Goal: Task Accomplishment & Management: Manage account settings

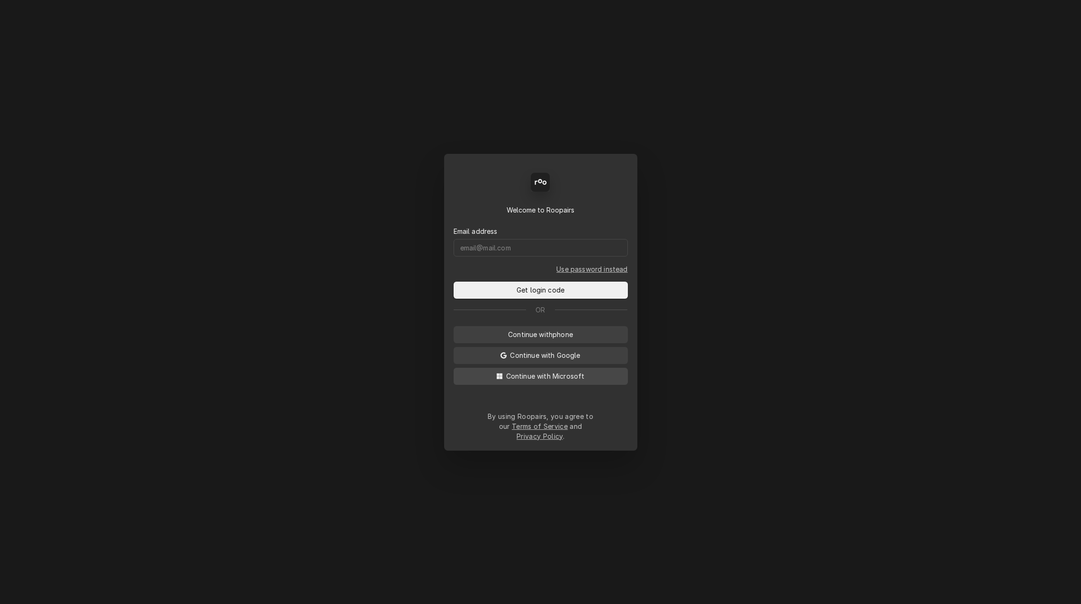
click at [570, 381] on span "Continue with Microsoft" at bounding box center [545, 376] width 82 height 10
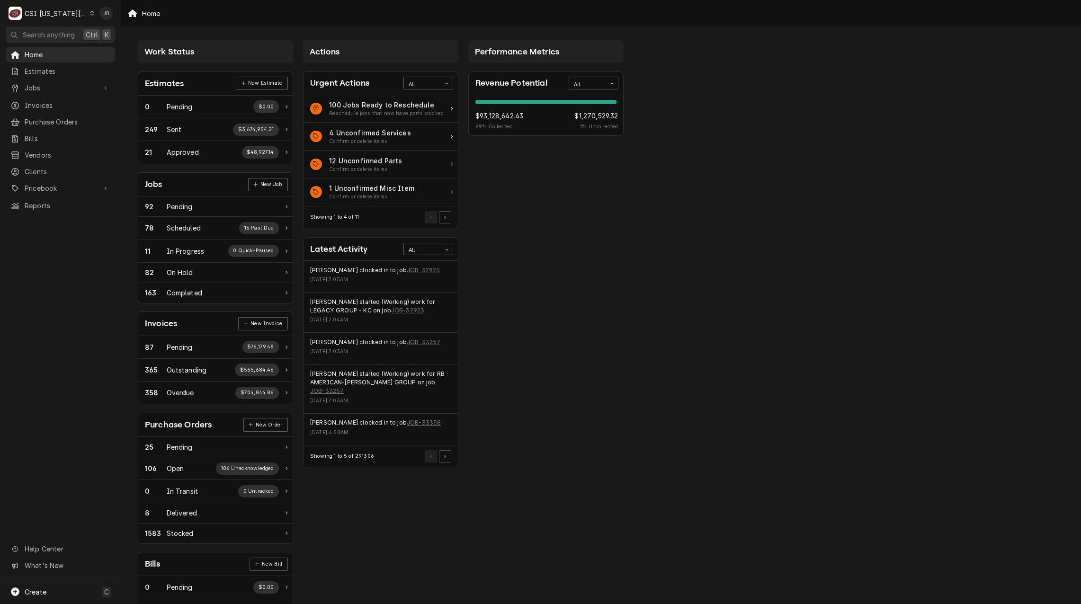
click at [605, 297] on div "Performance Metrics Revenue Potential All 99% $93,128,642.43 99 % Collected $1,…" at bounding box center [546, 343] width 165 height 615
click at [53, 104] on span "Invoices" at bounding box center [68, 105] width 86 height 10
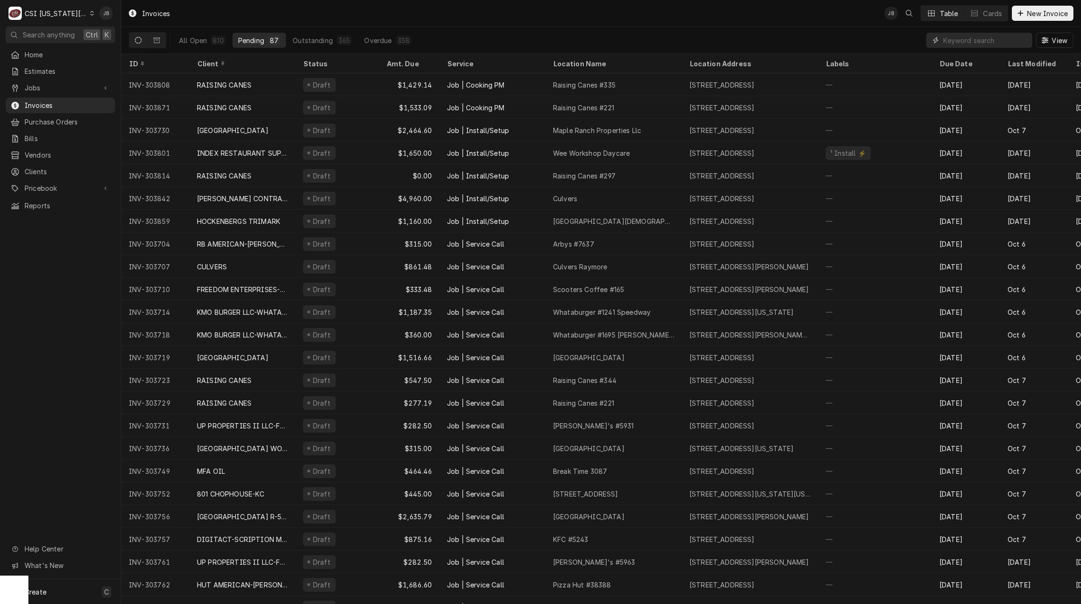
click at [979, 41] on input "Dynamic Content Wrapper" at bounding box center [985, 40] width 84 height 15
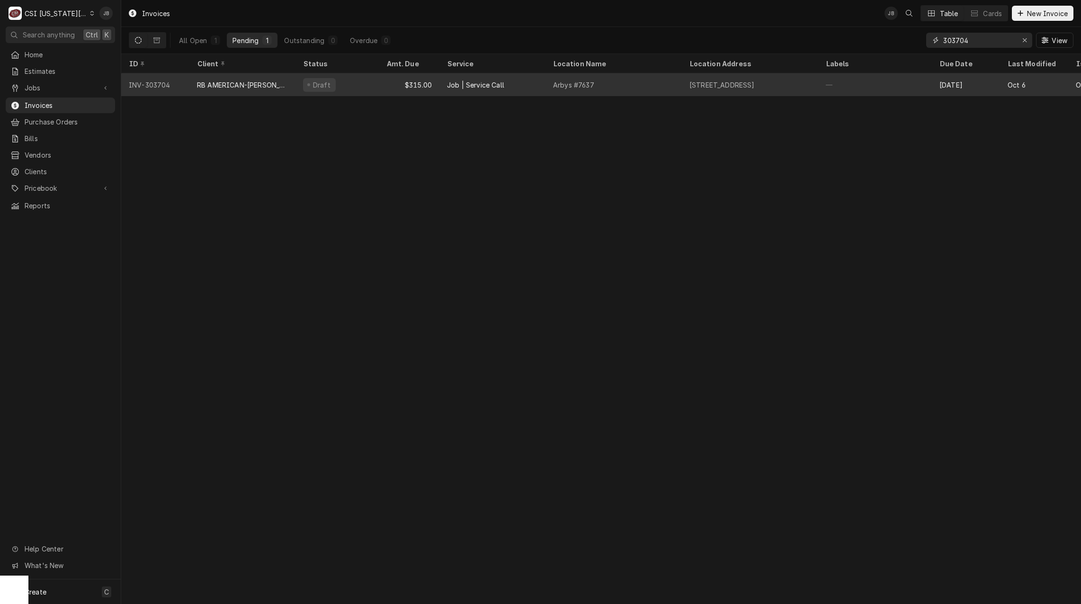
type input "303704"
click at [376, 83] on div "Draft" at bounding box center [337, 84] width 83 height 23
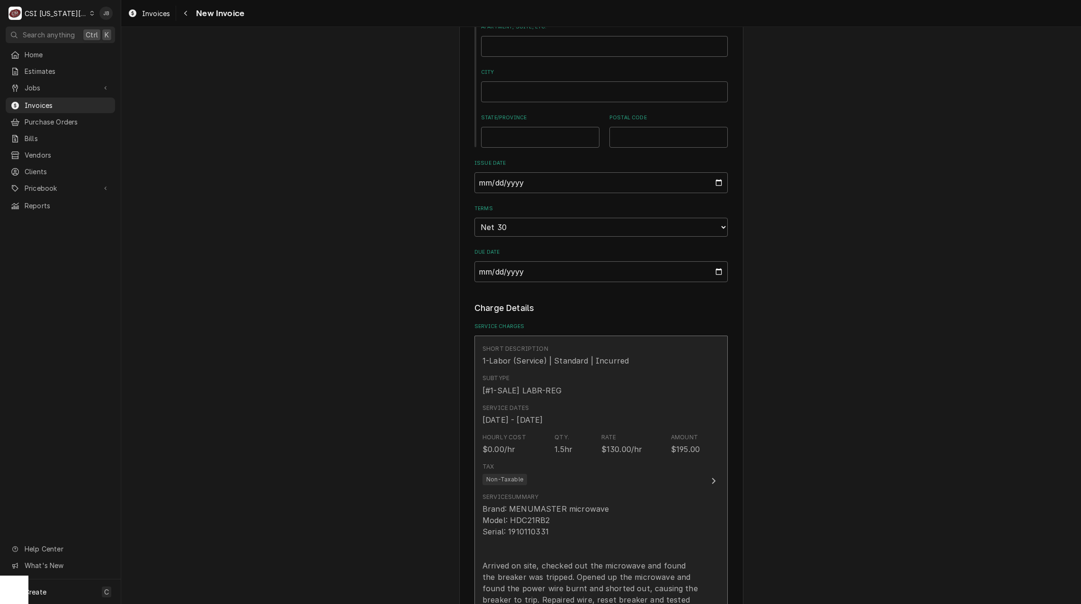
scroll to position [852, 0]
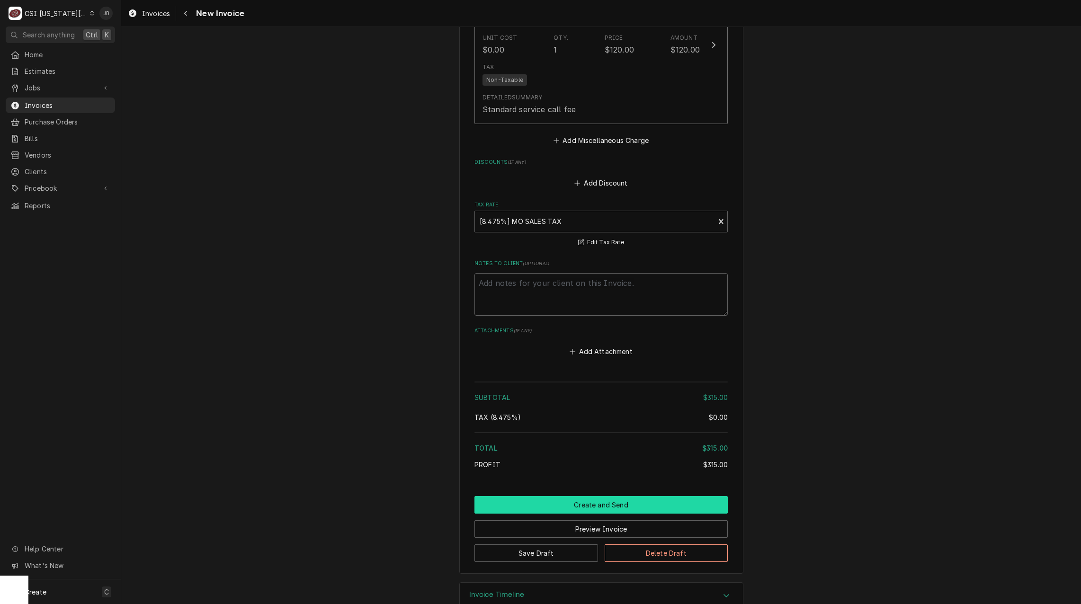
click at [600, 496] on button "Create and Send" at bounding box center [601, 505] width 253 height 18
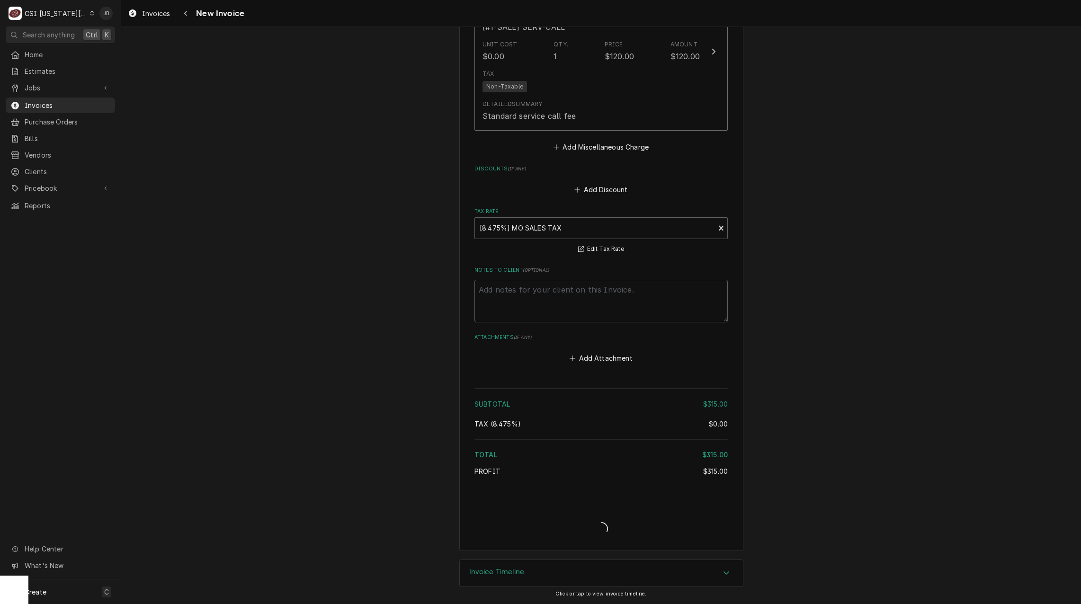
scroll to position [1514, 0]
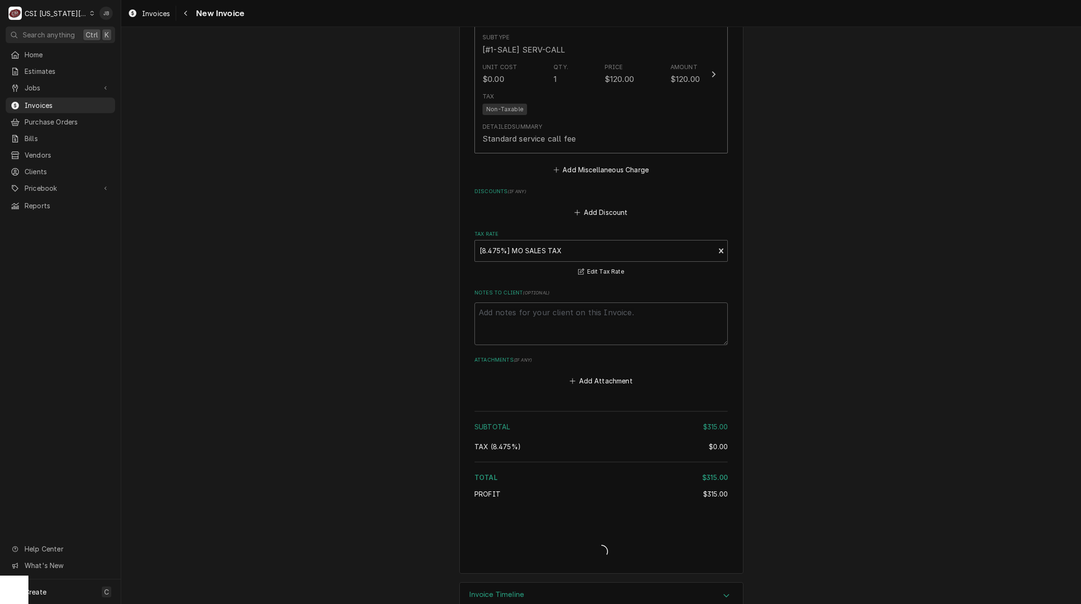
type textarea "x"
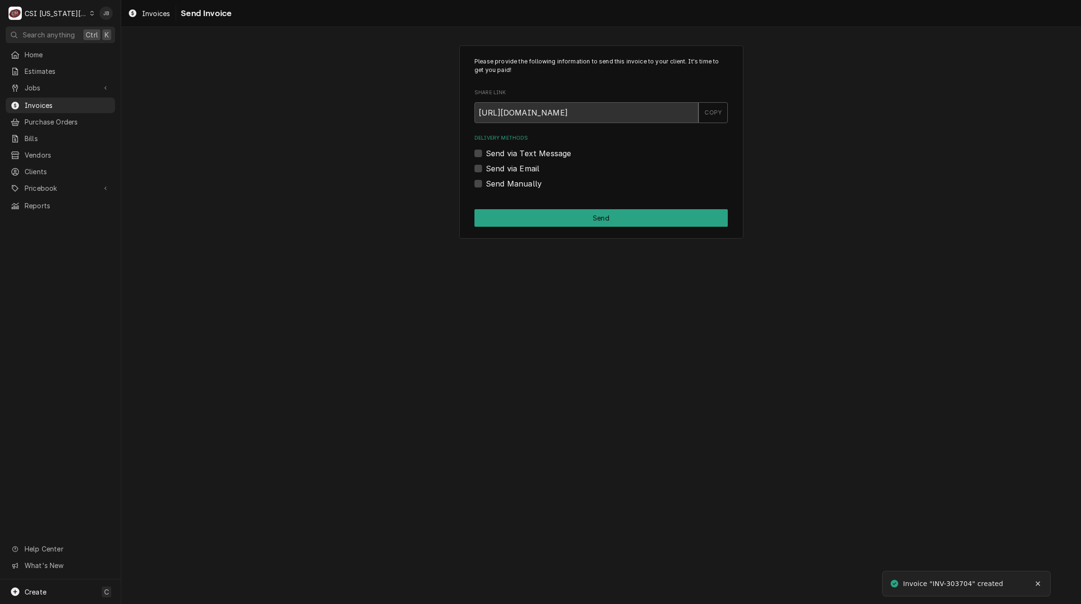
click at [522, 184] on label "Send Manually" at bounding box center [514, 183] width 56 height 11
click at [522, 184] on input "Send Manually" at bounding box center [612, 188] width 253 height 21
click at [526, 188] on label "Send Manually" at bounding box center [514, 183] width 56 height 11
click at [526, 188] on input "Send Manually" at bounding box center [612, 188] width 253 height 21
checkbox input "false"
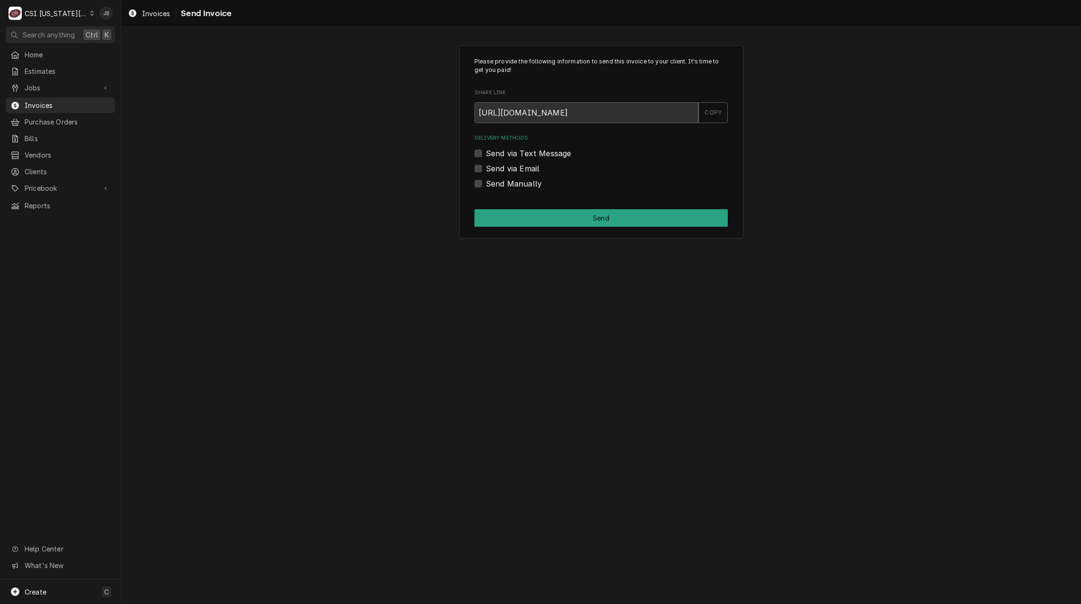
click at [524, 166] on label "Send via Email" at bounding box center [513, 168] width 54 height 11
click at [524, 166] on input "Send via Email" at bounding box center [612, 173] width 253 height 21
checkbox input "true"
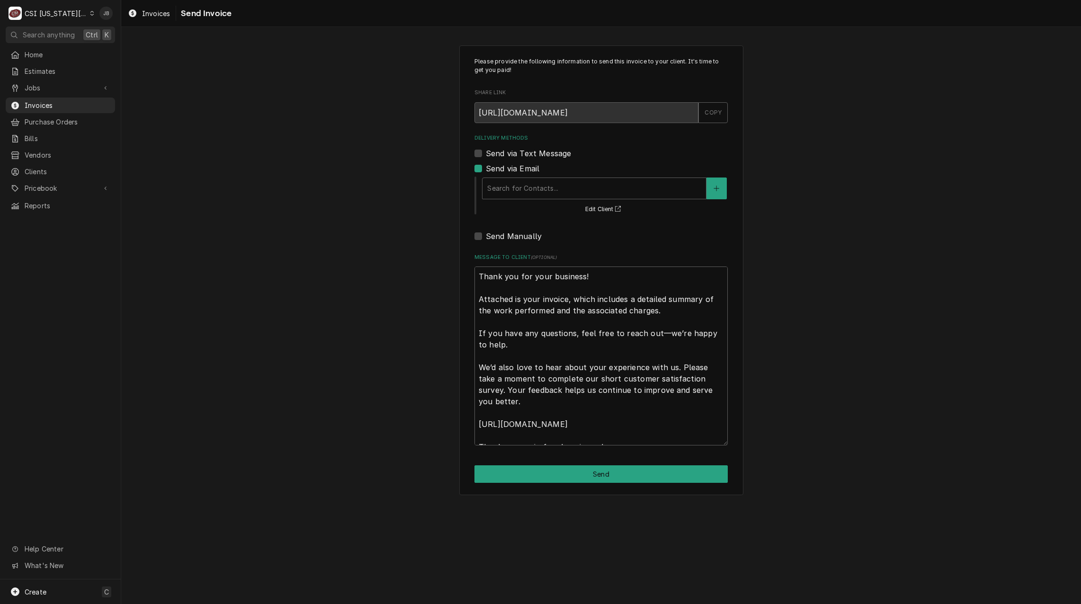
click at [584, 202] on div "Search for Contacts... Edit Client" at bounding box center [604, 195] width 247 height 39
click at [575, 192] on div "Delivery Methods" at bounding box center [594, 188] width 214 height 17
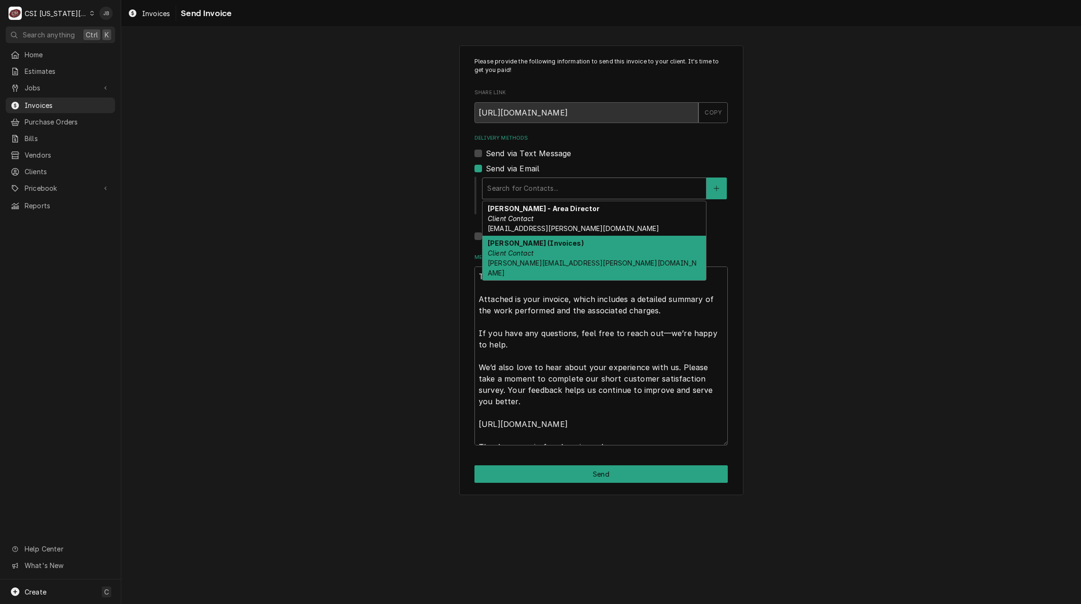
click at [558, 244] on strong "Vicky Stuesse (Invoices)" at bounding box center [536, 243] width 96 height 8
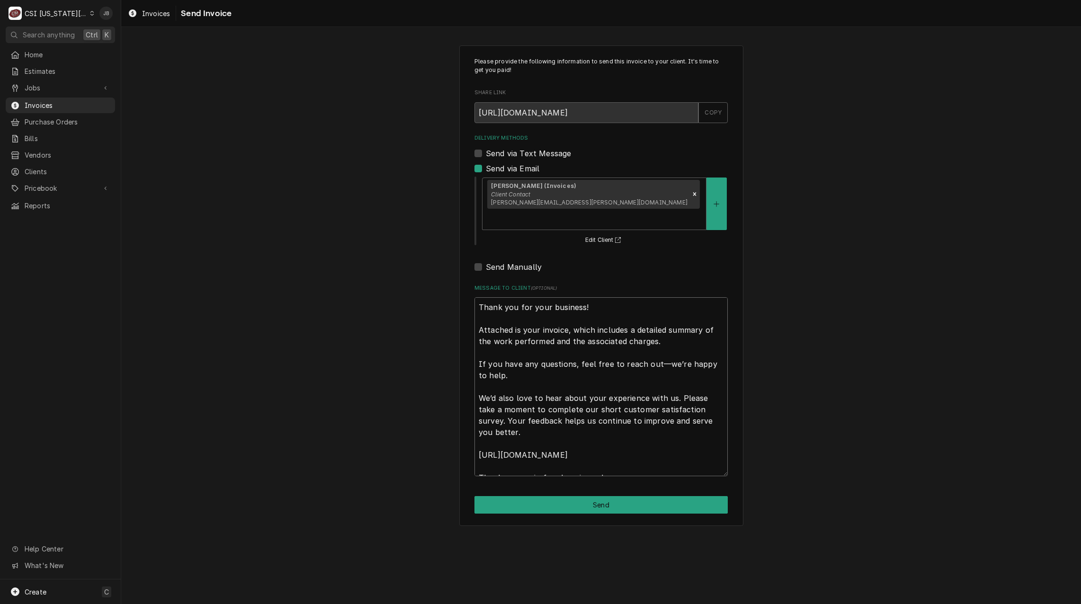
scroll to position [11, 0]
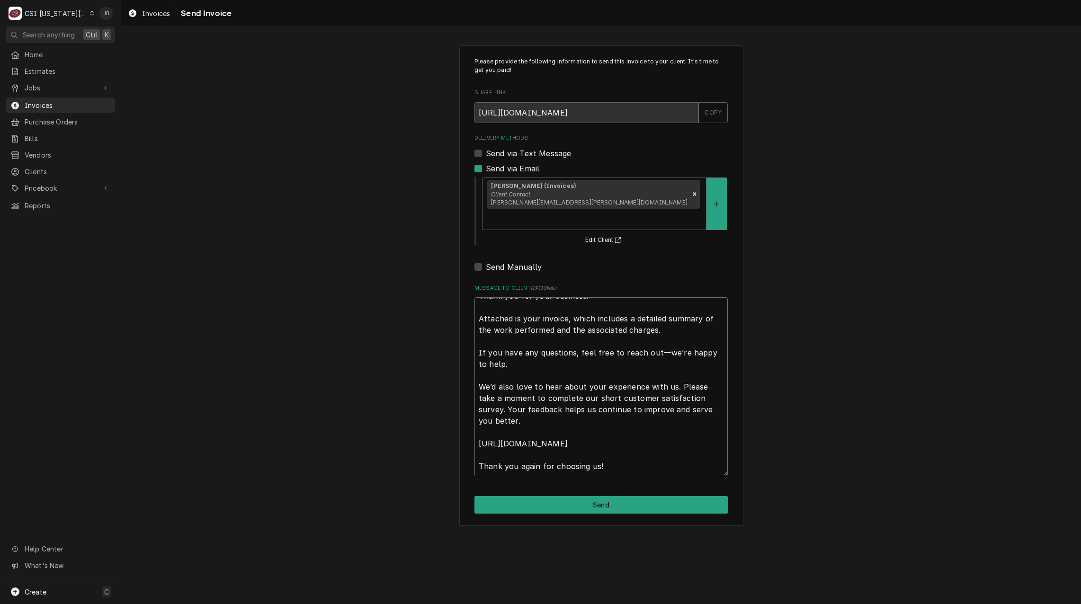
drag, startPoint x: 477, startPoint y: 287, endPoint x: 805, endPoint y: 593, distance: 449.0
click at [805, 593] on div "Please provide the following information to send this invoice to your client. I…" at bounding box center [601, 315] width 960 height 577
click at [584, 496] on button "Send" at bounding box center [601, 505] width 253 height 18
type textarea "x"
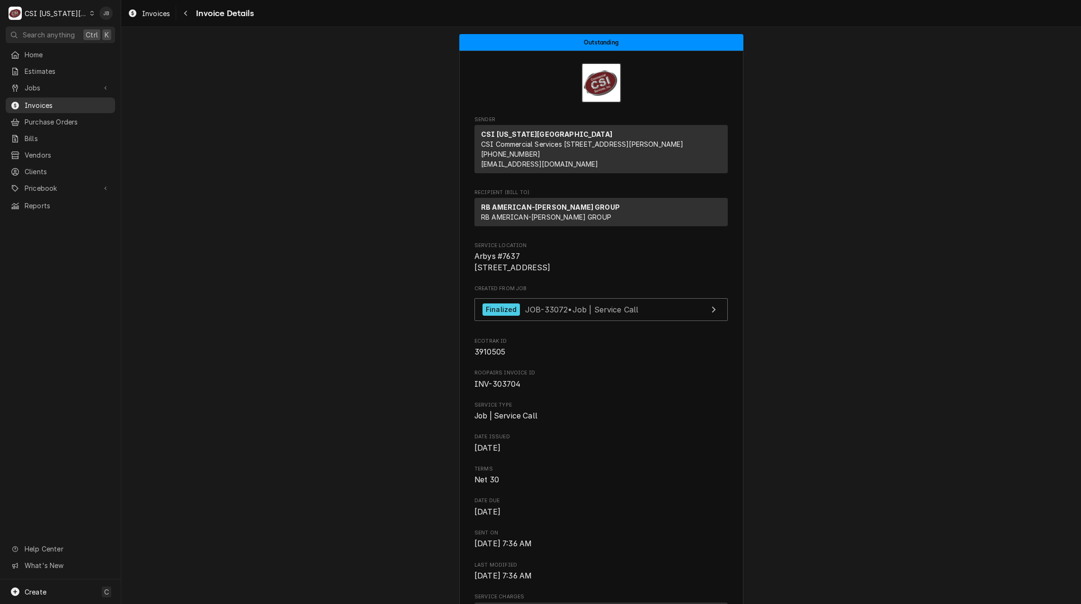
click at [63, 106] on span "Invoices" at bounding box center [68, 105] width 86 height 10
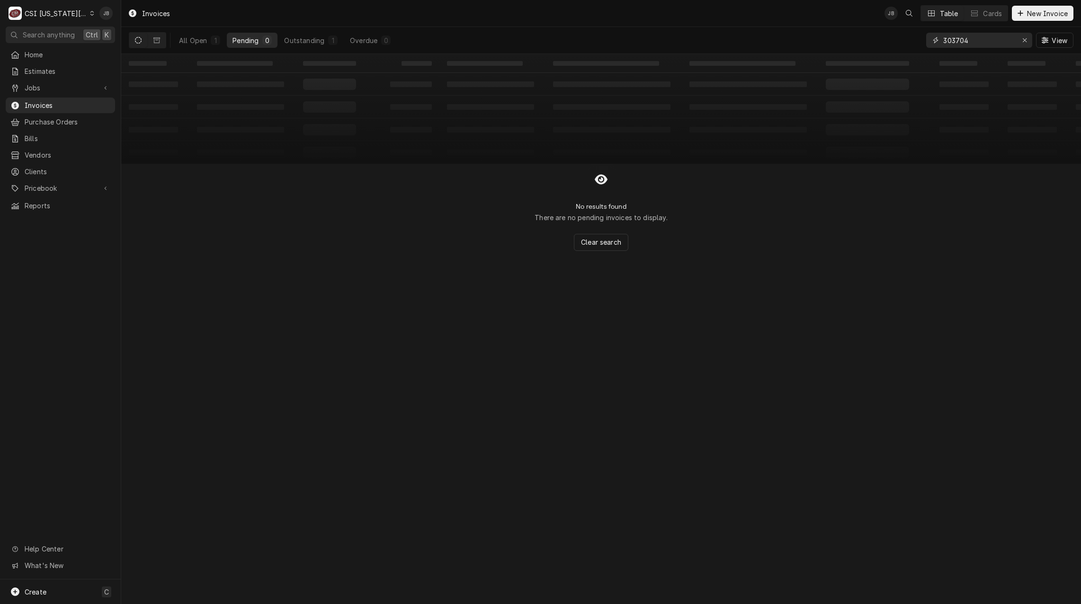
click at [979, 40] on input "303704" at bounding box center [978, 40] width 71 height 15
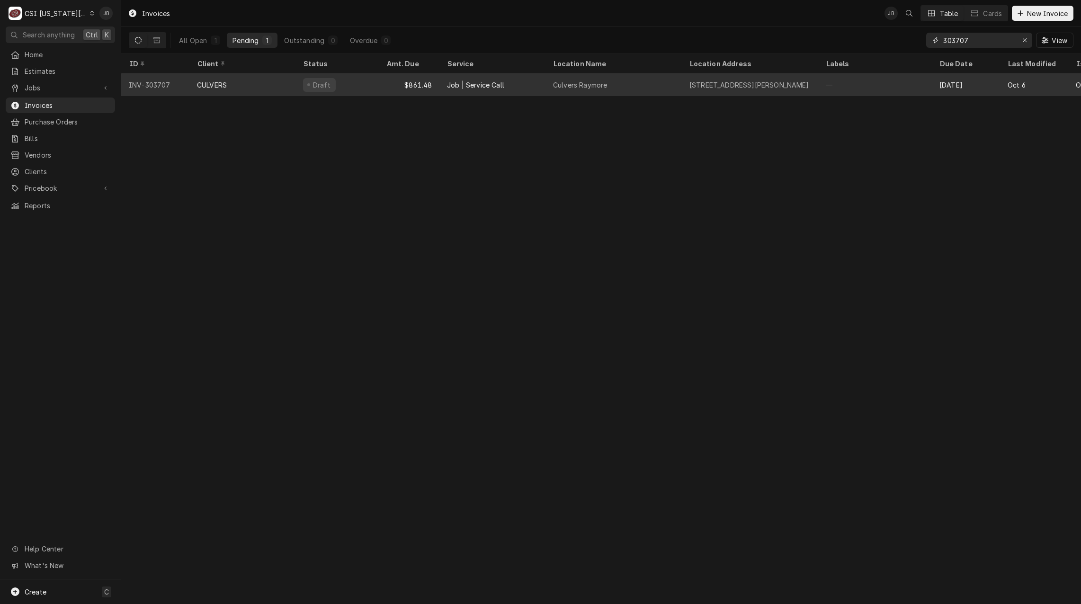
type input "303707"
click at [270, 82] on div "CULVERS" at bounding box center [242, 84] width 106 height 23
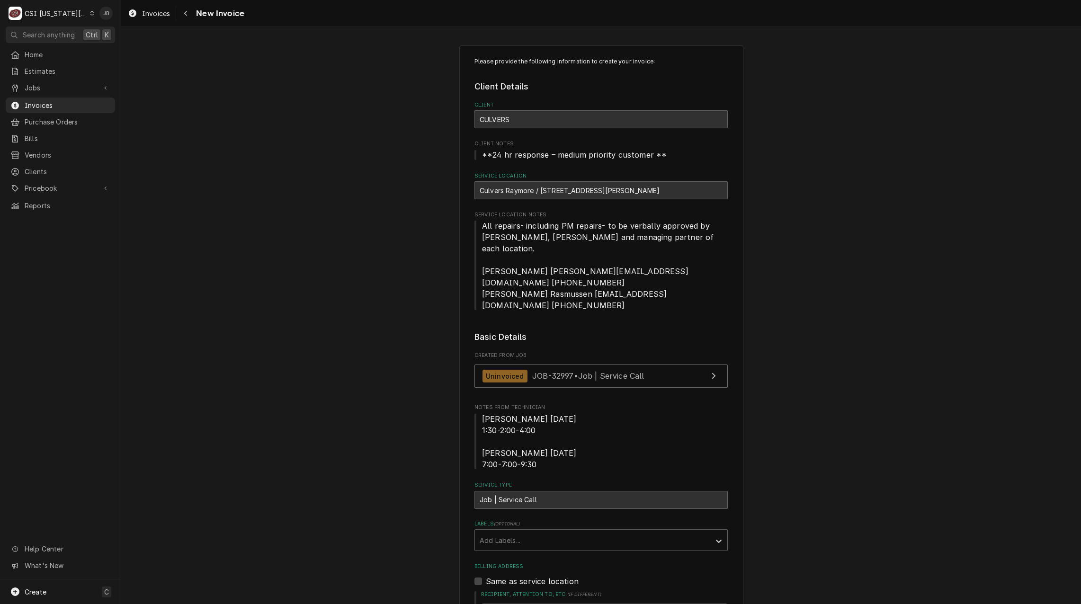
click at [543, 436] on span "Steve 9/25/25 1:30-2:00-4:00 Steve 10/1/25 7:00-7:00-9:30" at bounding box center [601, 441] width 253 height 57
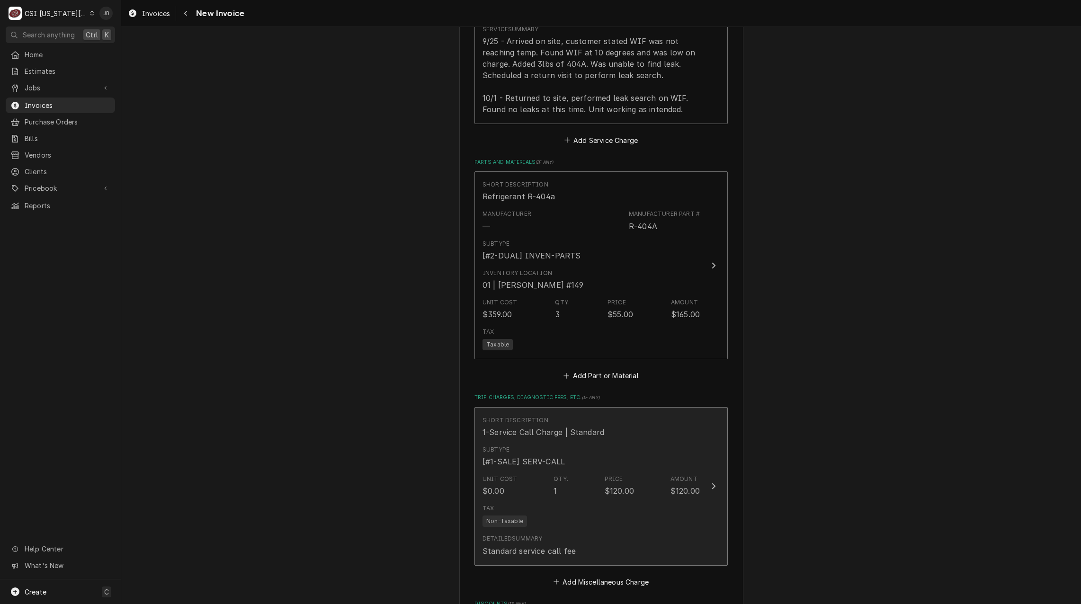
scroll to position [1095, 0]
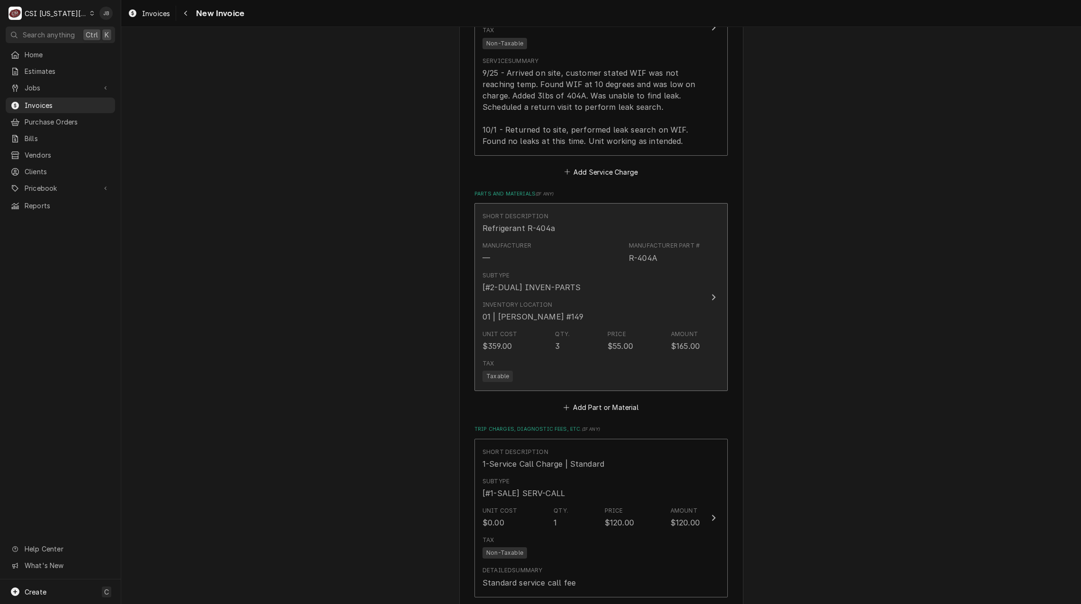
click at [560, 271] on div "Subtype [#2-DUAL] INVEN-PARTS" at bounding box center [532, 282] width 98 height 22
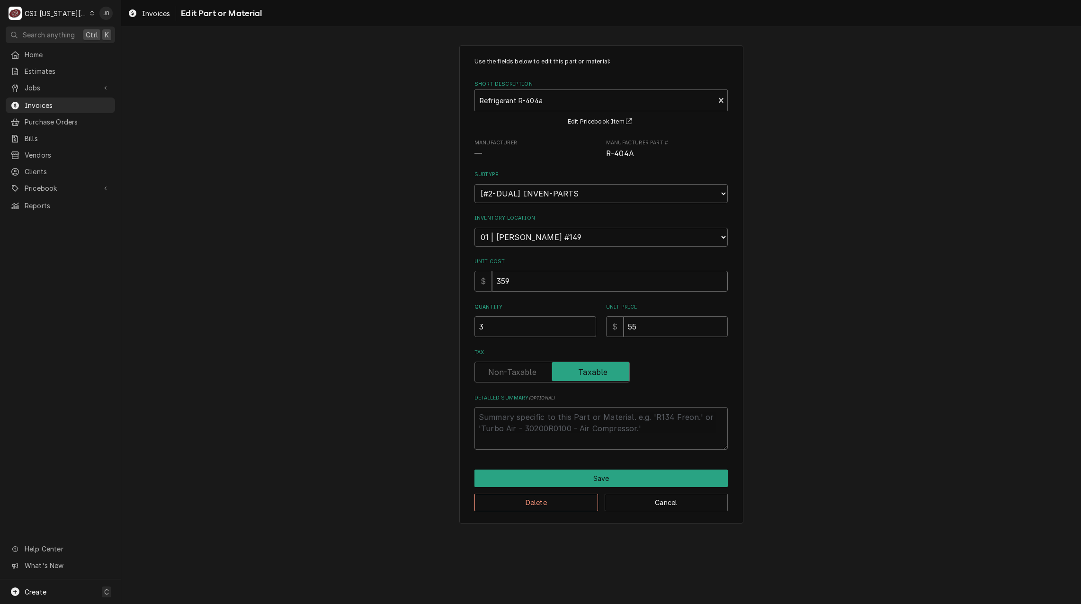
drag, startPoint x: 522, startPoint y: 279, endPoint x: 408, endPoint y: 284, distance: 114.7
click at [409, 284] on div "Use the fields below to edit this part or material: Short Description Refrigera…" at bounding box center [601, 284] width 960 height 495
type textarea "x"
type input "1"
type textarea "x"
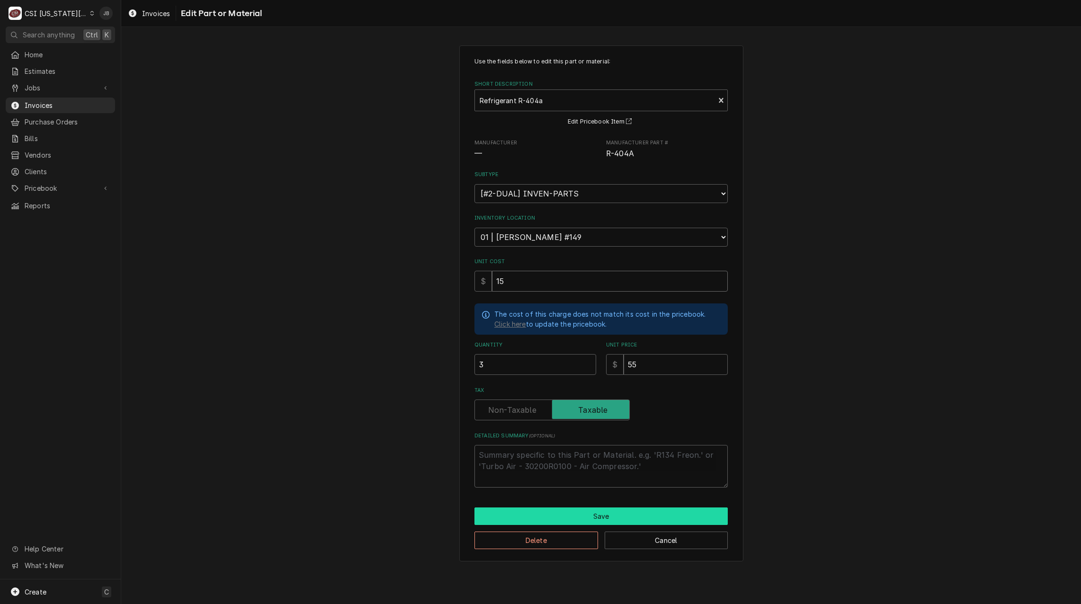
type input "15"
click at [591, 524] on button "Save" at bounding box center [601, 517] width 253 height 18
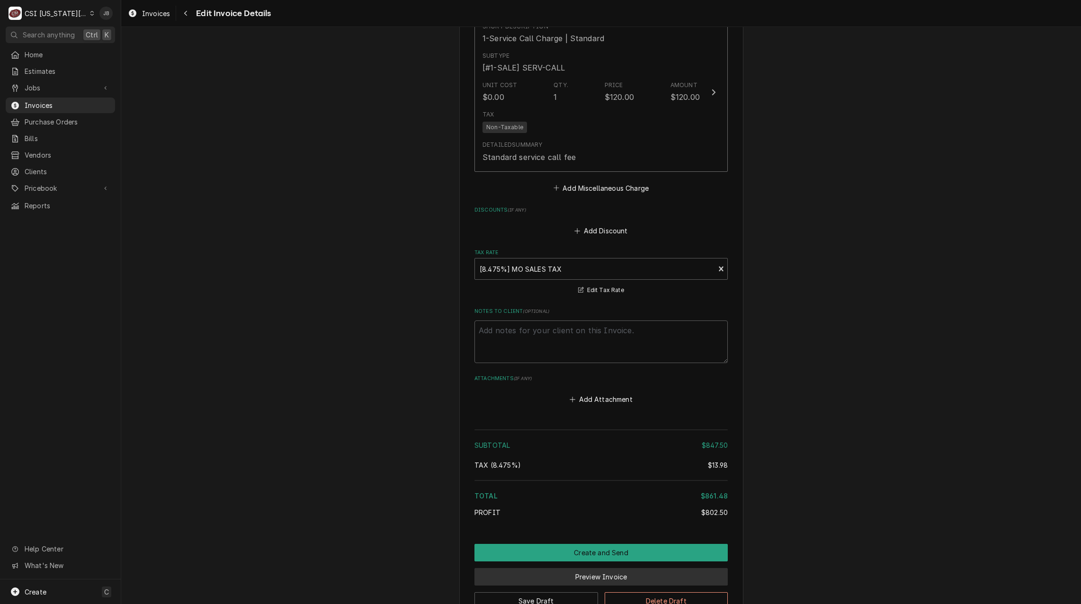
scroll to position [1568, 0]
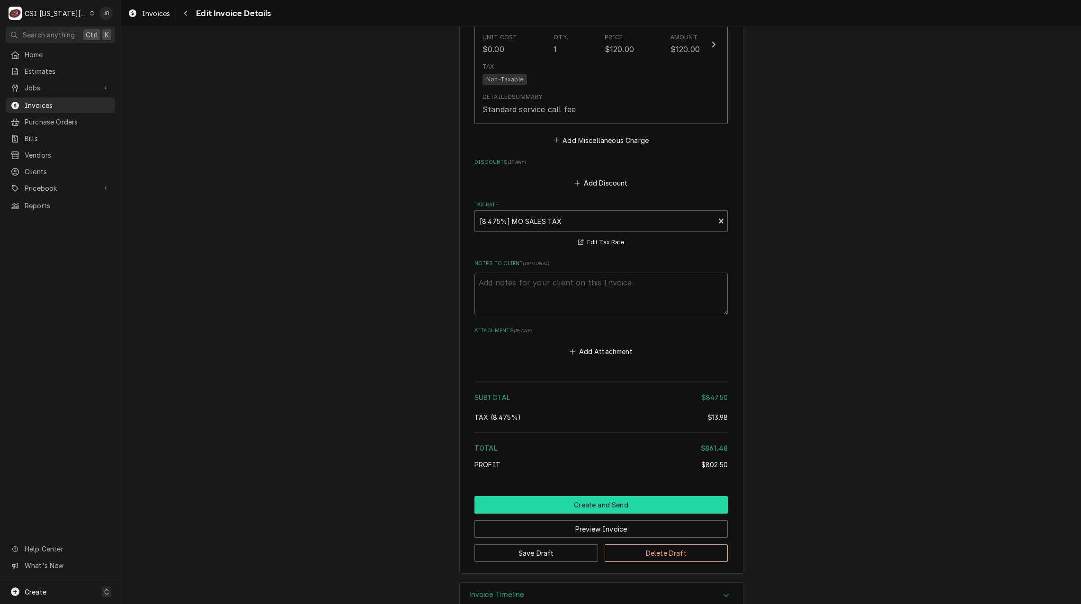
click at [592, 496] on button "Create and Send" at bounding box center [601, 505] width 253 height 18
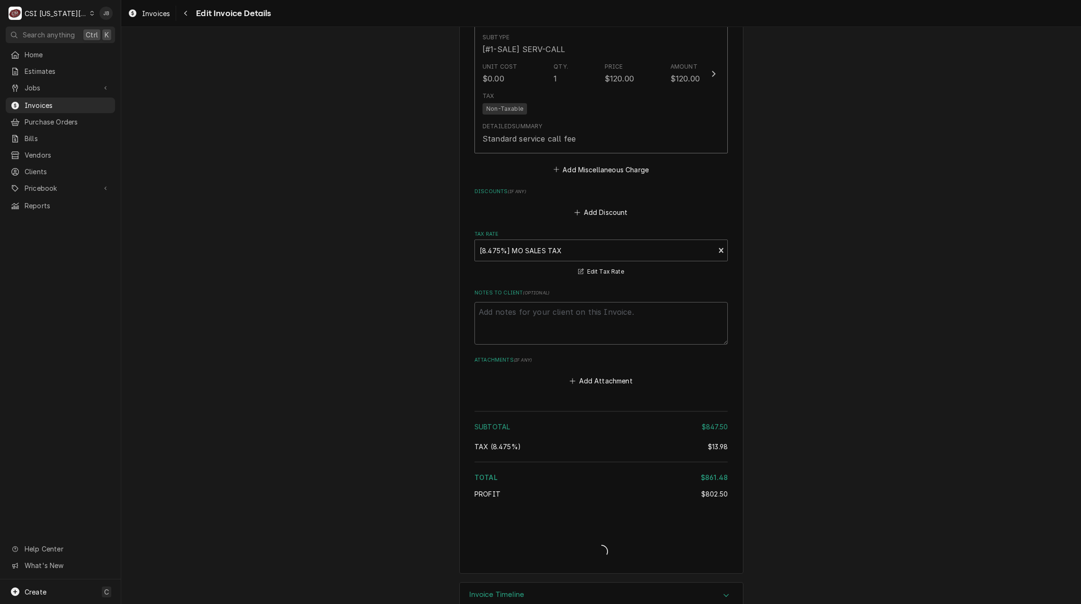
type textarea "x"
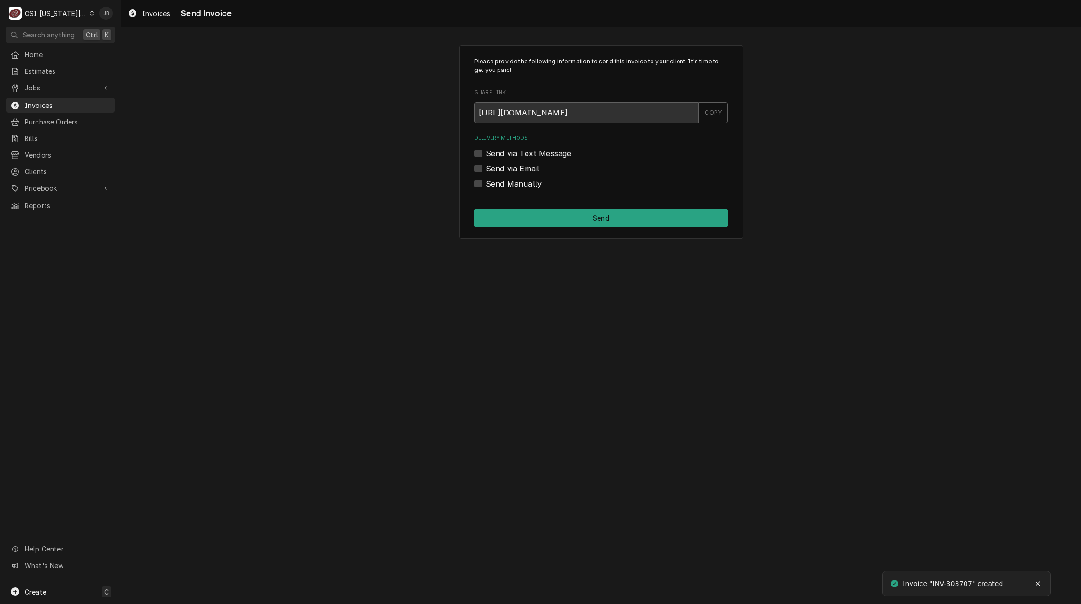
click at [513, 170] on label "Send via Email" at bounding box center [513, 168] width 54 height 11
click at [513, 170] on input "Send via Email" at bounding box center [612, 173] width 253 height 21
checkbox input "true"
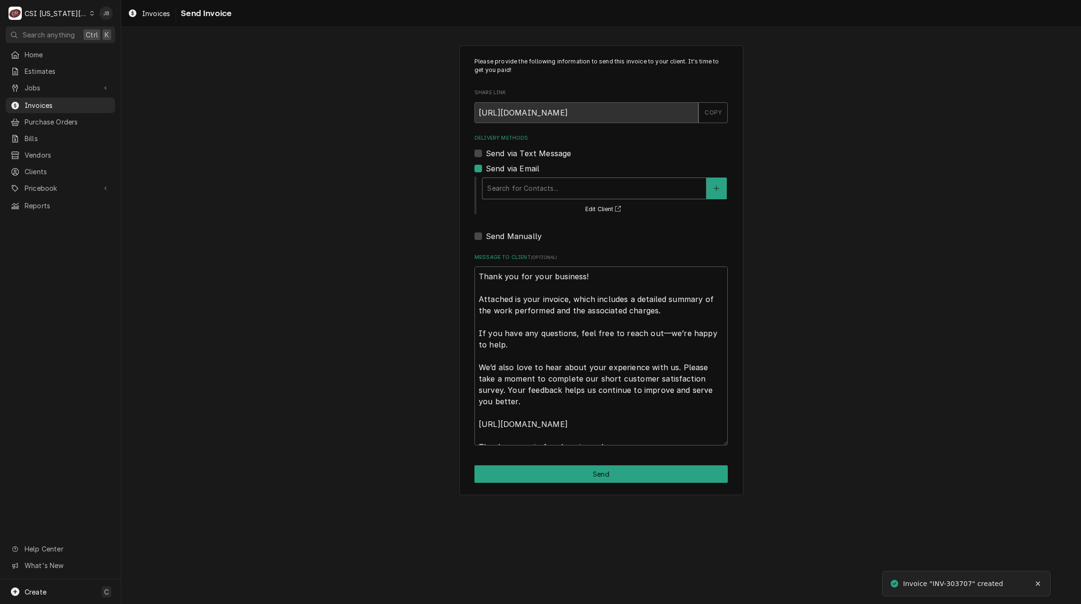
click at [530, 179] on div "Search for Contacts..." at bounding box center [595, 188] width 224 height 21
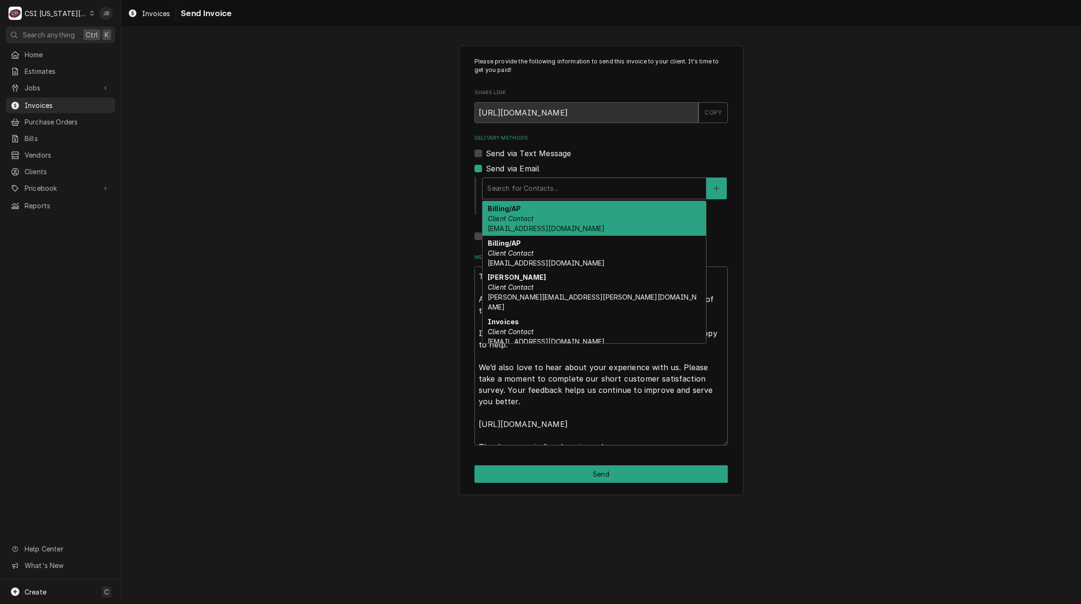
click at [560, 221] on div "Billing/AP Client Contact [EMAIL_ADDRESS][DOMAIN_NAME]" at bounding box center [595, 218] width 224 height 35
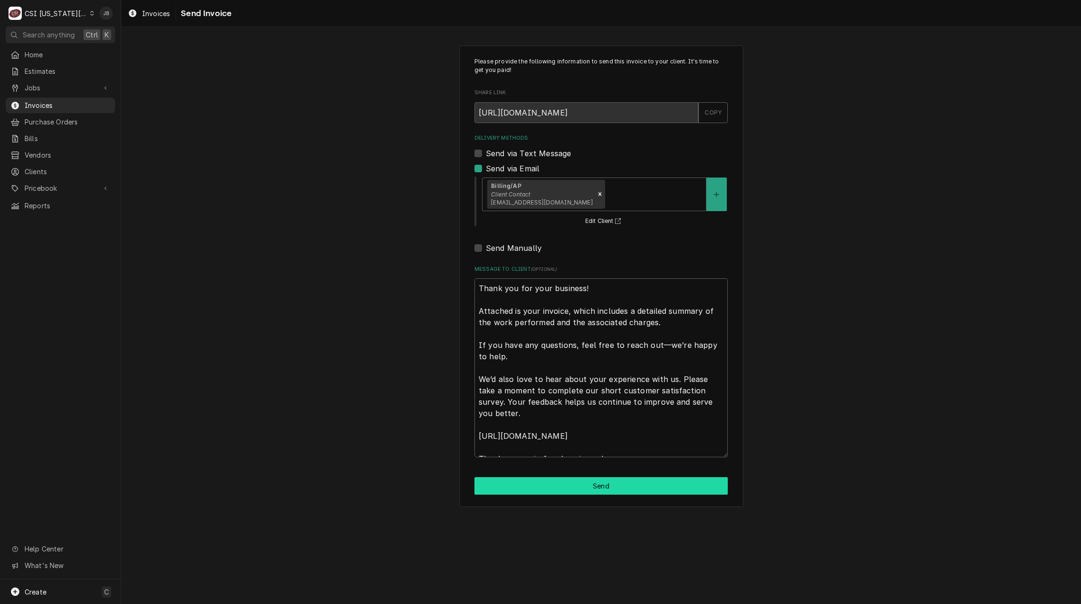
click at [585, 486] on button "Send" at bounding box center [601, 486] width 253 height 18
type textarea "x"
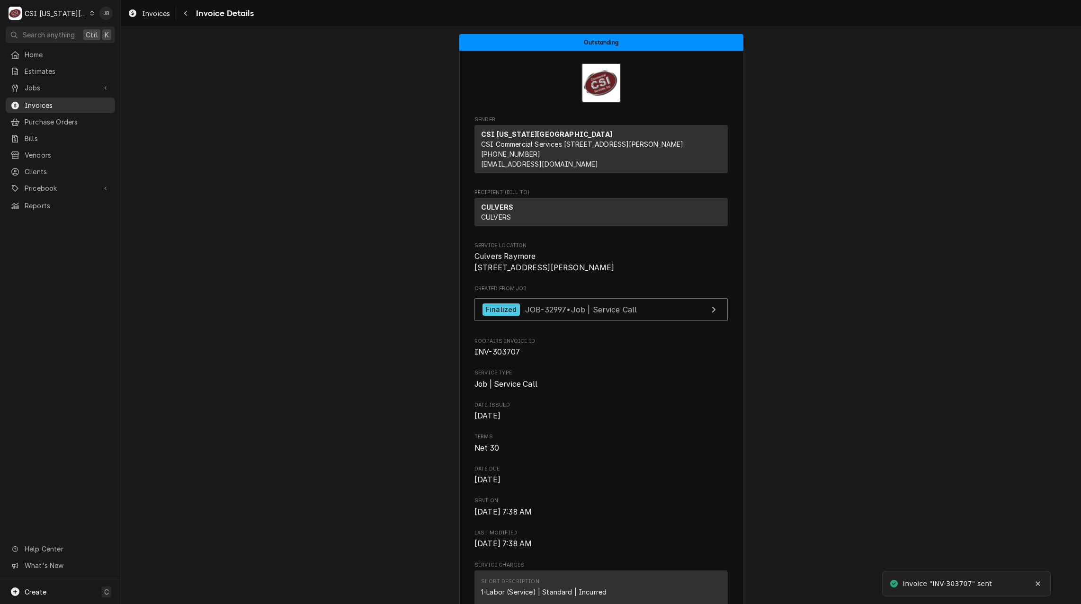
click at [38, 100] on span "Invoices" at bounding box center [68, 105] width 86 height 10
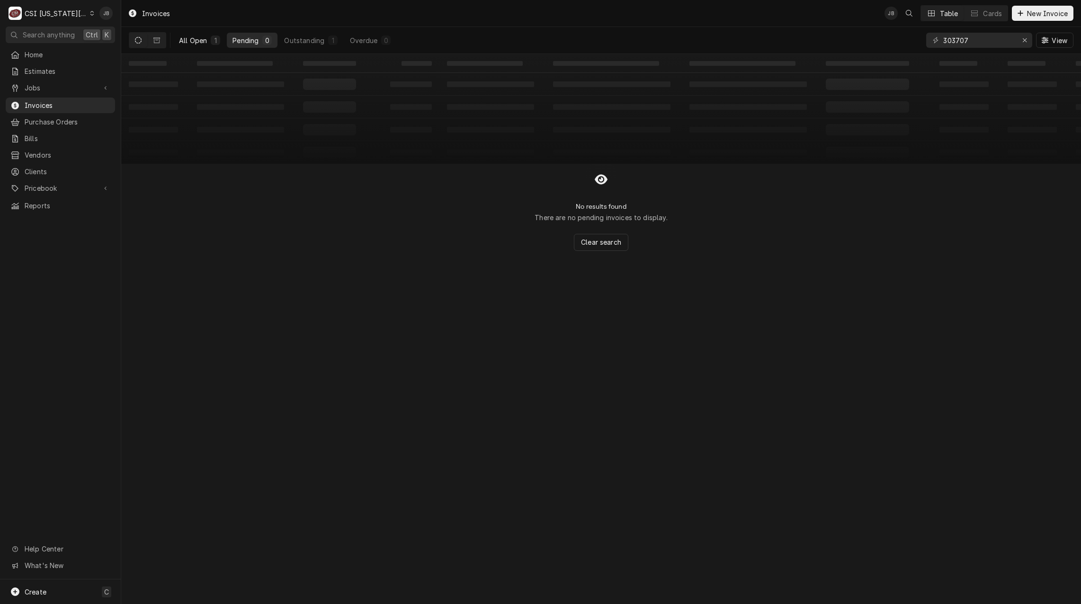
click at [200, 36] on div "All Open" at bounding box center [193, 41] width 28 height 10
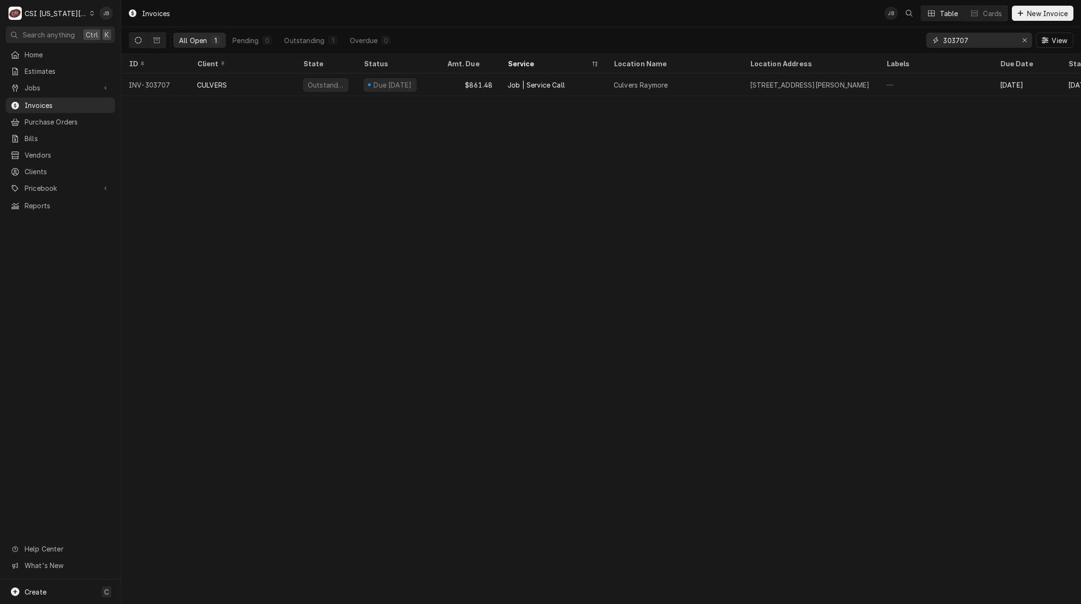
click at [979, 41] on input "303707" at bounding box center [978, 40] width 71 height 15
type input "303710"
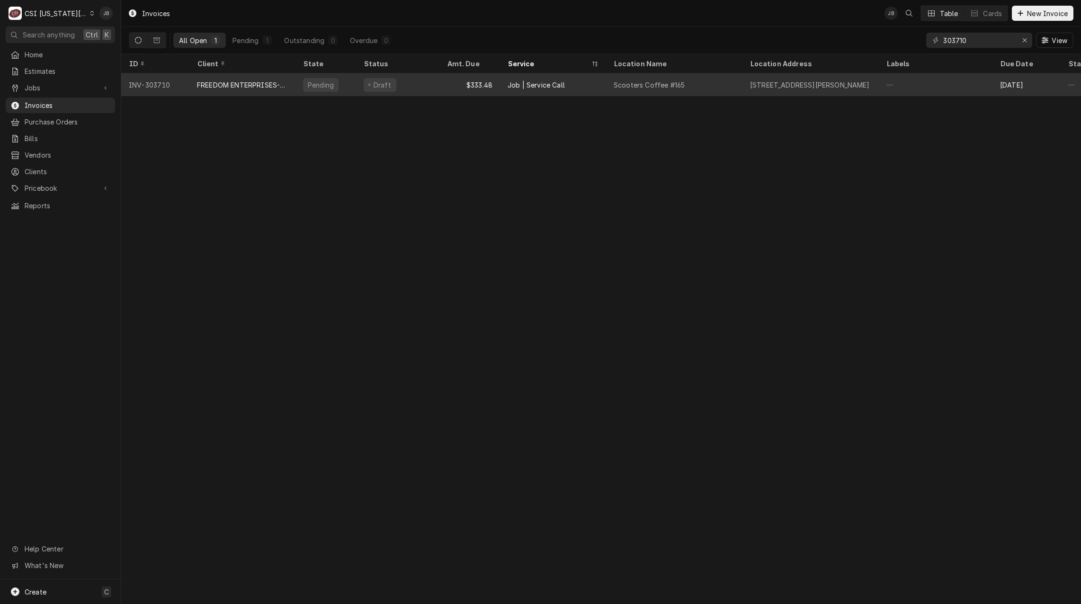
click at [447, 82] on div "$333.48" at bounding box center [469, 84] width 61 height 23
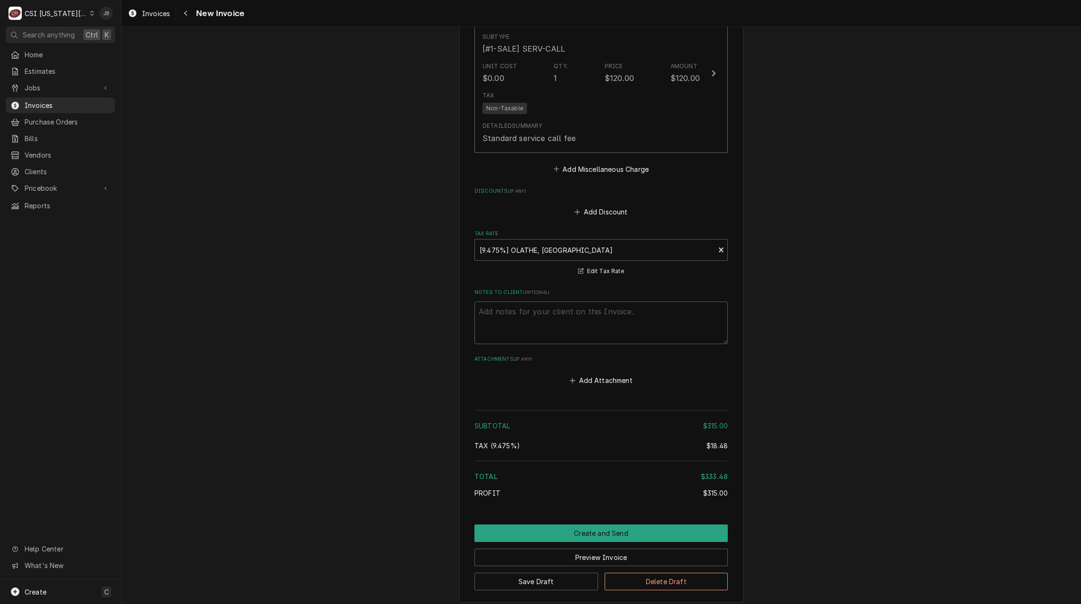
scroll to position [1330, 0]
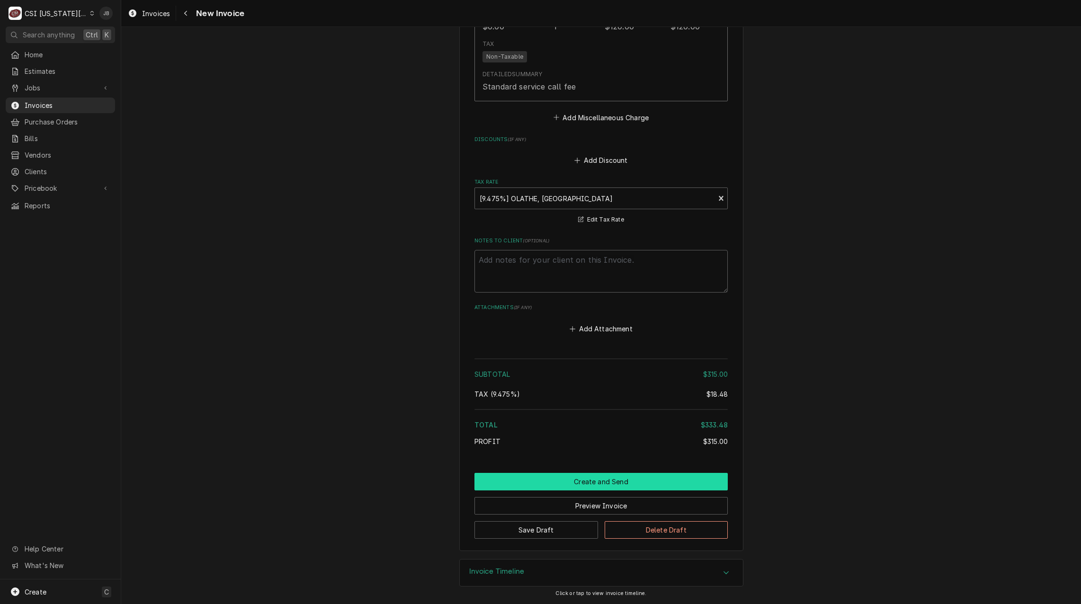
click at [618, 480] on button "Create and Send" at bounding box center [601, 482] width 253 height 18
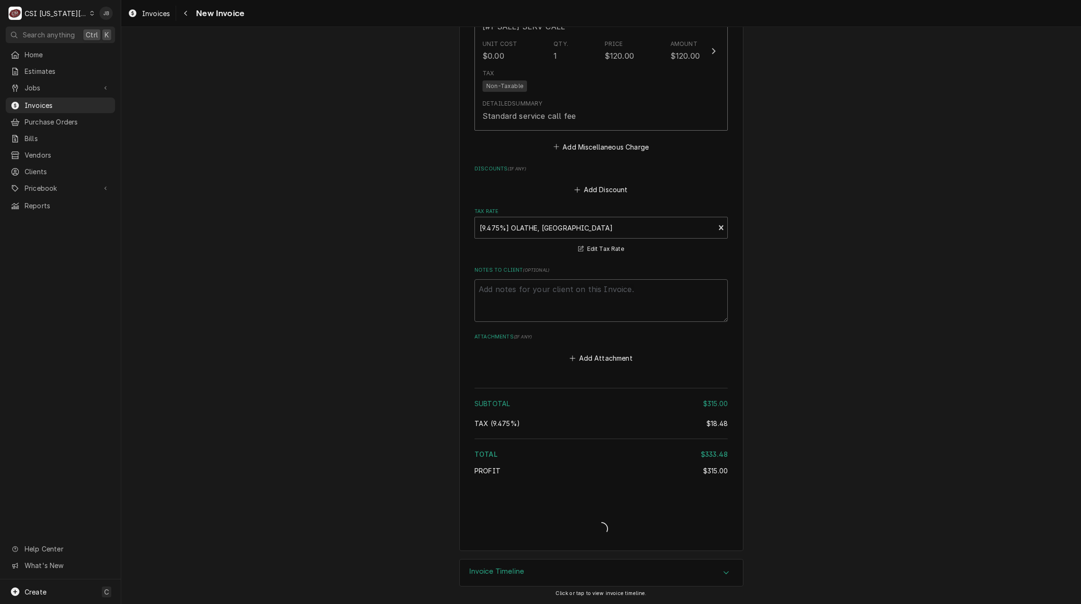
scroll to position [1301, 0]
type textarea "x"
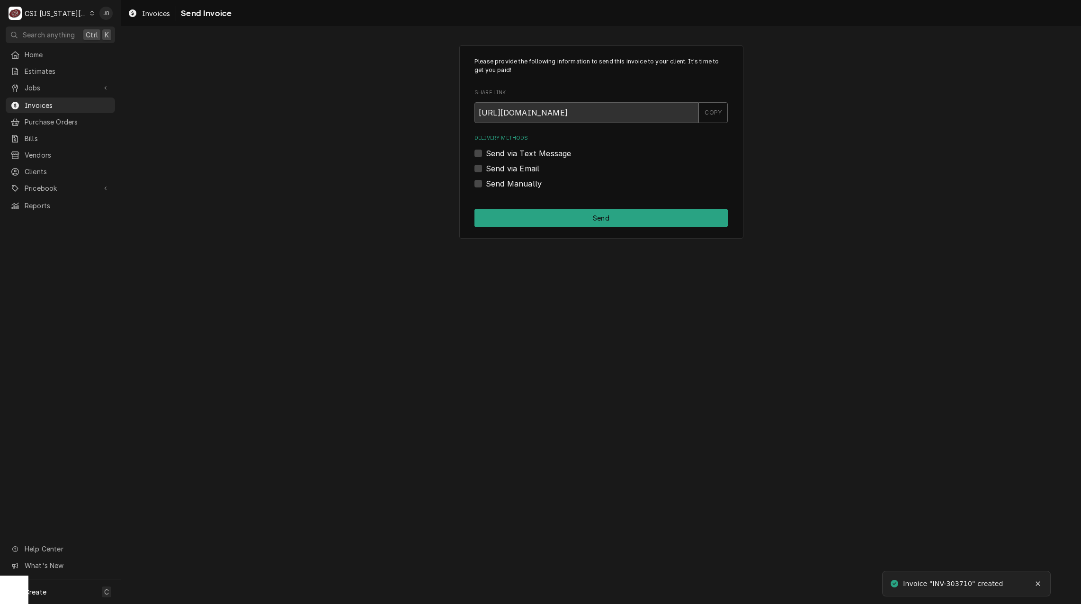
click at [525, 172] on label "Send via Email" at bounding box center [513, 168] width 54 height 11
click at [525, 172] on input "Send via Email" at bounding box center [612, 173] width 253 height 21
checkbox input "true"
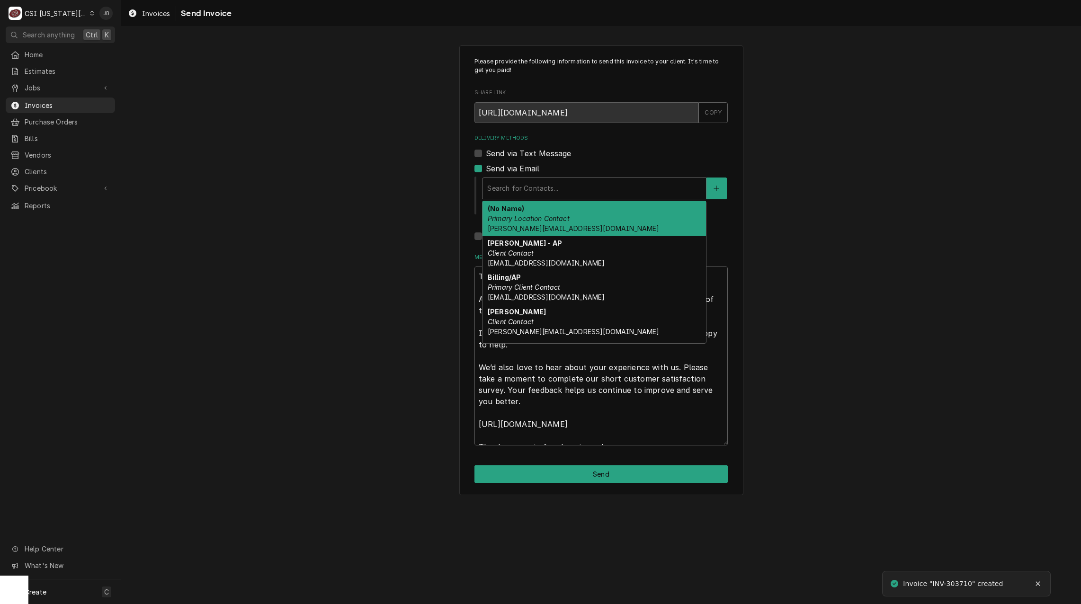
click at [525, 192] on div "Delivery Methods" at bounding box center [594, 188] width 214 height 17
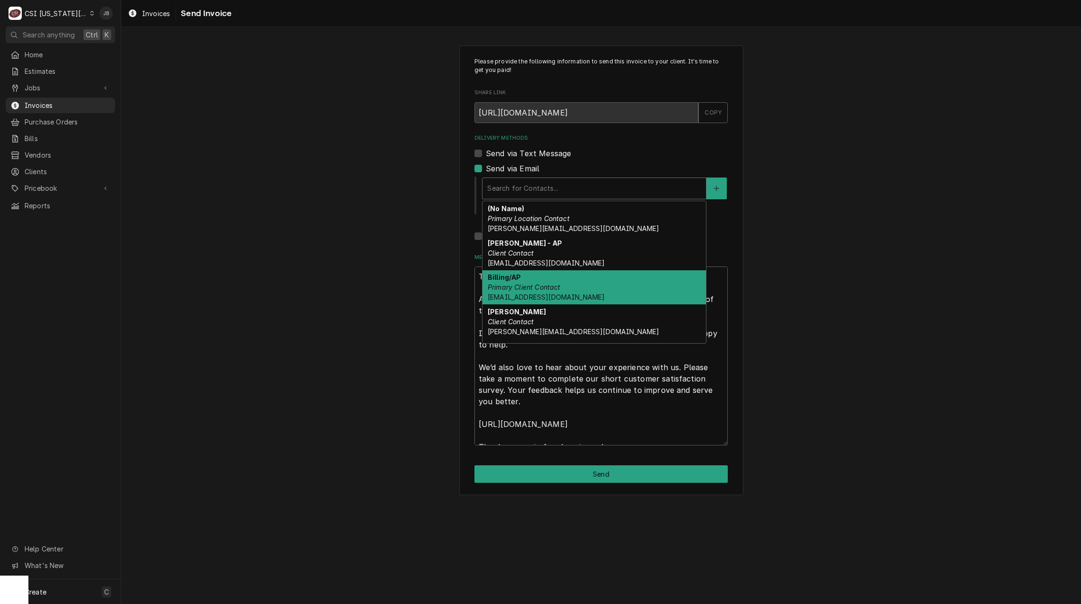
click at [565, 287] on div "Billing/AP Primary Client Contact vendor@freedom-llc.com" at bounding box center [595, 287] width 224 height 35
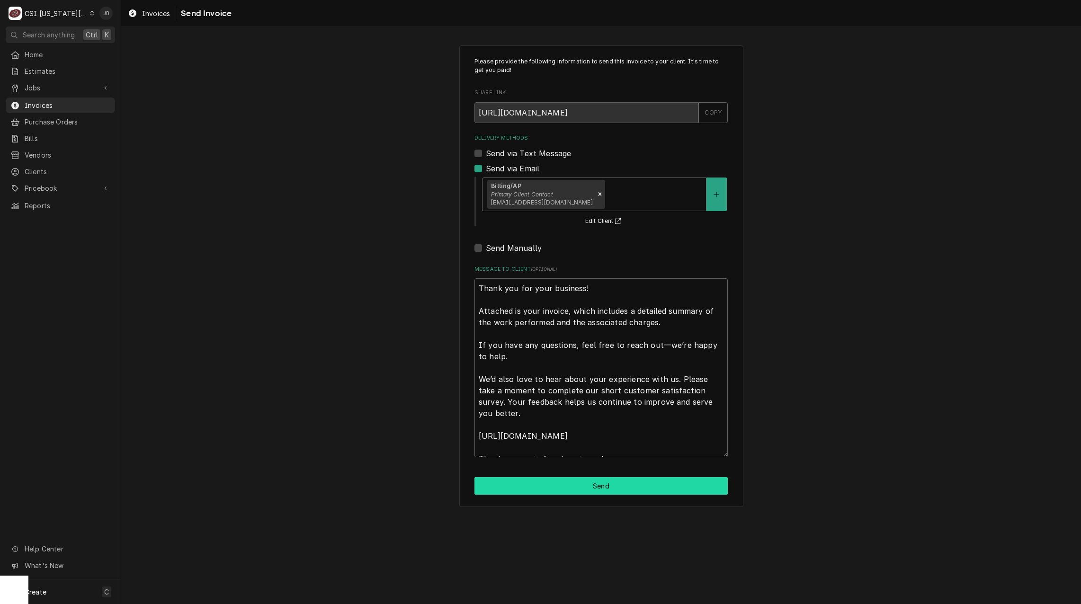
click at [582, 489] on button "Send" at bounding box center [601, 486] width 253 height 18
type textarea "x"
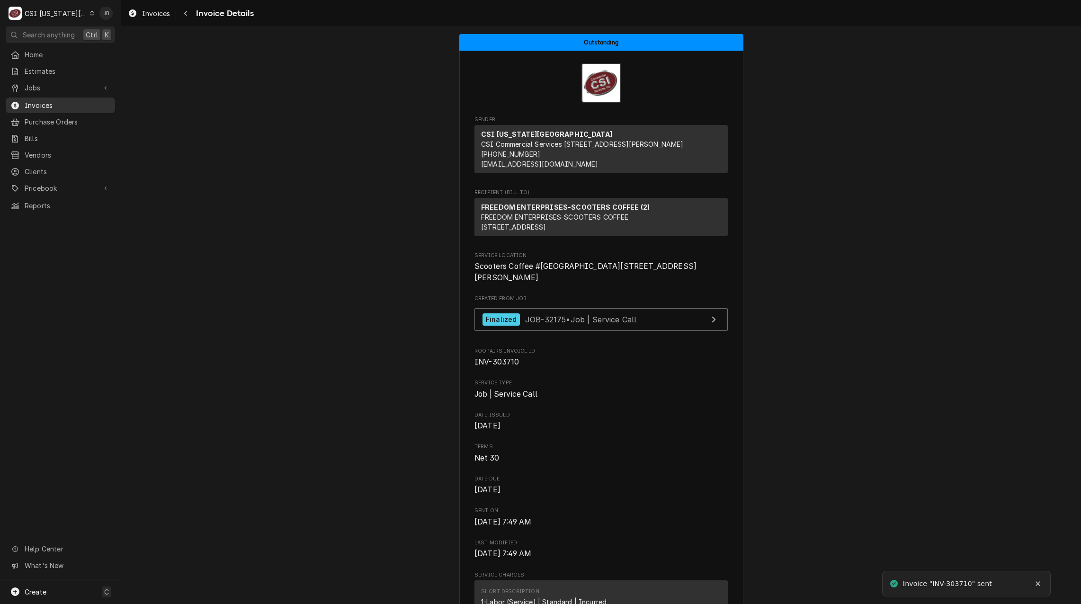
click at [62, 102] on span "Invoices" at bounding box center [68, 105] width 86 height 10
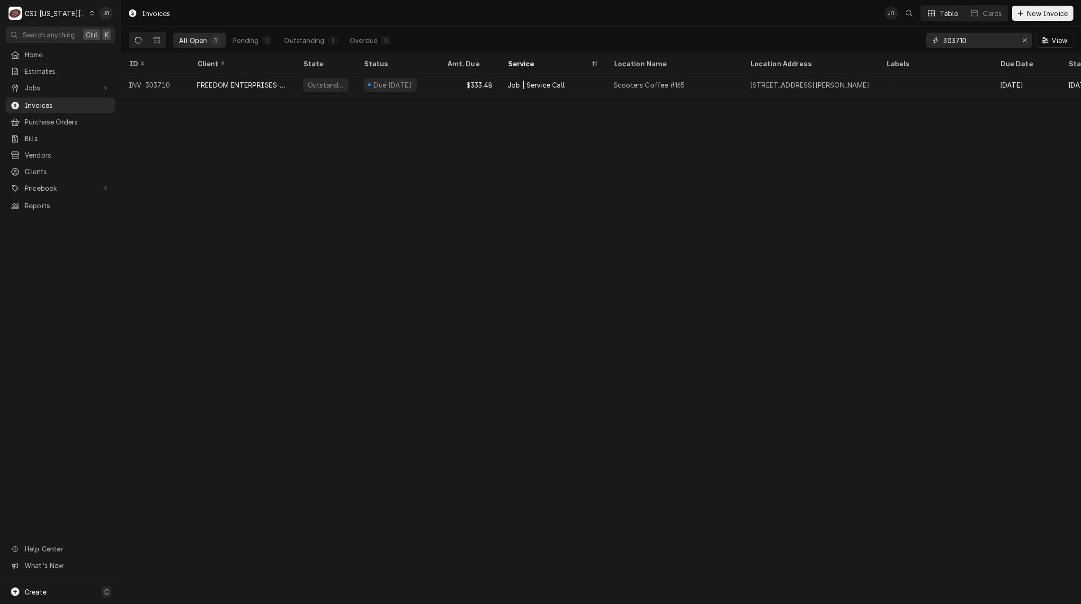
click at [978, 45] on input "303710" at bounding box center [978, 40] width 71 height 15
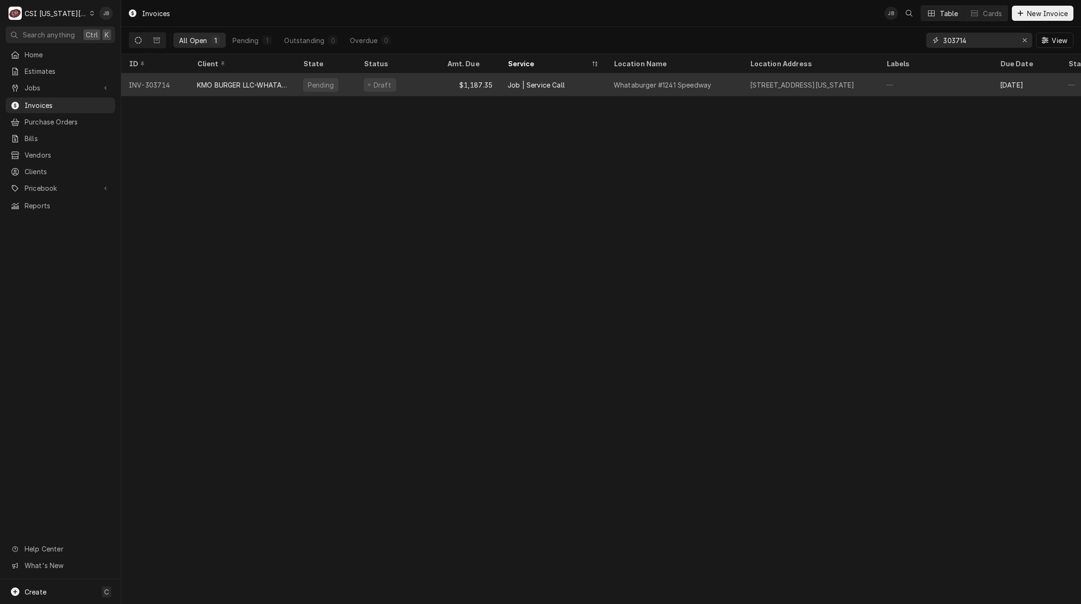
type input "303714"
click at [592, 89] on div "Job | Service Call" at bounding box center [553, 84] width 106 height 23
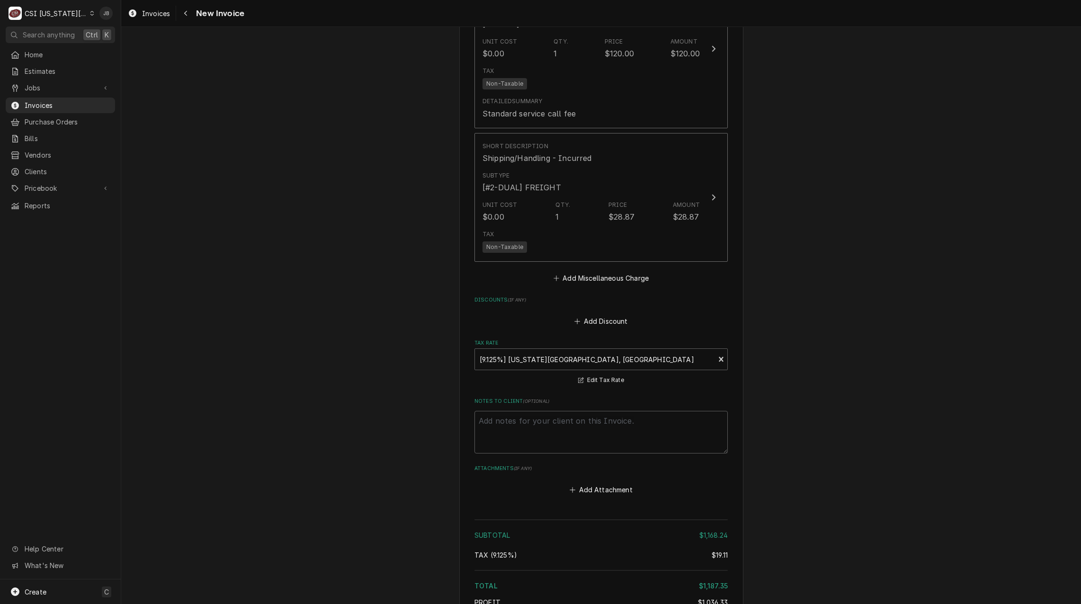
scroll to position [1896, 0]
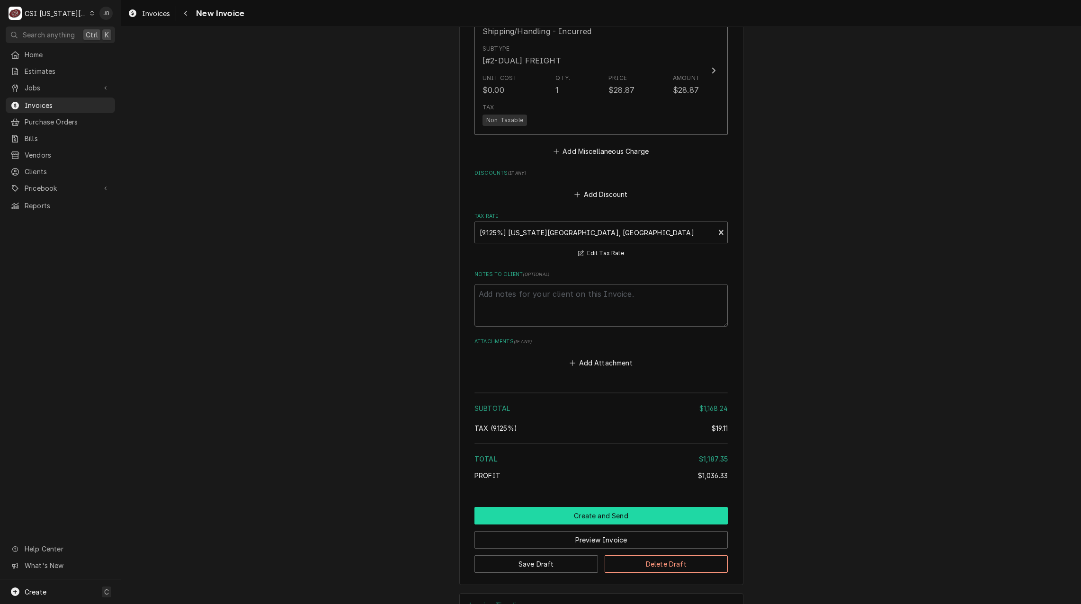
click at [613, 507] on button "Create and Send" at bounding box center [601, 516] width 253 height 18
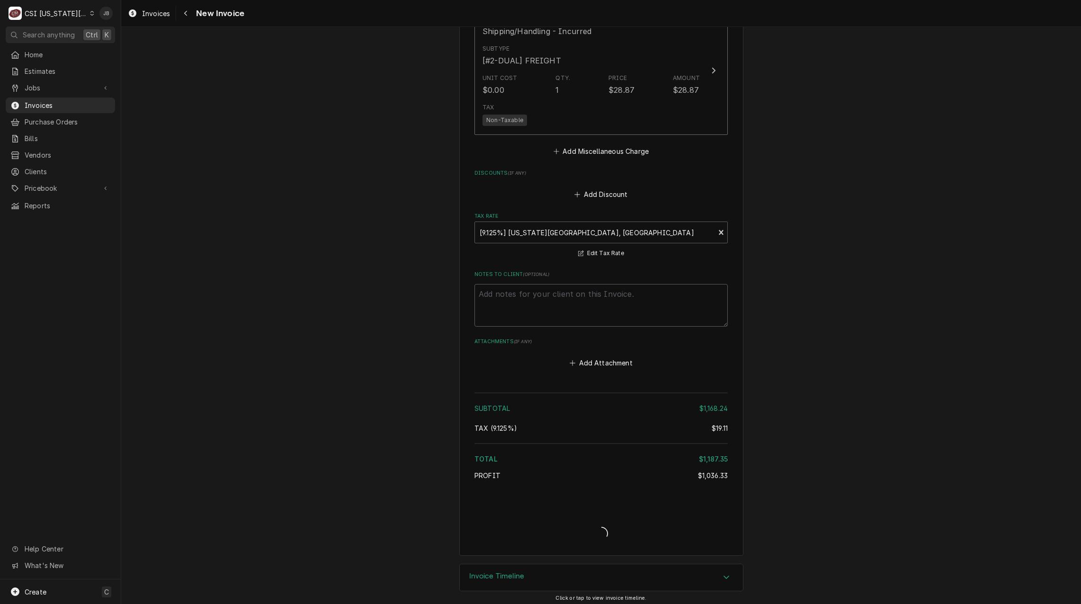
scroll to position [1866, 0]
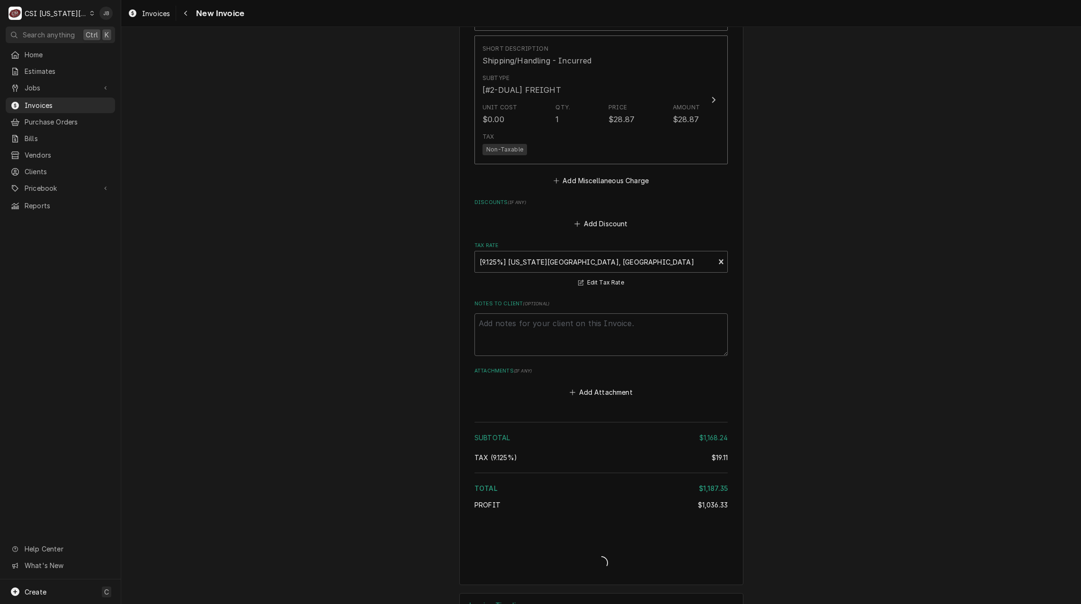
type textarea "x"
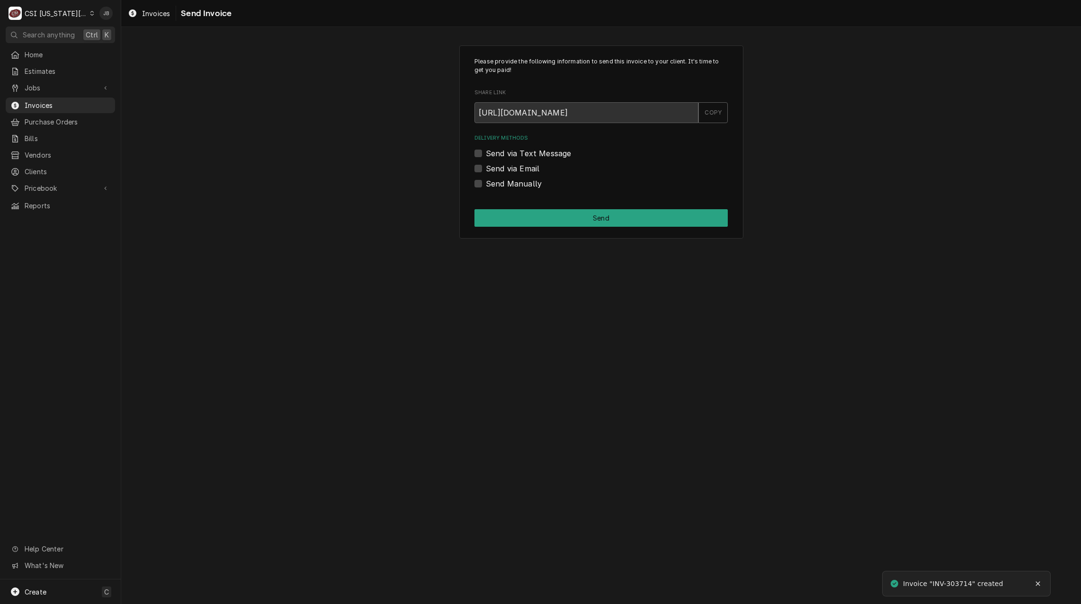
click at [522, 170] on label "Send via Email" at bounding box center [513, 168] width 54 height 11
click at [522, 170] on input "Send via Email" at bounding box center [612, 173] width 253 height 21
checkbox input "true"
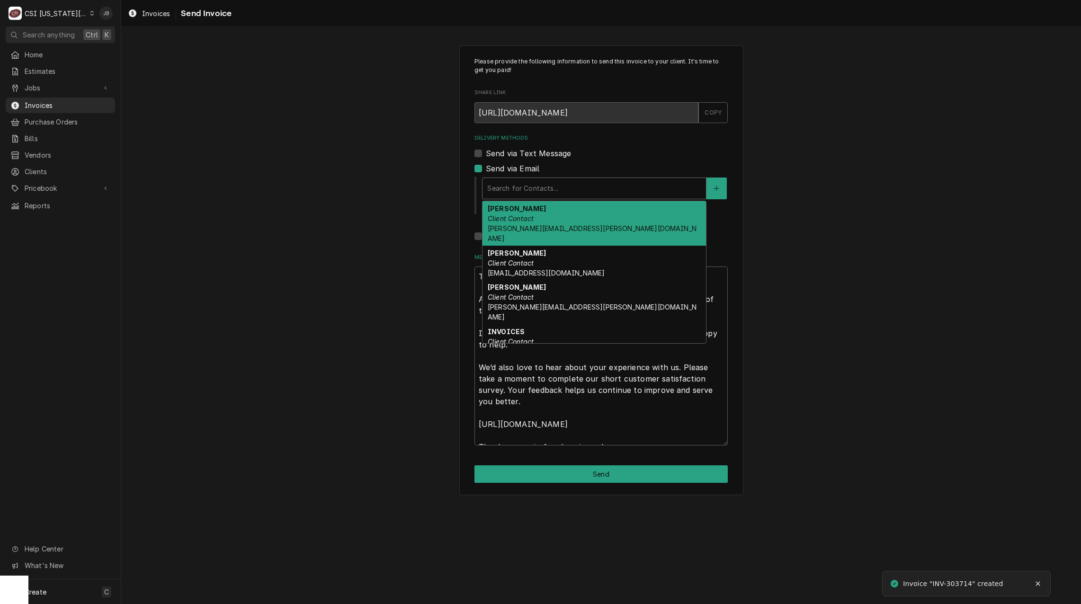
click at [556, 190] on div "Delivery Methods" at bounding box center [594, 188] width 214 height 17
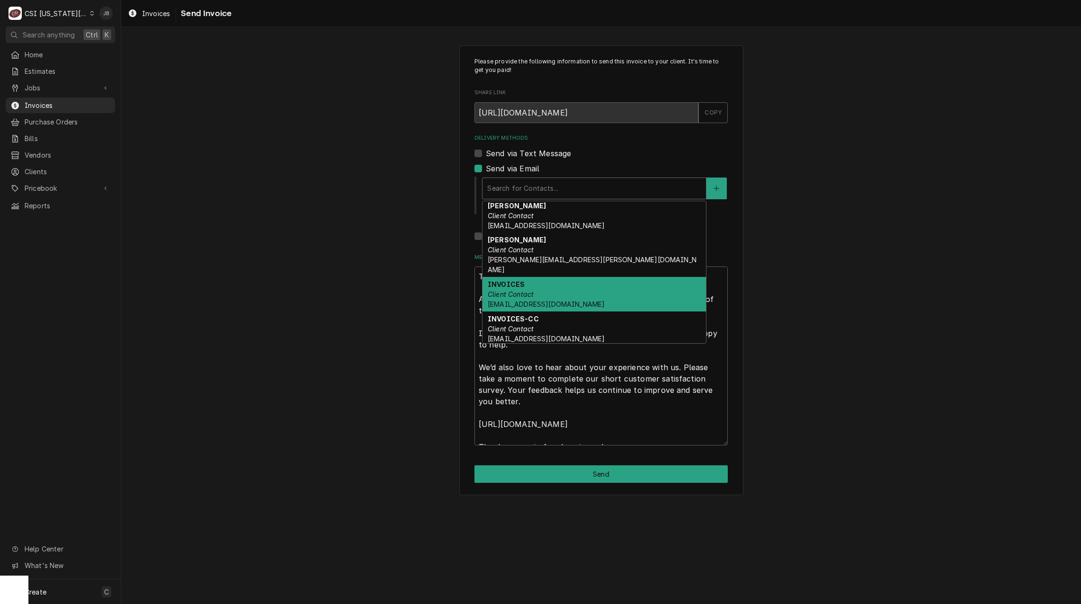
click at [584, 277] on div "INVOICES Client Contact ap@kmoburger.com" at bounding box center [595, 294] width 224 height 35
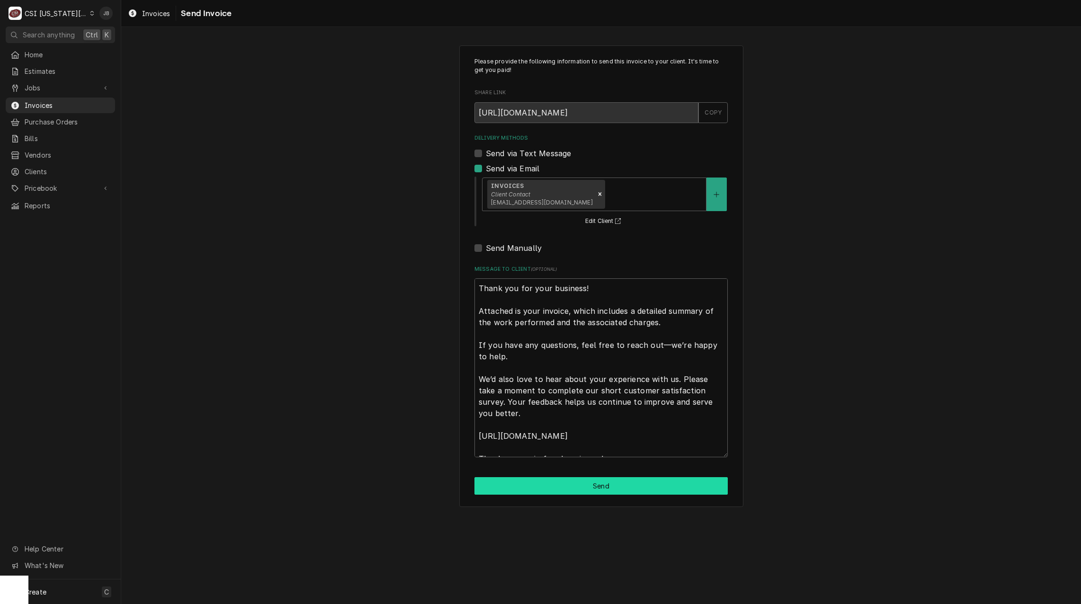
click at [556, 487] on button "Send" at bounding box center [601, 486] width 253 height 18
type textarea "x"
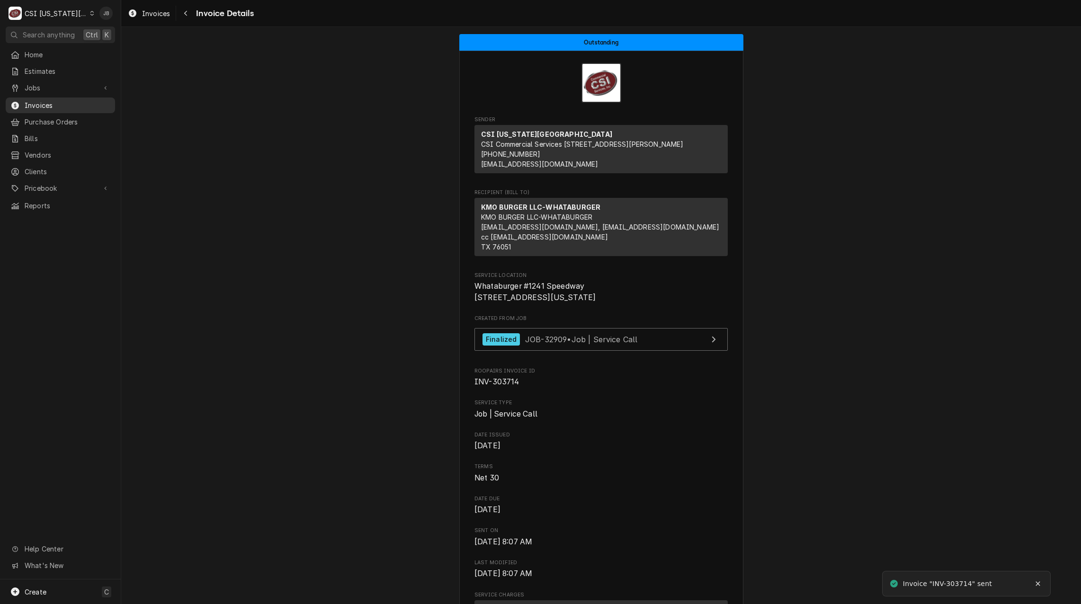
click at [70, 103] on span "Invoices" at bounding box center [68, 105] width 86 height 10
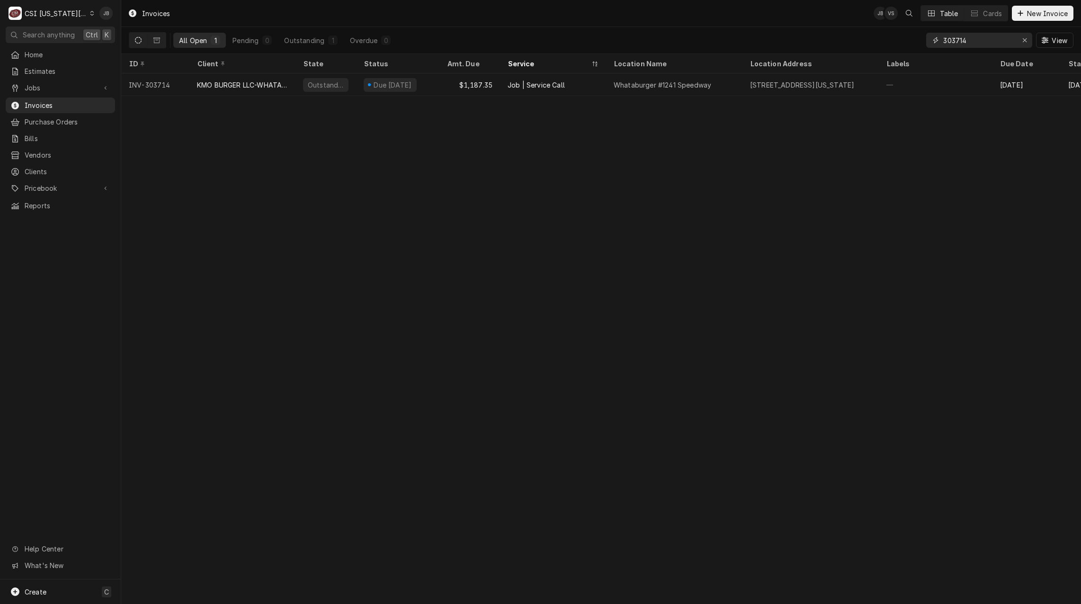
click at [986, 44] on input "303714" at bounding box center [978, 40] width 71 height 15
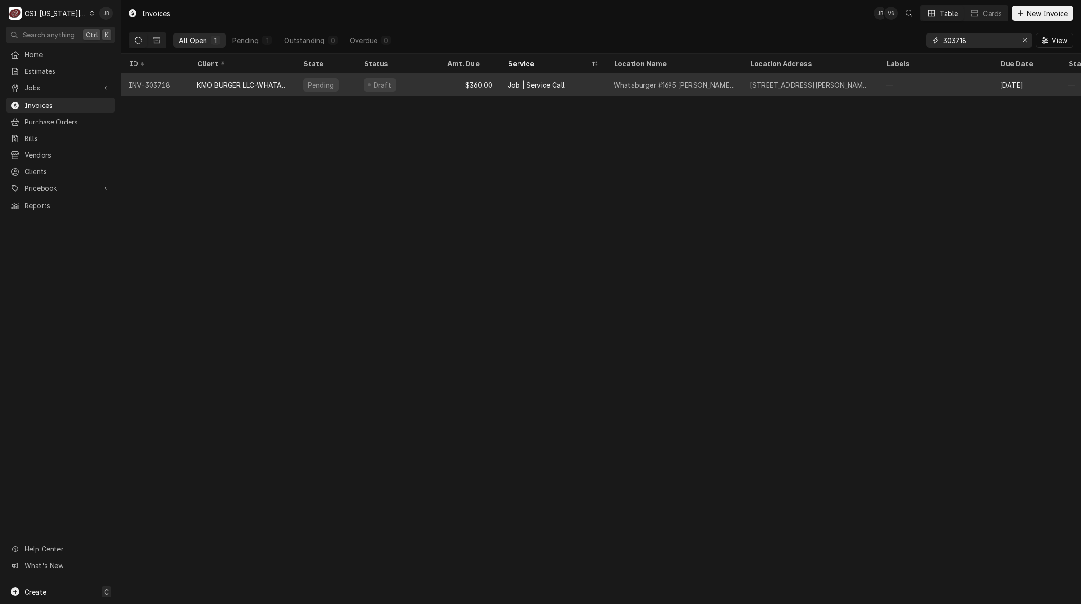
type input "303718"
click at [353, 84] on div "Pending" at bounding box center [326, 84] width 61 height 23
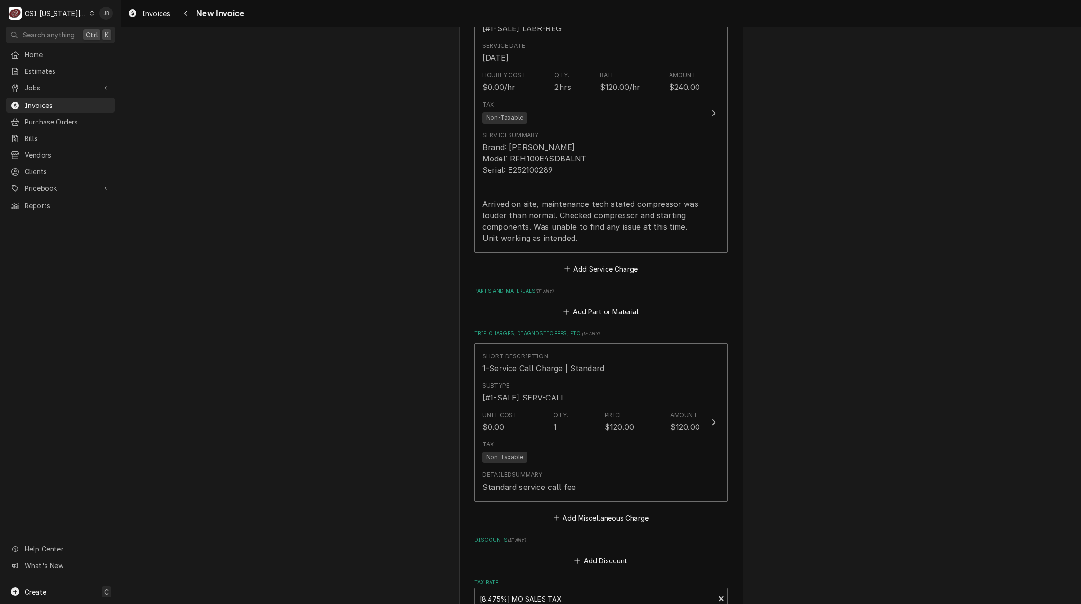
scroll to position [1004, 0]
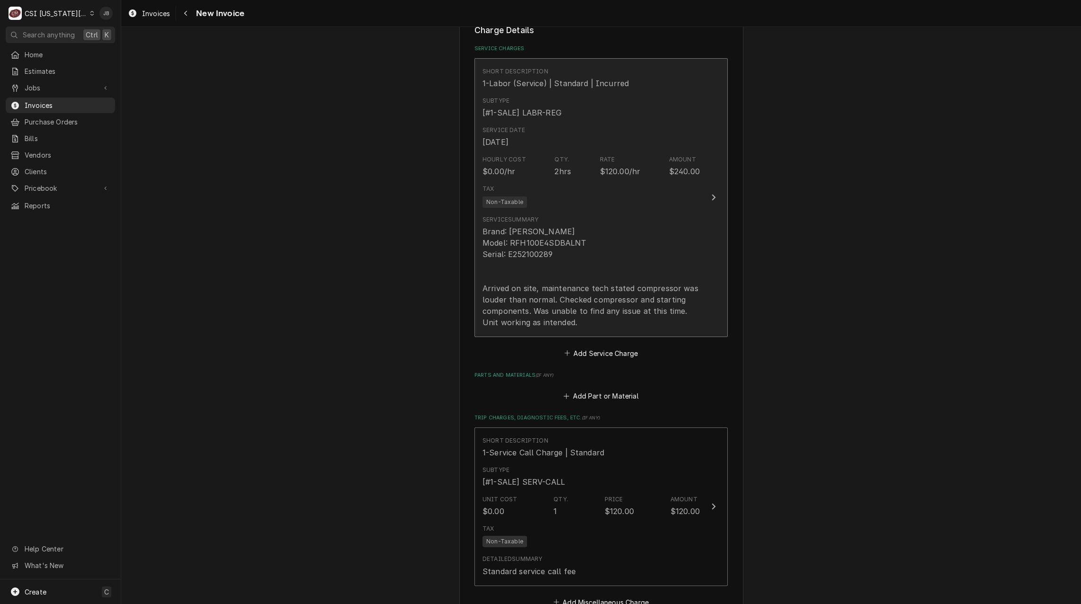
click at [576, 215] on div "Service Summary Brand: Russell Model: RFH100E4SDBALNT Serial: E252100289 Arrive…" at bounding box center [591, 271] width 217 height 113
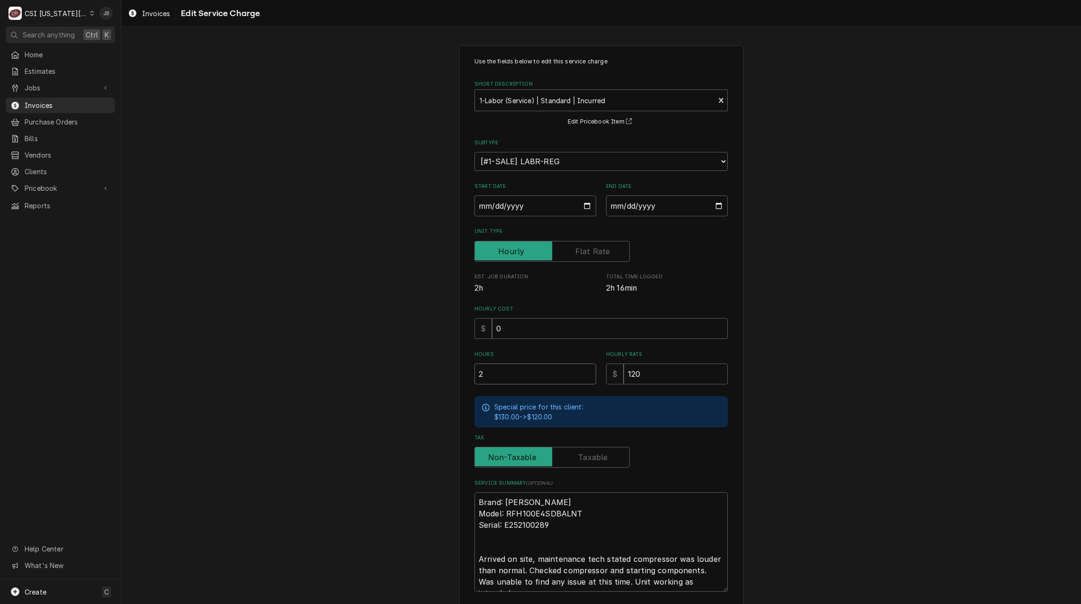
drag, startPoint x: 499, startPoint y: 377, endPoint x: 363, endPoint y: 373, distance: 136.4
click at [383, 376] on div "Use the fields below to edit this service charge Short Description 1-Labor (Ser…" at bounding box center [601, 355] width 960 height 637
type textarea "x"
type input "1"
click at [366, 367] on div "Use the fields below to edit this service charge Short Description 1-Labor (Ser…" at bounding box center [601, 355] width 960 height 637
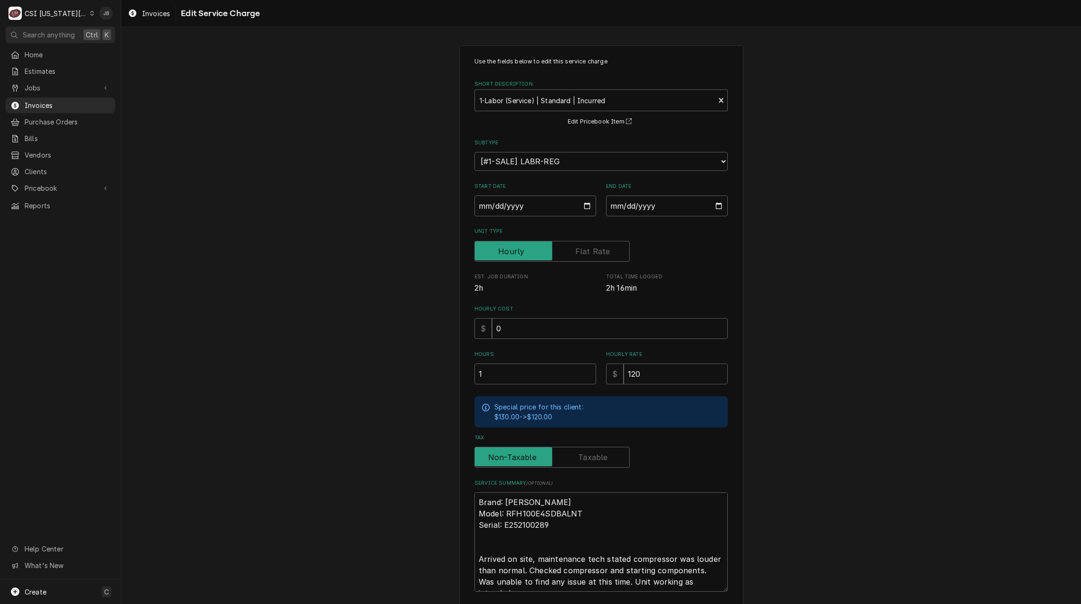
scroll to position [69, 0]
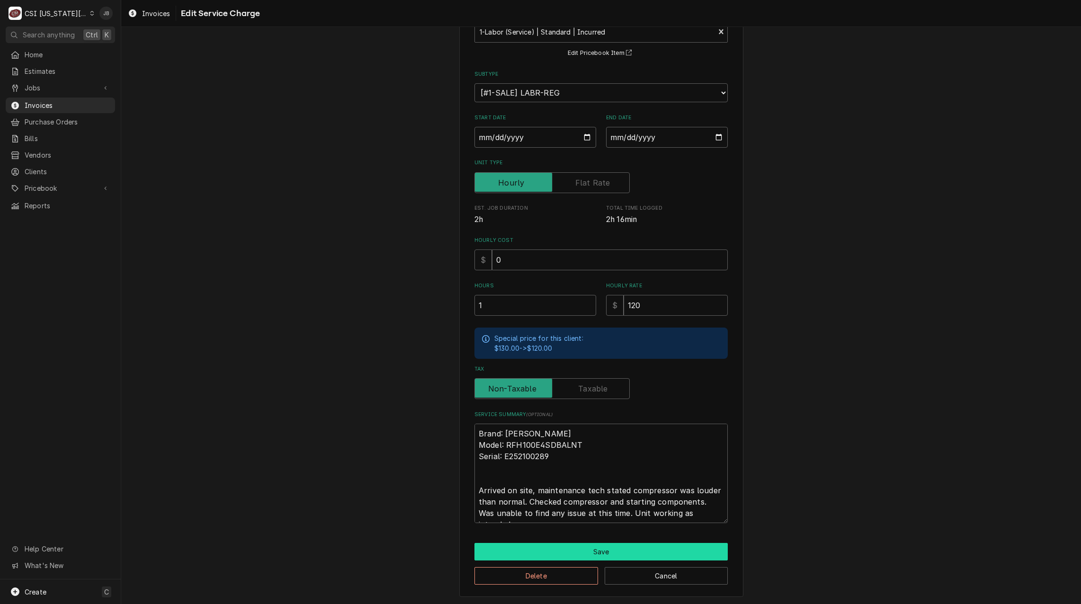
click at [534, 546] on button "Save" at bounding box center [601, 552] width 253 height 18
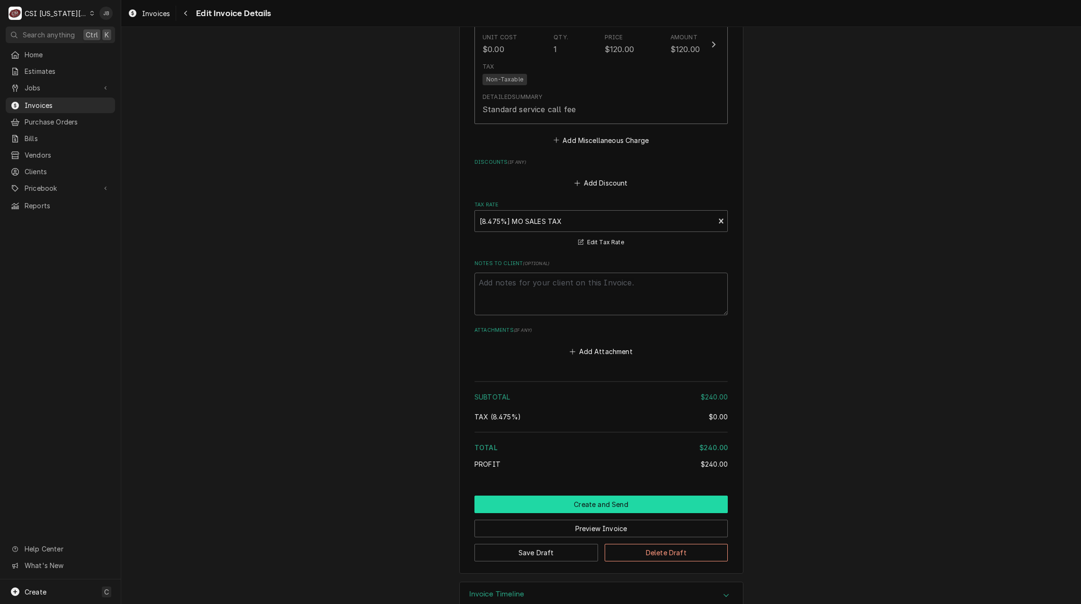
click at [555, 496] on button "Create and Send" at bounding box center [601, 505] width 253 height 18
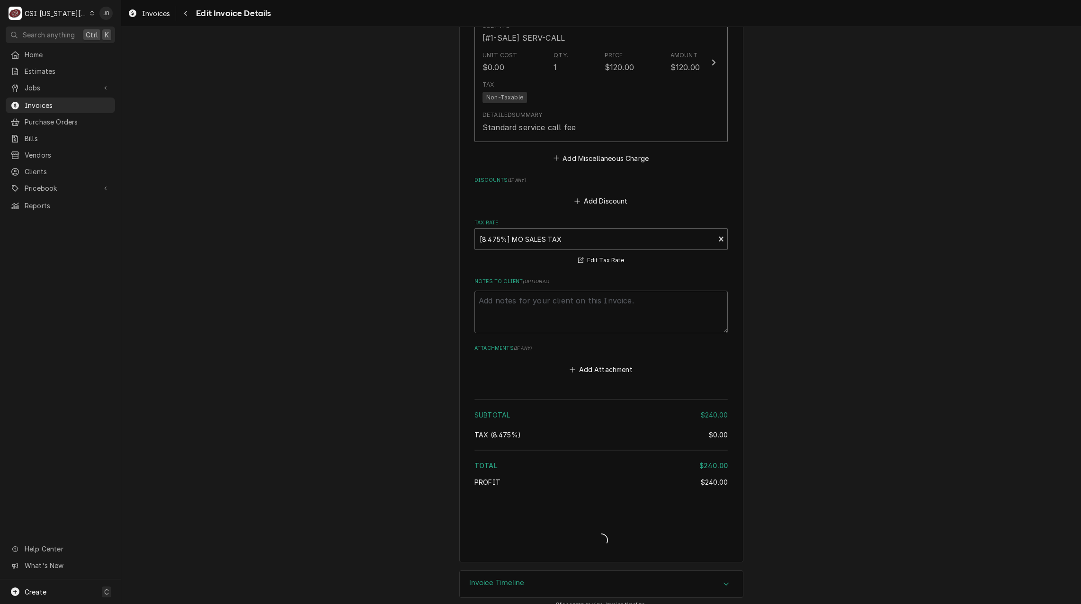
type textarea "x"
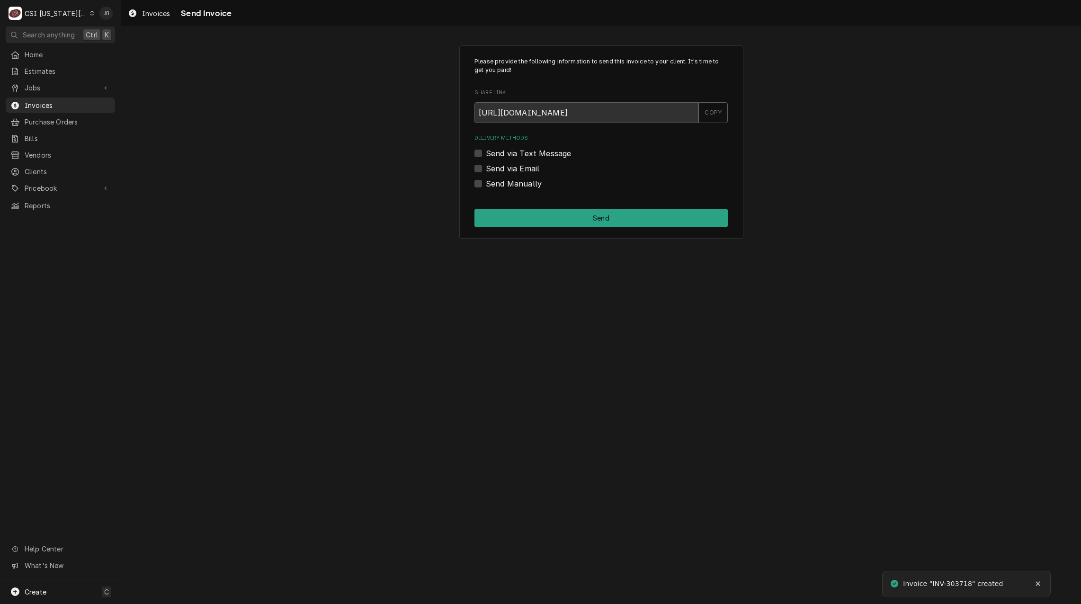
drag, startPoint x: 546, startPoint y: 170, endPoint x: 540, endPoint y: 171, distance: 6.0
click at [546, 170] on div "Send via Email" at bounding box center [601, 168] width 253 height 11
click at [514, 169] on label "Send via Email" at bounding box center [513, 168] width 54 height 11
click at [514, 169] on input "Send via Email" at bounding box center [612, 173] width 253 height 21
checkbox input "true"
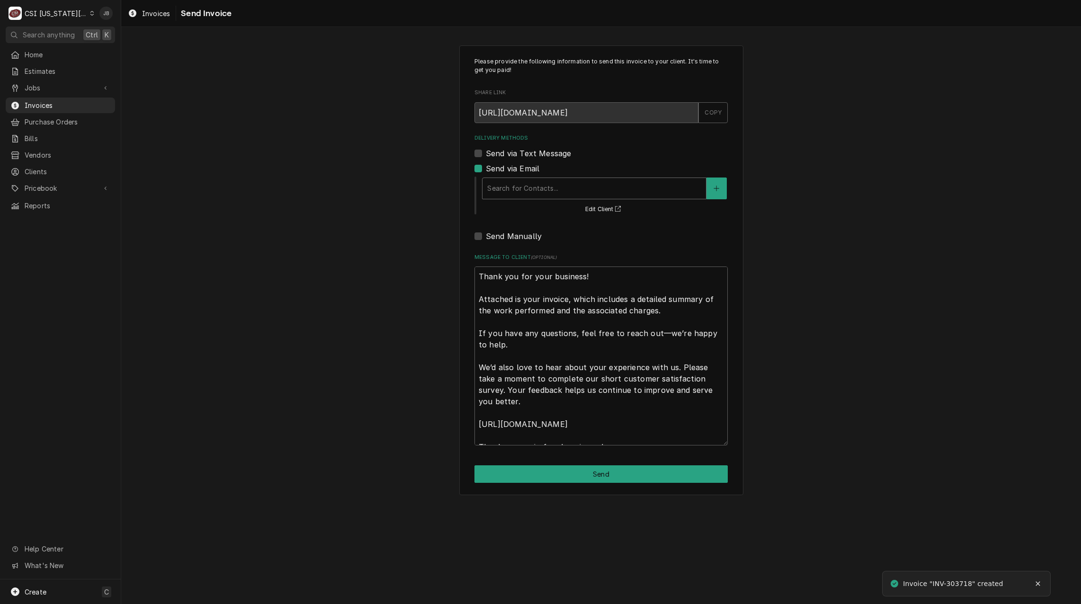
click at [539, 183] on div "Delivery Methods" at bounding box center [594, 188] width 214 height 17
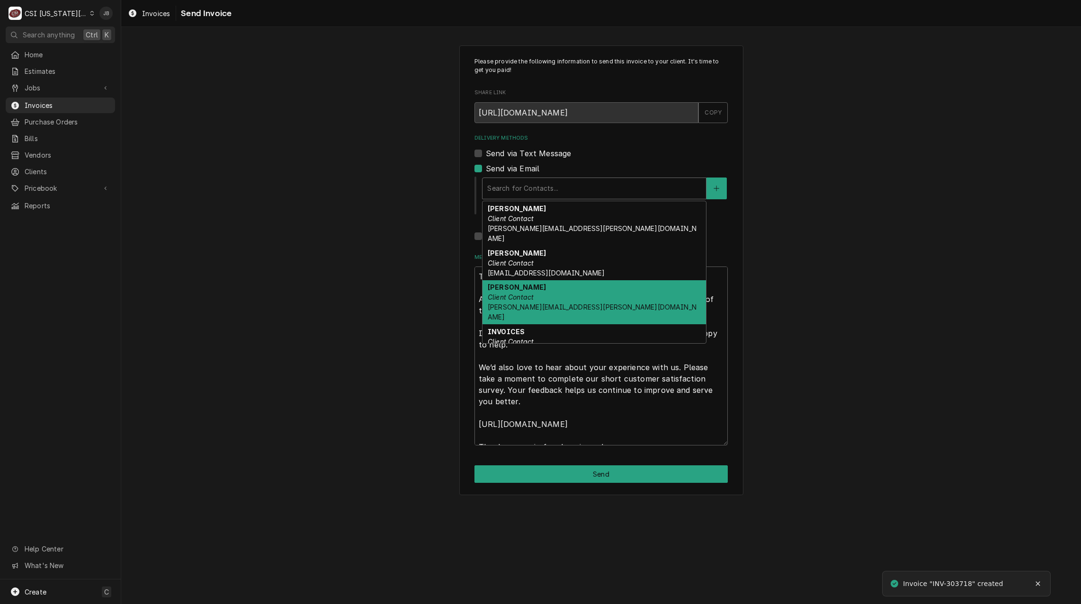
scroll to position [47, 0]
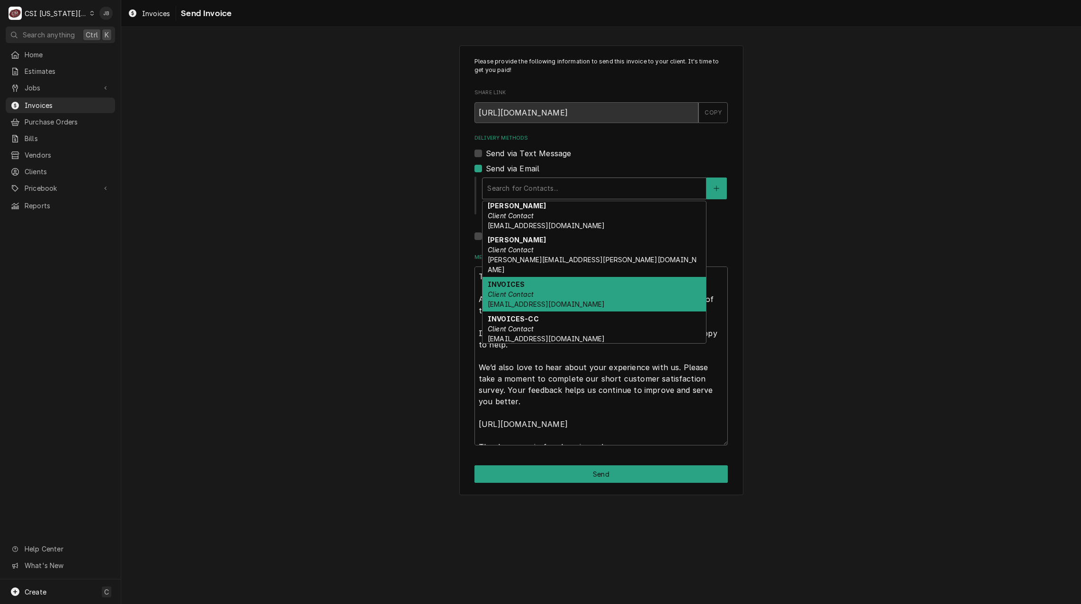
click at [560, 279] on div "INVOICES Client Contact ap@kmoburger.com" at bounding box center [595, 294] width 224 height 35
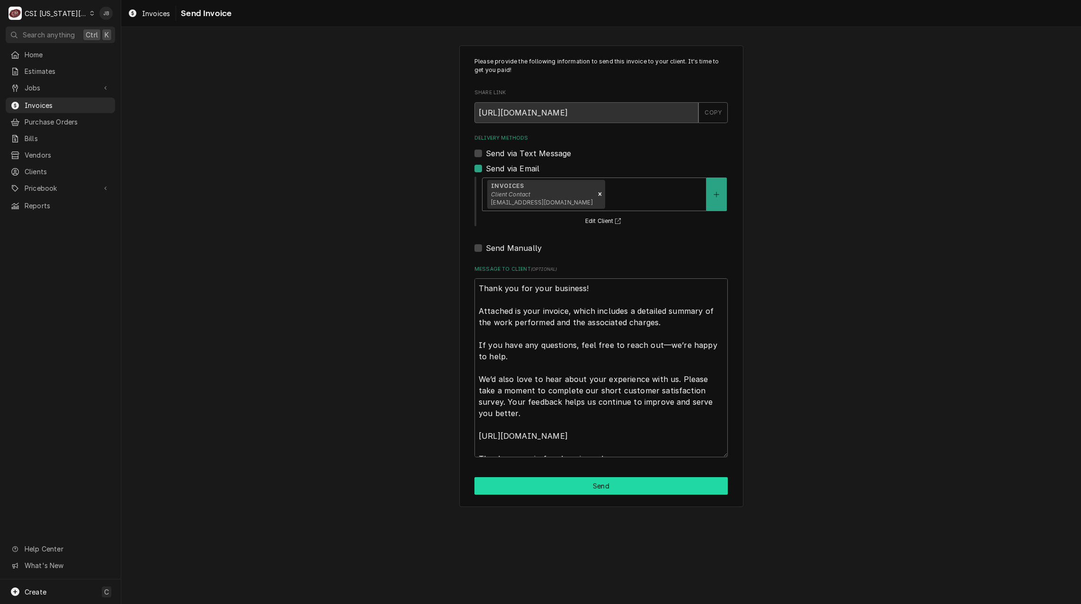
click at [539, 488] on button "Send" at bounding box center [601, 486] width 253 height 18
type textarea "x"
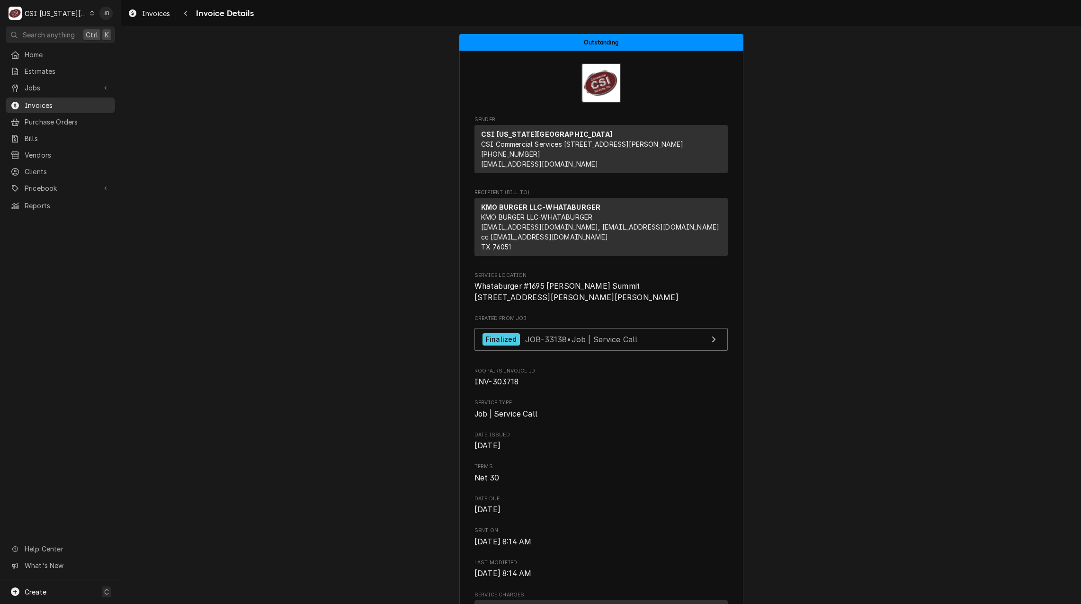
click at [103, 102] on span "Invoices" at bounding box center [68, 105] width 86 height 10
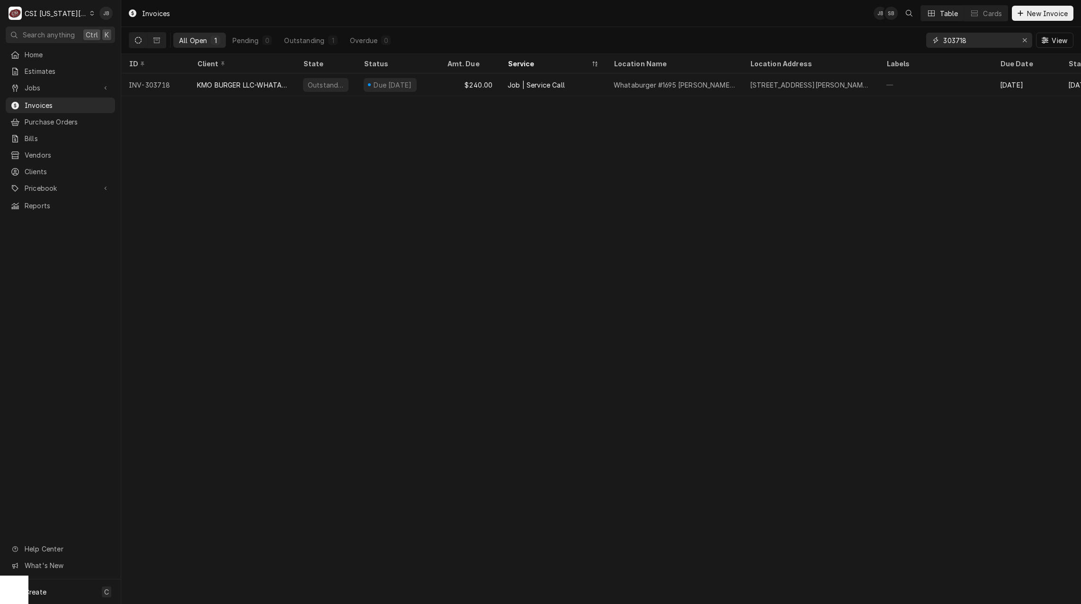
click at [982, 44] on input "303718" at bounding box center [978, 40] width 71 height 15
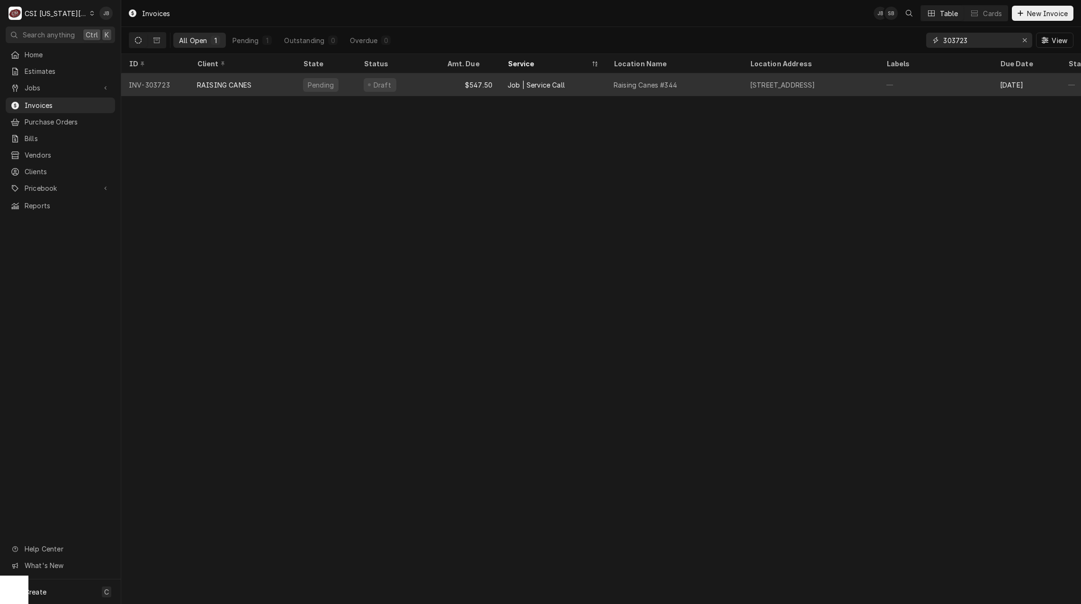
type input "303723"
click at [267, 83] on div "RAISING CANES" at bounding box center [242, 84] width 106 height 23
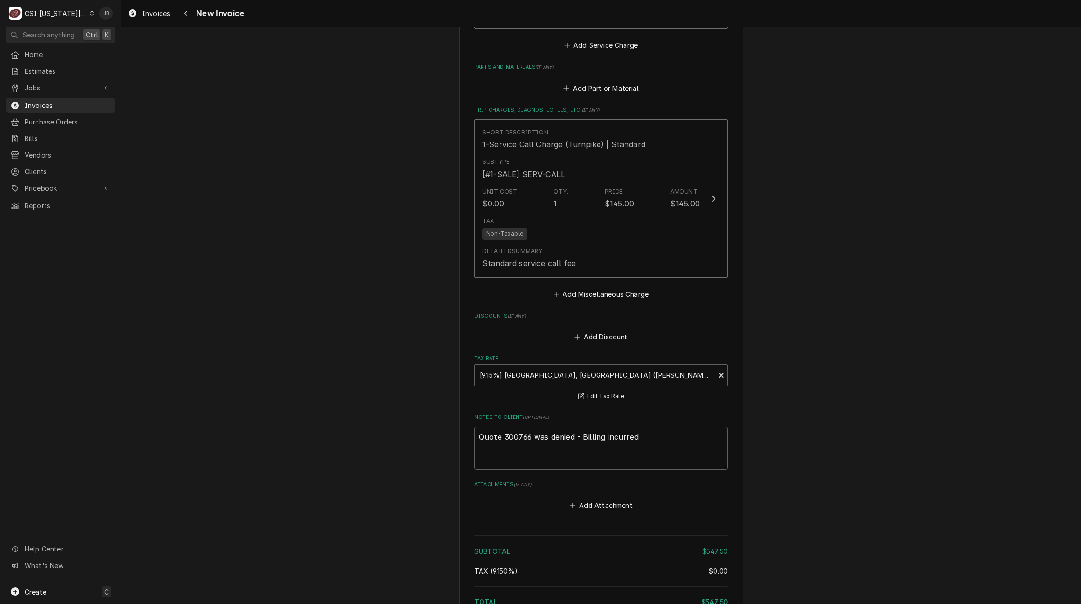
scroll to position [1760, 0]
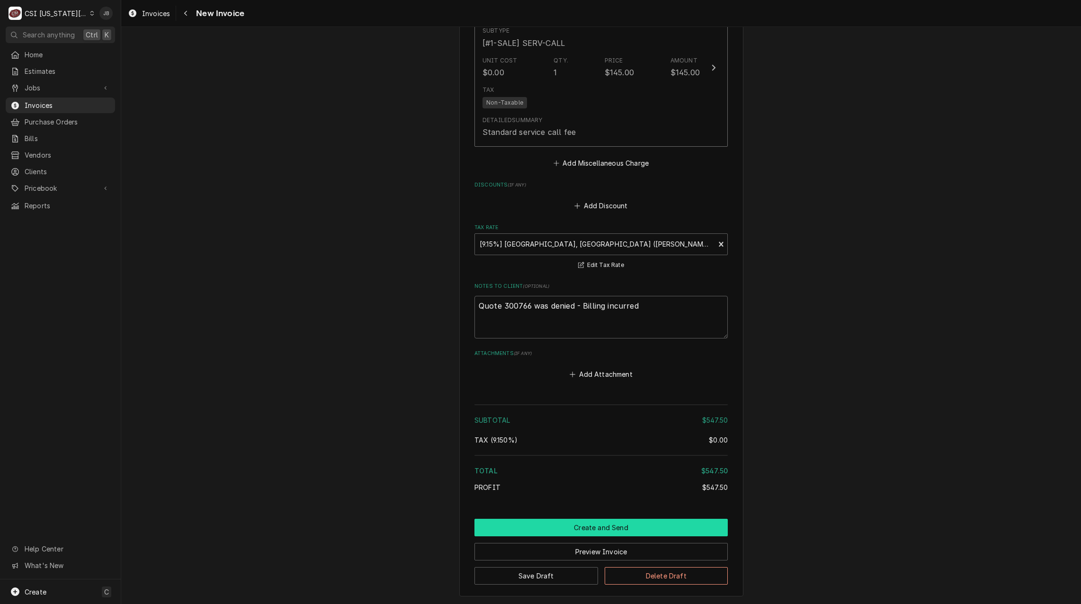
click at [584, 519] on button "Create and Send" at bounding box center [601, 528] width 253 height 18
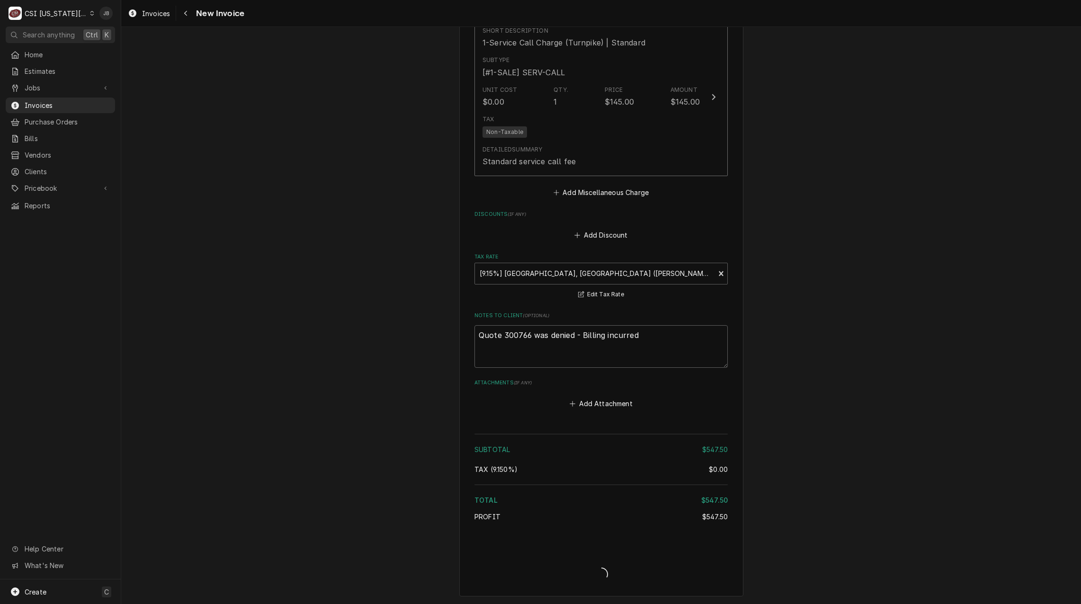
type textarea "x"
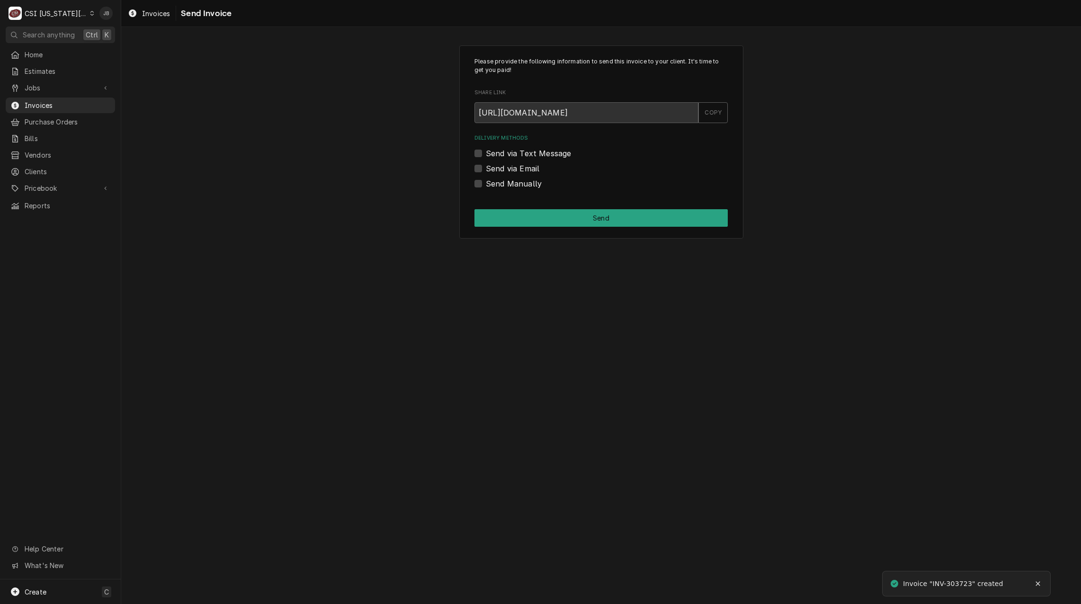
click at [514, 169] on label "Send via Email" at bounding box center [513, 168] width 54 height 11
click at [514, 169] on input "Send via Email" at bounding box center [612, 173] width 253 height 21
checkbox input "true"
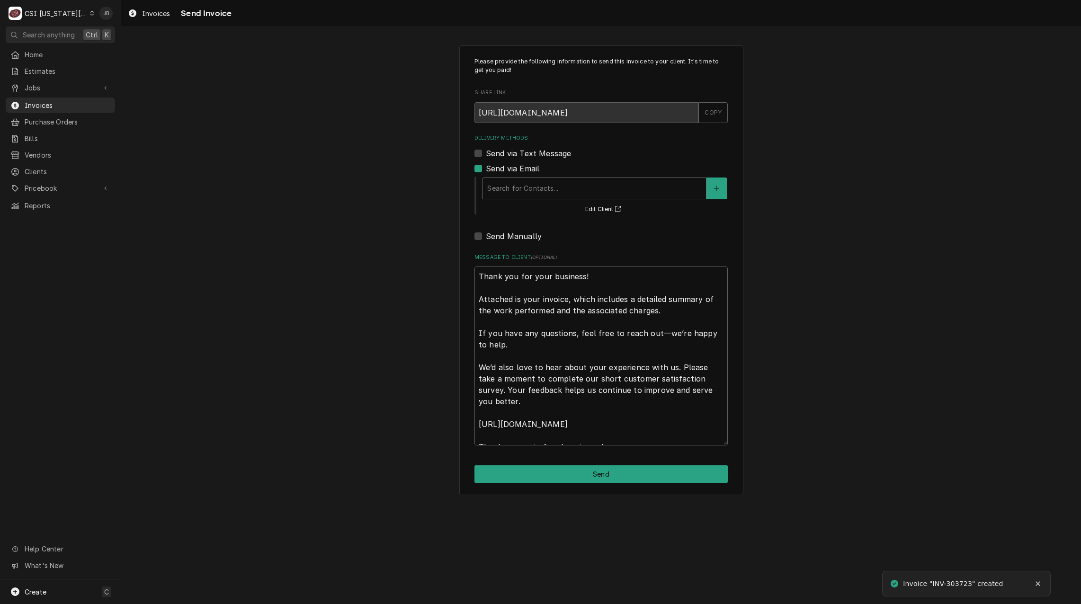
click at [587, 188] on div "Delivery Methods" at bounding box center [594, 188] width 214 height 17
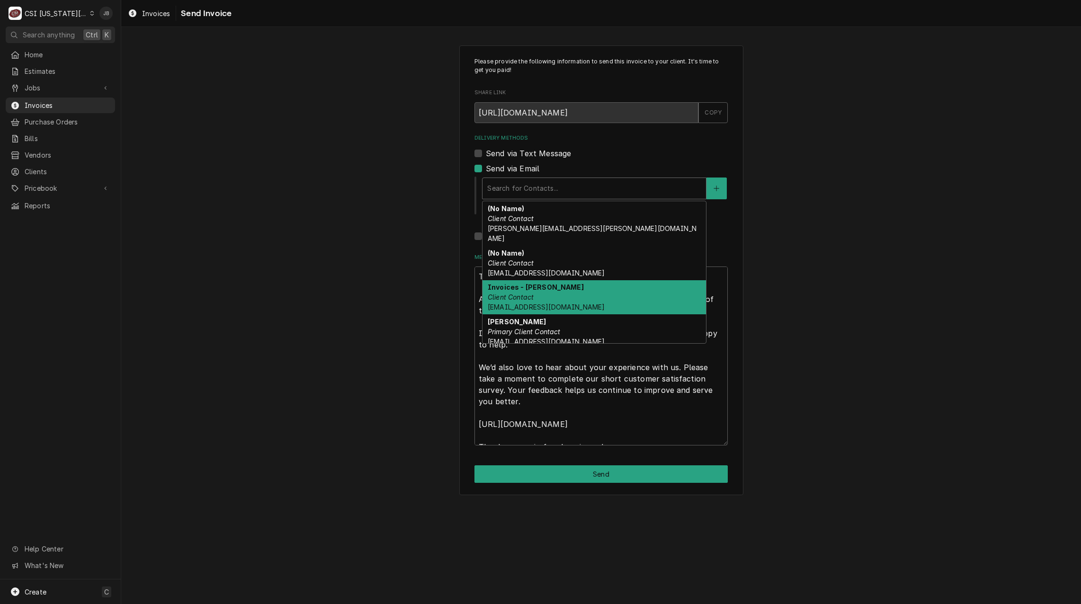
click at [548, 303] on span "kelsey.hetlage@csi1.com" at bounding box center [546, 307] width 117 height 8
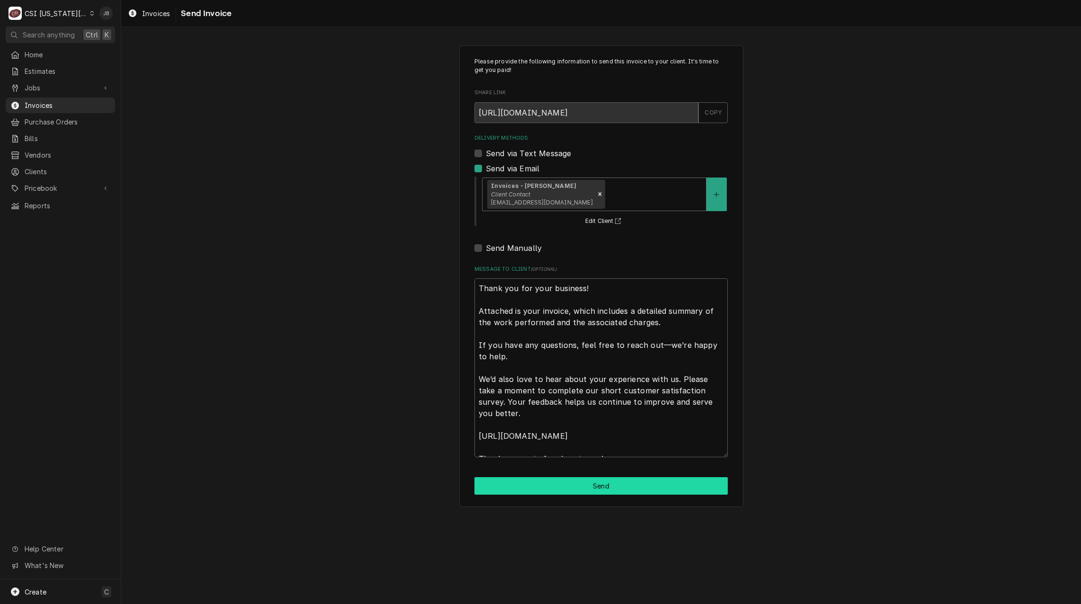
click at [579, 493] on button "Send" at bounding box center [601, 486] width 253 height 18
type textarea "x"
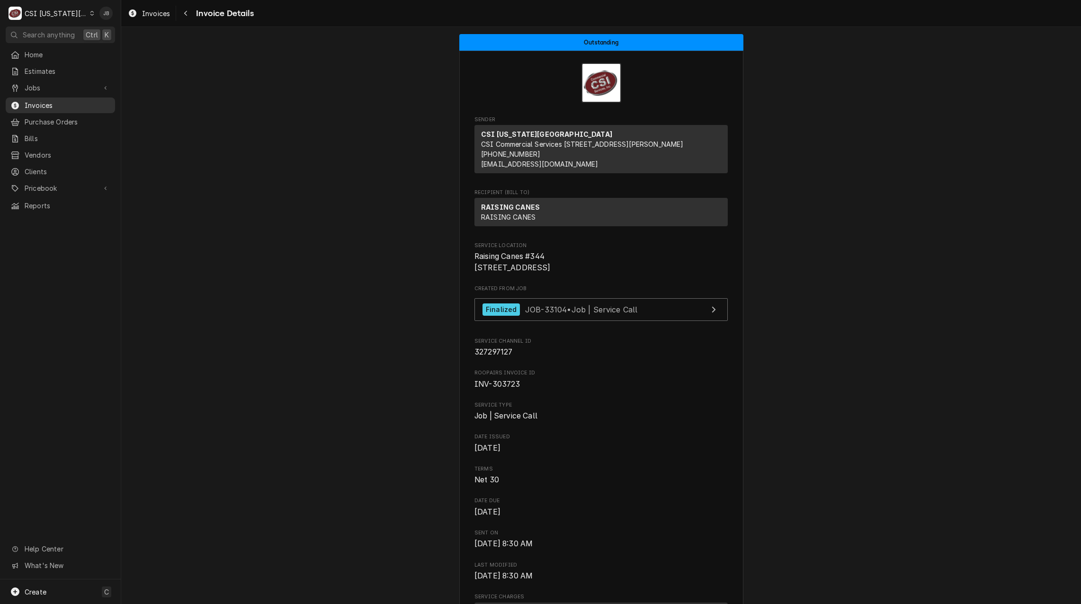
click at [45, 106] on span "Invoices" at bounding box center [68, 105] width 86 height 10
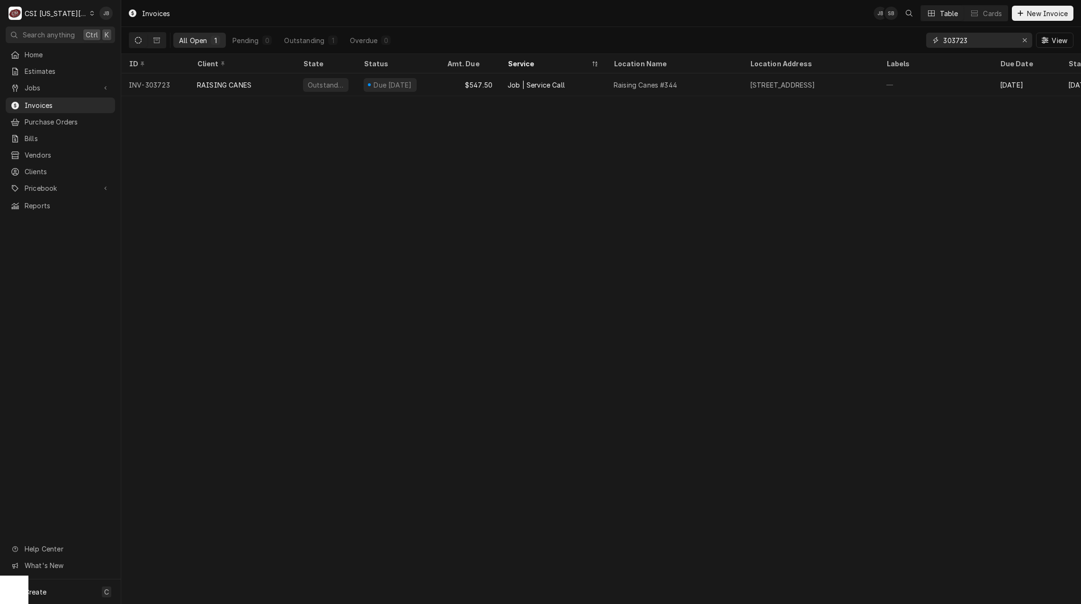
click at [978, 41] on input "303723" at bounding box center [978, 40] width 71 height 15
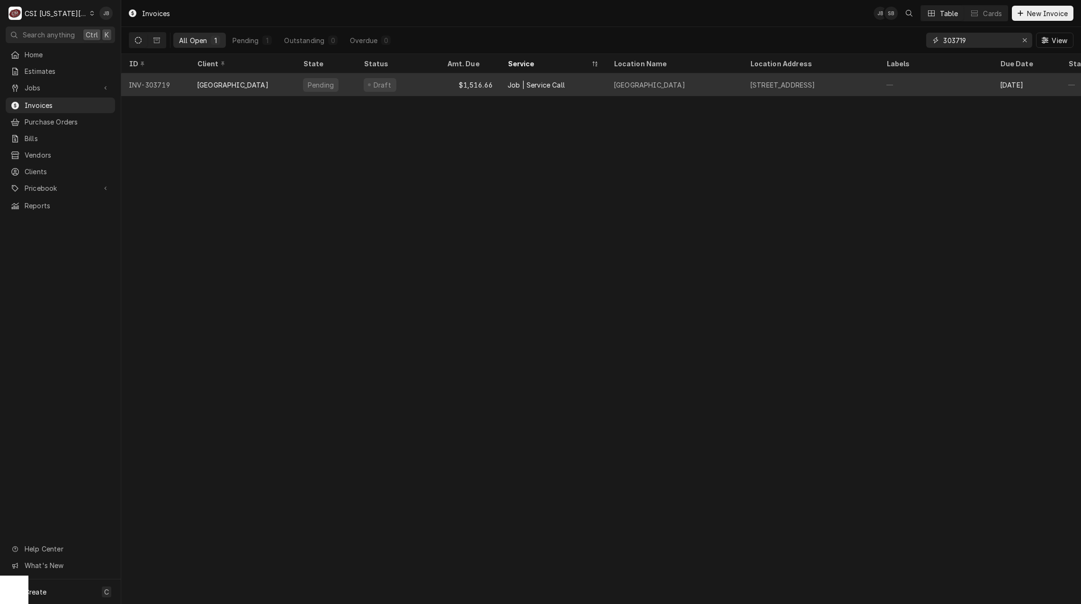
type input "303719"
click at [220, 90] on div "COLONIAL VILLAGE" at bounding box center [242, 84] width 106 height 23
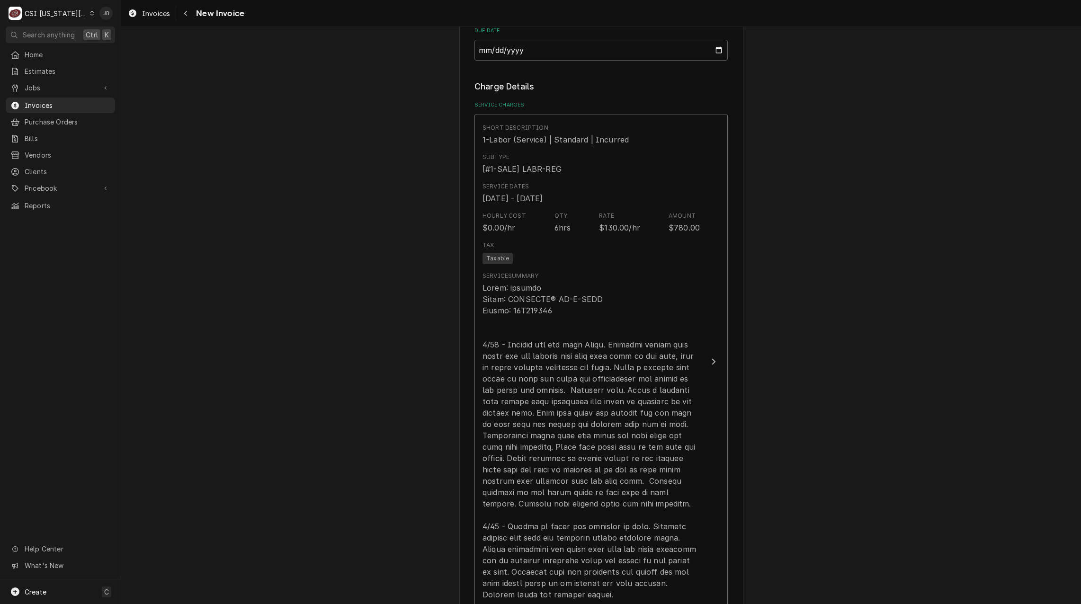
scroll to position [947, 0]
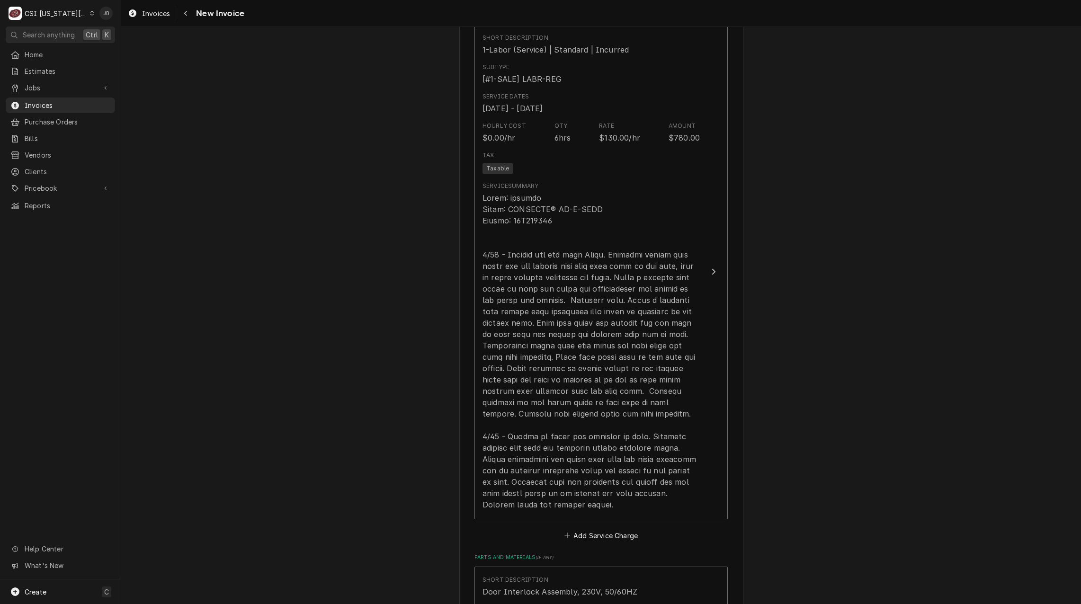
click at [786, 359] on div "Please provide the following information to create your invoice: Client Details…" at bounding box center [601, 514] width 960 height 2849
click at [906, 399] on div "Please provide the following information to create your invoice: Client Details…" at bounding box center [601, 514] width 960 height 2849
click at [809, 360] on div "Please provide the following information to create your invoice: Client Details…" at bounding box center [601, 514] width 960 height 2849
click at [817, 307] on div "Please provide the following information to create your invoice: Client Details…" at bounding box center [601, 514] width 960 height 2849
click at [811, 381] on div "Please provide the following information to create your invoice: Client Details…" at bounding box center [601, 514] width 960 height 2849
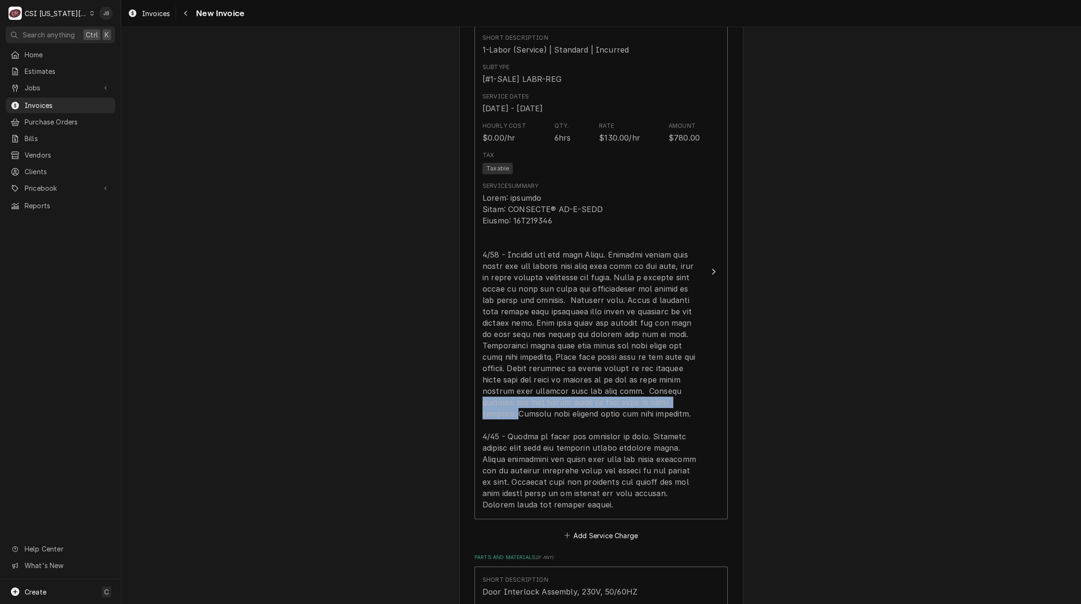
drag, startPoint x: 811, startPoint y: 381, endPoint x: 823, endPoint y: 385, distance: 12.8
click at [823, 385] on div "Please provide the following information to create your invoice: Client Details…" at bounding box center [601, 514] width 960 height 2849
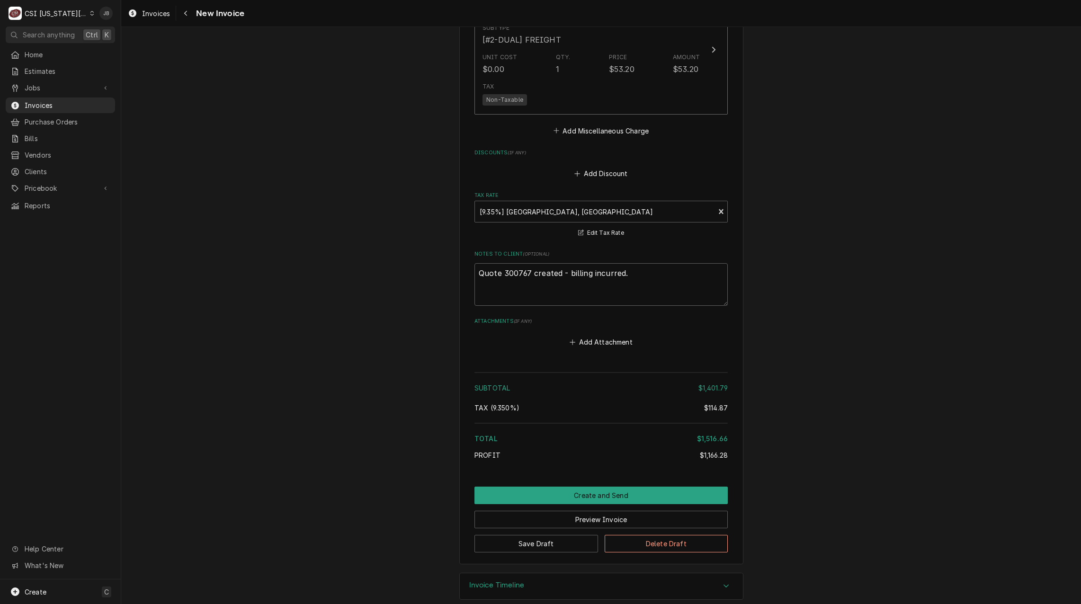
scroll to position [2315, 0]
click at [599, 487] on button "Create and Send" at bounding box center [601, 494] width 253 height 18
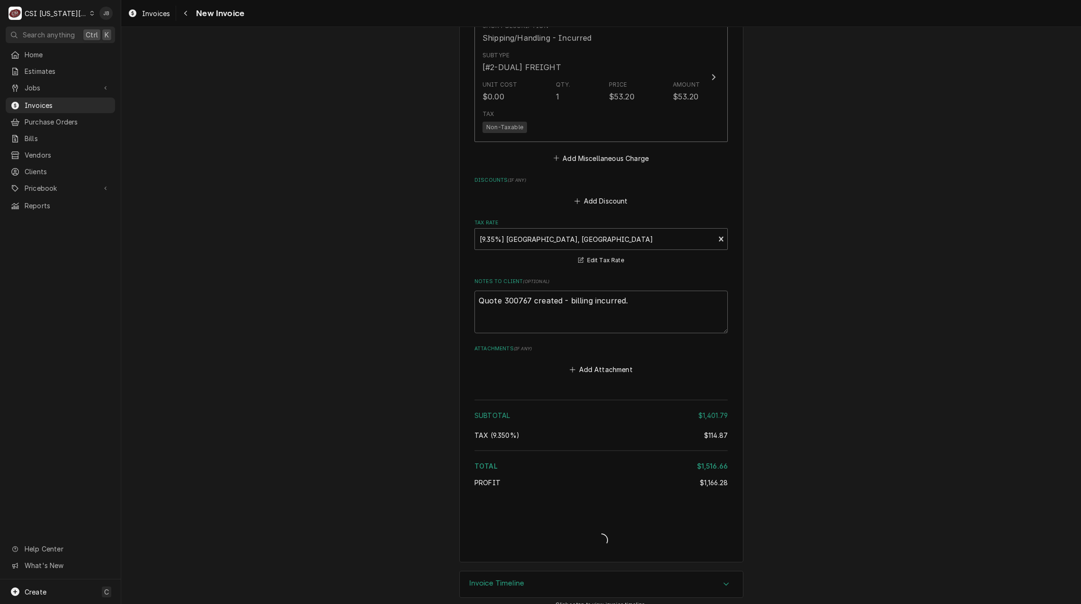
type textarea "x"
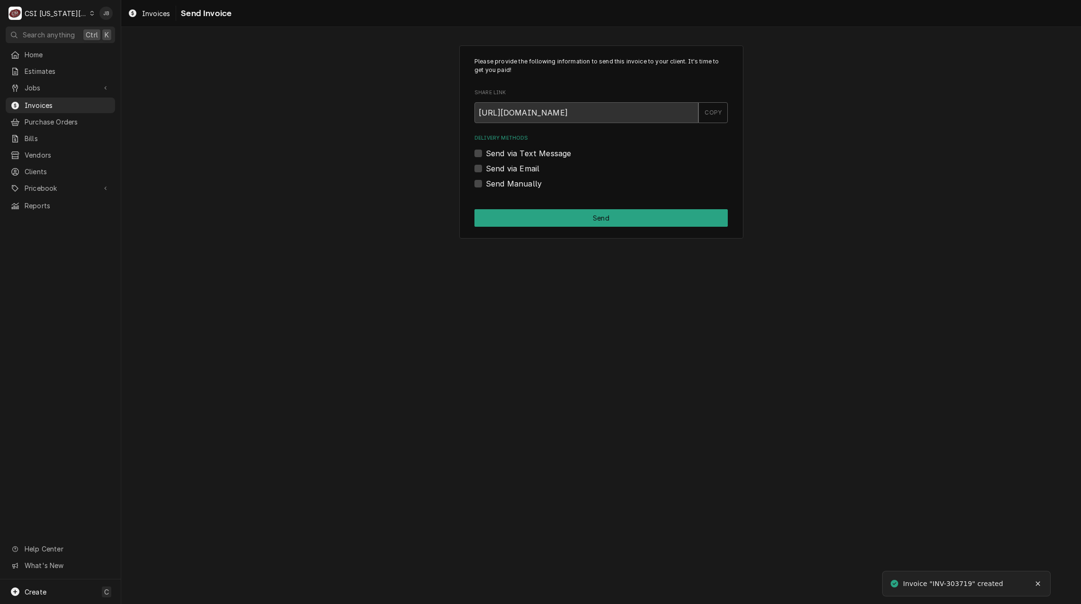
click at [498, 164] on label "Send via Email" at bounding box center [513, 168] width 54 height 11
click at [498, 164] on input "Send via Email" at bounding box center [612, 173] width 253 height 21
checkbox input "true"
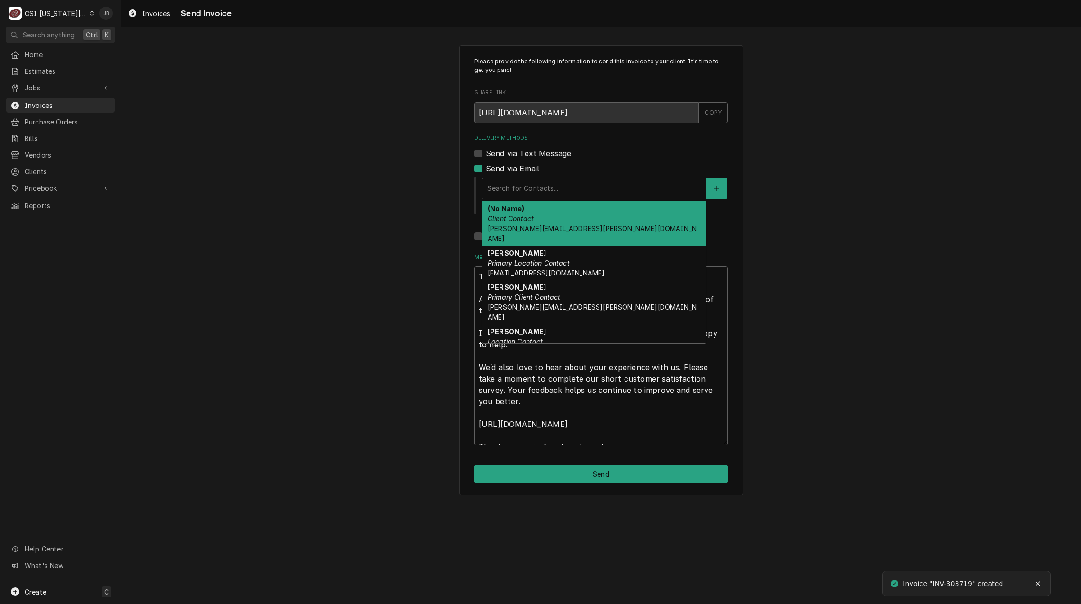
click at [532, 188] on div "Delivery Methods" at bounding box center [594, 188] width 214 height 17
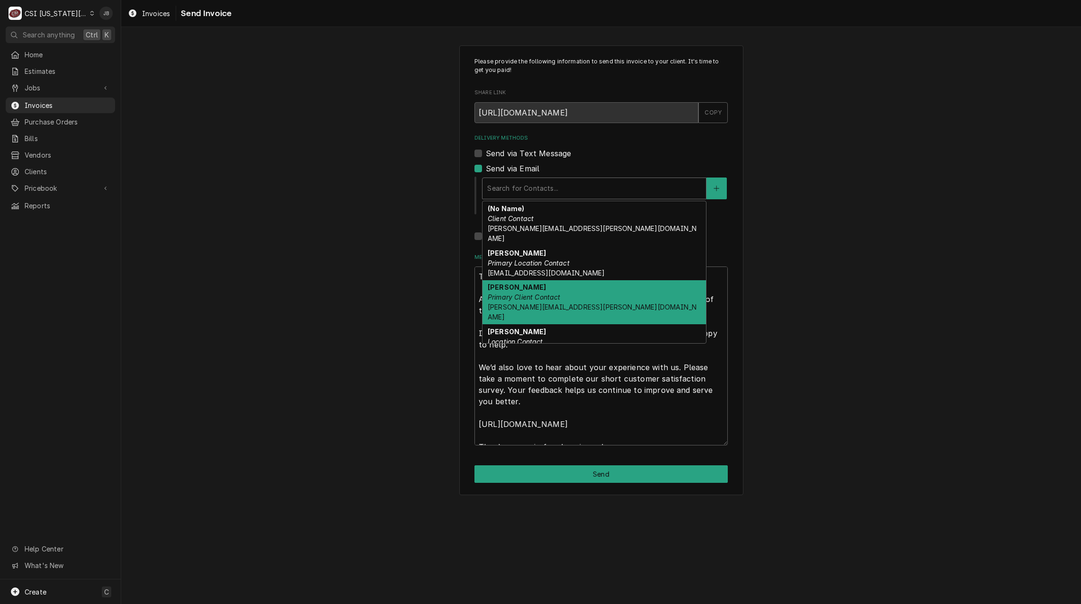
click at [566, 295] on div "[PERSON_NAME] Primary Client Contact [PERSON_NAME][EMAIL_ADDRESS][PERSON_NAME][…" at bounding box center [595, 302] width 224 height 45
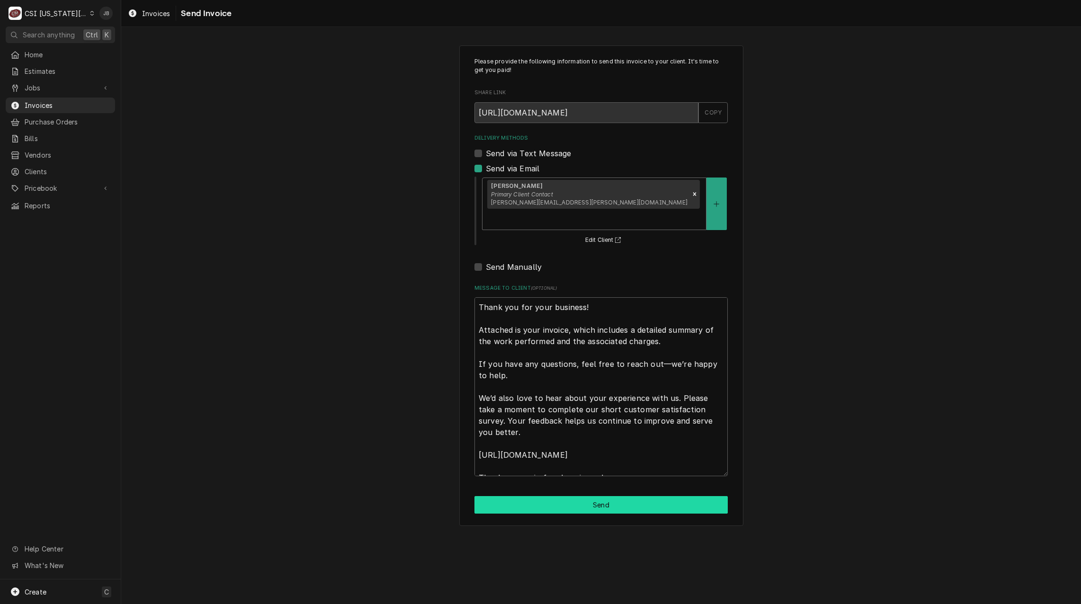
drag, startPoint x: 519, startPoint y: 484, endPoint x: 519, endPoint y: 490, distance: 5.7
click at [518, 496] on button "Send" at bounding box center [601, 505] width 253 height 18
type textarea "x"
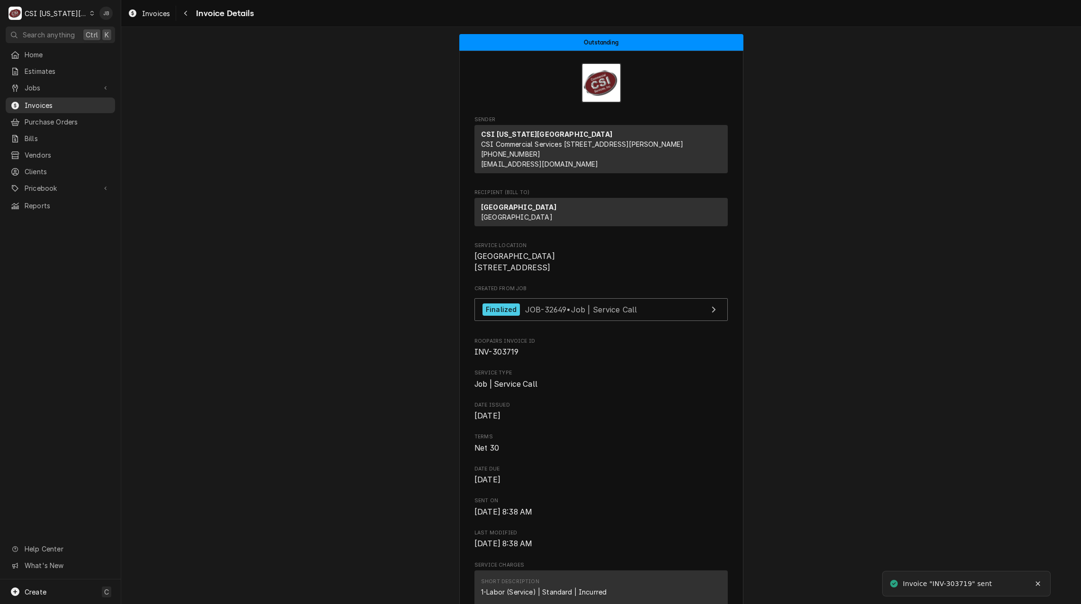
click at [47, 107] on span "Invoices" at bounding box center [68, 105] width 86 height 10
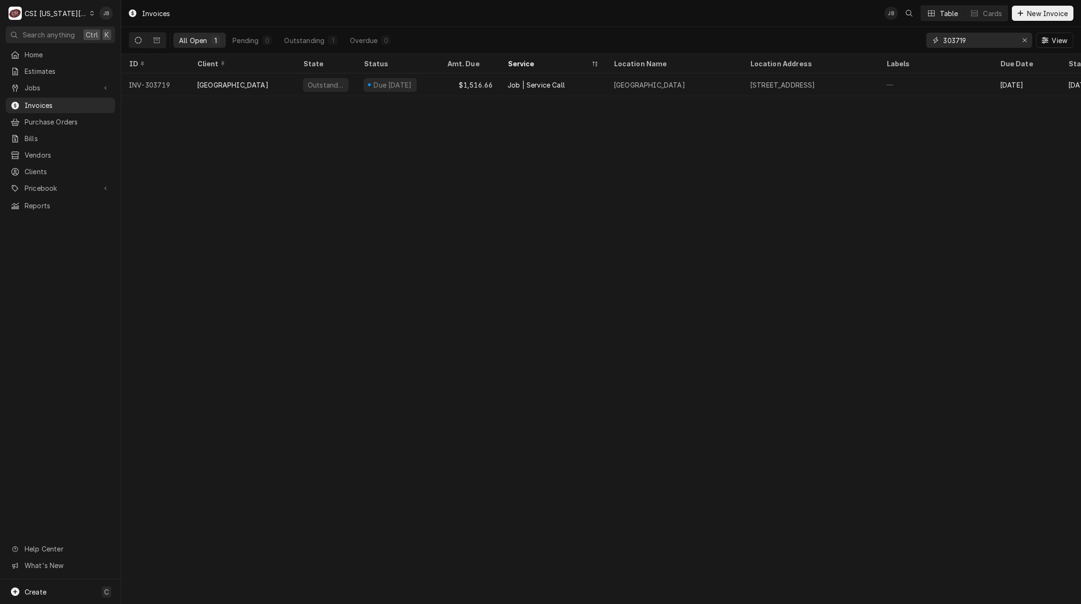
click at [970, 40] on input "303719" at bounding box center [978, 40] width 71 height 15
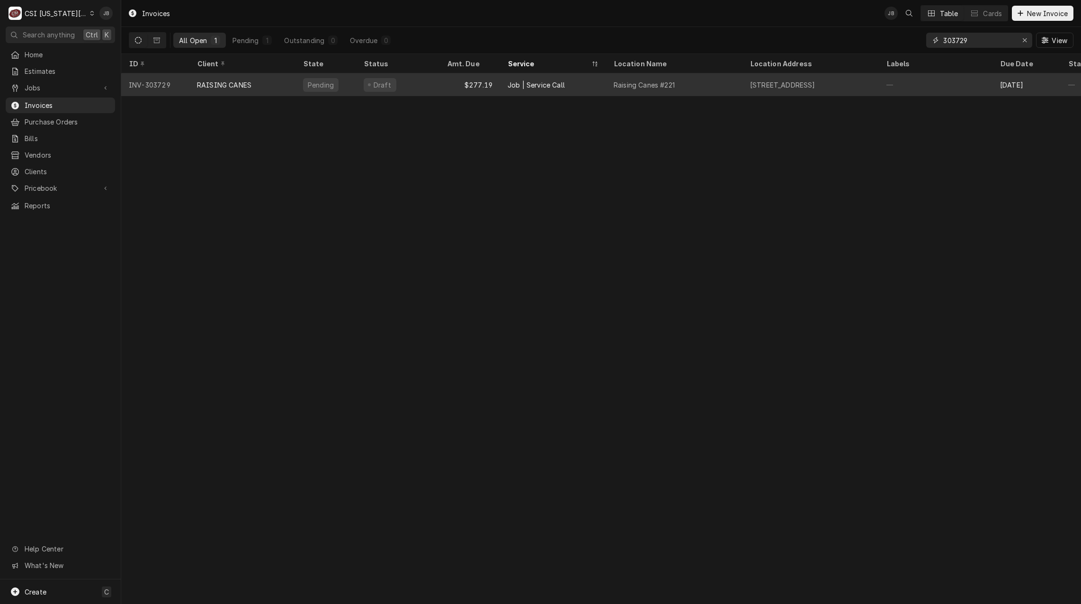
type input "303729"
click at [644, 78] on div "Raising Canes #221" at bounding box center [674, 84] width 136 height 23
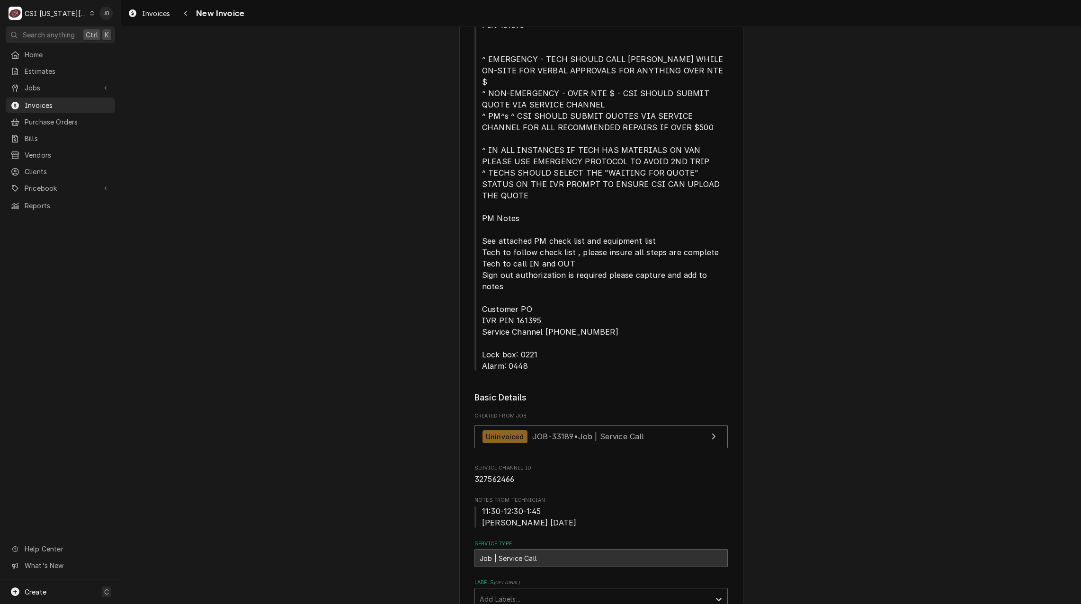
scroll to position [379, 0]
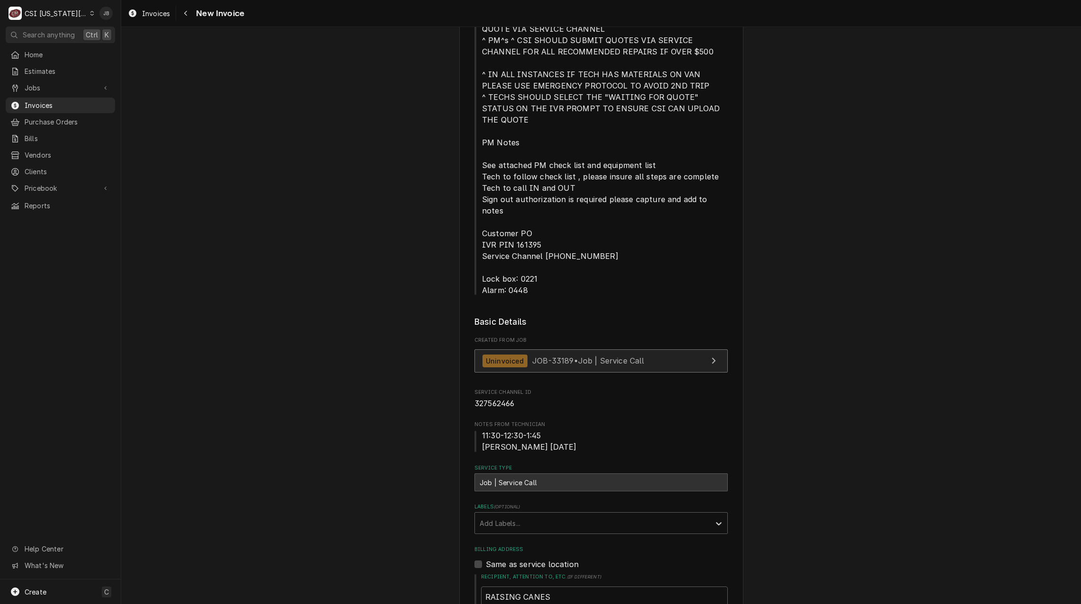
click at [633, 355] on div "Uninvoiced JOB-33189 • Job | Service Call" at bounding box center [564, 361] width 162 height 13
click at [49, 100] on span "Invoices" at bounding box center [68, 105] width 86 height 10
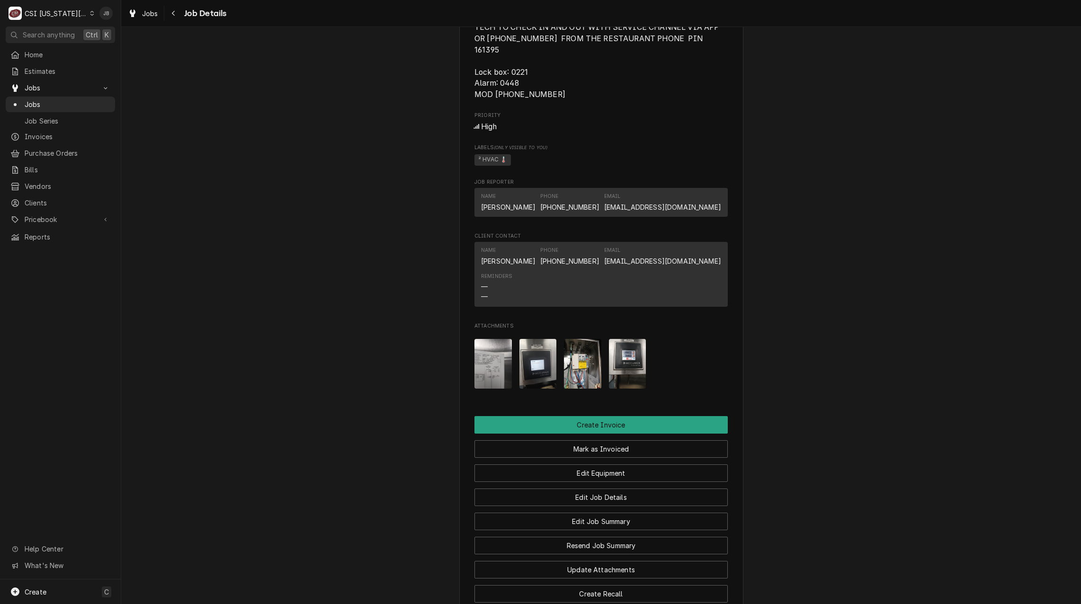
scroll to position [1089, 0]
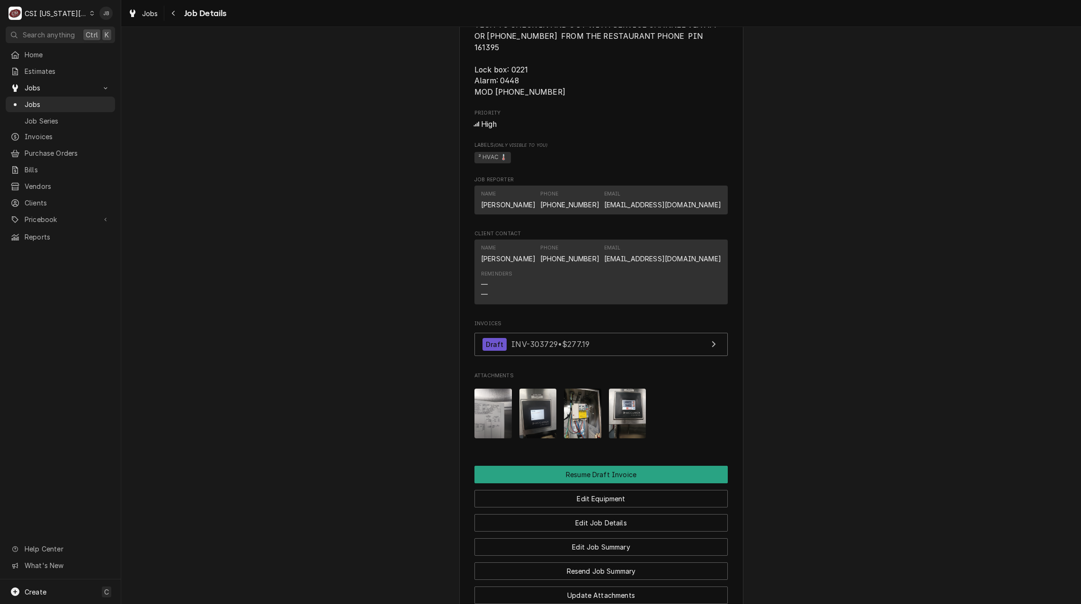
click at [543, 402] on img "Attachments" at bounding box center [537, 414] width 37 height 50
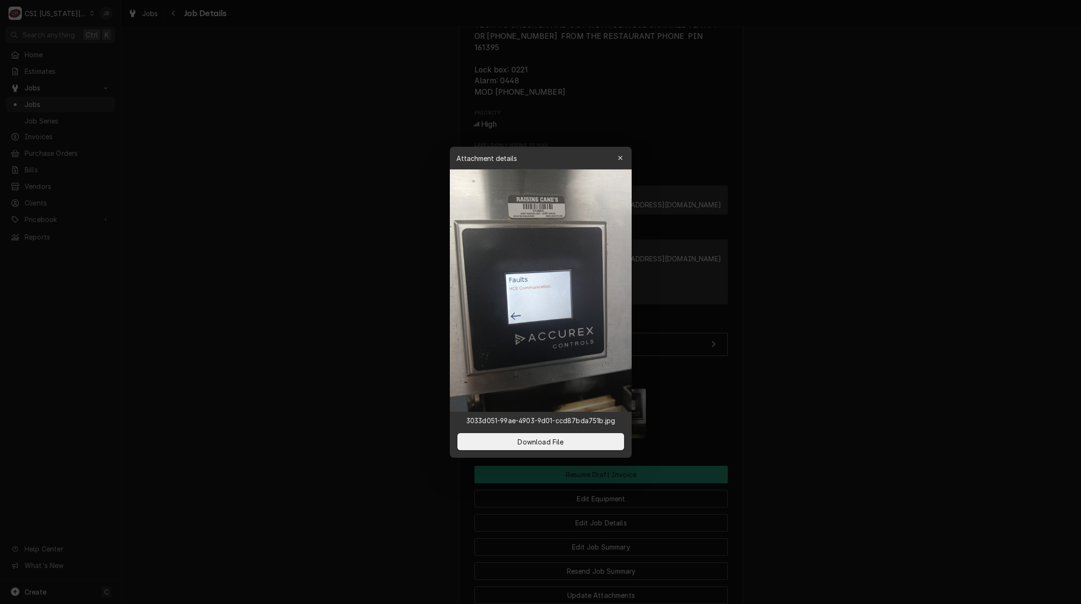
click at [704, 379] on div at bounding box center [540, 302] width 1081 height 604
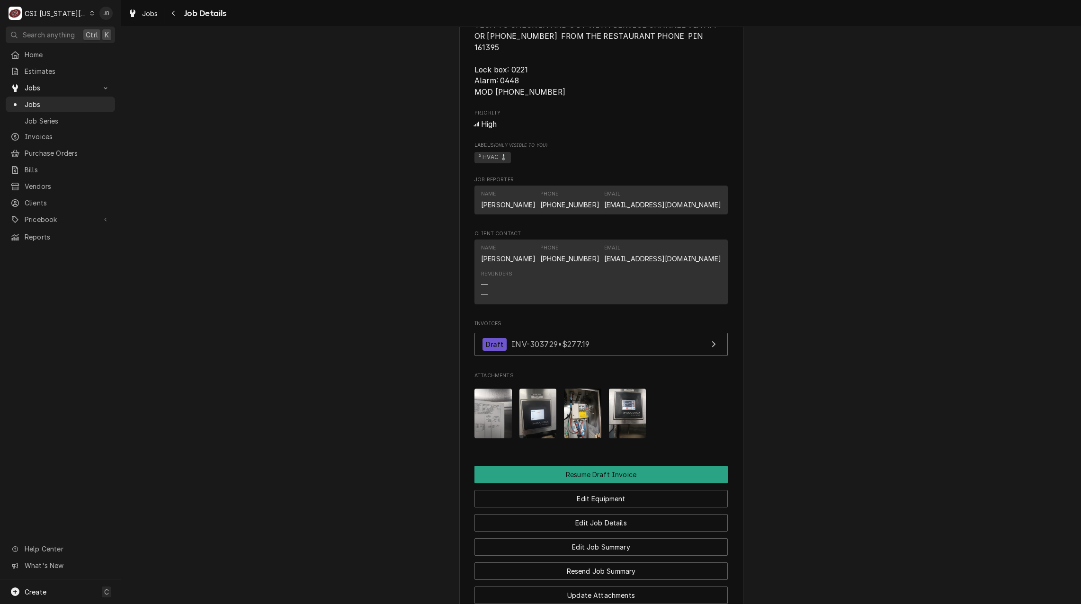
click at [567, 402] on img "Attachments" at bounding box center [582, 414] width 37 height 50
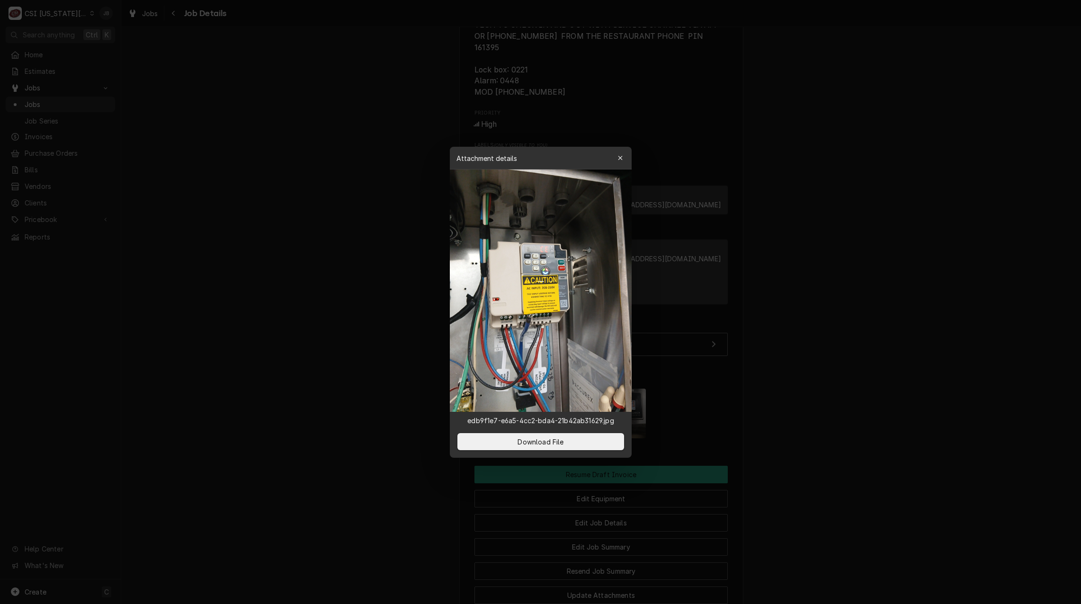
click at [686, 386] on div at bounding box center [540, 302] width 1081 height 604
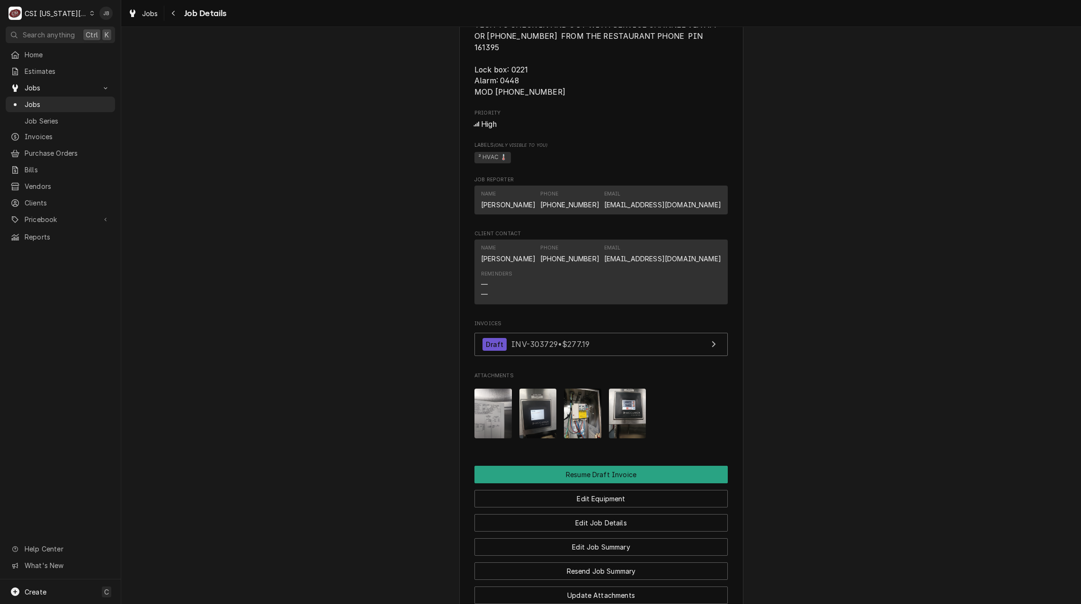
click at [616, 395] on img "Attachments" at bounding box center [627, 414] width 37 height 50
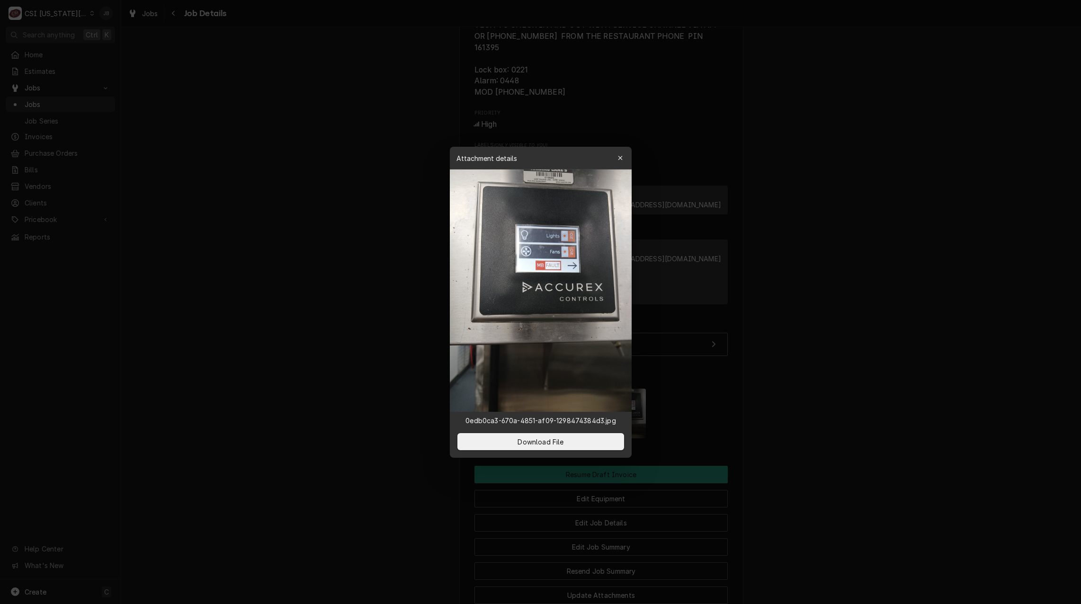
click at [717, 394] on div at bounding box center [540, 302] width 1081 height 604
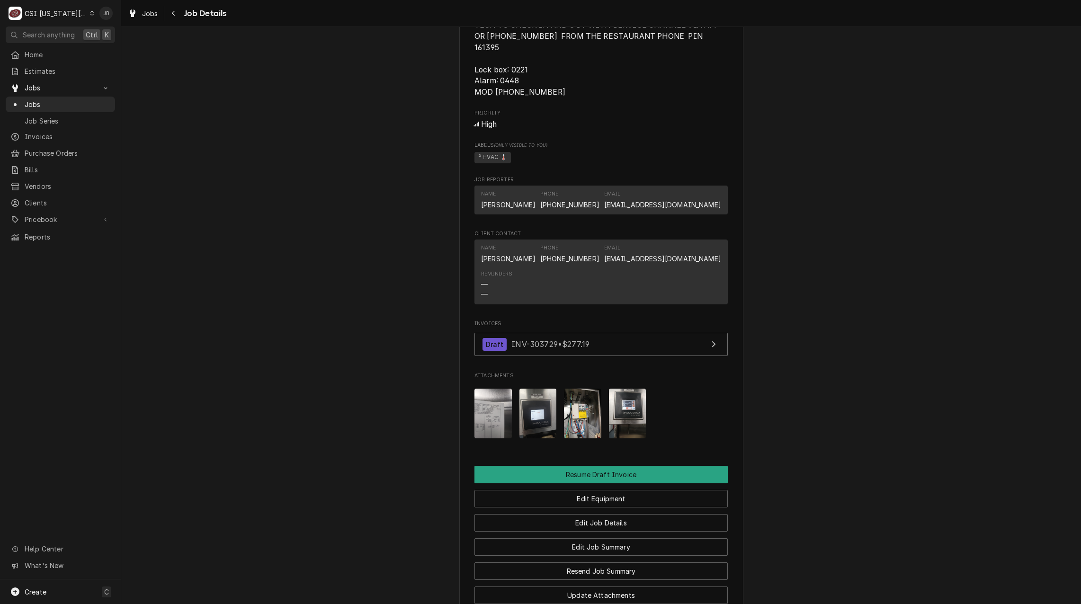
click at [549, 398] on img "Attachments" at bounding box center [537, 414] width 37 height 50
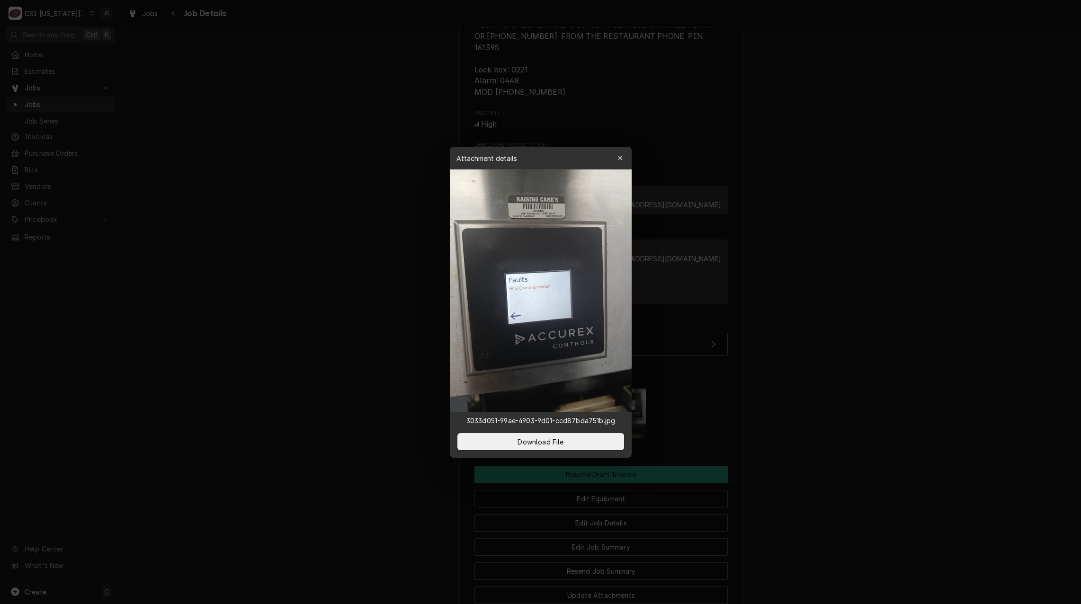
click at [413, 385] on div at bounding box center [540, 302] width 1081 height 604
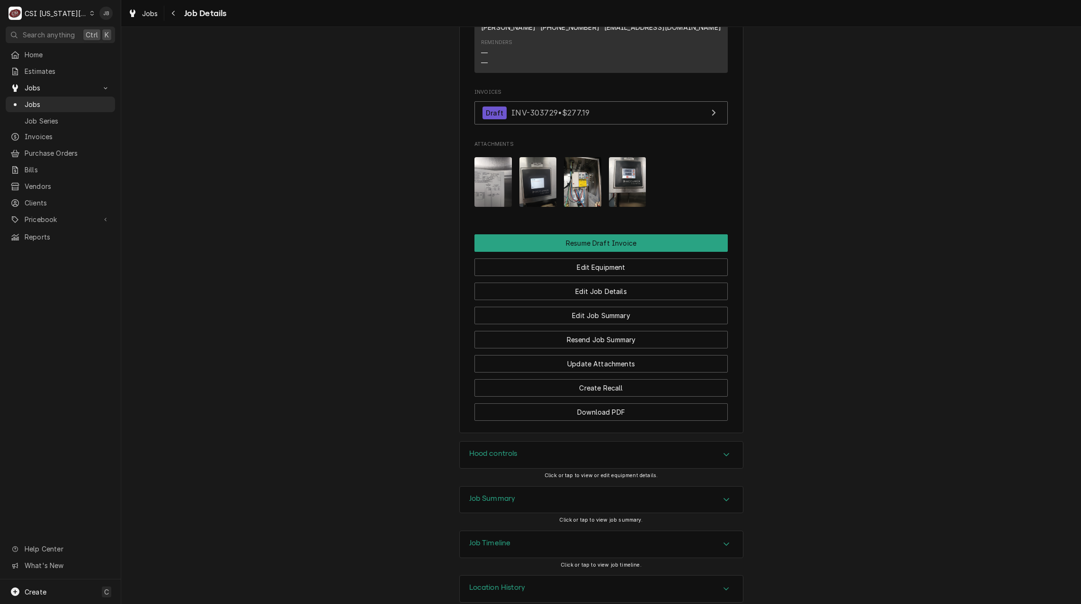
scroll to position [1325, 0]
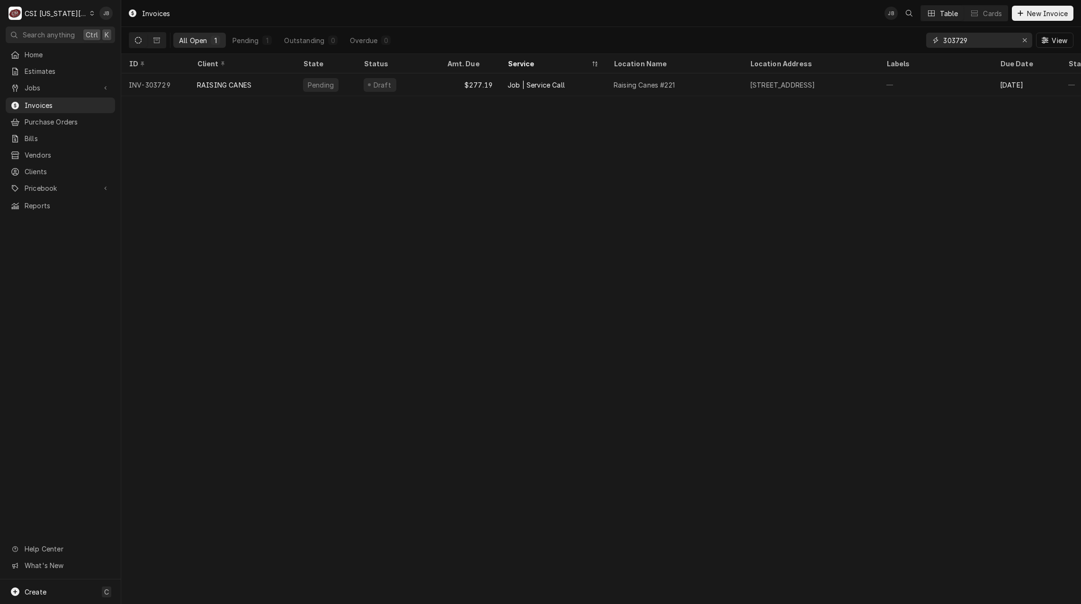
click at [979, 45] on input "303729" at bounding box center [978, 40] width 71 height 15
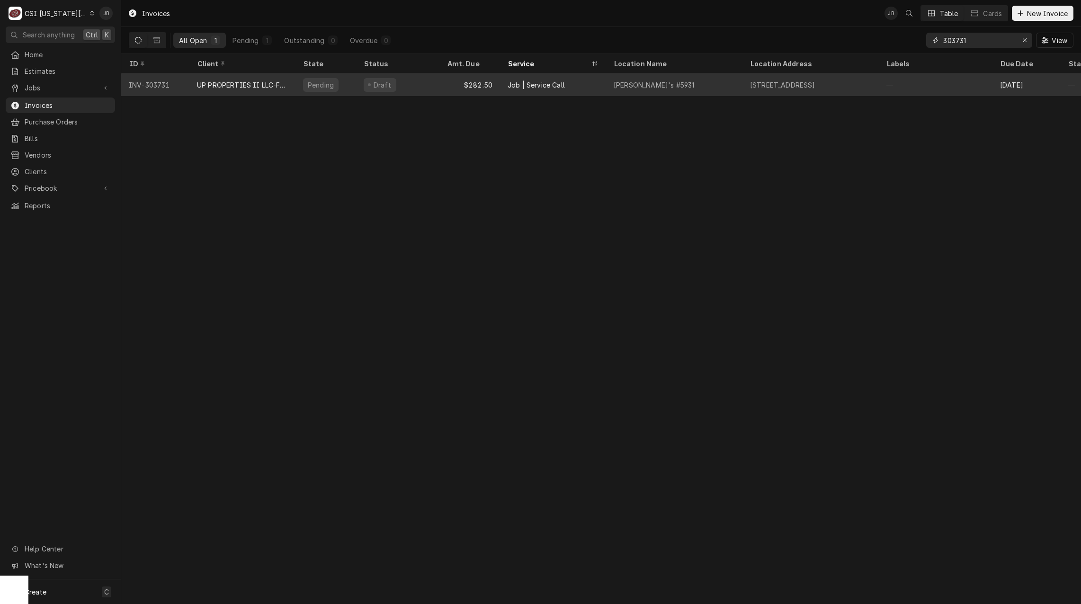
type input "303731"
click at [748, 84] on div "19008 East 39th St S, Independence, MO 64057" at bounding box center [811, 84] width 136 height 23
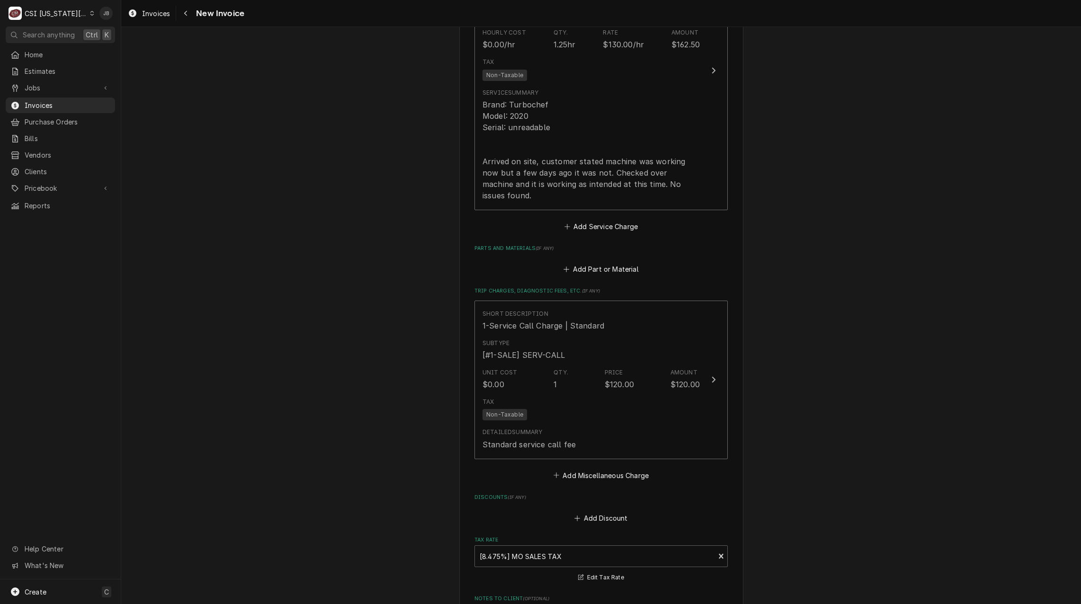
scroll to position [900, 0]
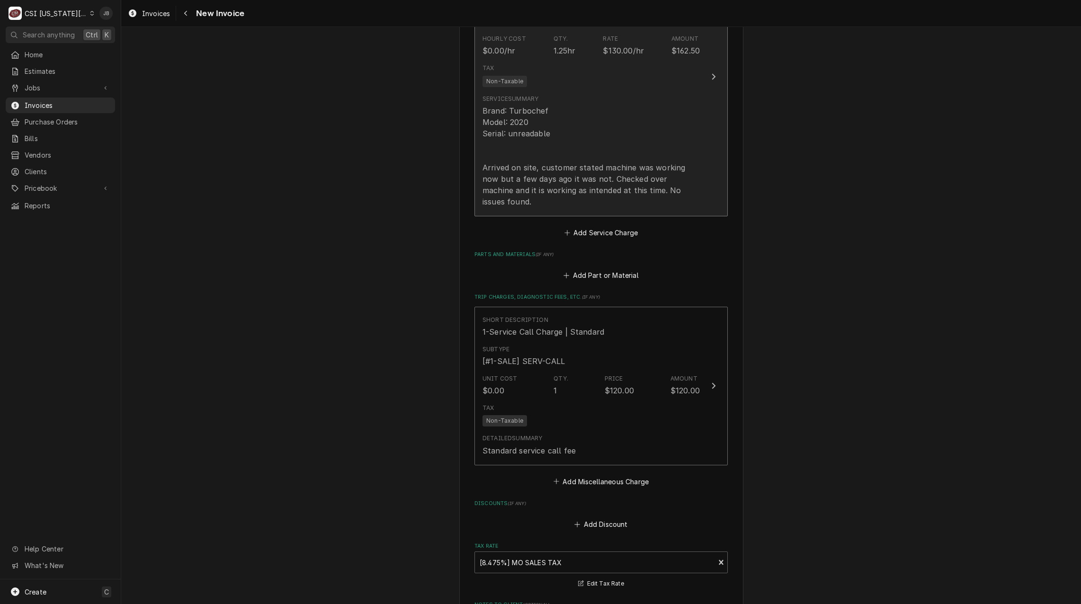
click at [571, 151] on div "Brand: Turbochef Model: 2020 Serial: unreadable Arrived on site, customer state…" at bounding box center [591, 156] width 217 height 102
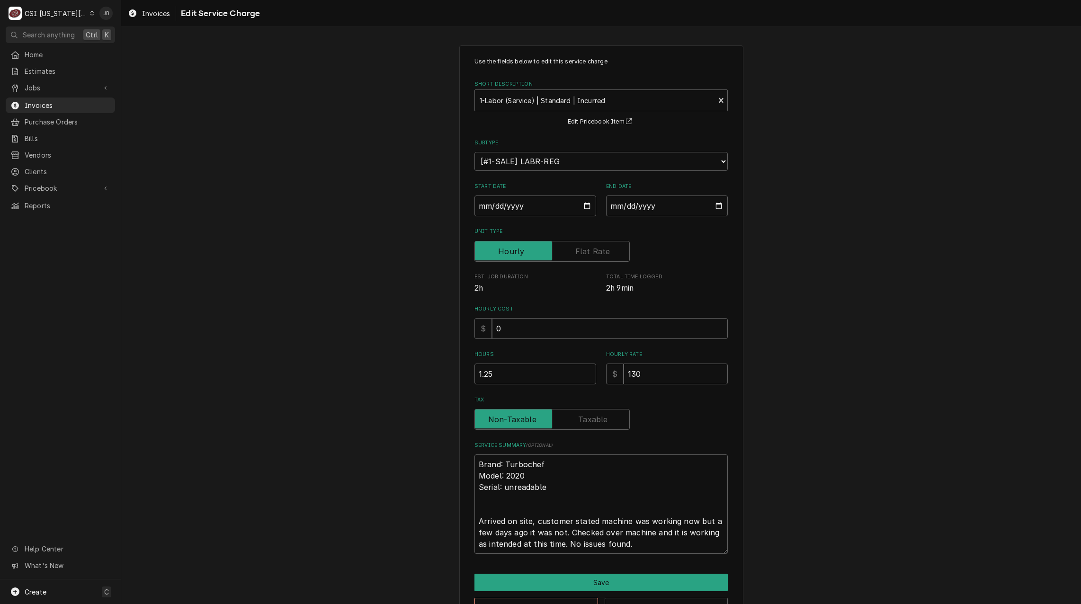
drag, startPoint x: 499, startPoint y: 363, endPoint x: 358, endPoint y: 363, distance: 141.1
click at [364, 363] on div "Use the fields below to edit this service charge Short Description 1-Labor (Ser…" at bounding box center [601, 336] width 960 height 599
drag, startPoint x: 497, startPoint y: 374, endPoint x: 376, endPoint y: 376, distance: 121.3
click at [403, 374] on div "Use the fields below to edit this service charge Short Description 1-Labor (Ser…" at bounding box center [601, 336] width 960 height 599
type textarea "x"
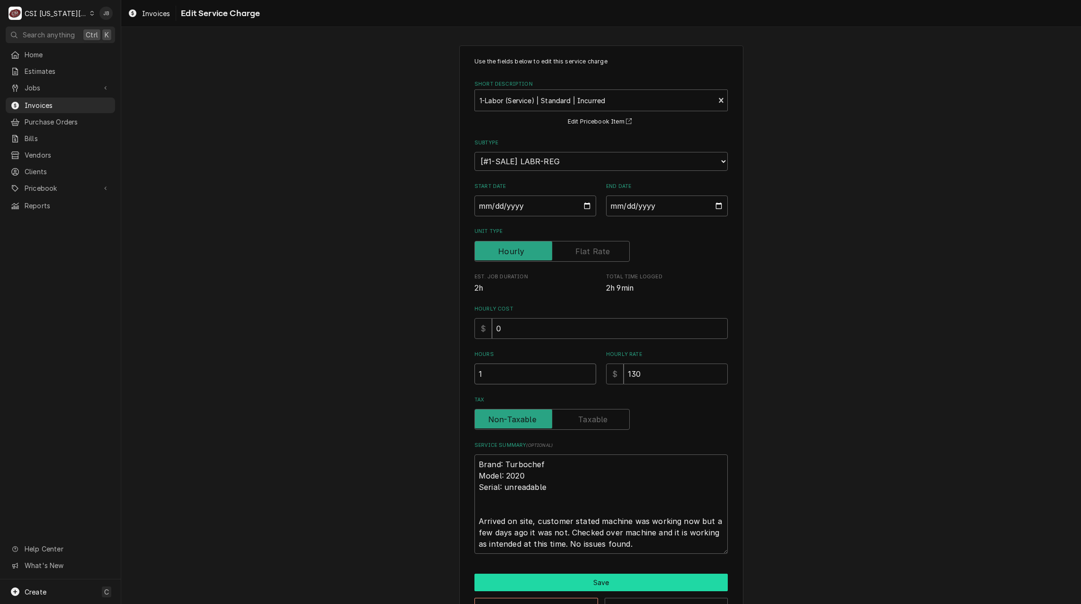
type input "1"
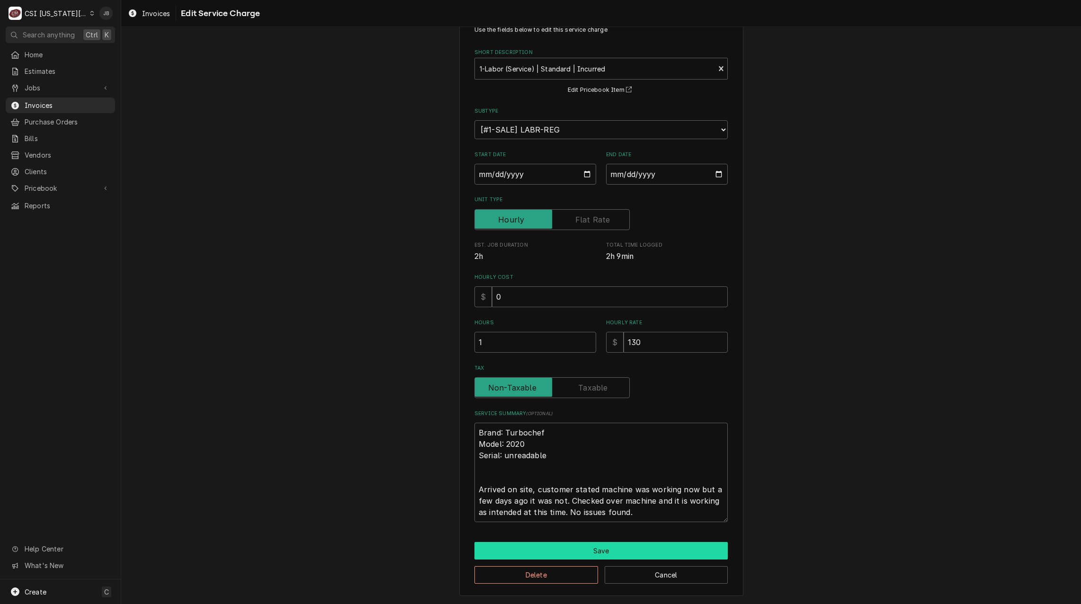
click at [589, 552] on button "Save" at bounding box center [601, 551] width 253 height 18
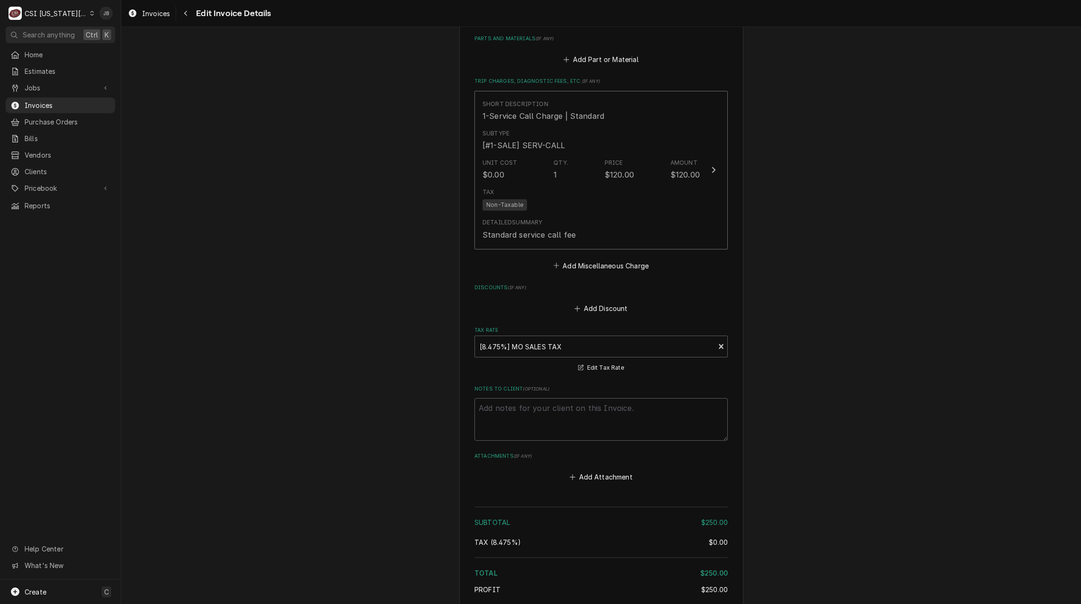
scroll to position [1253, 0]
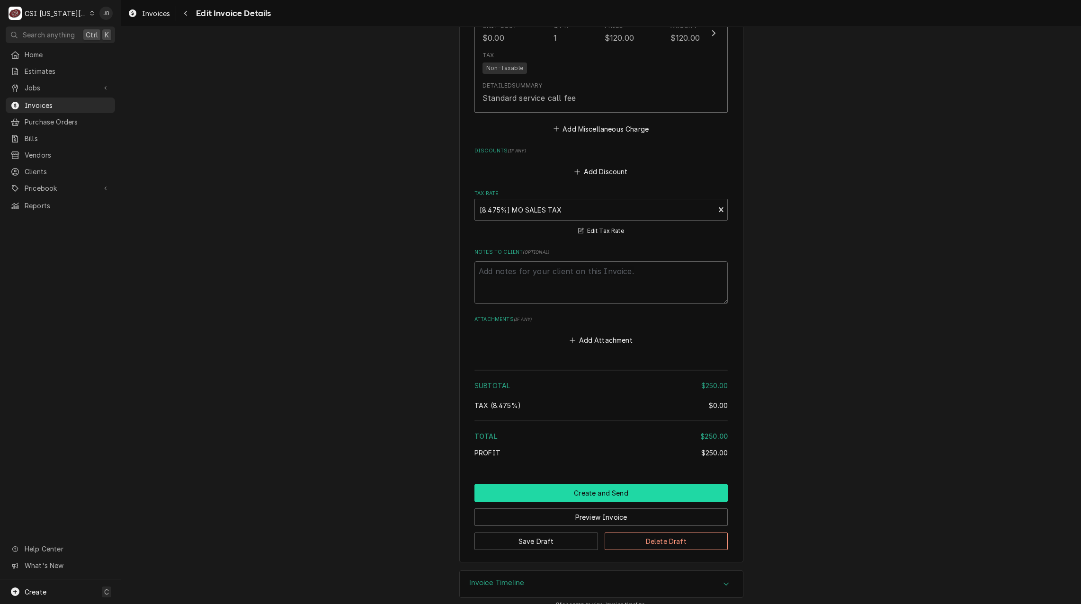
click at [558, 484] on button "Create and Send" at bounding box center [601, 493] width 253 height 18
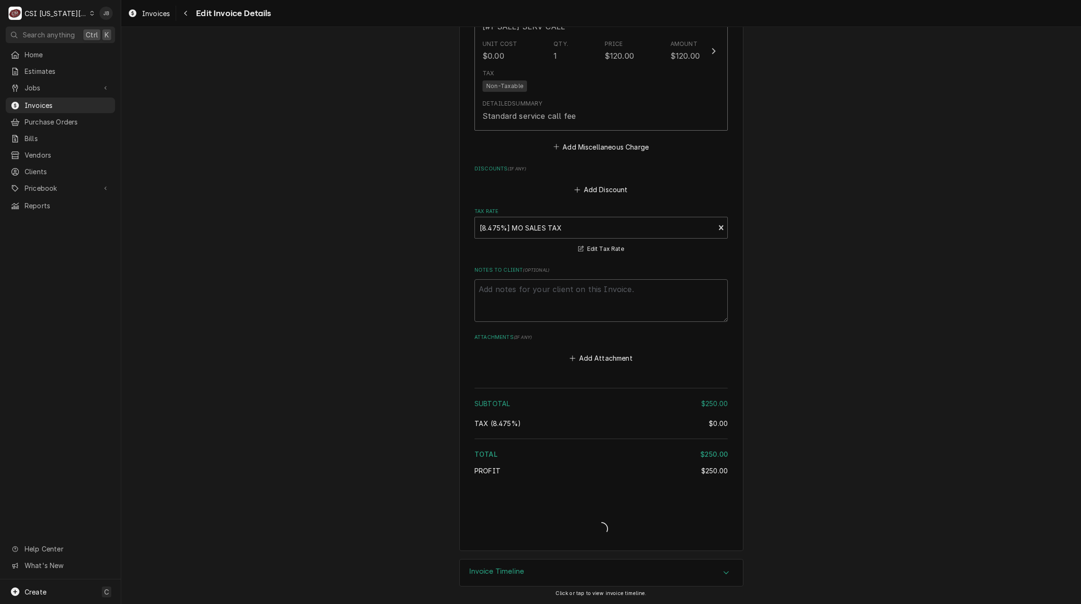
scroll to position [1223, 0]
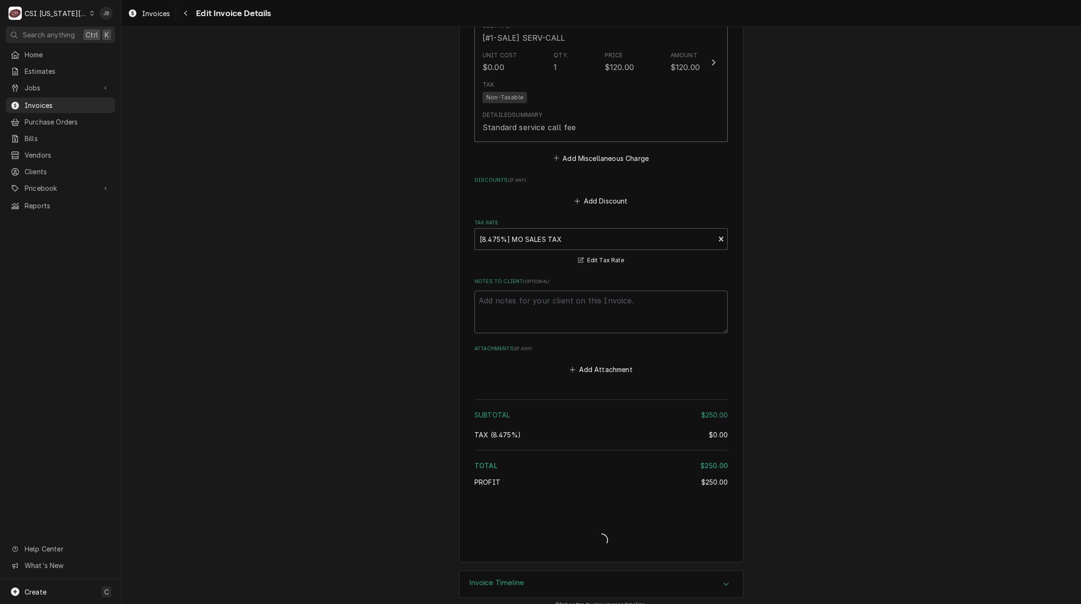
type textarea "x"
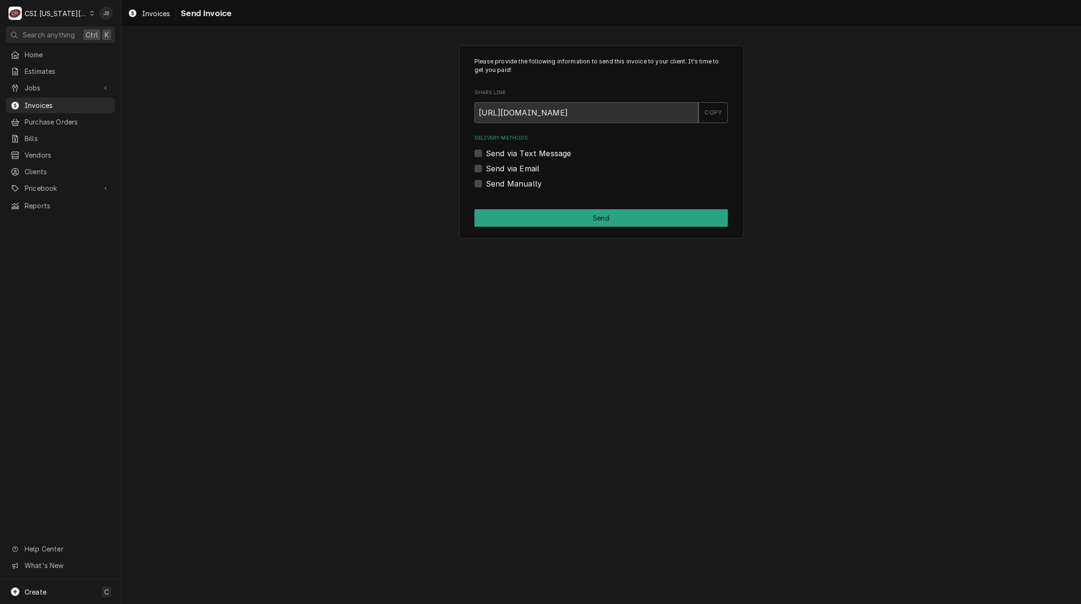
click at [526, 171] on label "Send via Email" at bounding box center [513, 168] width 54 height 11
click at [526, 171] on input "Send via Email" at bounding box center [612, 173] width 253 height 21
checkbox input "true"
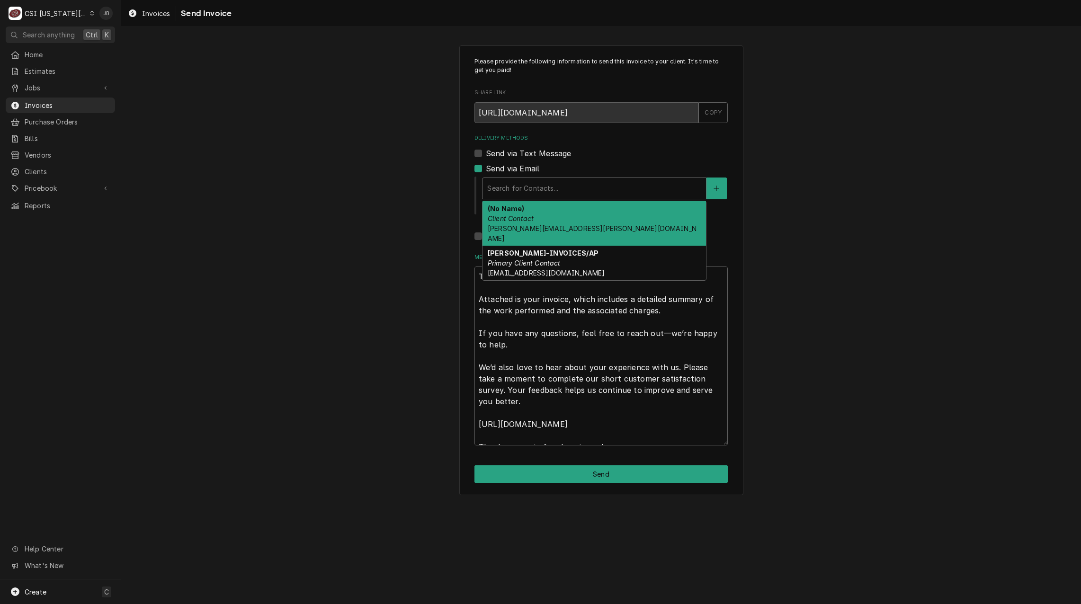
click at [543, 189] on div "Delivery Methods" at bounding box center [594, 188] width 214 height 17
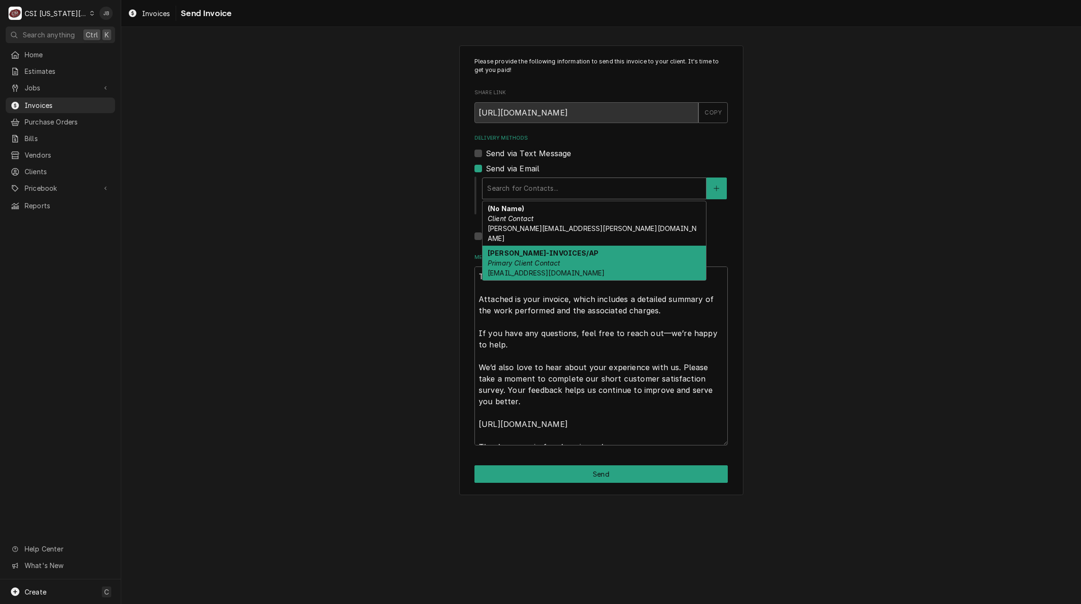
click at [577, 252] on div "PAM MATHUS-INVOICES/AP Primary Client Contact PMATHUS@BFCOMPANIES.COM" at bounding box center [595, 263] width 224 height 35
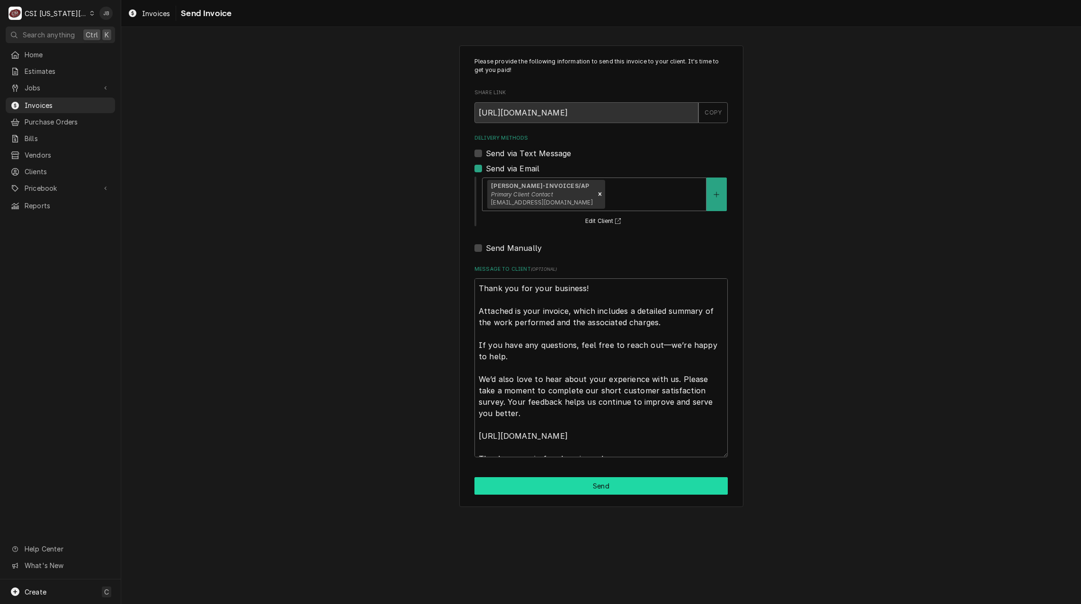
click at [562, 485] on button "Send" at bounding box center [601, 486] width 253 height 18
type textarea "x"
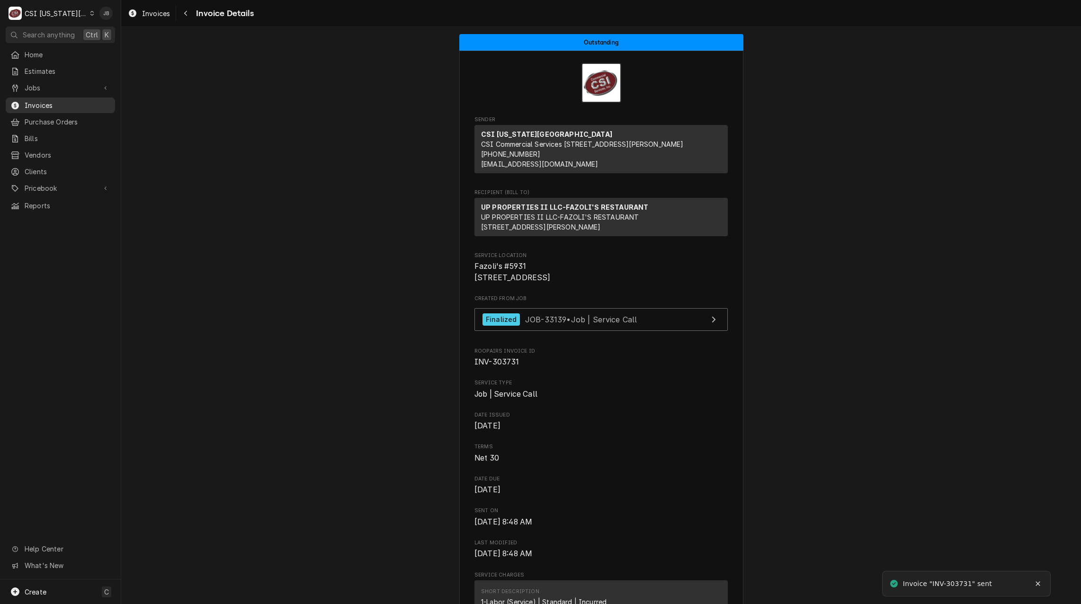
click at [62, 100] on span "Invoices" at bounding box center [68, 105] width 86 height 10
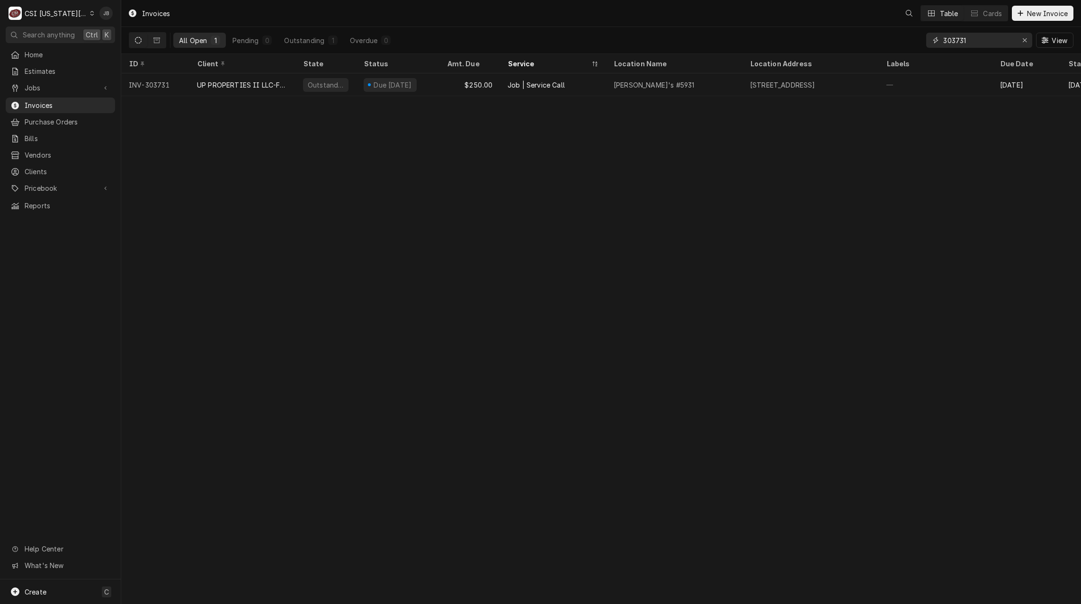
drag, startPoint x: 985, startPoint y: 41, endPoint x: 842, endPoint y: 39, distance: 142.1
click at [845, 41] on div "All Open 1 Pending 0 Outstanding 1 Overdue 0 303731 View" at bounding box center [601, 40] width 945 height 27
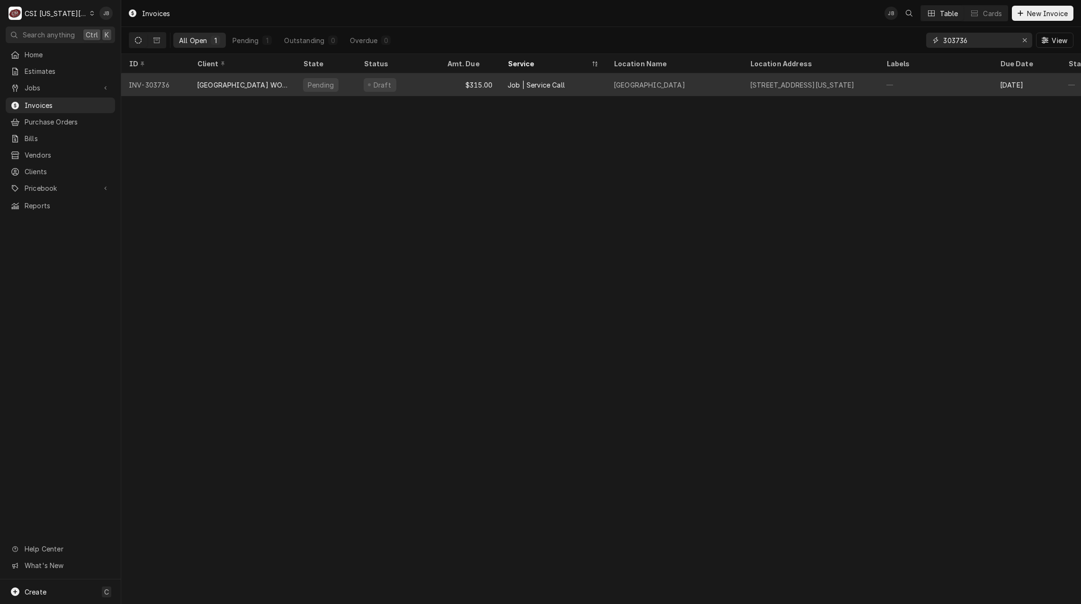
type input "303736"
click at [278, 86] on div "[GEOGRAPHIC_DATA] WORNALL CAMPUS" at bounding box center [242, 85] width 91 height 10
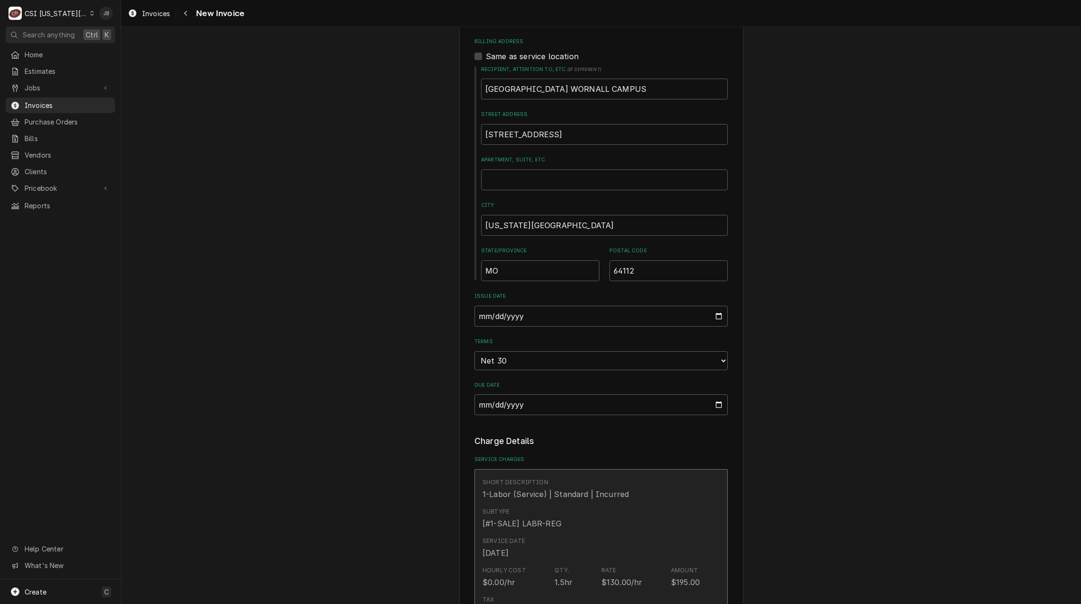
scroll to position [237, 0]
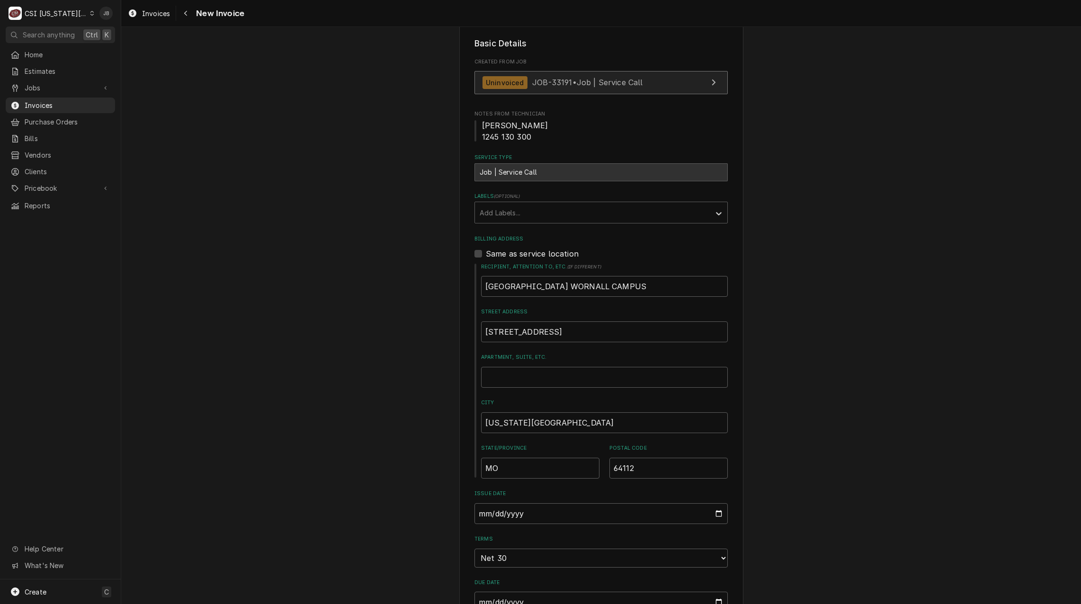
click at [603, 80] on span "JOB-33191 • Job | Service Call" at bounding box center [587, 82] width 111 height 9
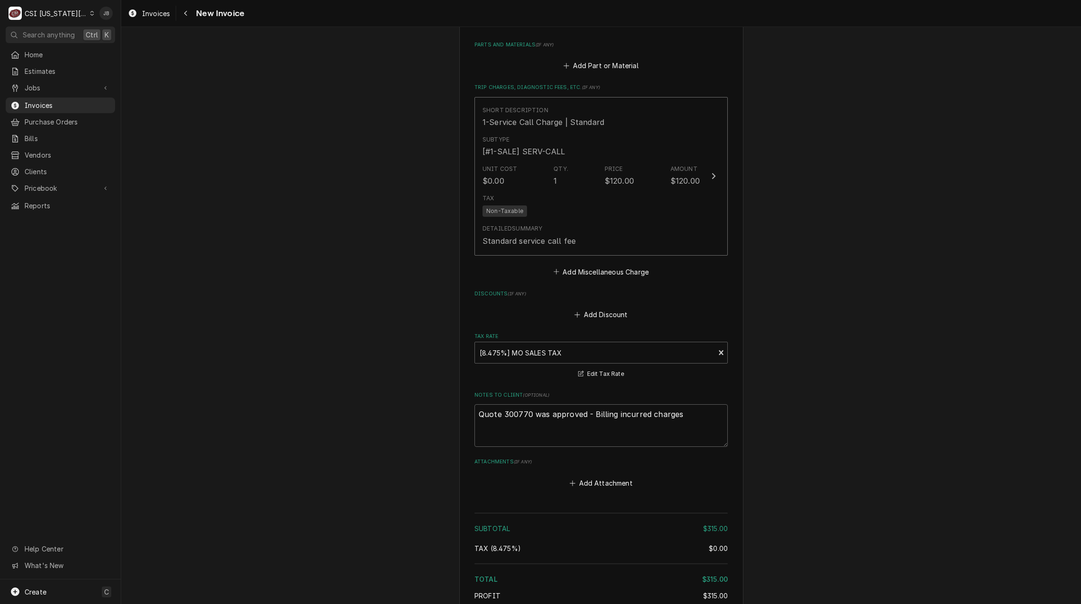
scroll to position [1421, 0]
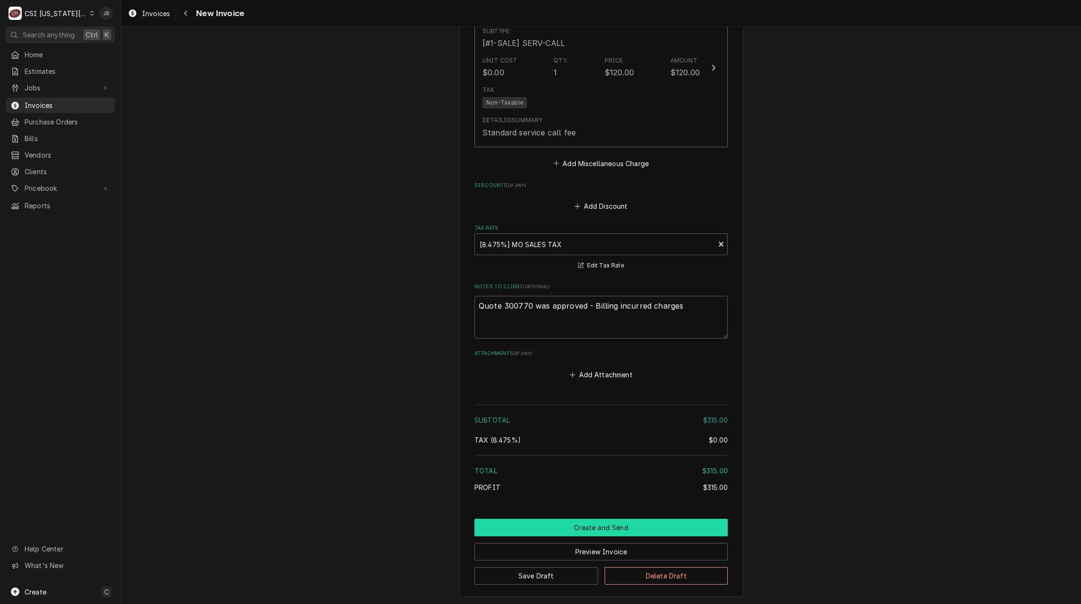
click at [533, 519] on button "Create and Send" at bounding box center [601, 528] width 253 height 18
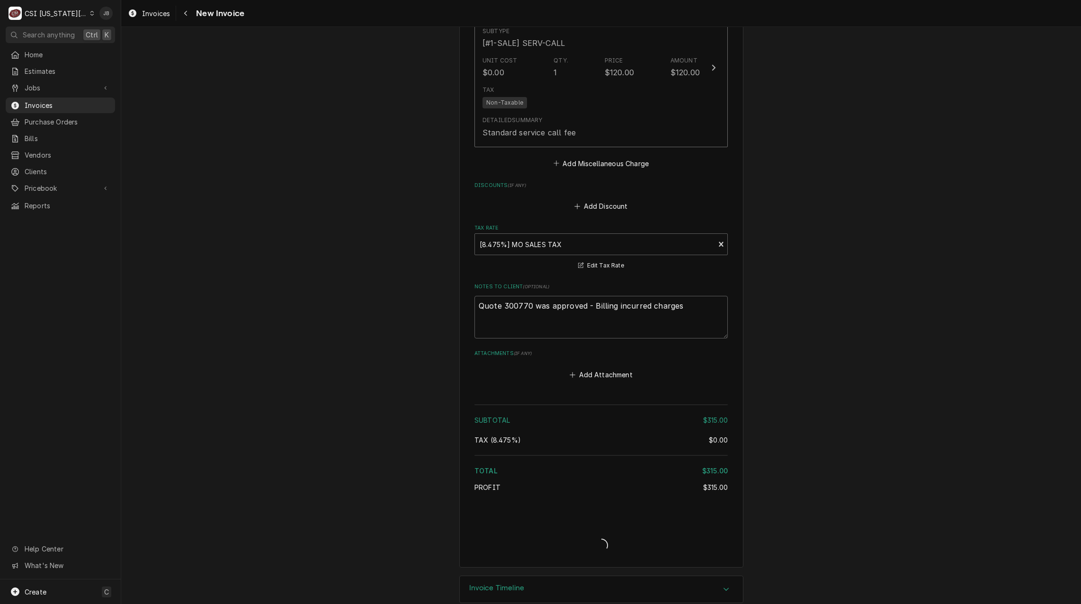
type textarea "x"
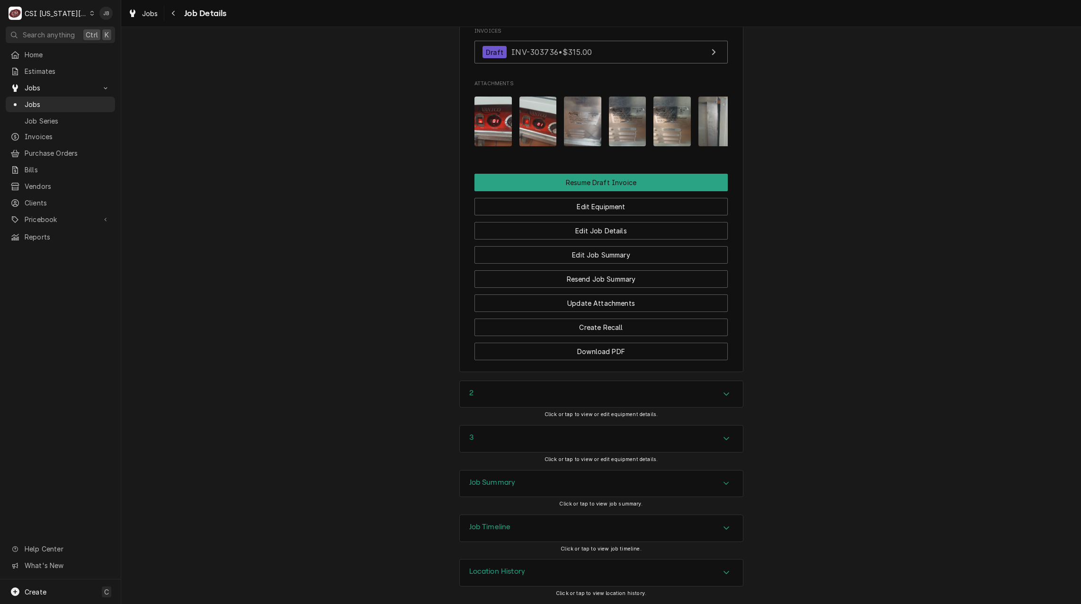
scroll to position [1028, 0]
click at [508, 476] on div "Job Summary" at bounding box center [601, 484] width 283 height 27
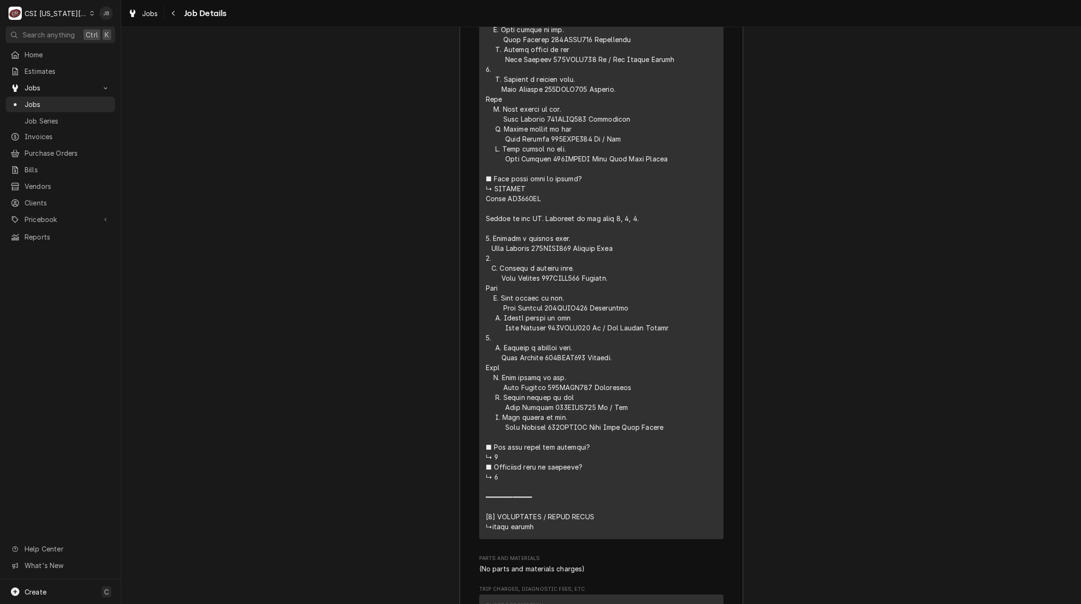
scroll to position [2686, 0]
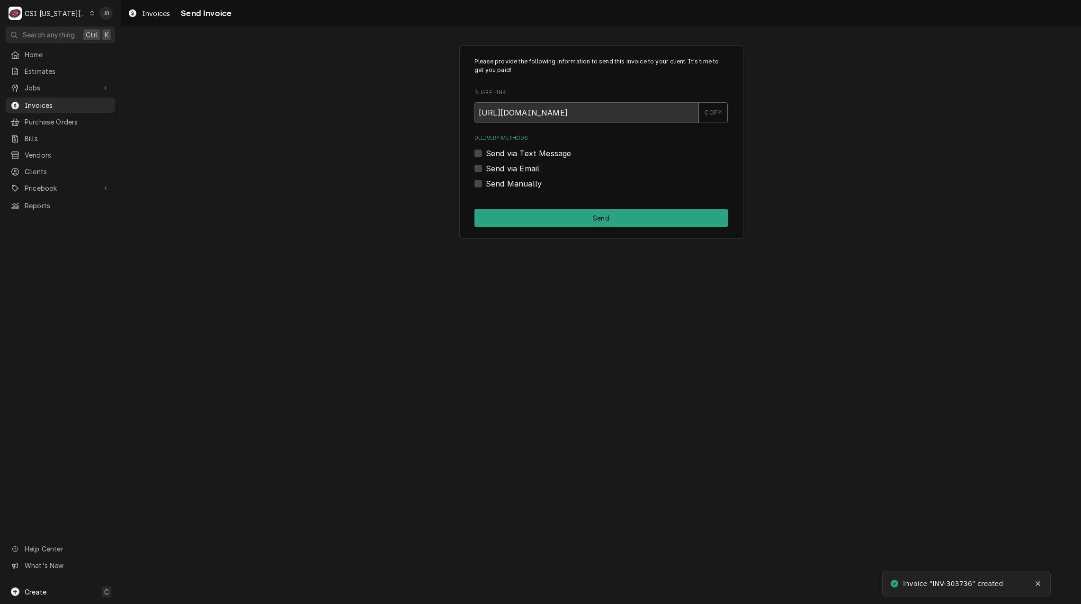
drag, startPoint x: 527, startPoint y: 167, endPoint x: 539, endPoint y: 171, distance: 12.4
click at [527, 167] on label "Send via Email" at bounding box center [513, 168] width 54 height 11
click at [527, 167] on input "Send via Email" at bounding box center [612, 173] width 253 height 21
checkbox input "true"
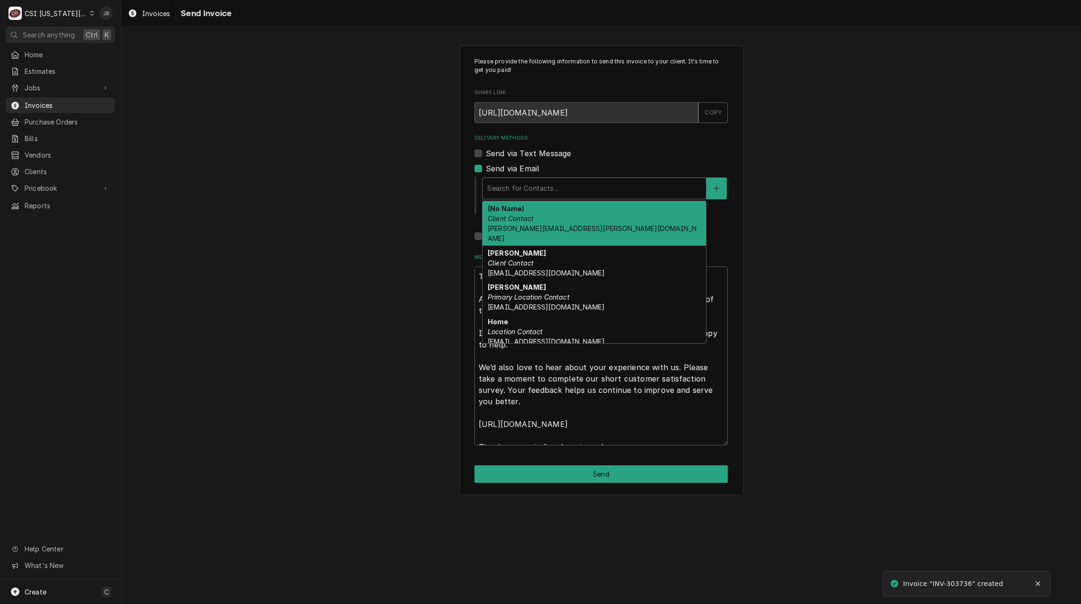
click at [560, 190] on div "Delivery Methods" at bounding box center [594, 188] width 214 height 17
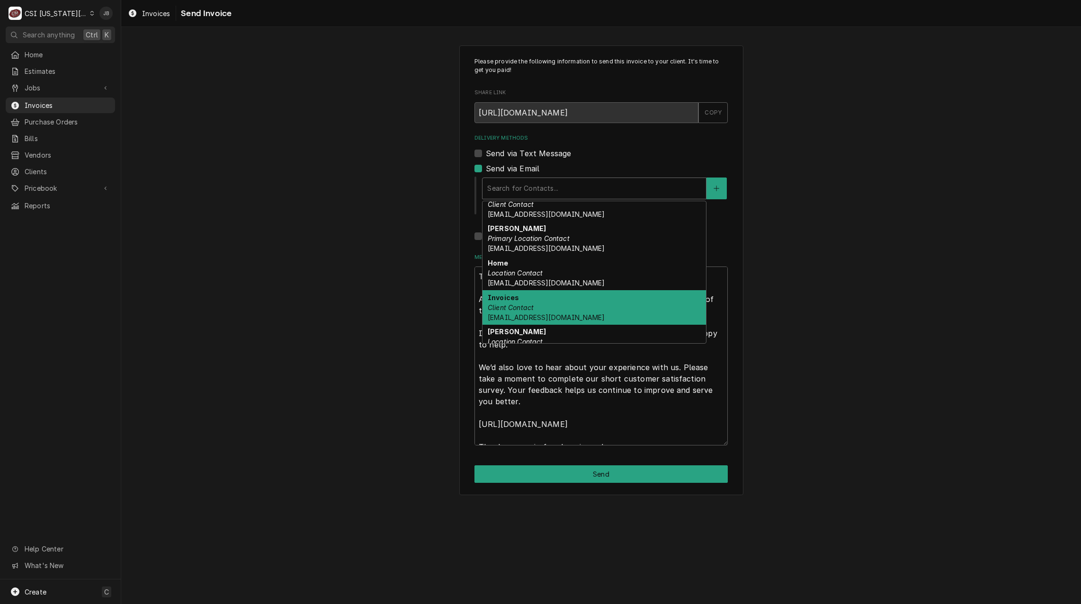
scroll to position [64, 0]
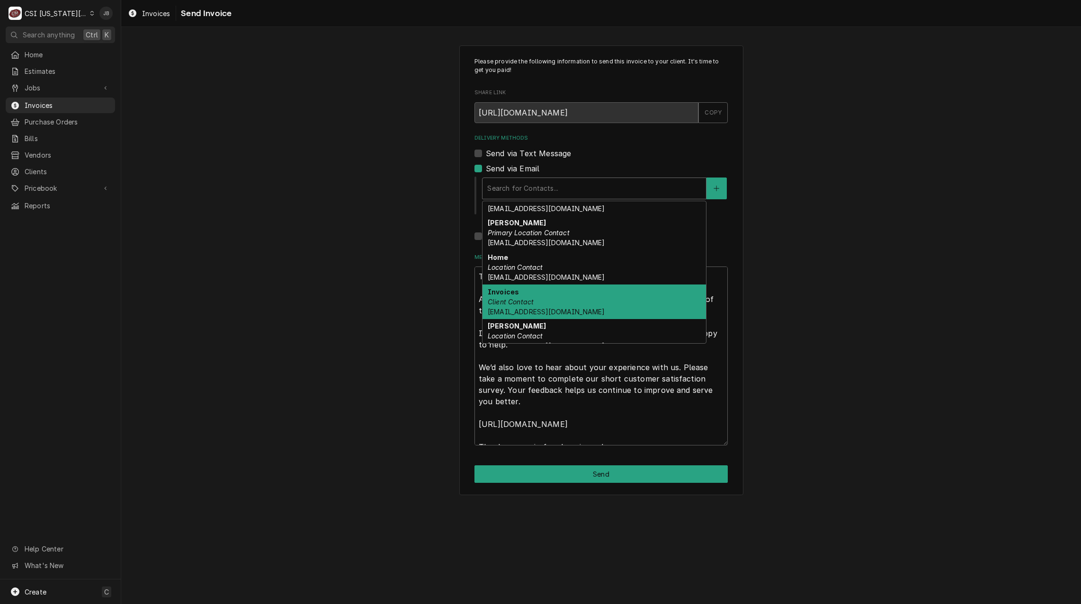
click at [597, 287] on div "Invoices Client Contact [EMAIL_ADDRESS][DOMAIN_NAME]" at bounding box center [595, 302] width 224 height 35
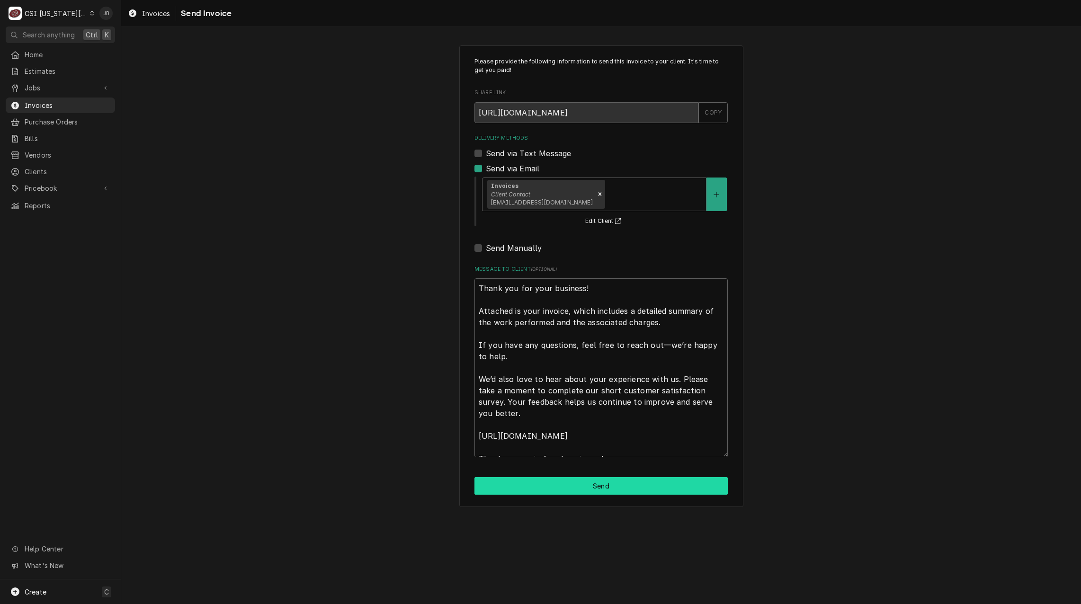
click at [548, 485] on button "Send" at bounding box center [601, 486] width 253 height 18
type textarea "x"
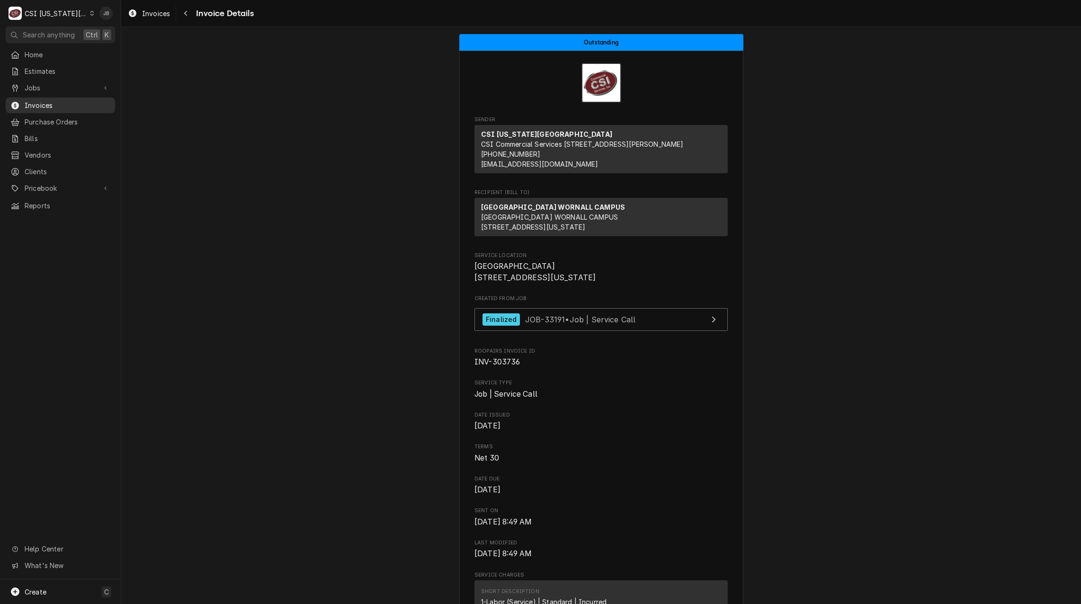
click at [38, 105] on span "Invoices" at bounding box center [68, 105] width 86 height 10
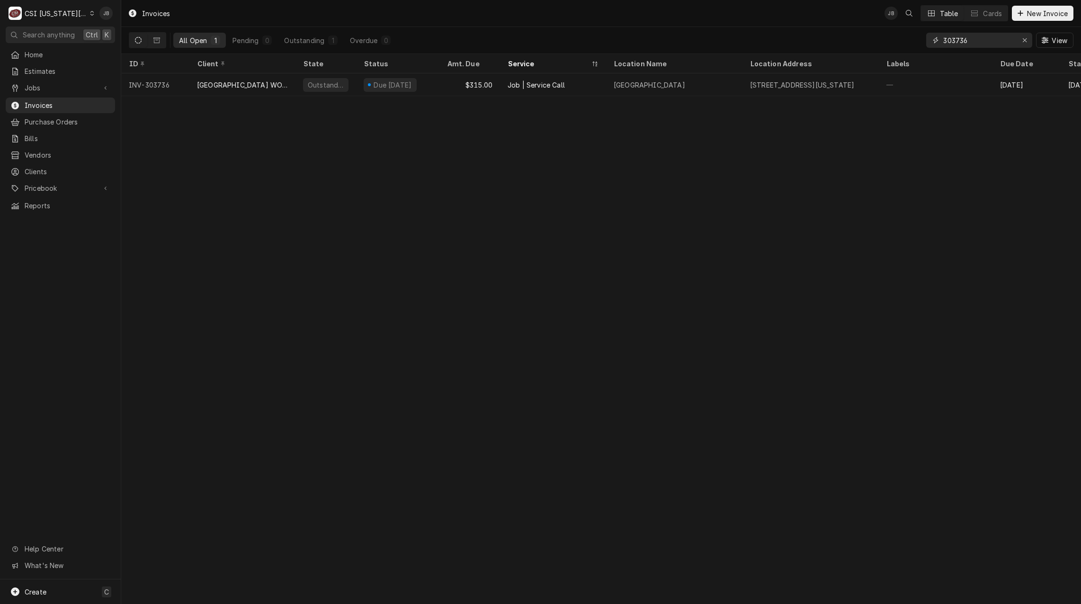
click at [974, 42] on input "303736" at bounding box center [978, 40] width 71 height 15
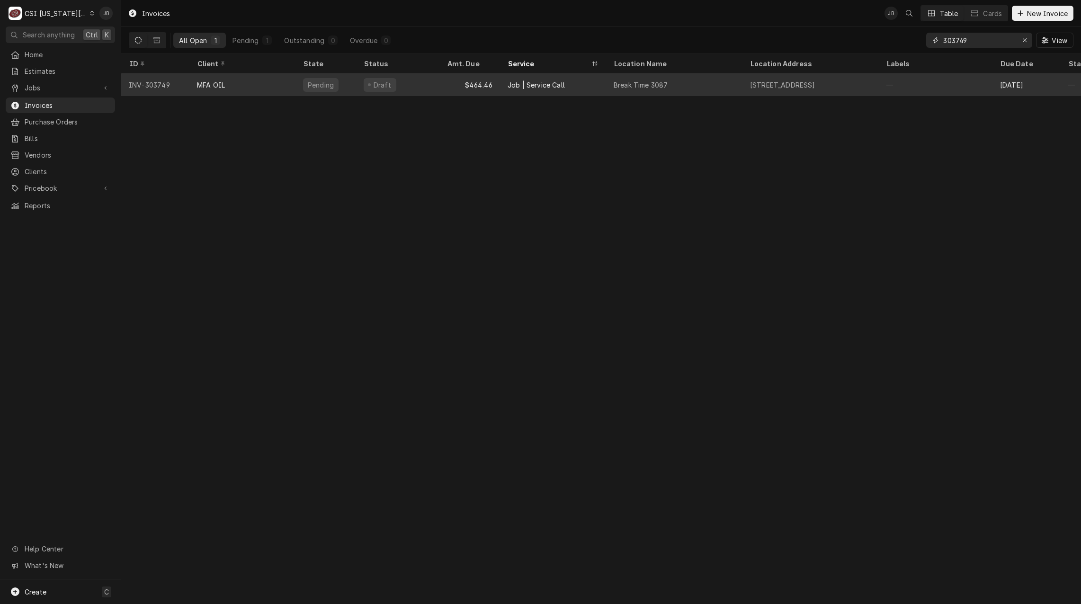
type input "303749"
click at [585, 76] on div "Job | Service Call" at bounding box center [553, 84] width 106 height 23
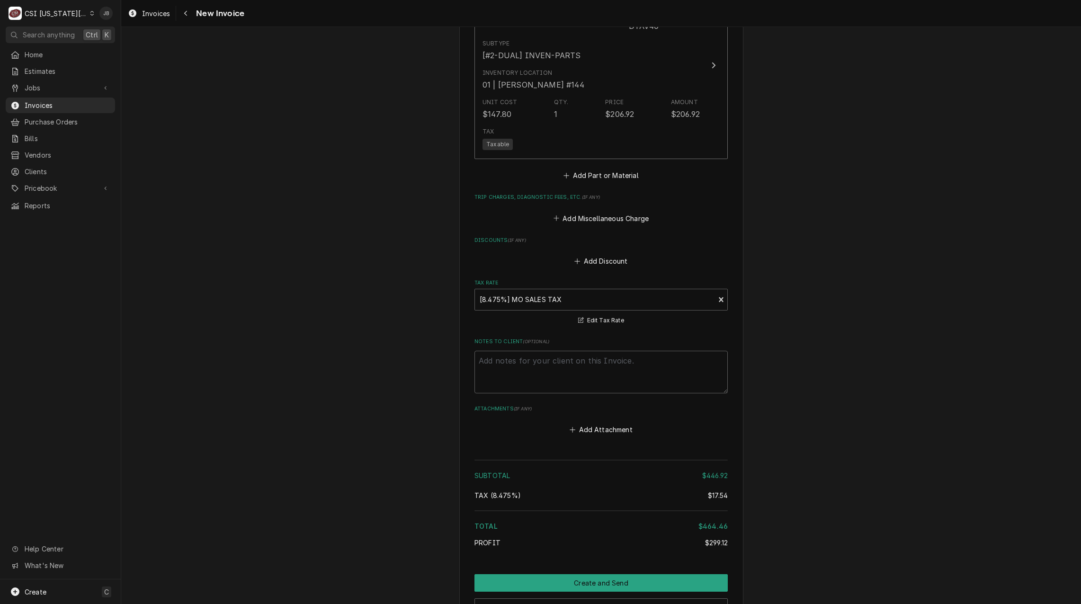
scroll to position [1439, 0]
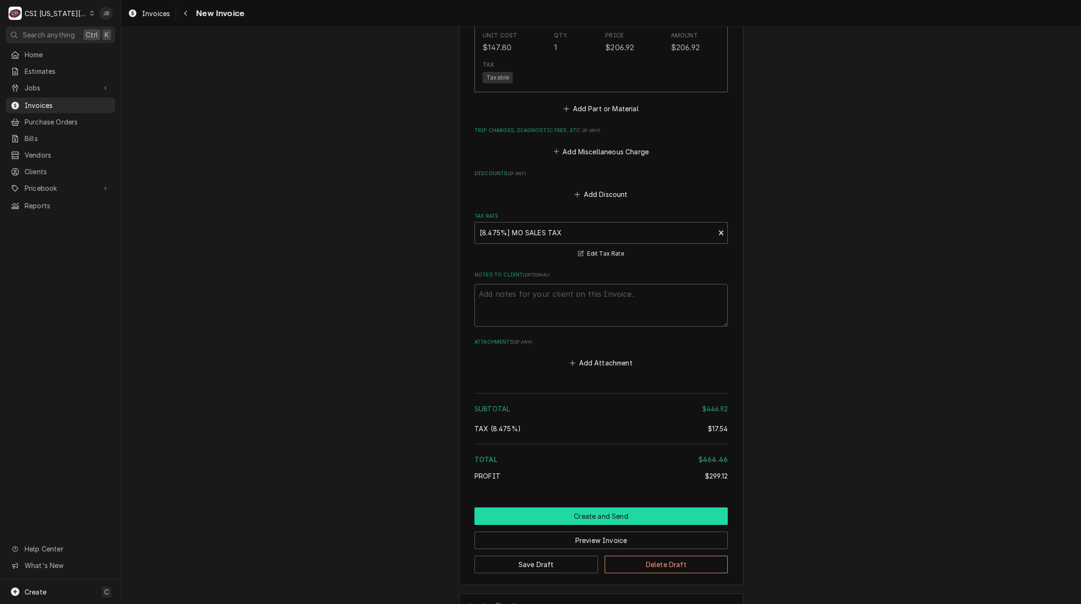
click at [586, 508] on button "Create and Send" at bounding box center [601, 517] width 253 height 18
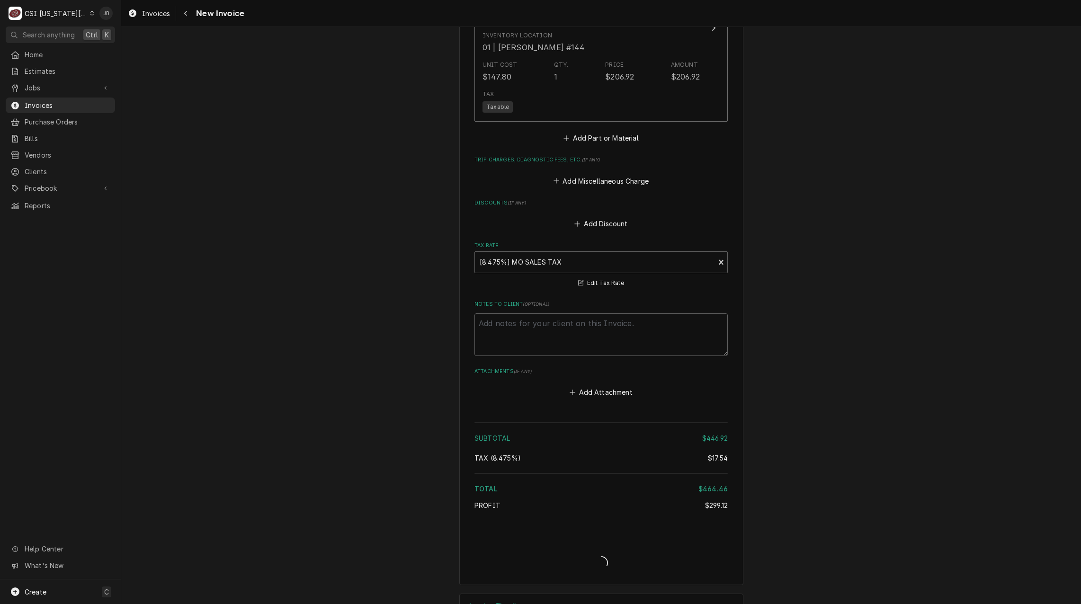
type textarea "x"
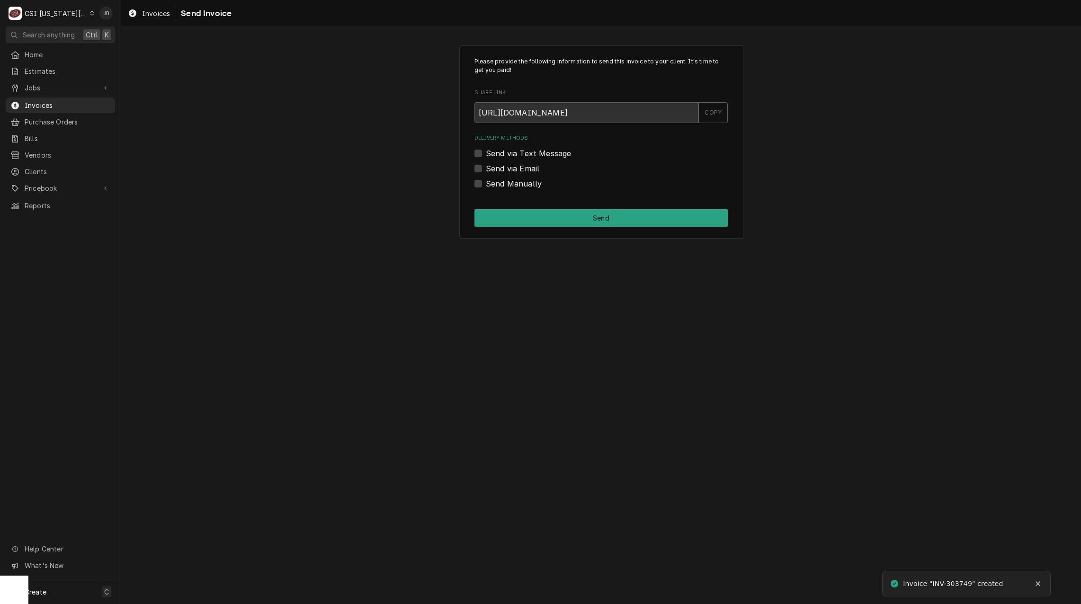
click at [535, 172] on label "Send via Email" at bounding box center [513, 168] width 54 height 11
click at [535, 172] on input "Send via Email" at bounding box center [612, 173] width 253 height 21
checkbox input "true"
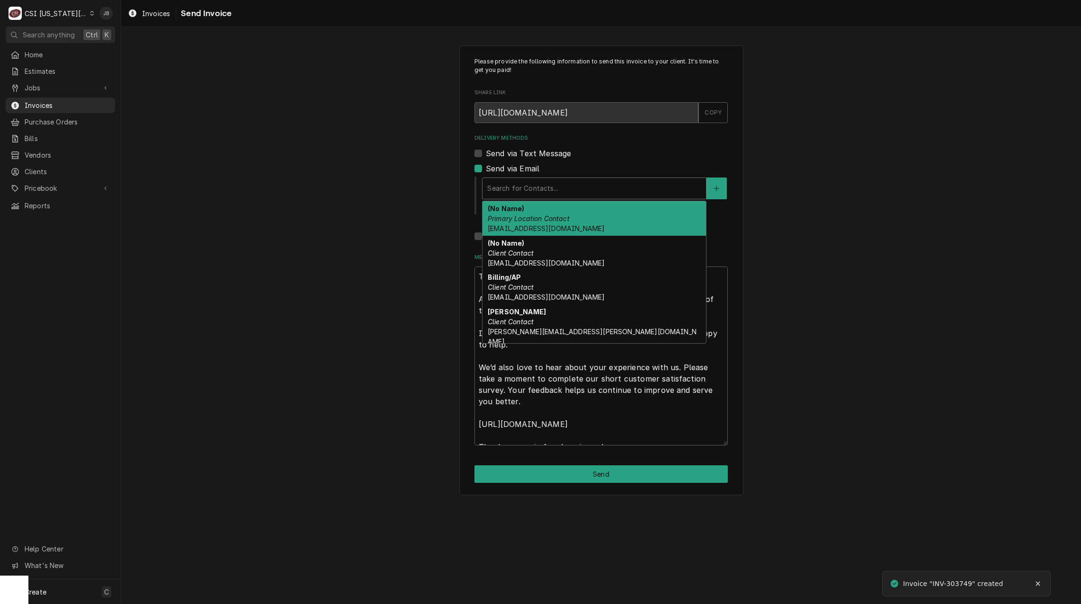
click at [581, 197] on div "Search for Contacts..." at bounding box center [595, 188] width 224 height 21
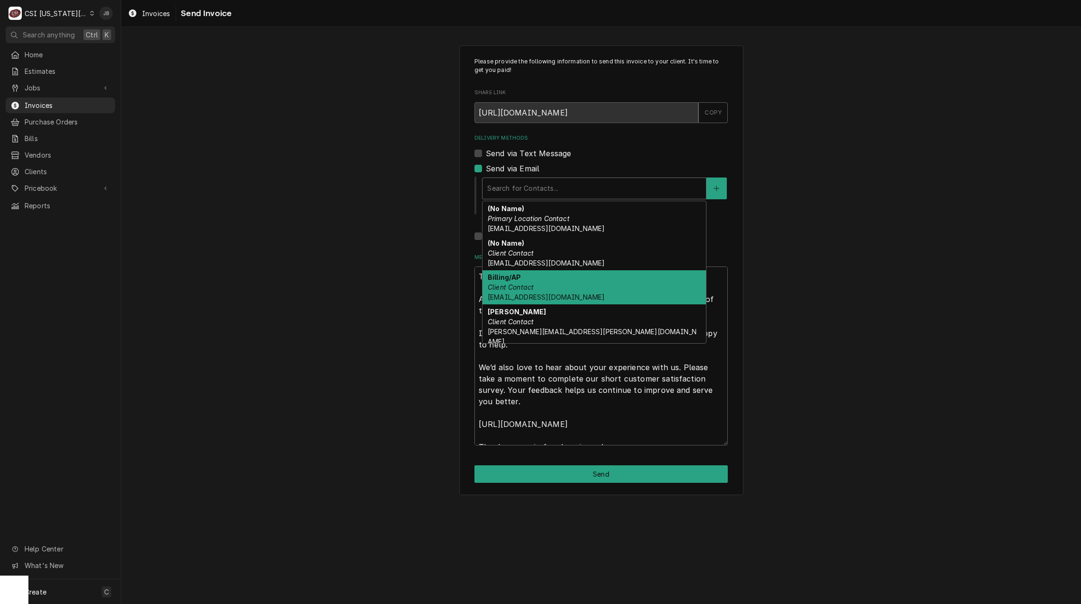
click at [569, 296] on span "btmaintenance@mfaoil.com" at bounding box center [546, 297] width 117 height 8
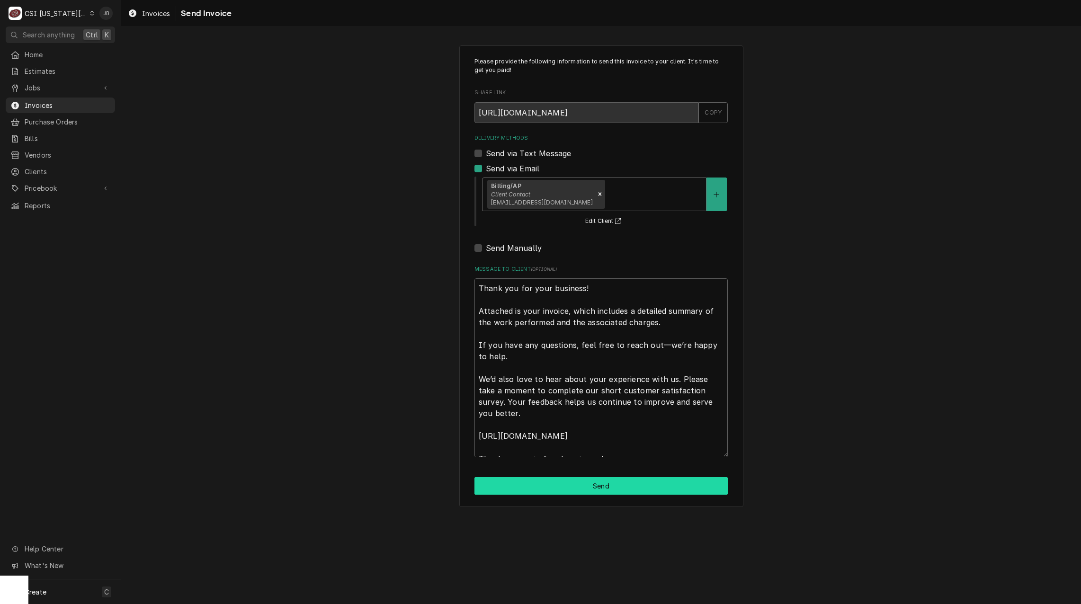
click at [535, 490] on button "Send" at bounding box center [601, 486] width 253 height 18
type textarea "x"
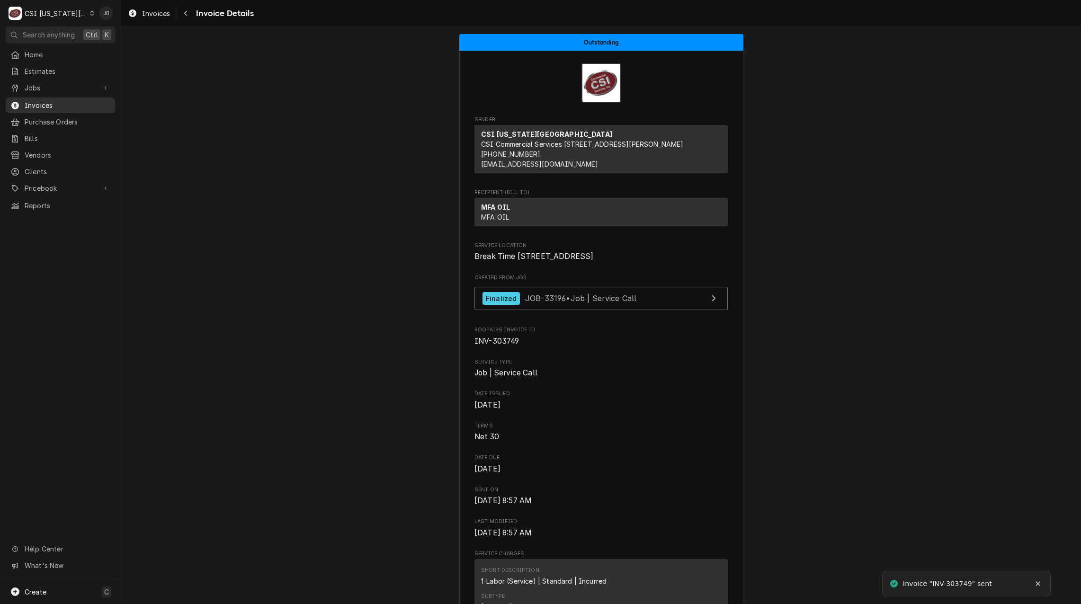
click at [83, 105] on span "Invoices" at bounding box center [68, 105] width 86 height 10
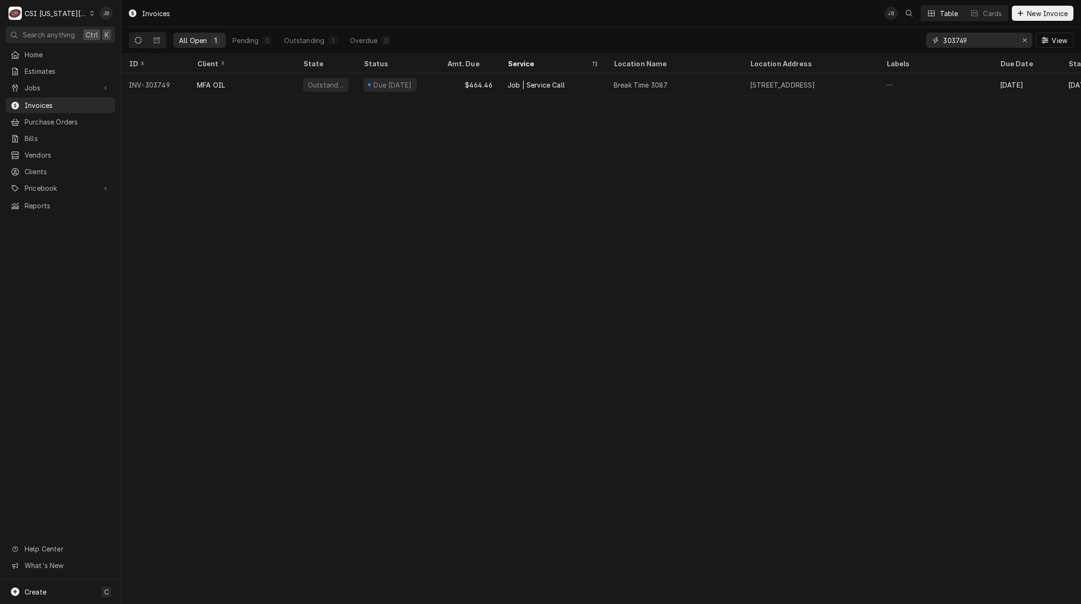
click at [987, 40] on input "303749" at bounding box center [978, 40] width 71 height 15
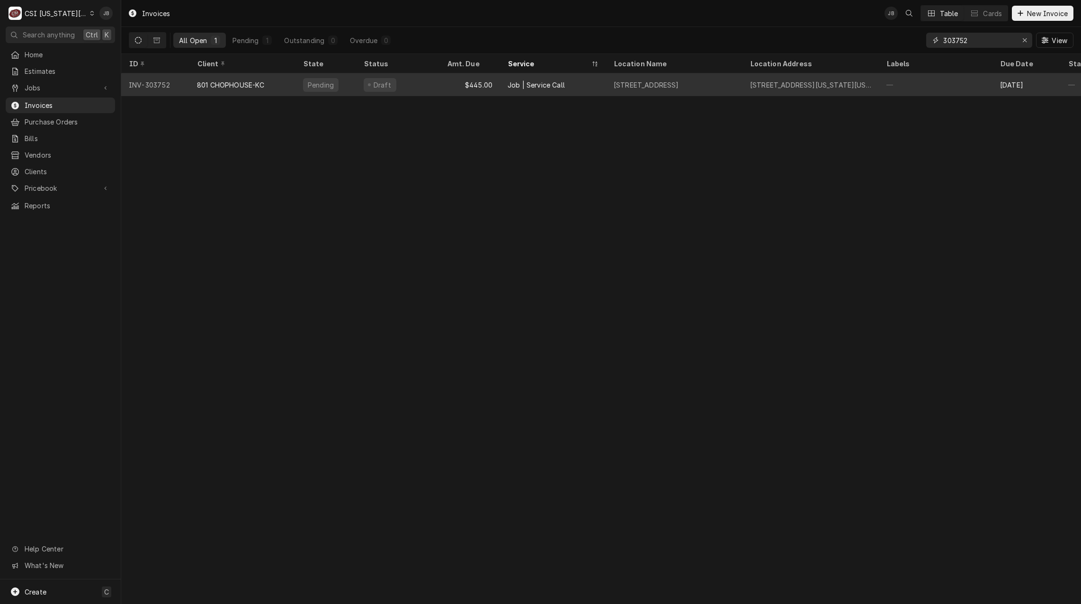
type input "303752"
click at [375, 84] on div "Draft" at bounding box center [382, 85] width 20 height 10
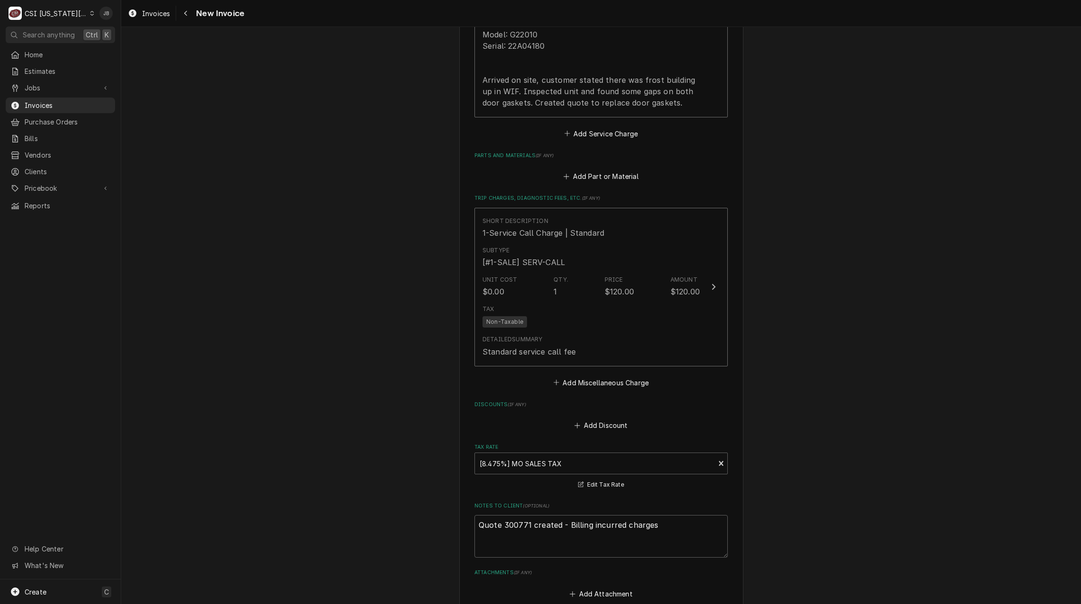
scroll to position [1752, 0]
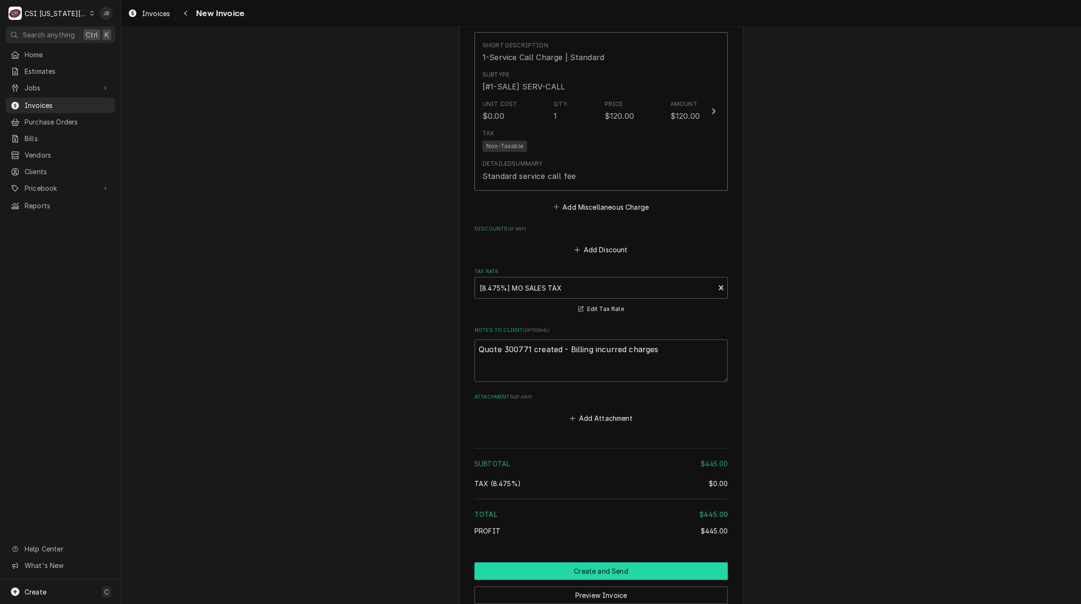
click at [579, 563] on button "Create and Send" at bounding box center [601, 572] width 253 height 18
type textarea "x"
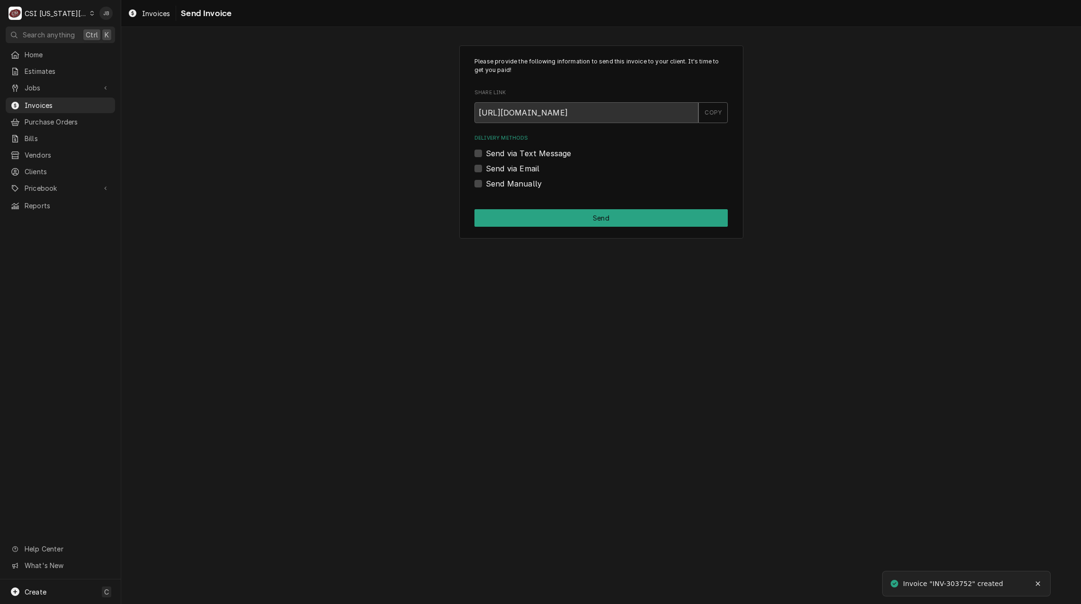
click at [507, 161] on div "Delivery Methods Send via Text Message Send via Email Send Manually" at bounding box center [601, 161] width 253 height 54
click at [507, 167] on label "Send via Email" at bounding box center [513, 168] width 54 height 11
click at [507, 167] on input "Send via Email" at bounding box center [612, 173] width 253 height 21
checkbox input "true"
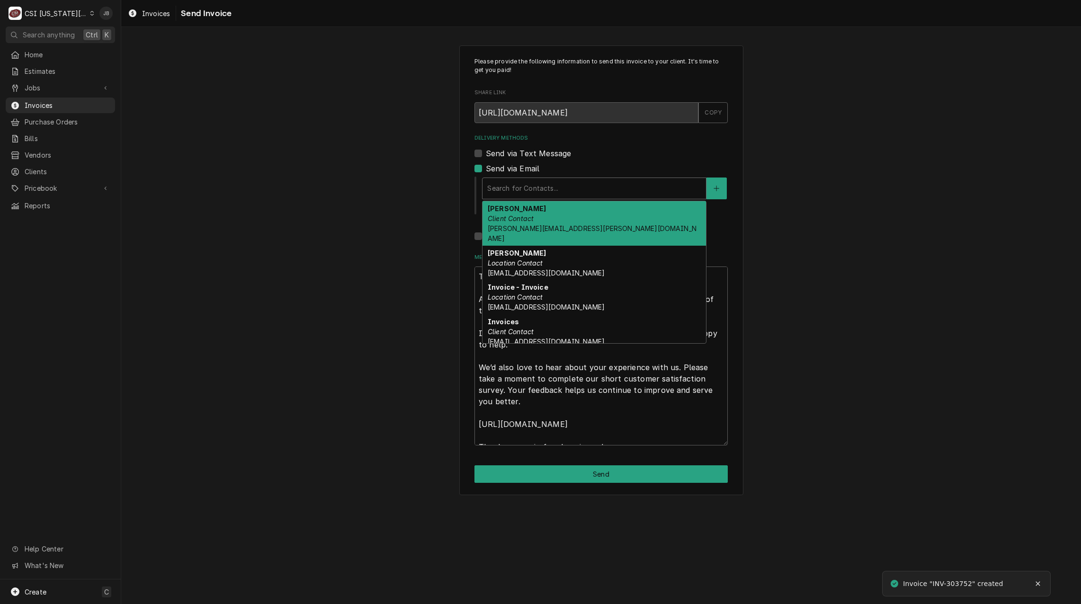
click at [538, 193] on div "Delivery Methods" at bounding box center [594, 188] width 214 height 17
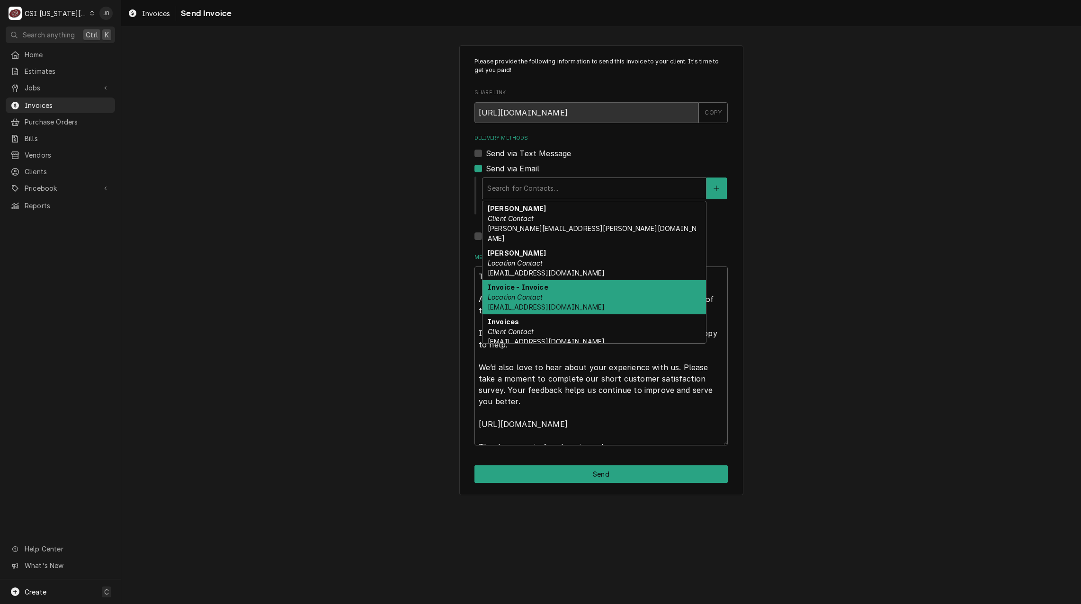
click at [566, 303] on span "801chophousekc@801restaurants.com" at bounding box center [546, 307] width 117 height 8
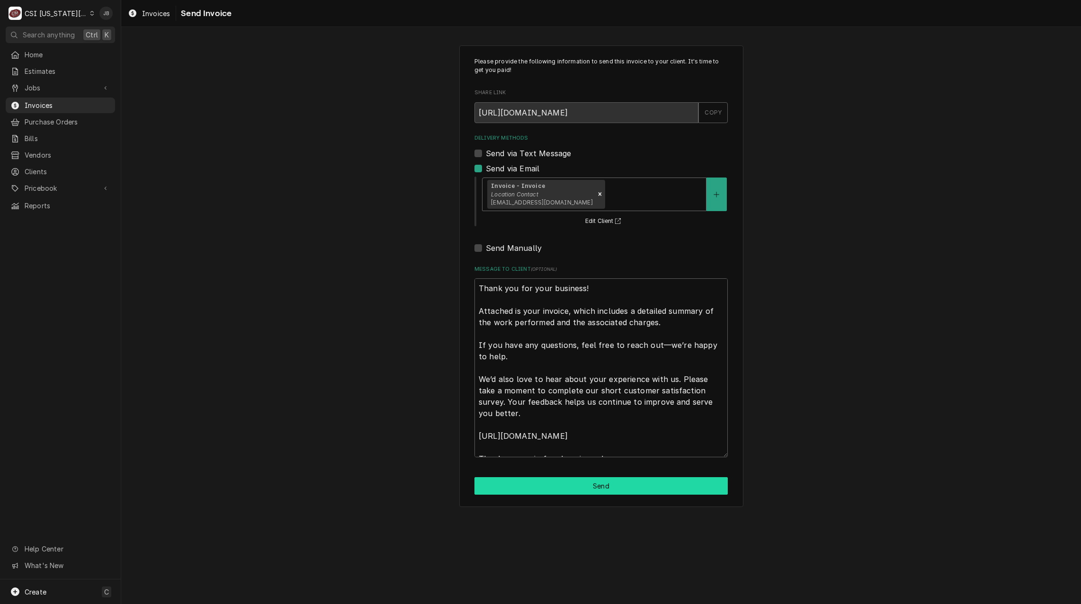
click at [559, 488] on button "Send" at bounding box center [601, 486] width 253 height 18
type textarea "x"
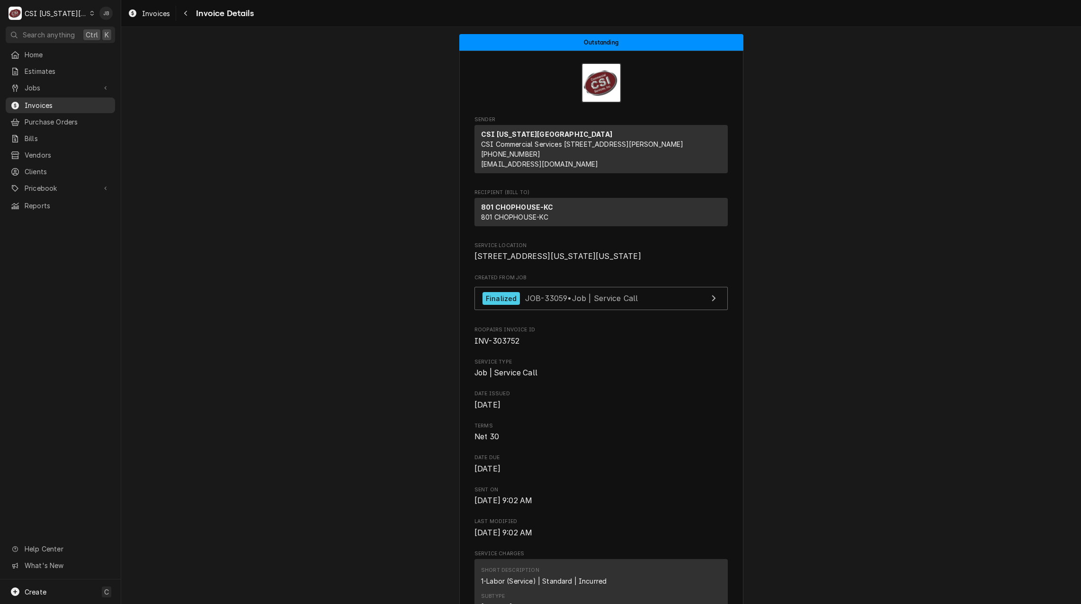
click at [51, 107] on span "Invoices" at bounding box center [68, 105] width 86 height 10
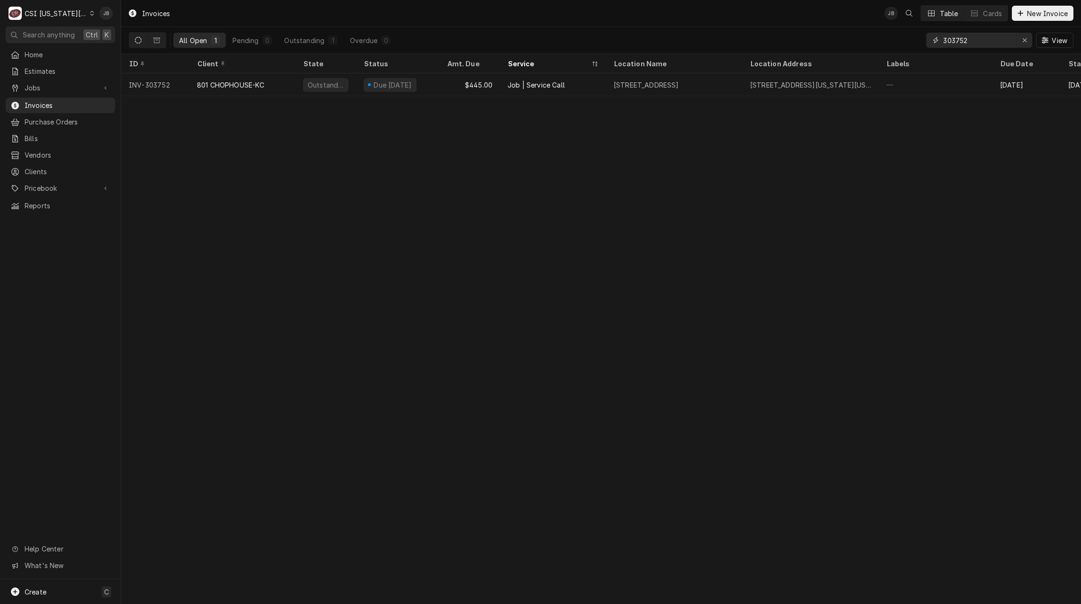
click at [974, 37] on input "303752" at bounding box center [978, 40] width 71 height 15
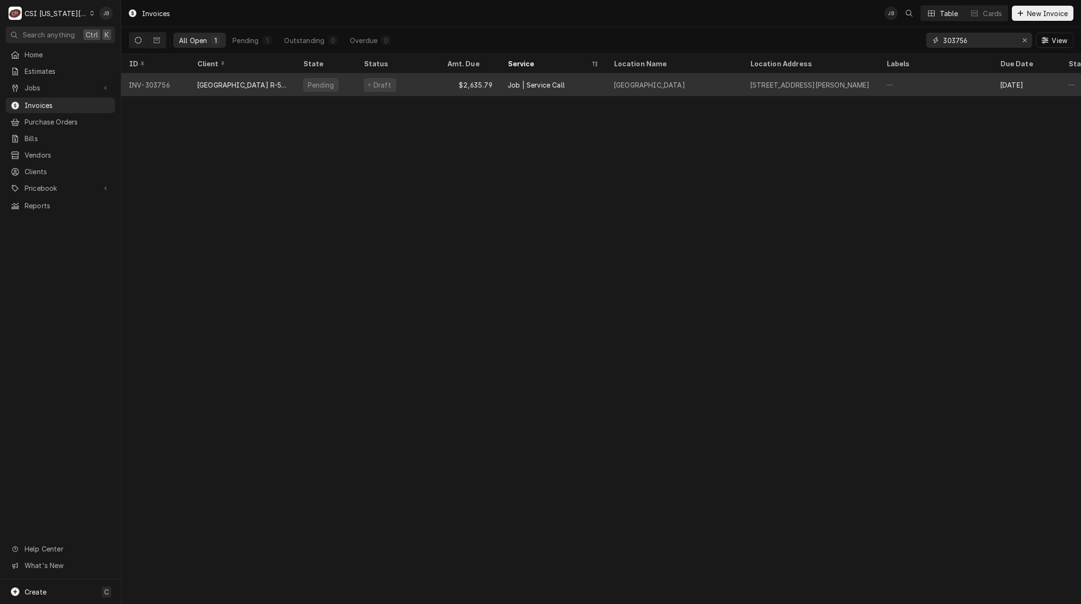
type input "303756"
click at [354, 86] on div "Pending" at bounding box center [326, 84] width 61 height 23
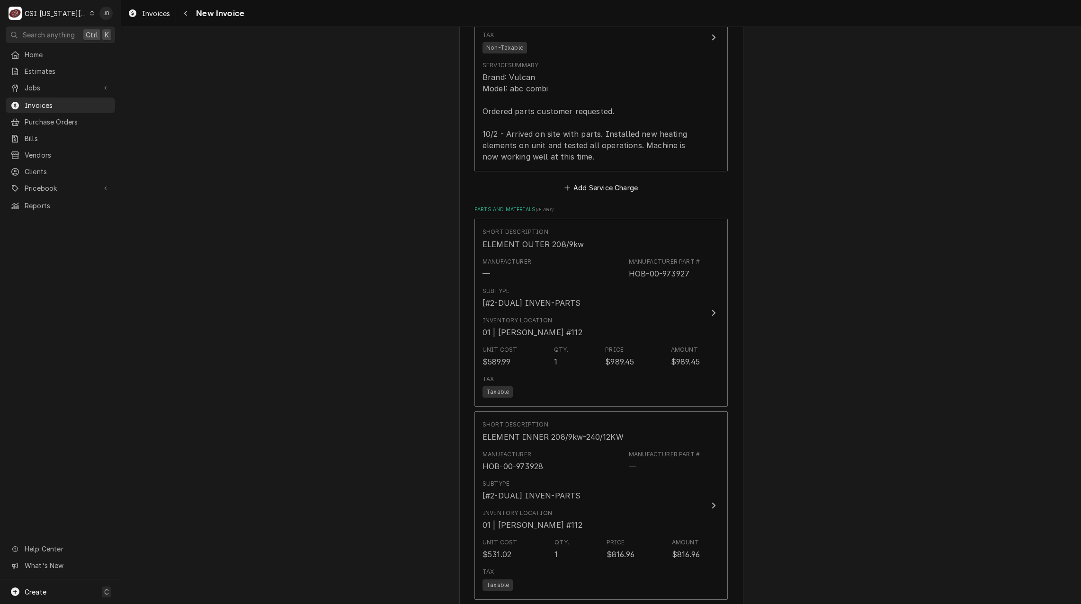
scroll to position [994, 0]
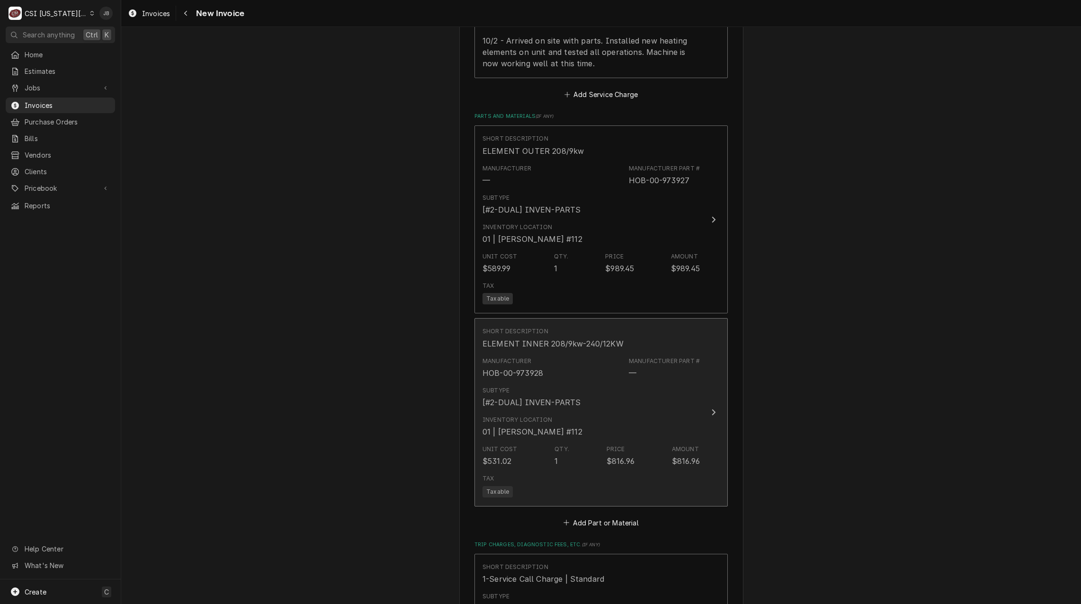
click at [602, 430] on div "Inventory Location 01 | ROBERT MENDON #112" at bounding box center [591, 426] width 217 height 29
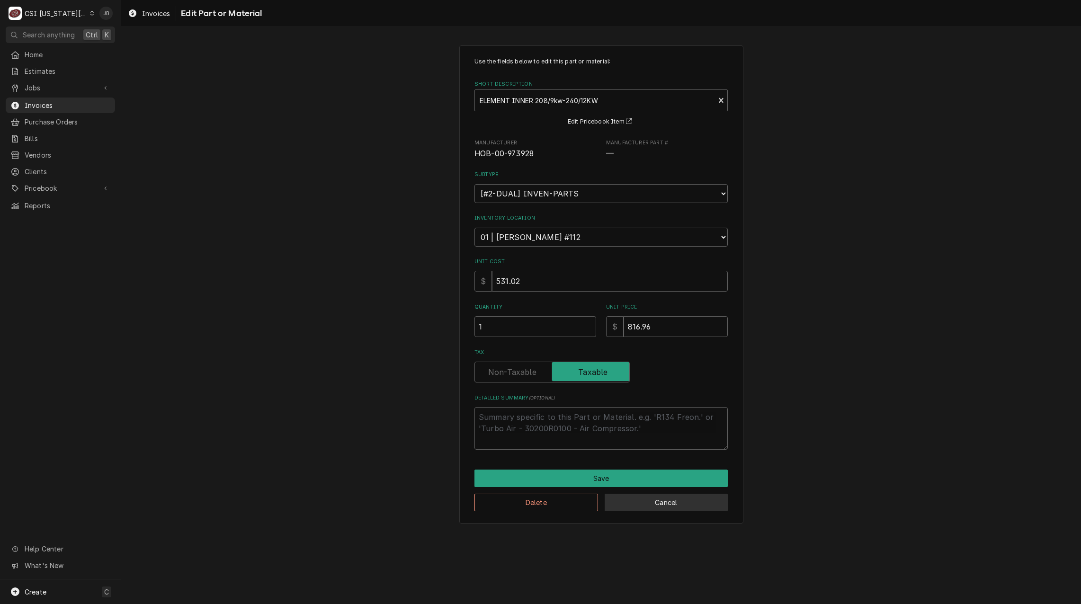
click at [647, 507] on button "Cancel" at bounding box center [667, 503] width 124 height 18
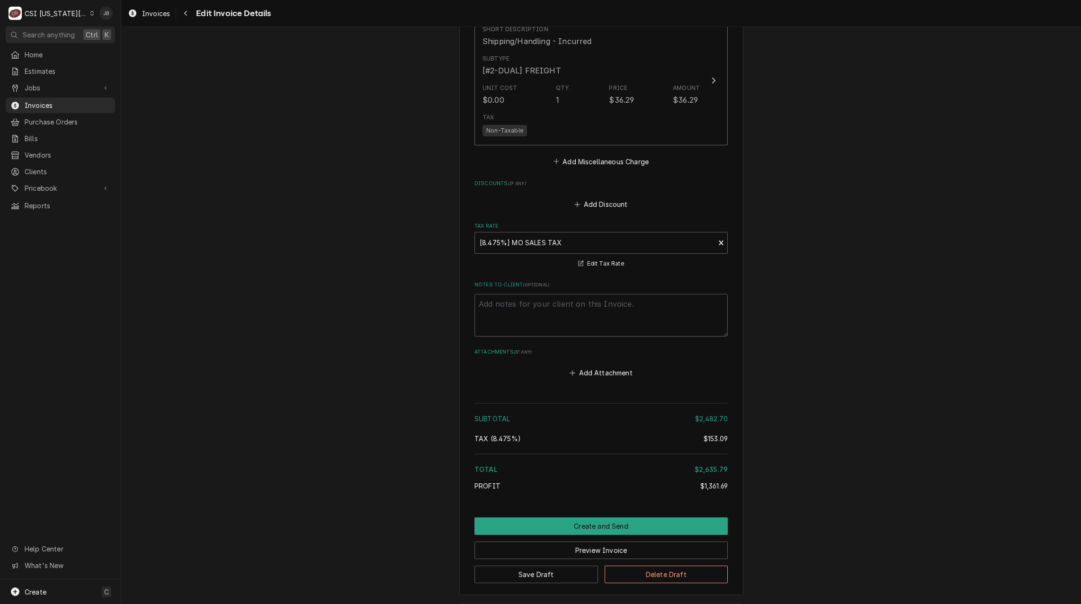
scroll to position [1723, 0]
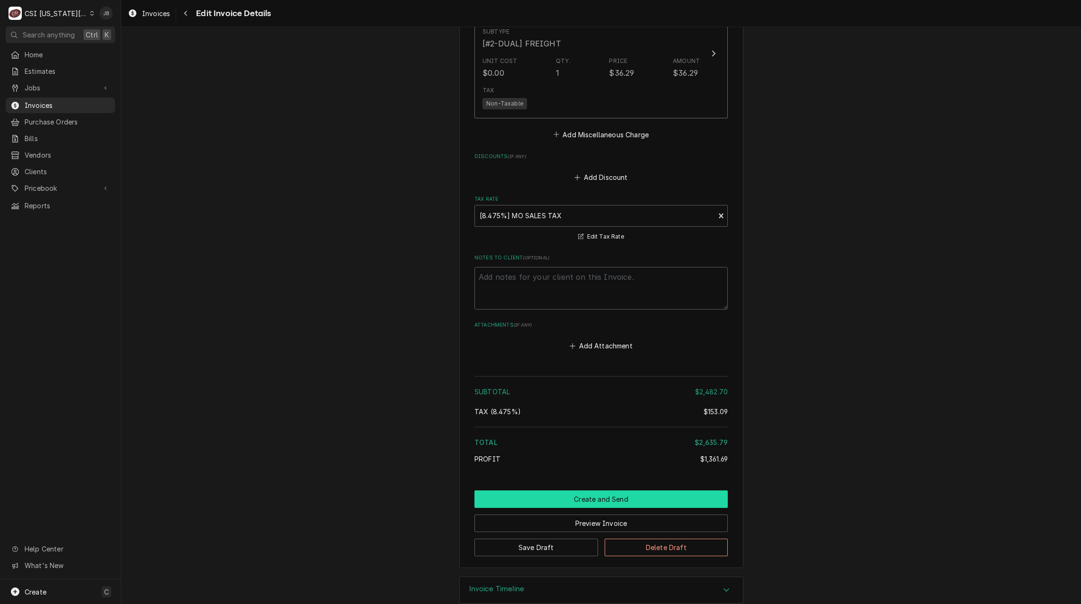
click at [573, 499] on button "Create and Send" at bounding box center [601, 500] width 253 height 18
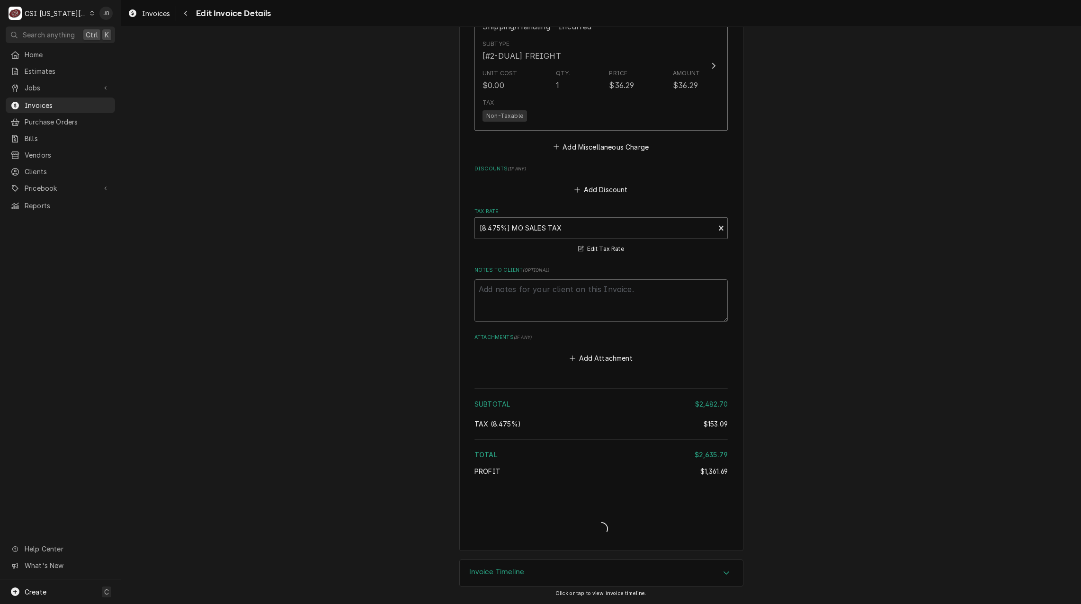
scroll to position [1710, 0]
type textarea "x"
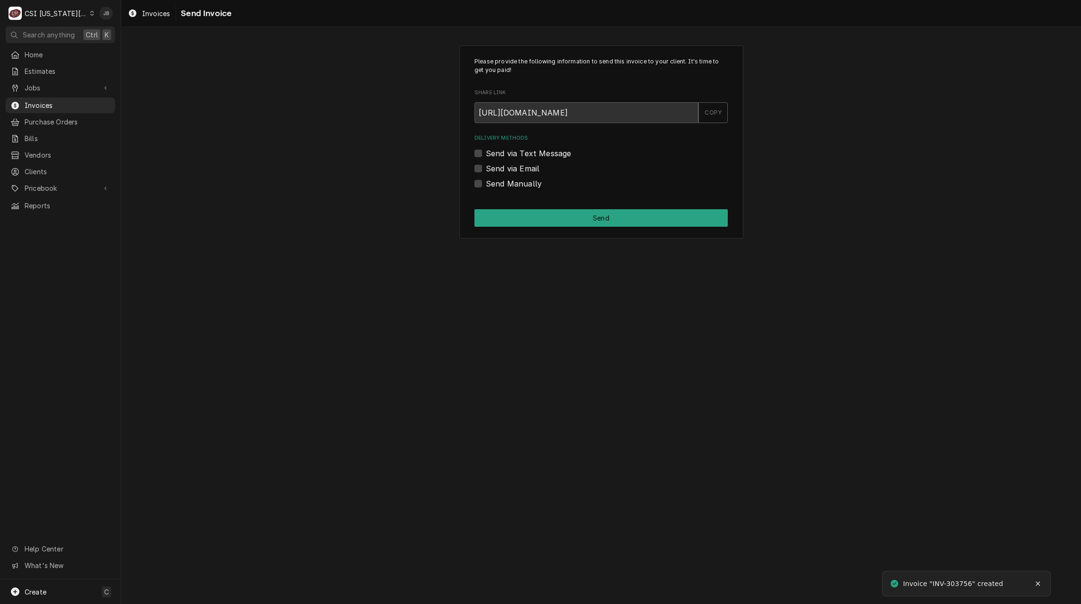
drag, startPoint x: 526, startPoint y: 166, endPoint x: 546, endPoint y: 168, distance: 20.9
click at [526, 166] on label "Send via Email" at bounding box center [513, 168] width 54 height 11
click at [526, 166] on input "Send via Email" at bounding box center [612, 173] width 253 height 21
checkbox input "true"
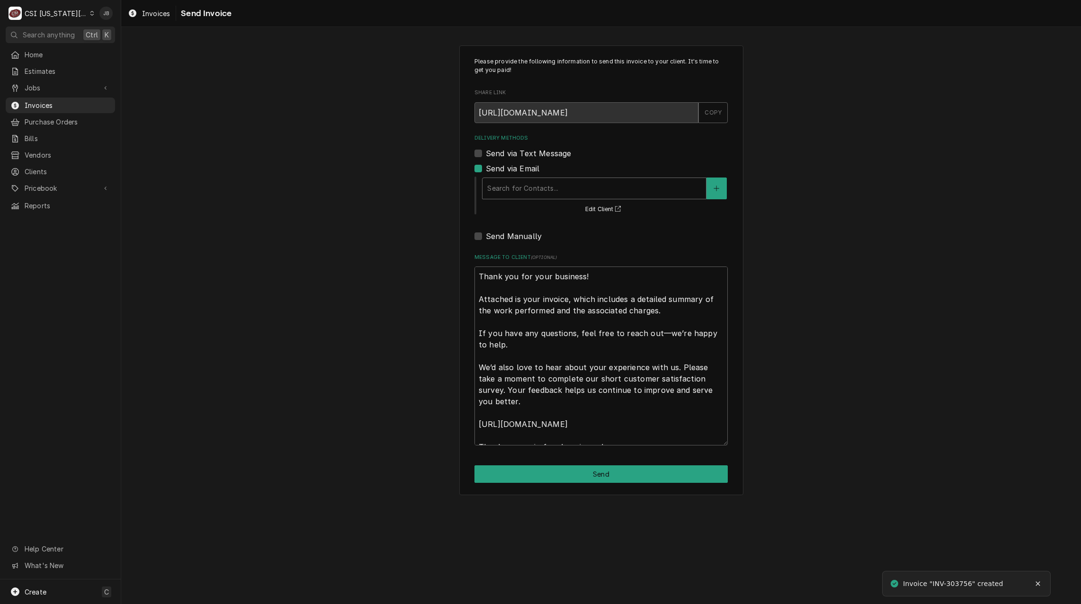
click at [545, 195] on div "Delivery Methods" at bounding box center [594, 188] width 214 height 17
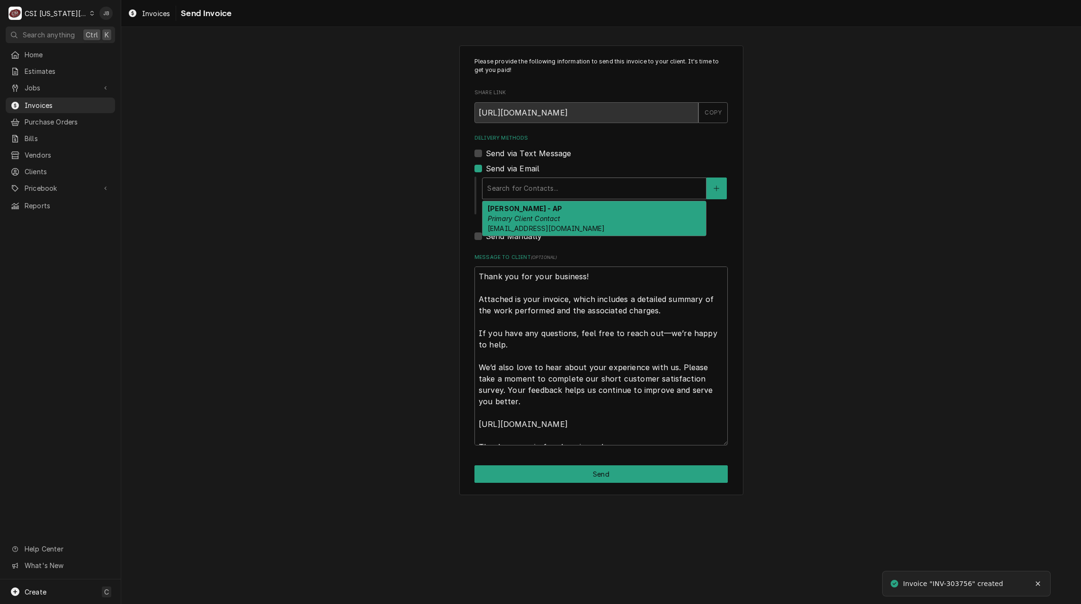
click at [541, 219] on em "Primary Client Contact" at bounding box center [524, 219] width 73 height 8
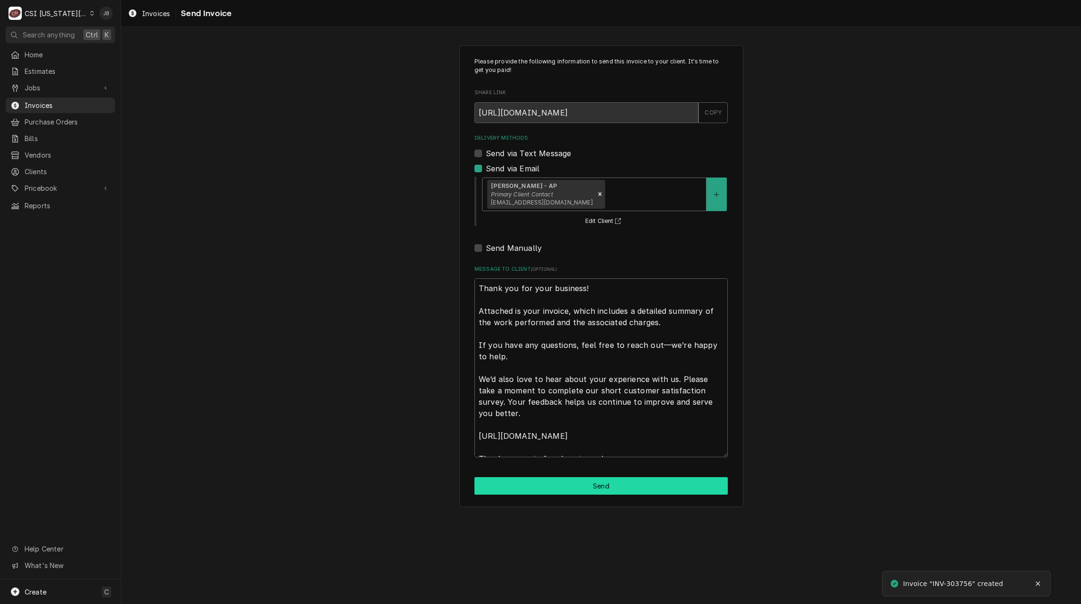
click at [593, 490] on button "Send" at bounding box center [601, 486] width 253 height 18
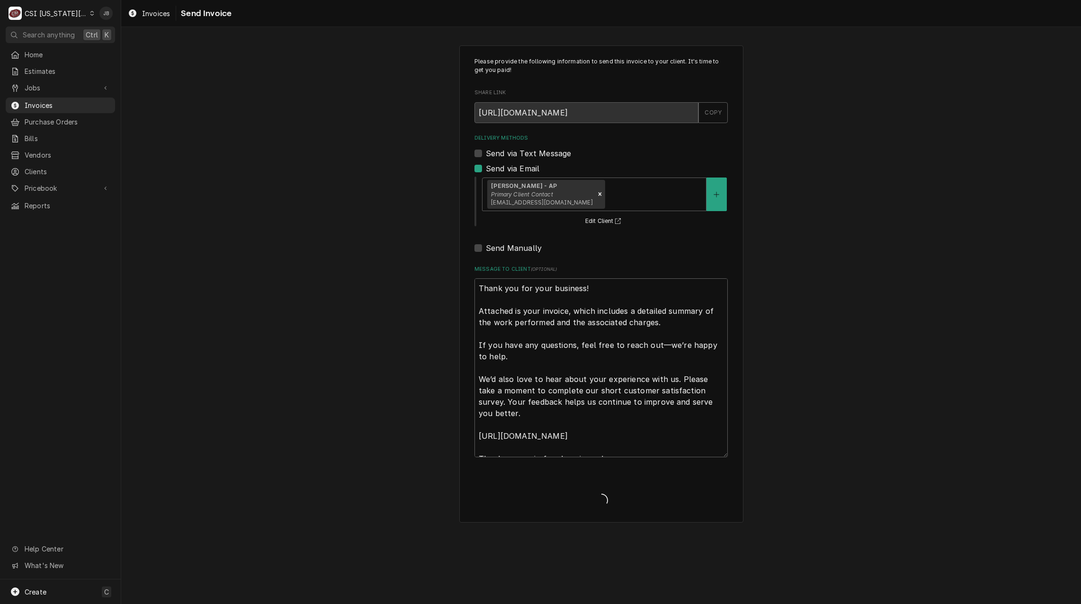
type textarea "x"
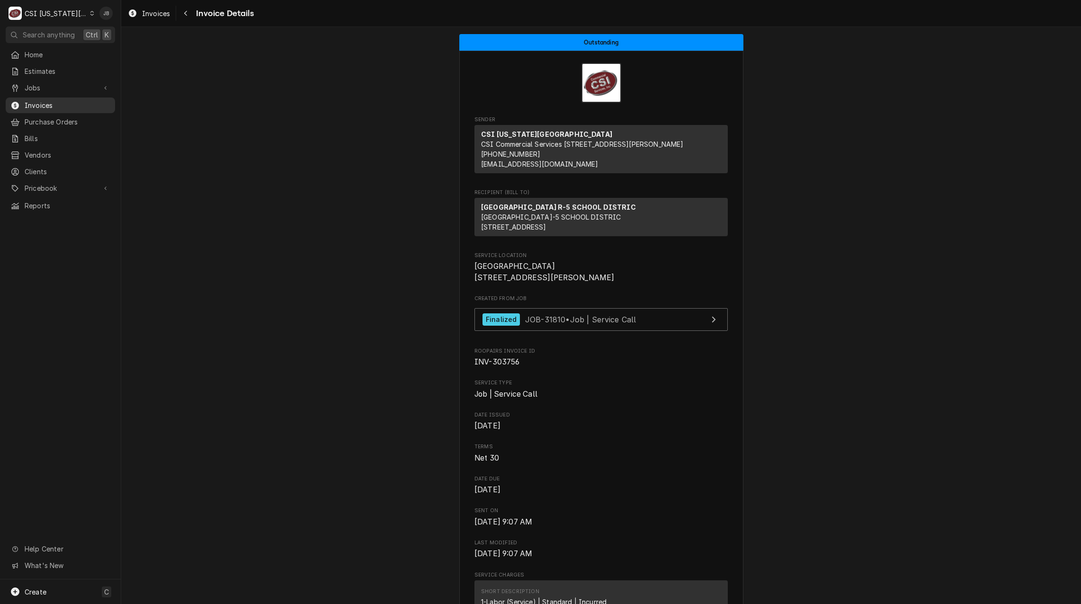
click at [63, 100] on span "Invoices" at bounding box center [68, 105] width 86 height 10
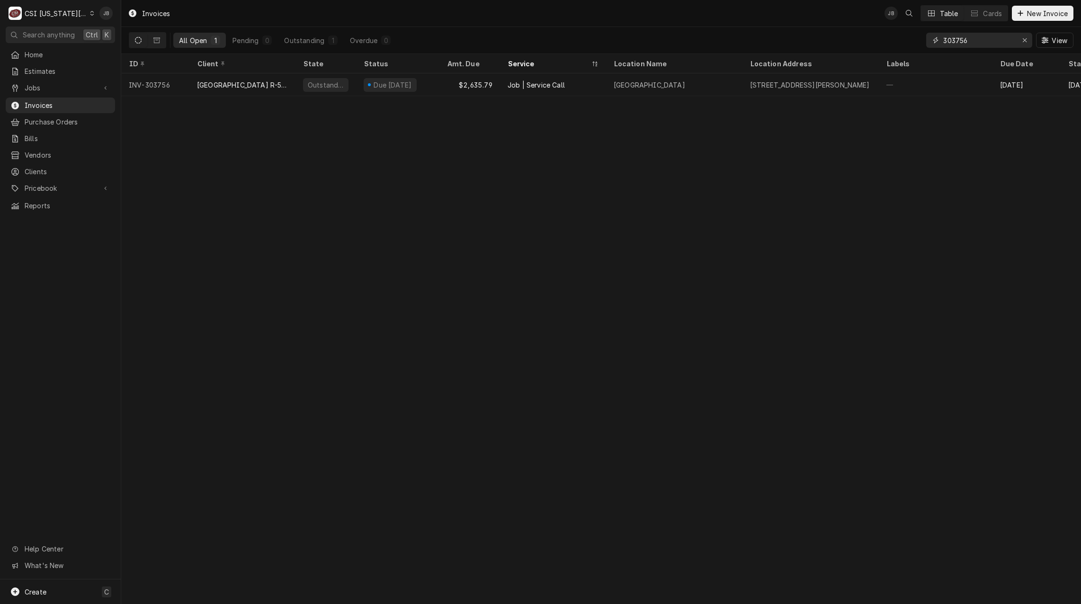
click at [982, 40] on input "303756" at bounding box center [978, 40] width 71 height 15
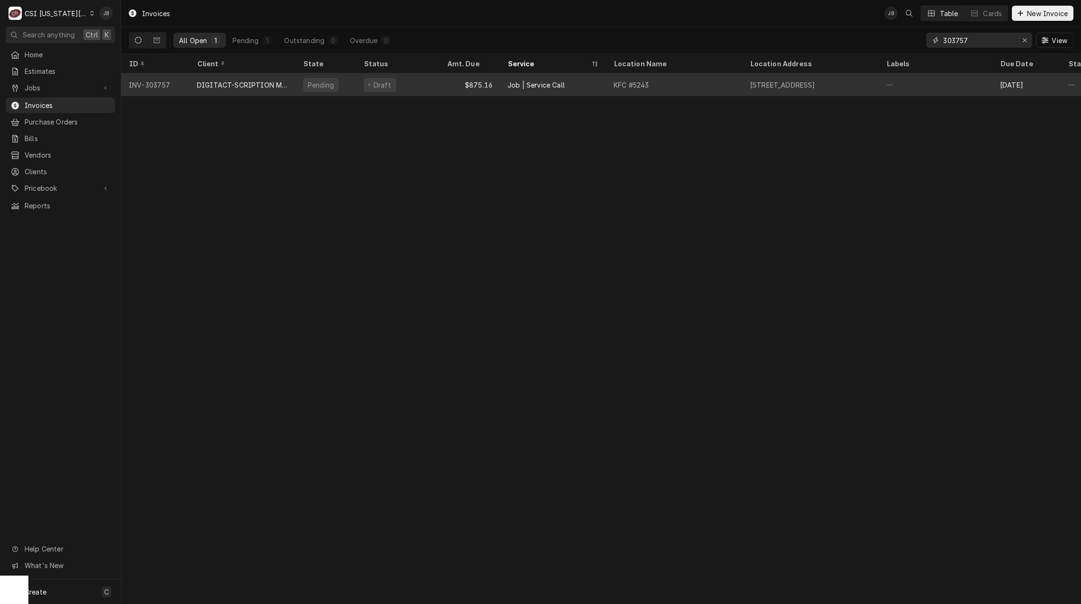
type input "303757"
click at [275, 85] on div "DIGITACT-SCRIPTION MAINTENANCE" at bounding box center [242, 85] width 91 height 10
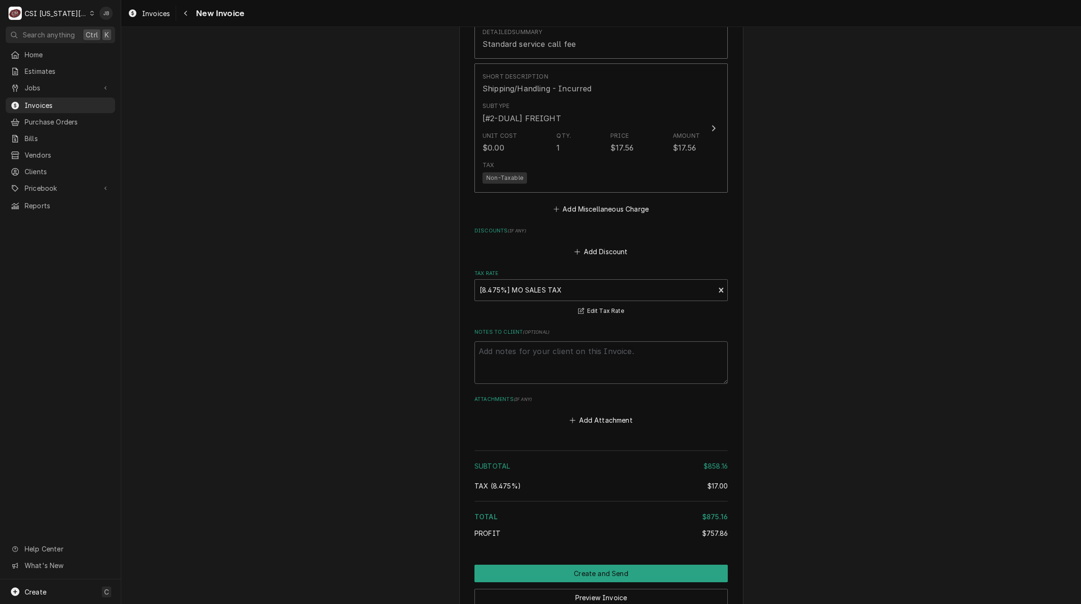
scroll to position [1793, 0]
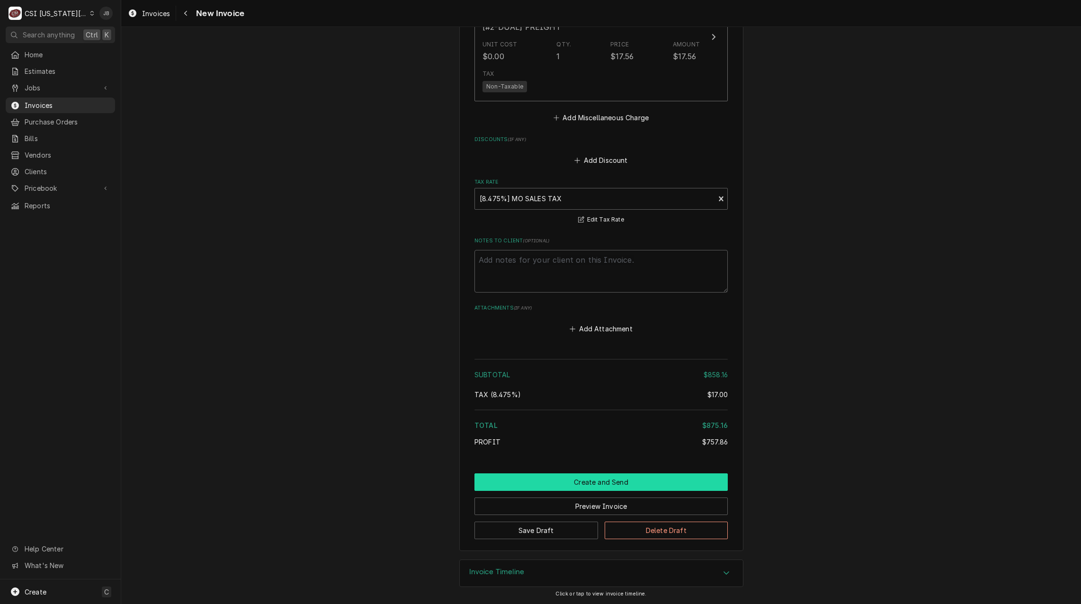
click at [614, 482] on button "Create and Send" at bounding box center [601, 483] width 253 height 18
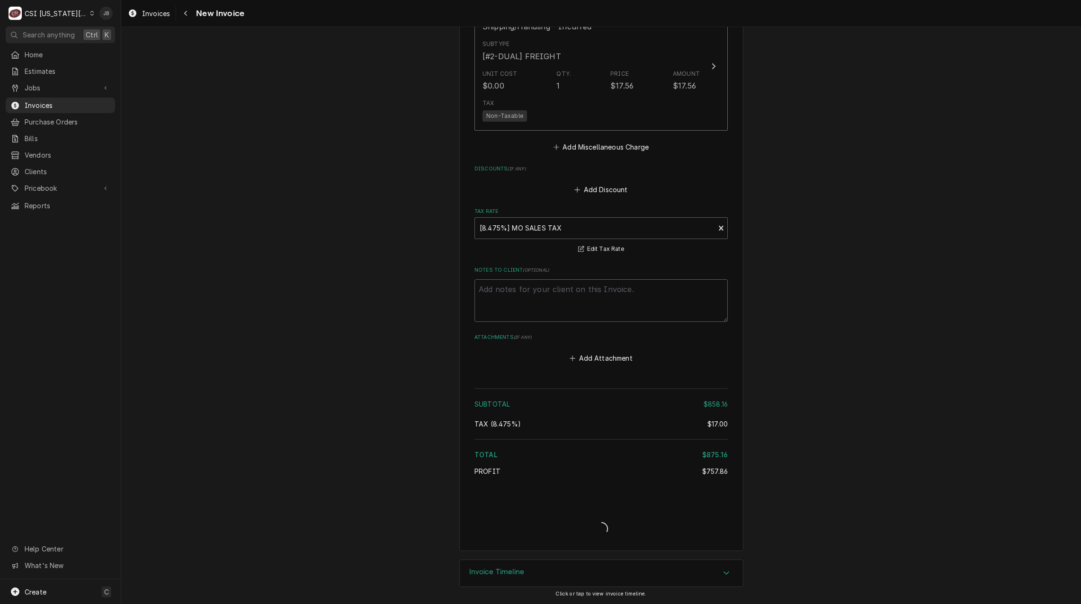
scroll to position [1764, 0]
type textarea "x"
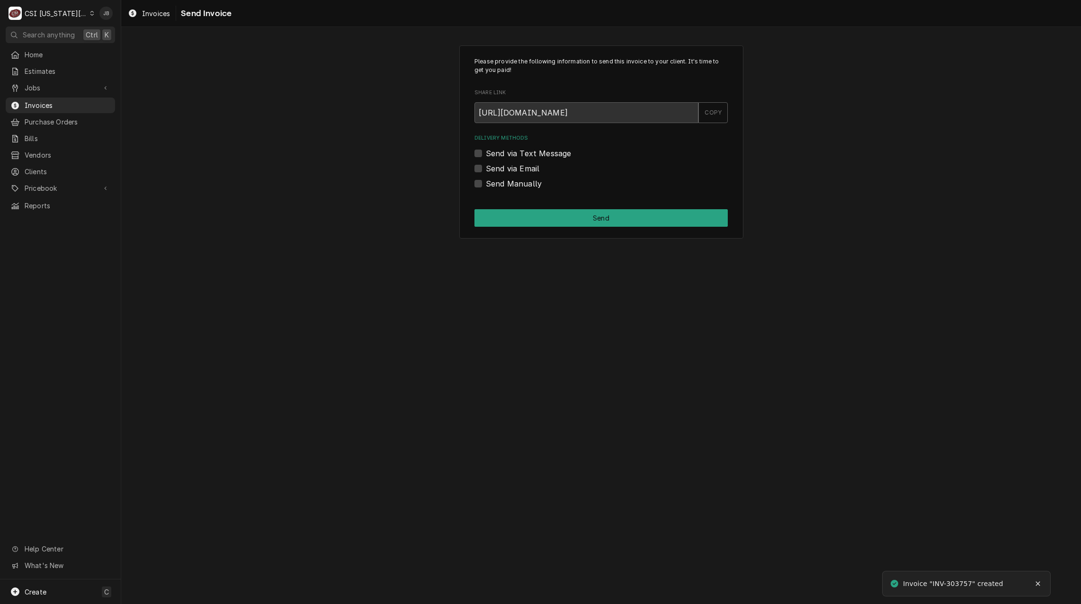
click at [525, 171] on label "Send via Email" at bounding box center [513, 168] width 54 height 11
click at [525, 171] on input "Send via Email" at bounding box center [612, 173] width 253 height 21
checkbox input "true"
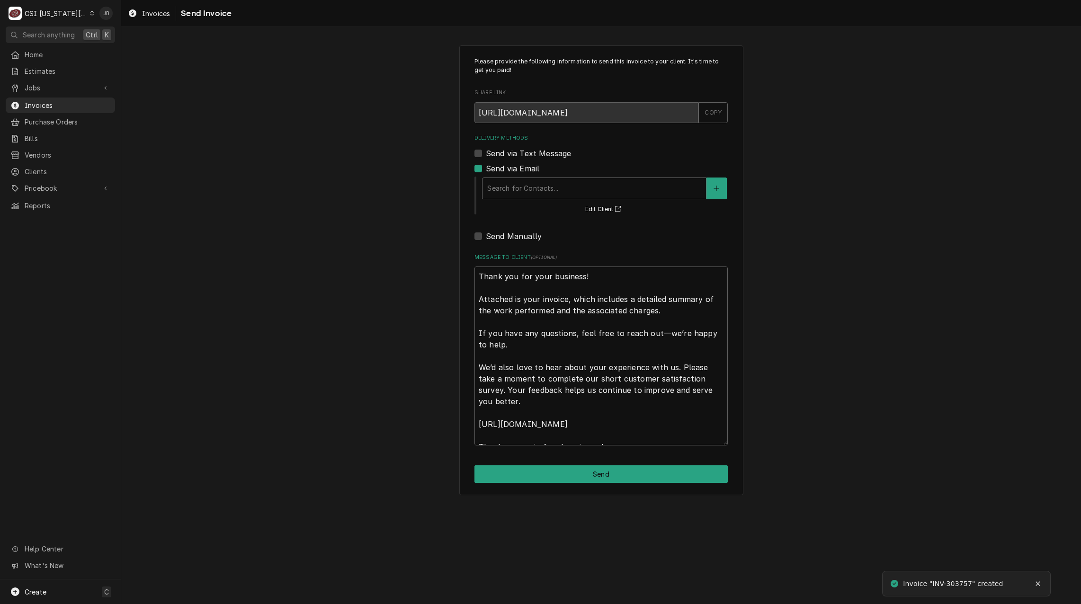
click at [523, 194] on div "Delivery Methods" at bounding box center [594, 188] width 214 height 17
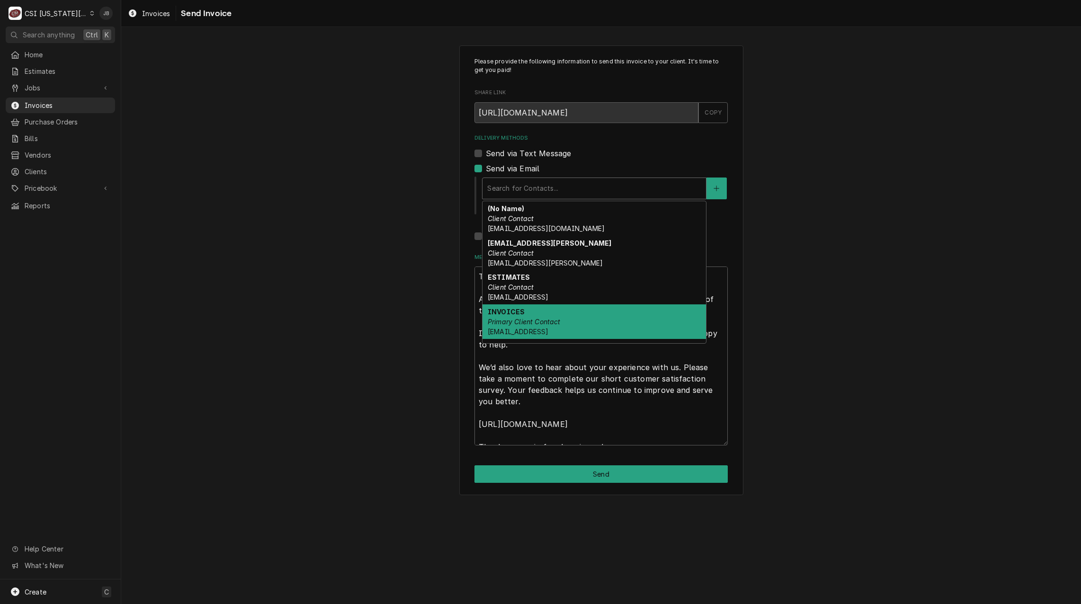
click at [594, 317] on div "INVOICES Primary Client Contact CLAIMS@SCRIPTION.AI" at bounding box center [595, 321] width 224 height 35
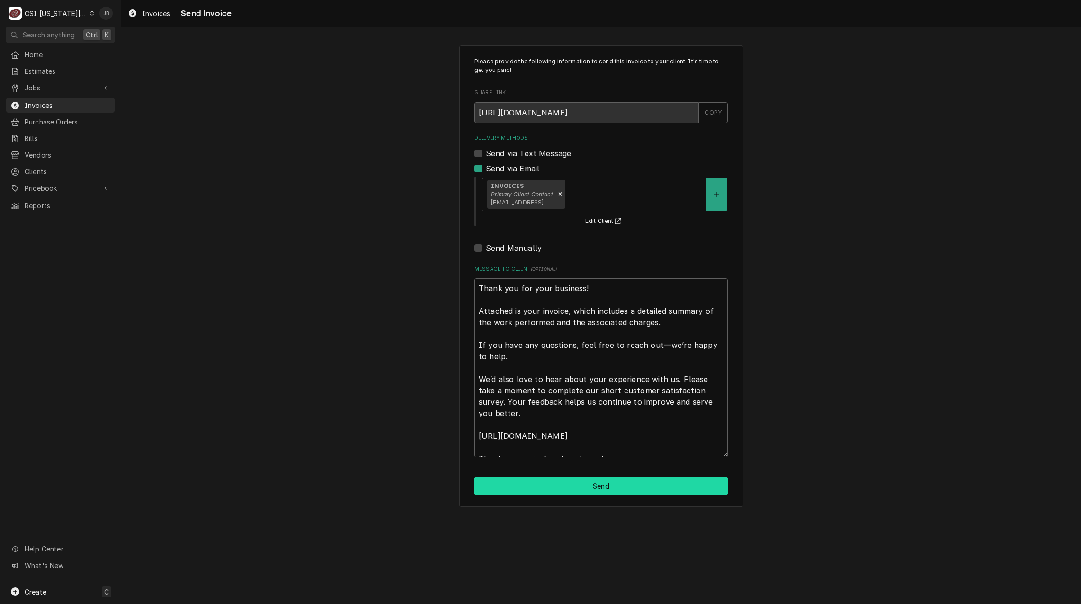
click at [582, 490] on button "Send" at bounding box center [601, 486] width 253 height 18
type textarea "x"
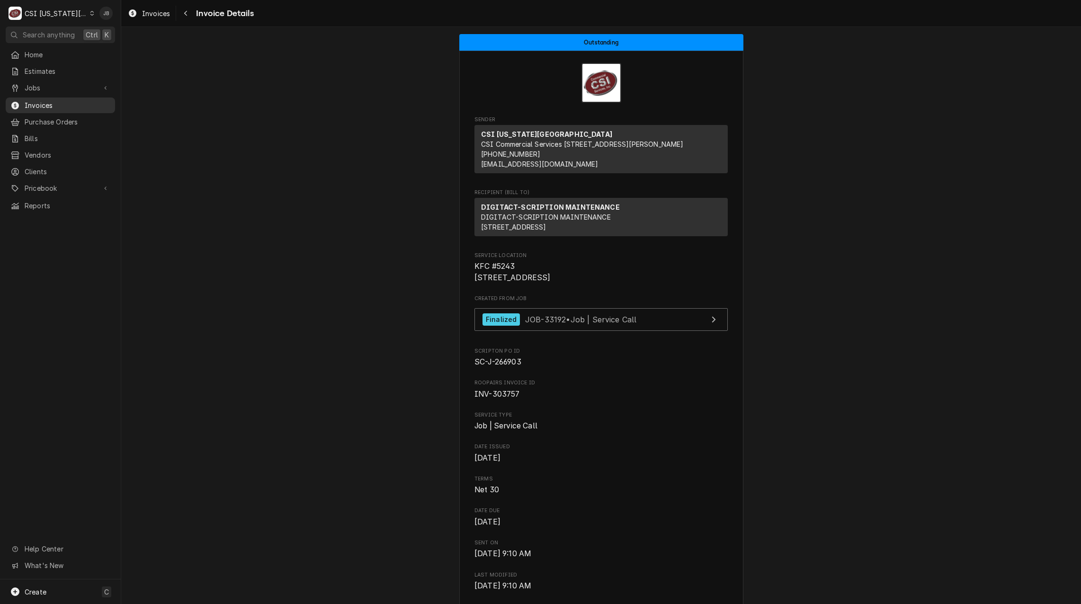
click at [58, 100] on span "Invoices" at bounding box center [68, 105] width 86 height 10
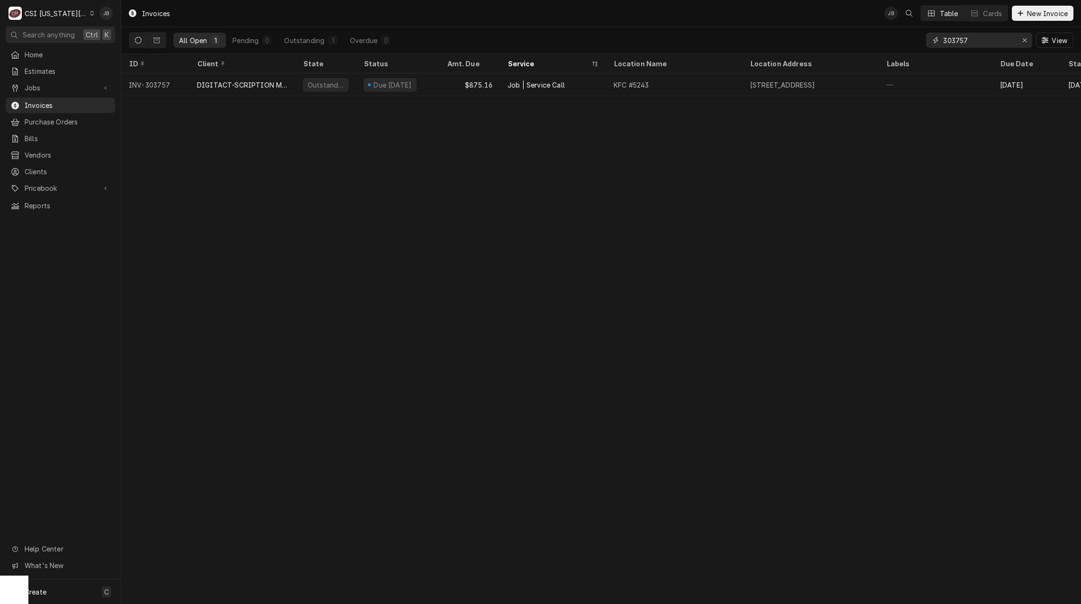
click at [975, 41] on input "303757" at bounding box center [978, 40] width 71 height 15
click at [986, 37] on input "303760" at bounding box center [978, 40] width 71 height 15
type input "303761"
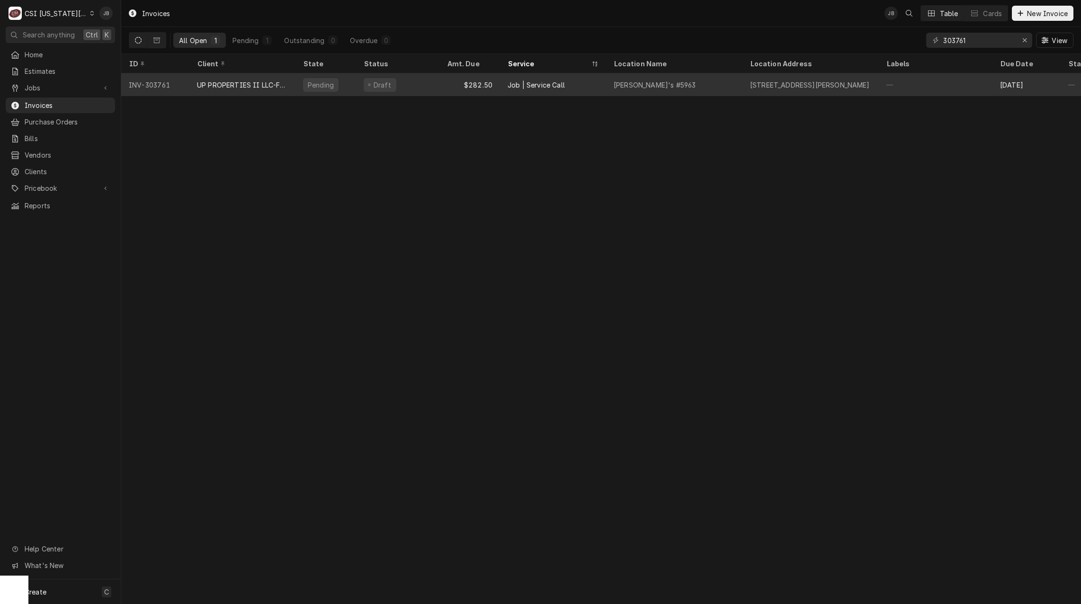
click at [249, 89] on div "UP PROPERTIES II LLC-FAZOLI'S RESTAURANT" at bounding box center [242, 84] width 106 height 23
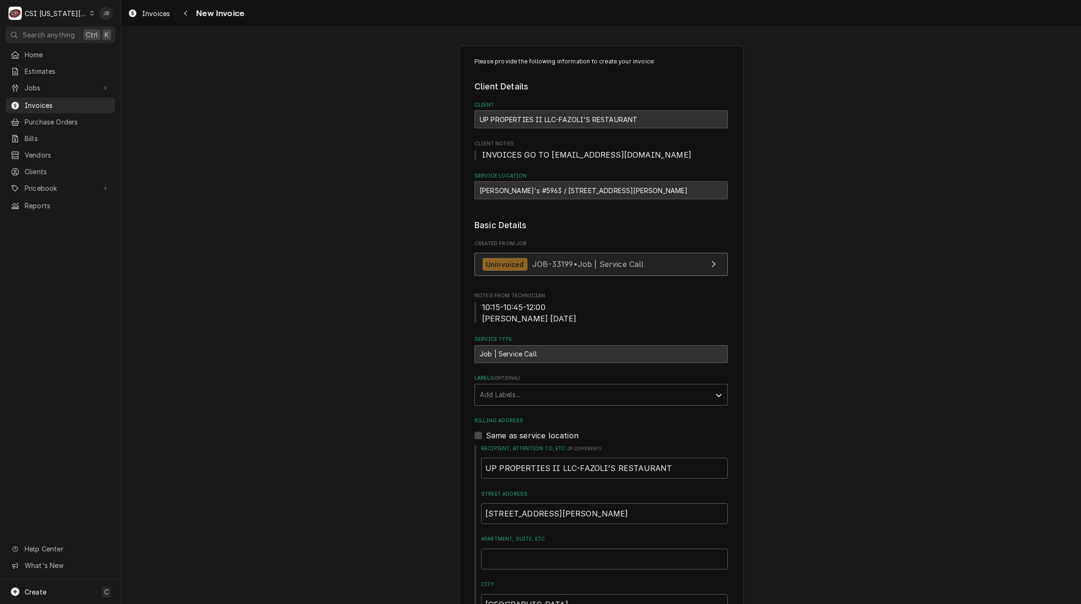
click at [584, 264] on span "JOB-33199 • Job | Service Call" at bounding box center [588, 264] width 112 height 9
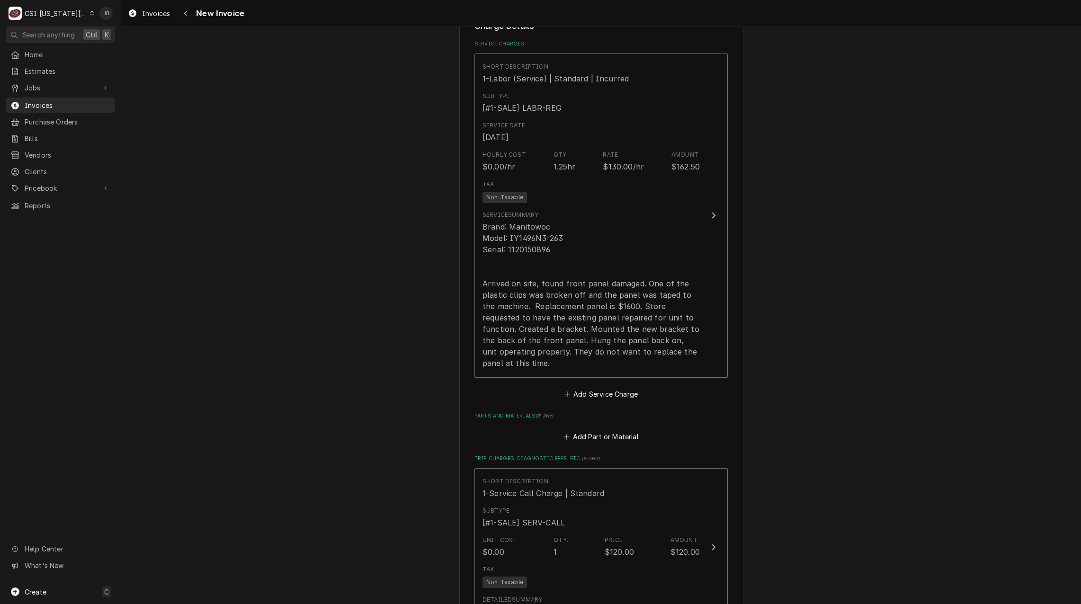
scroll to position [900, 0]
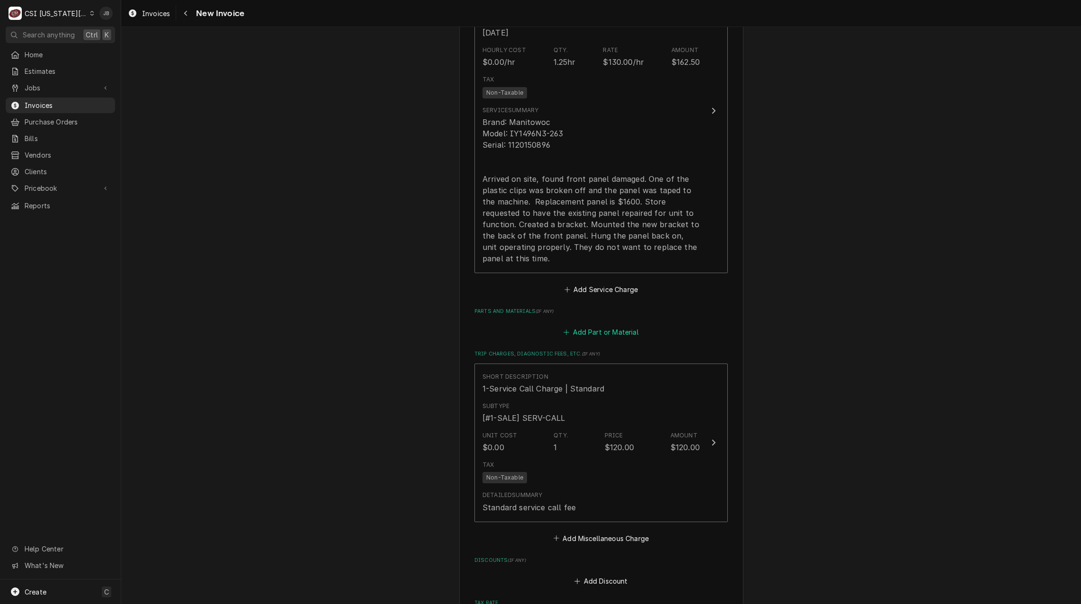
click at [599, 334] on button "Add Part or Material" at bounding box center [601, 332] width 78 height 13
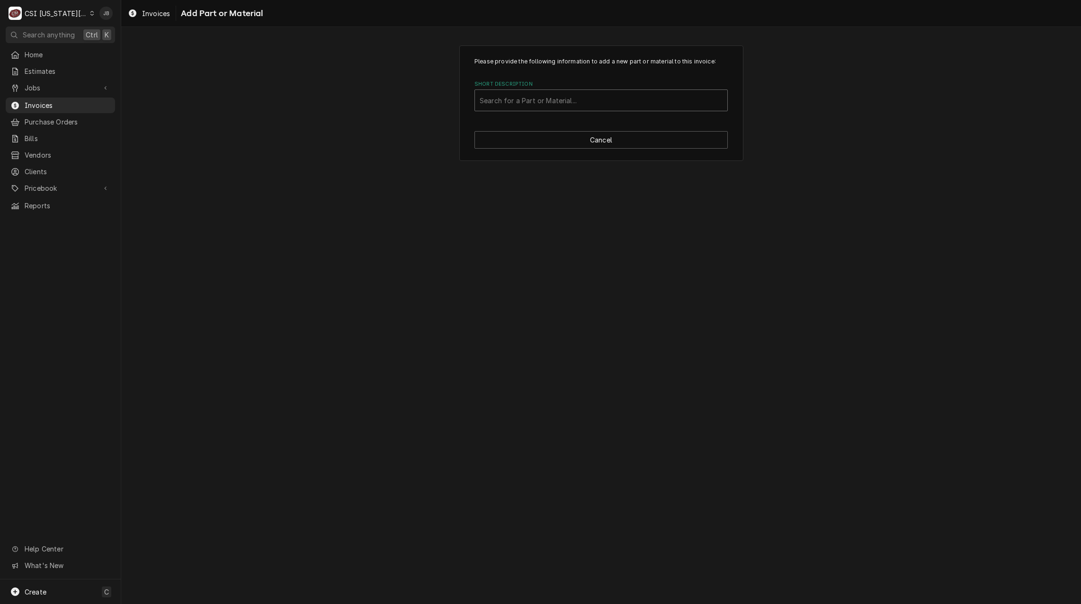
click at [504, 102] on div "Short Description" at bounding box center [601, 100] width 243 height 17
type input "misc ser"
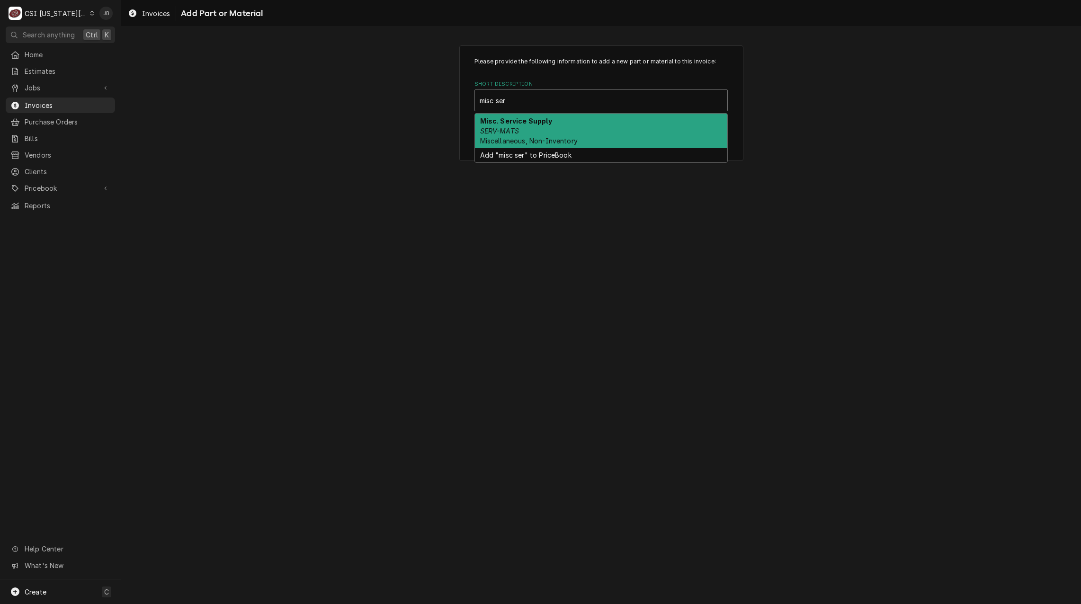
click at [546, 130] on div "Misc. Service Supply SERV-MATS Miscellaneous, Non-Inventory" at bounding box center [601, 131] width 252 height 35
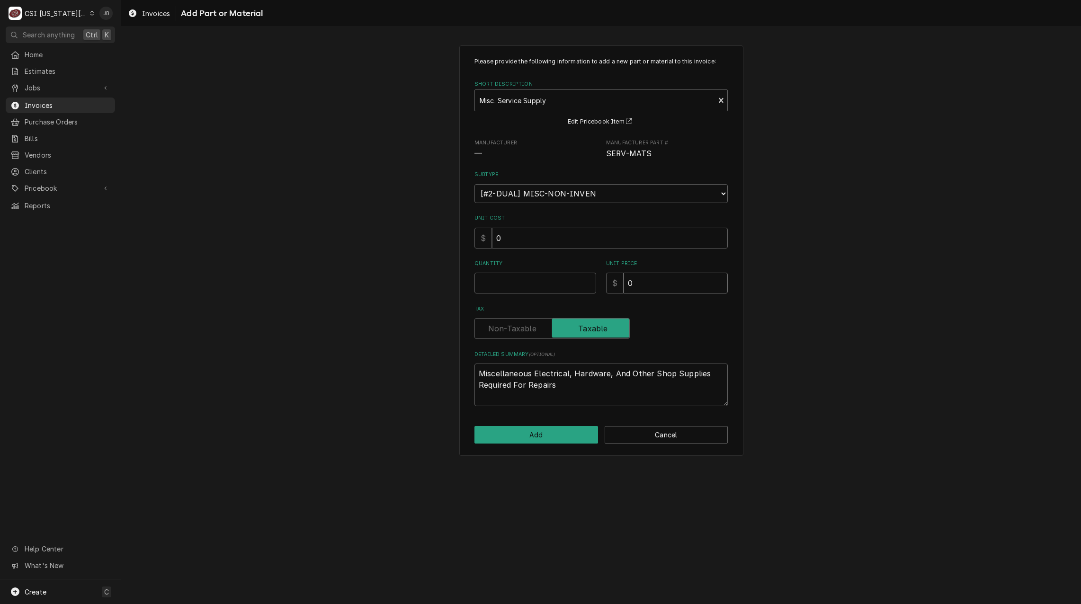
drag, startPoint x: 600, startPoint y: 290, endPoint x: 562, endPoint y: 280, distance: 39.6
click at [590, 290] on div "Quantity Unit Price $ 0" at bounding box center [601, 277] width 253 height 34
type textarea "x"
type input "2"
type textarea "x"
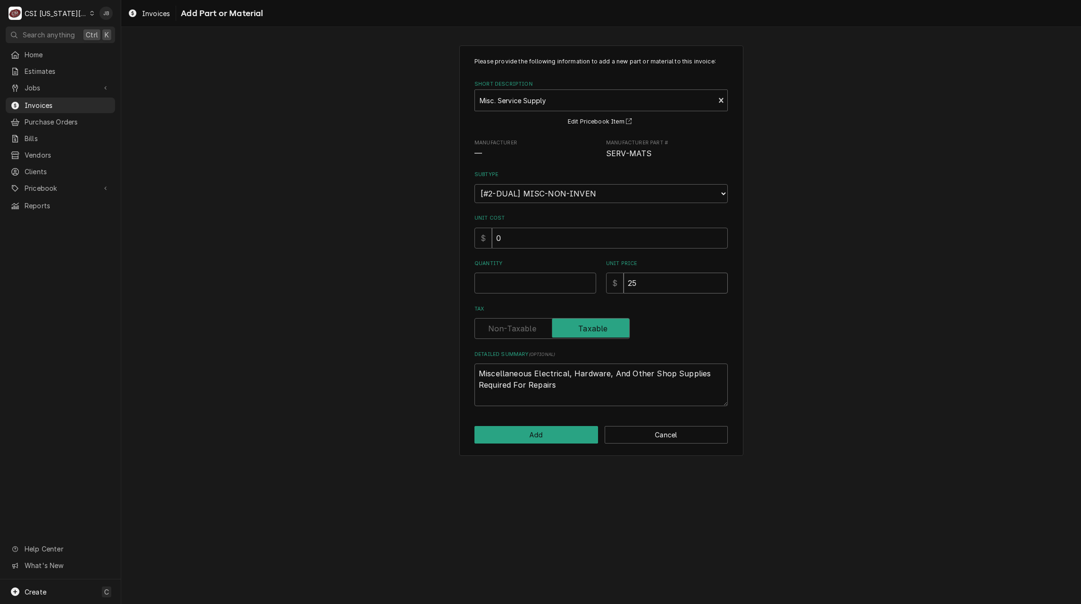
type input "25"
click at [562, 280] on input "Quantity" at bounding box center [536, 283] width 122 height 21
type textarea "x"
type input "1"
click at [566, 438] on button "Add" at bounding box center [537, 435] width 124 height 18
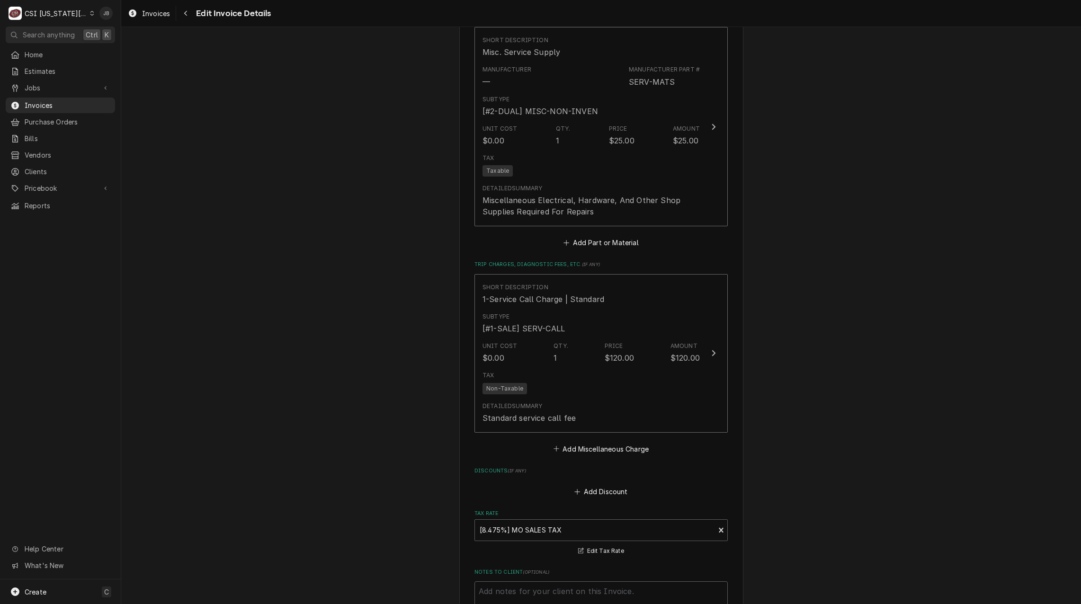
scroll to position [957, 0]
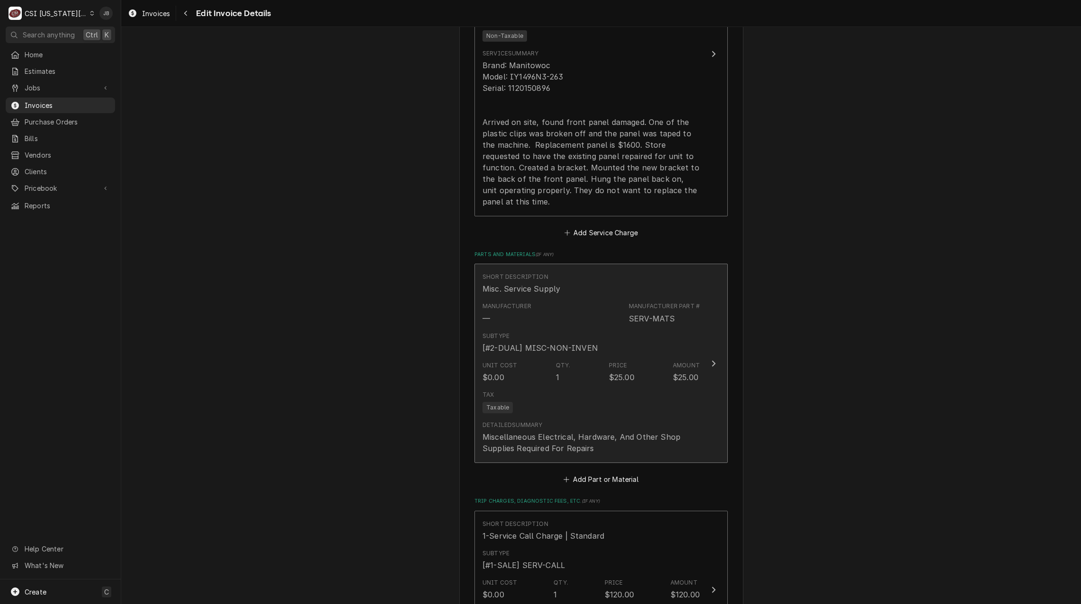
click at [597, 402] on div "Tax Taxable" at bounding box center [591, 402] width 217 height 30
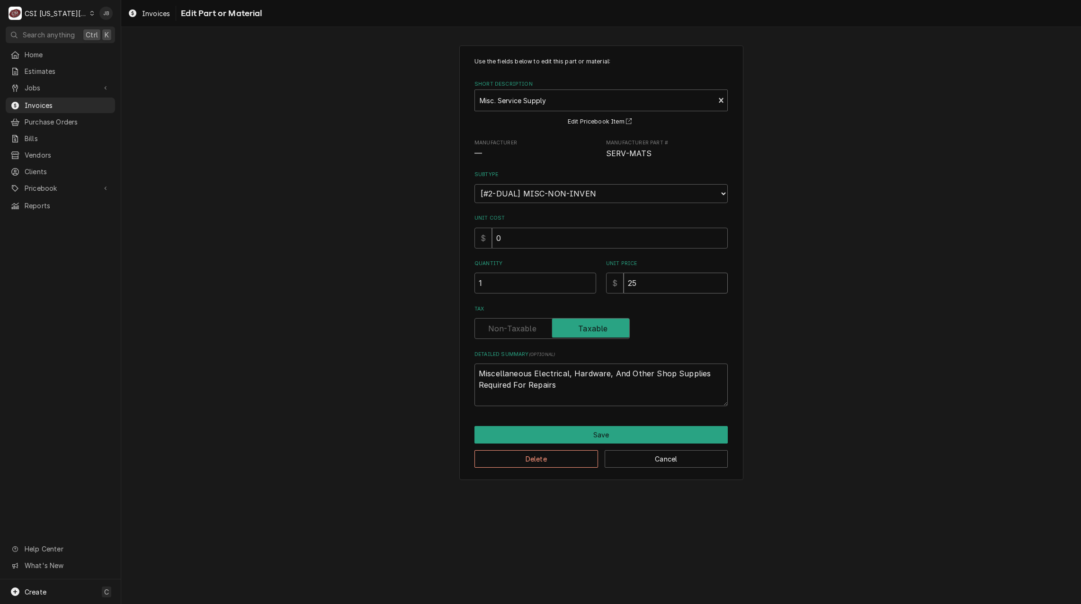
drag, startPoint x: 643, startPoint y: 285, endPoint x: 572, endPoint y: 287, distance: 71.1
click at [577, 288] on div "Quantity 1 Unit Price $ 25" at bounding box center [601, 277] width 253 height 34
type textarea "x"
type input "5"
type textarea "x"
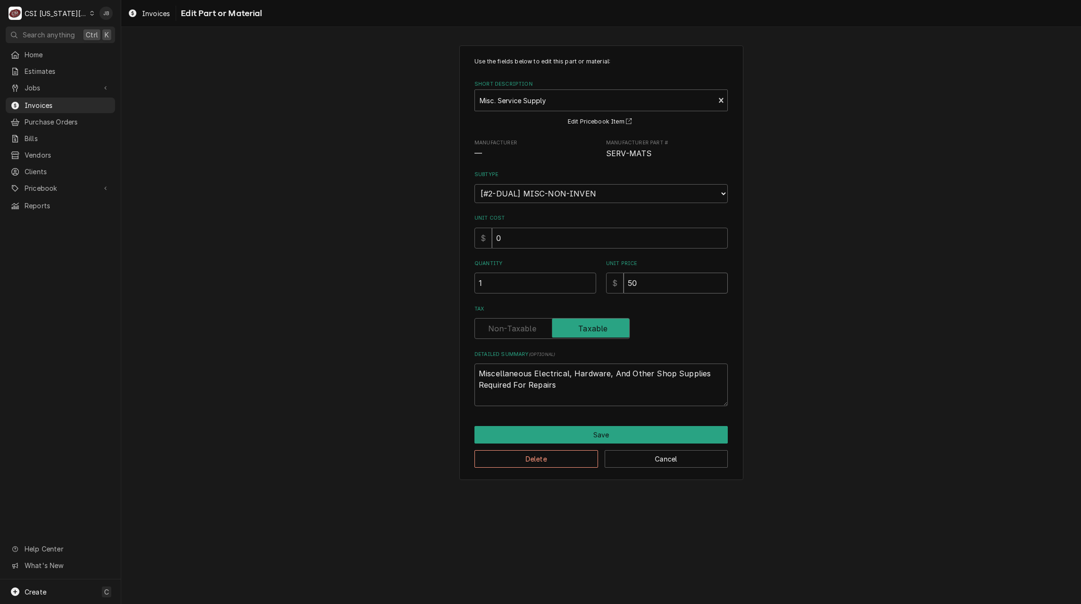
type input "50"
drag, startPoint x: 524, startPoint y: 426, endPoint x: 517, endPoint y: 434, distance: 11.1
click at [524, 426] on div "Use the fields below to edit this part or material: Short Description Misc. Ser…" at bounding box center [601, 262] width 284 height 435
click at [512, 434] on button "Save" at bounding box center [601, 435] width 253 height 18
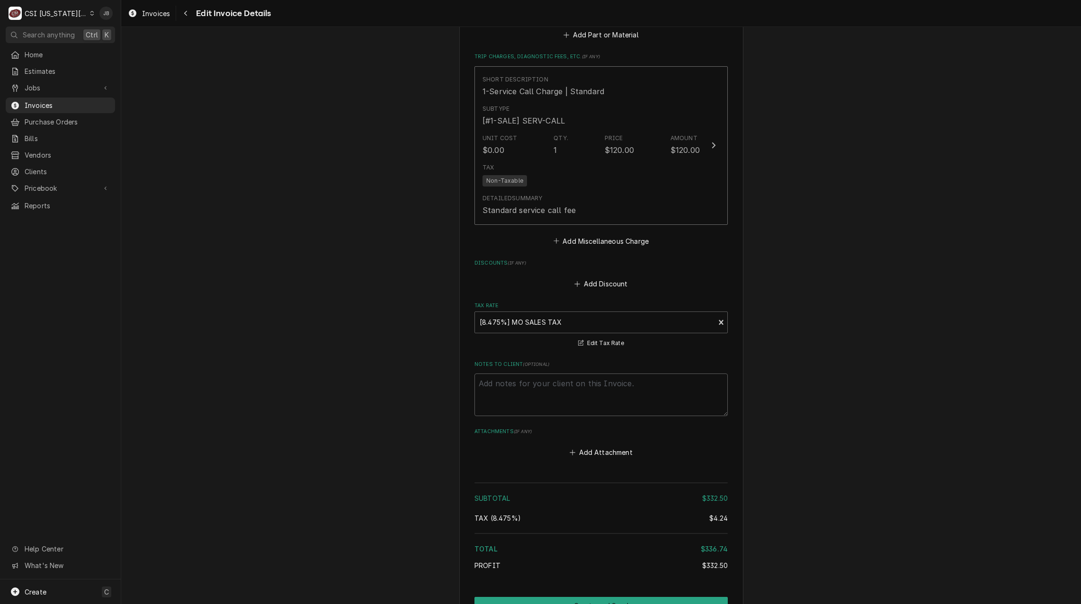
scroll to position [1525, 0]
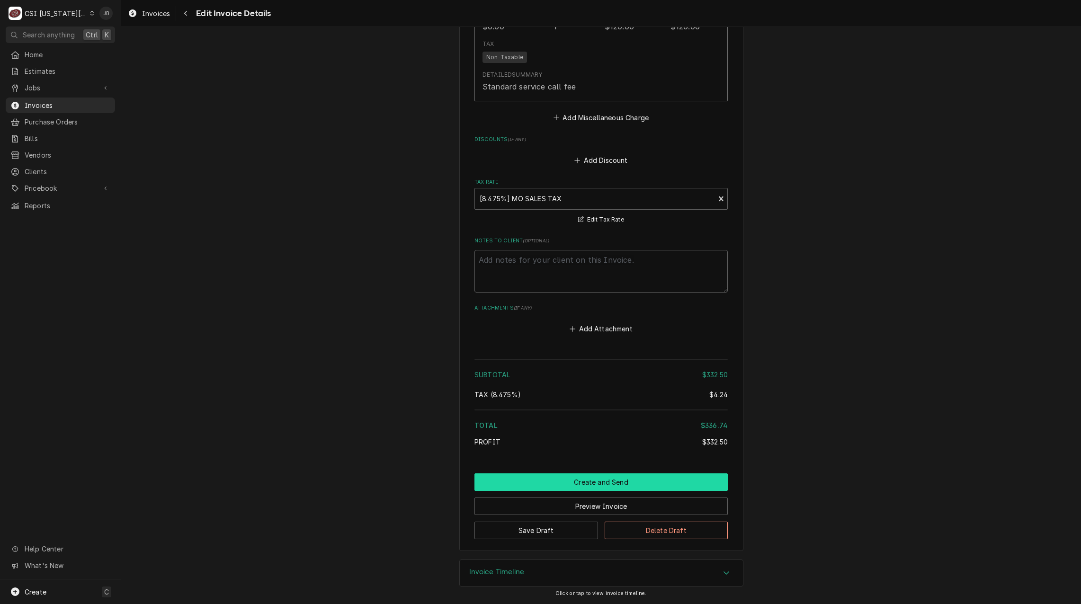
click at [535, 484] on button "Create and Send" at bounding box center [601, 483] width 253 height 18
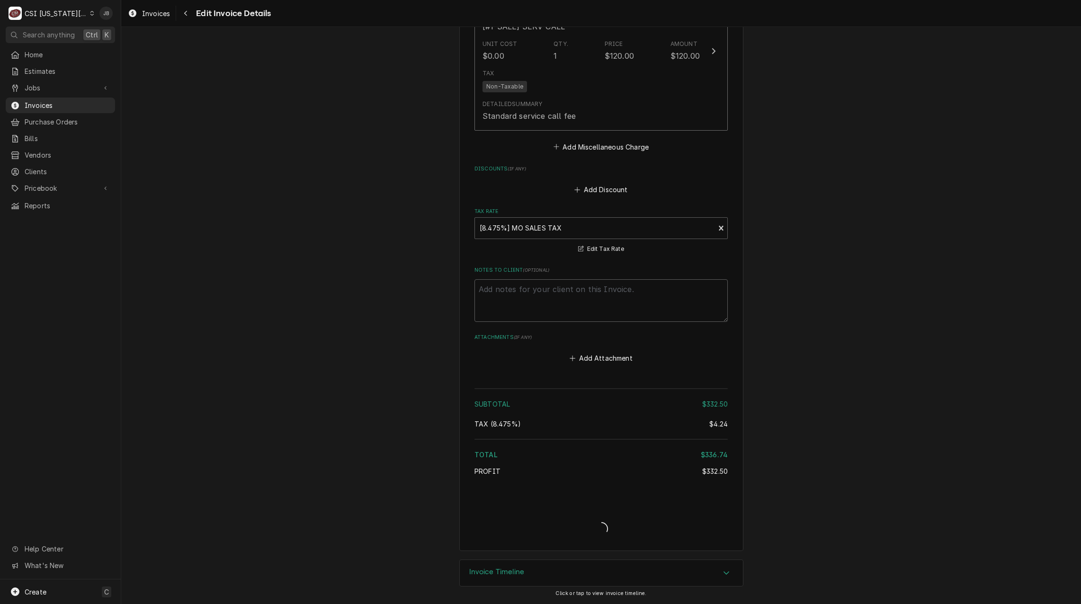
type textarea "x"
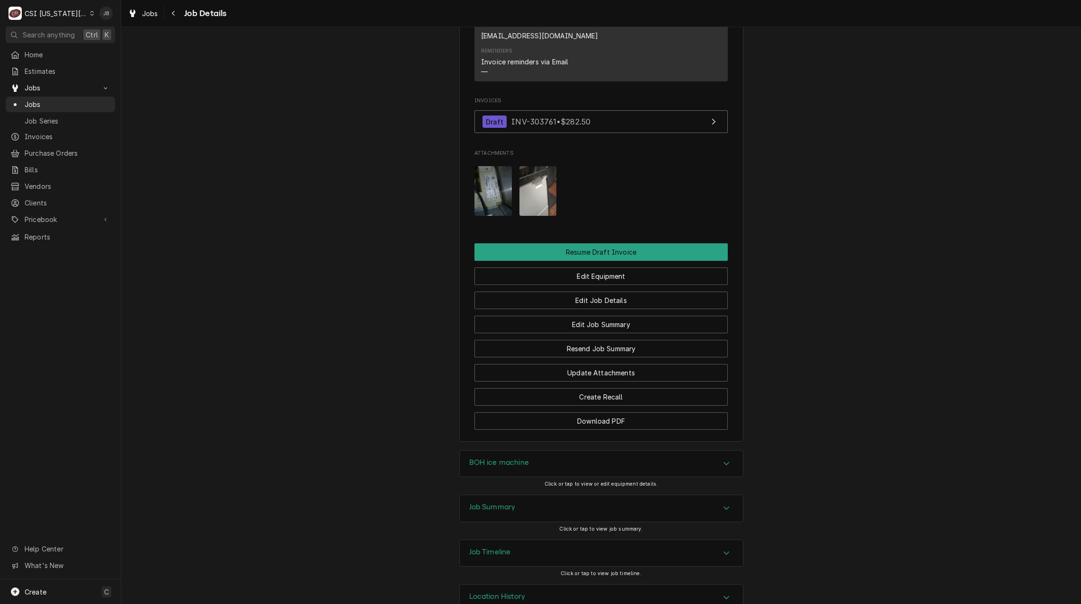
scroll to position [795, 0]
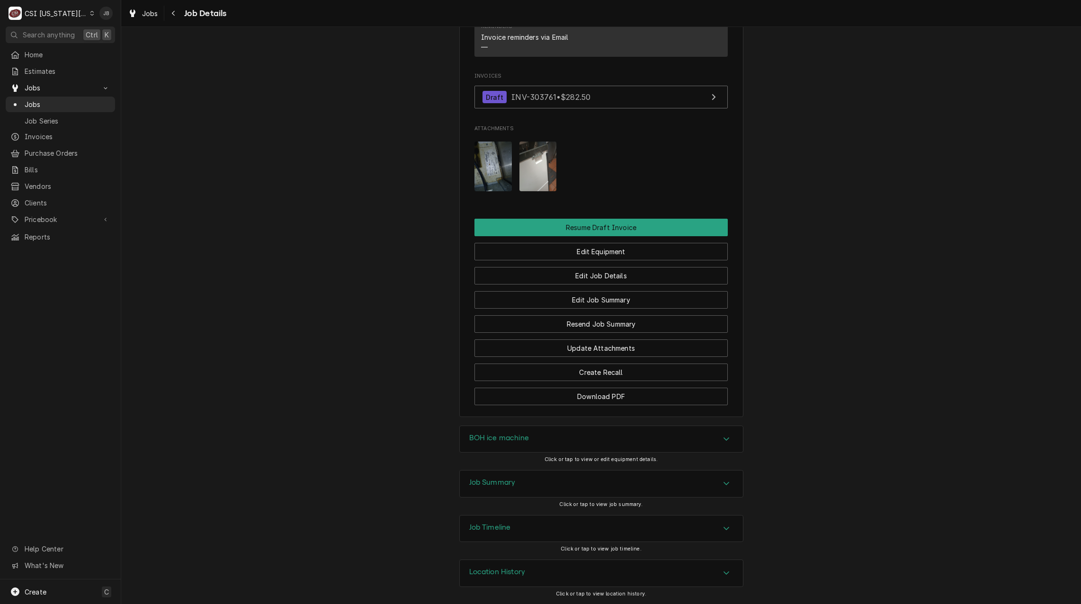
click at [497, 169] on img "Attachments" at bounding box center [493, 167] width 37 height 50
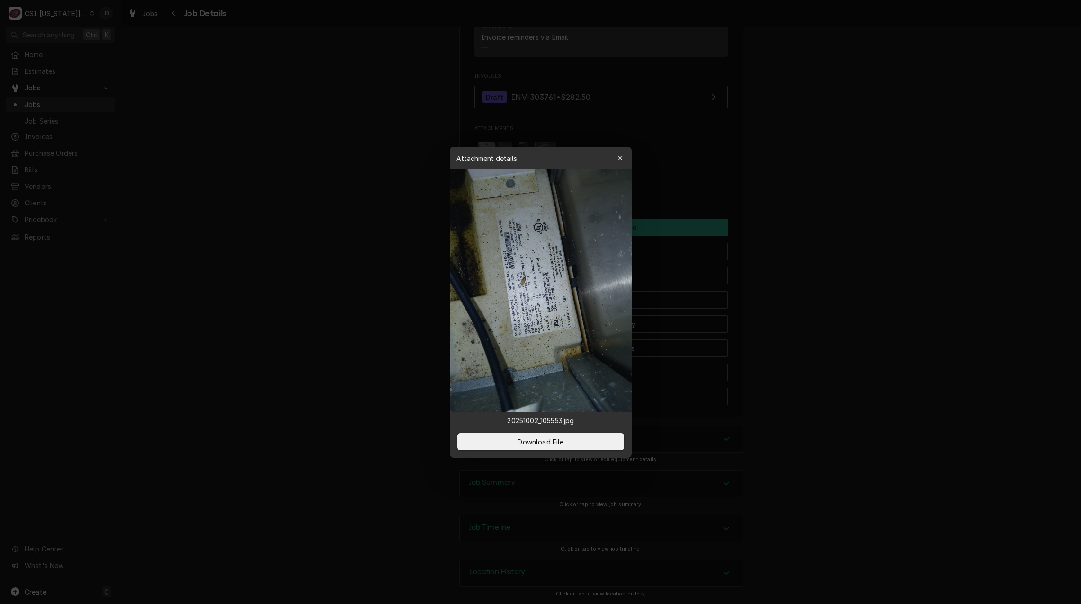
drag, startPoint x: 783, startPoint y: 203, endPoint x: 617, endPoint y: 200, distance: 166.2
click at [781, 202] on div at bounding box center [540, 302] width 1081 height 604
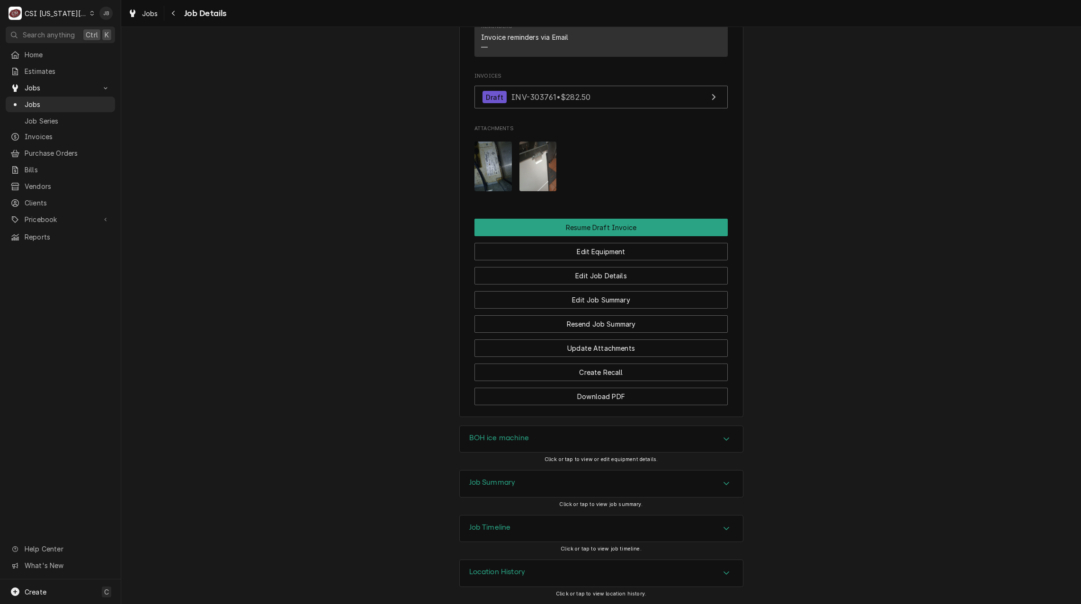
click at [540, 172] on img "Attachments" at bounding box center [537, 167] width 37 height 50
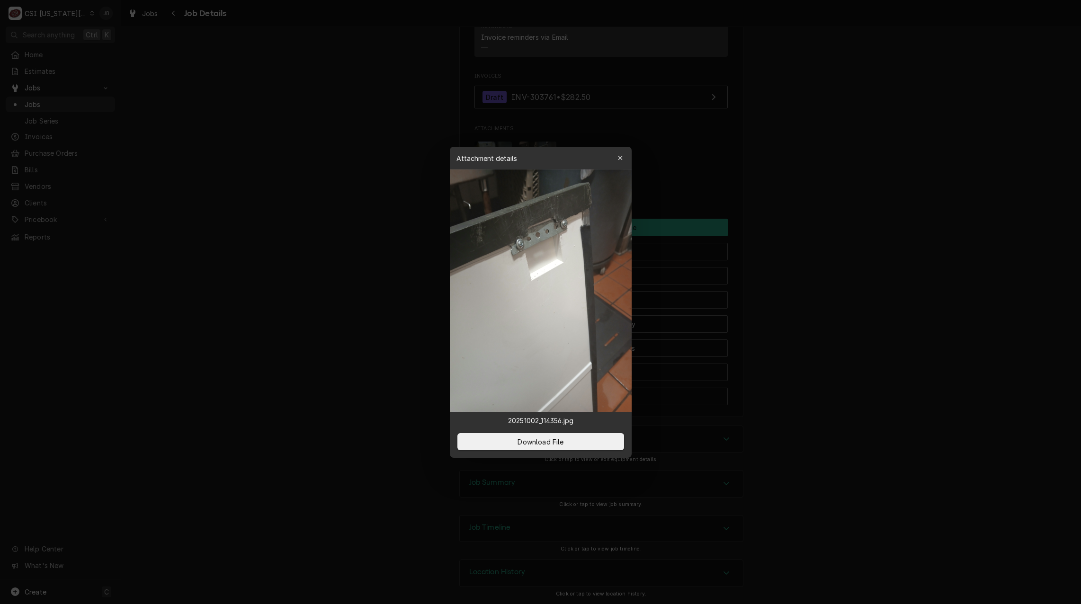
click at [813, 185] on div at bounding box center [540, 302] width 1081 height 604
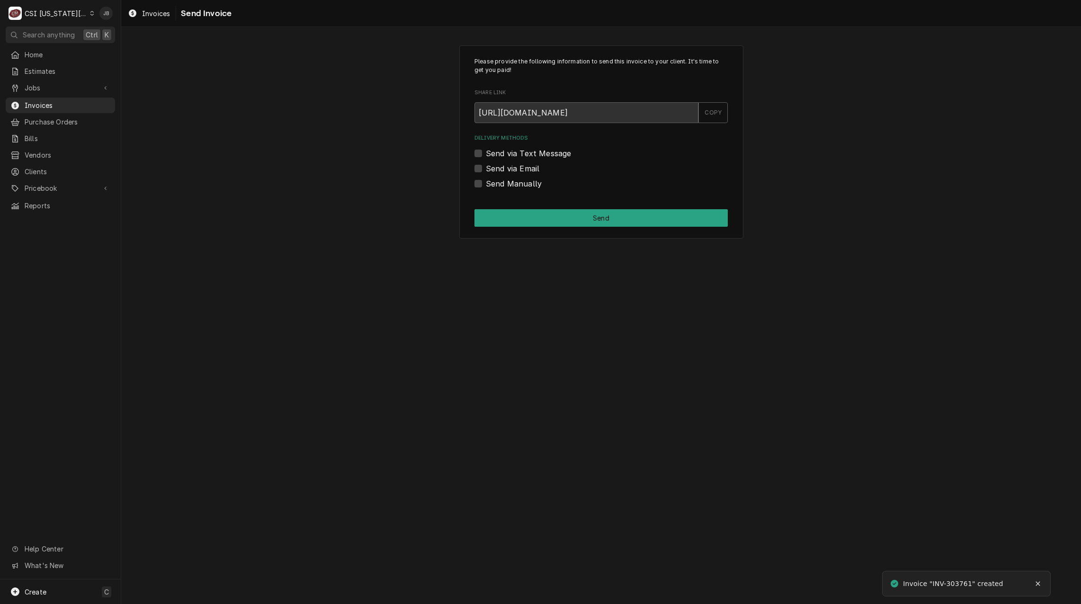
click at [521, 168] on label "Send via Email" at bounding box center [513, 168] width 54 height 11
click at [521, 168] on input "Send via Email" at bounding box center [612, 173] width 253 height 21
checkbox input "true"
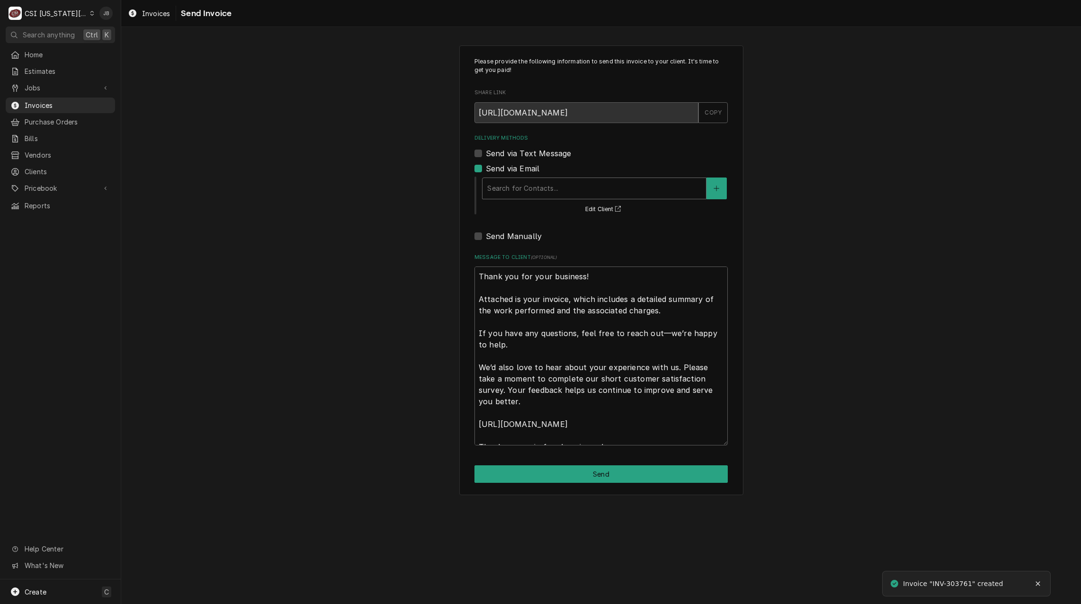
click at [582, 192] on div "Delivery Methods" at bounding box center [594, 188] width 214 height 17
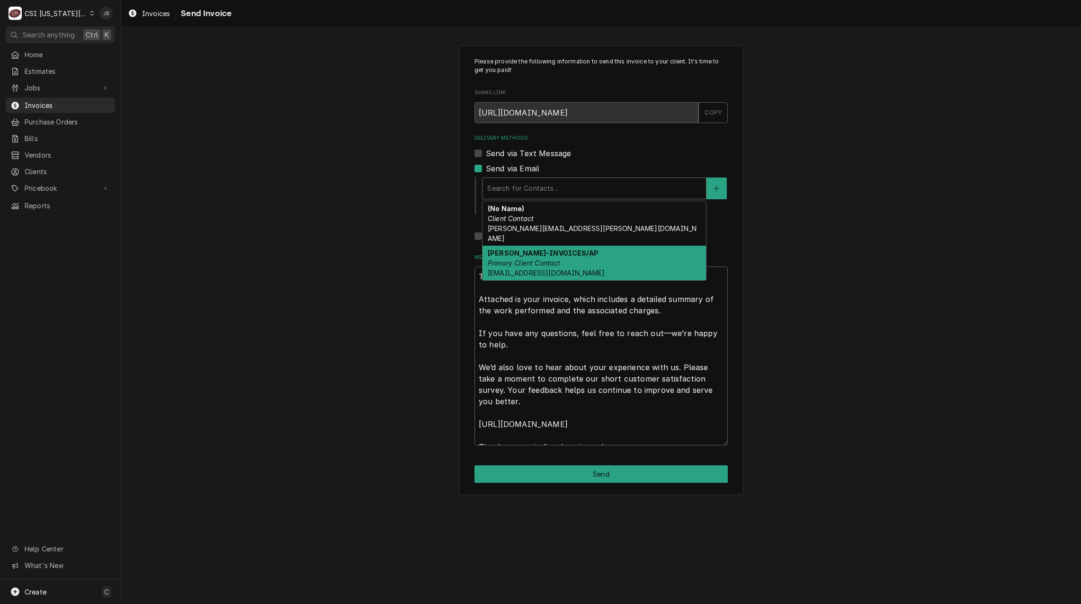
drag, startPoint x: 559, startPoint y: 246, endPoint x: 570, endPoint y: 246, distance: 10.4
click at [559, 249] on strong "PAM MATHUS-INVOICES/AP" at bounding box center [543, 253] width 111 height 8
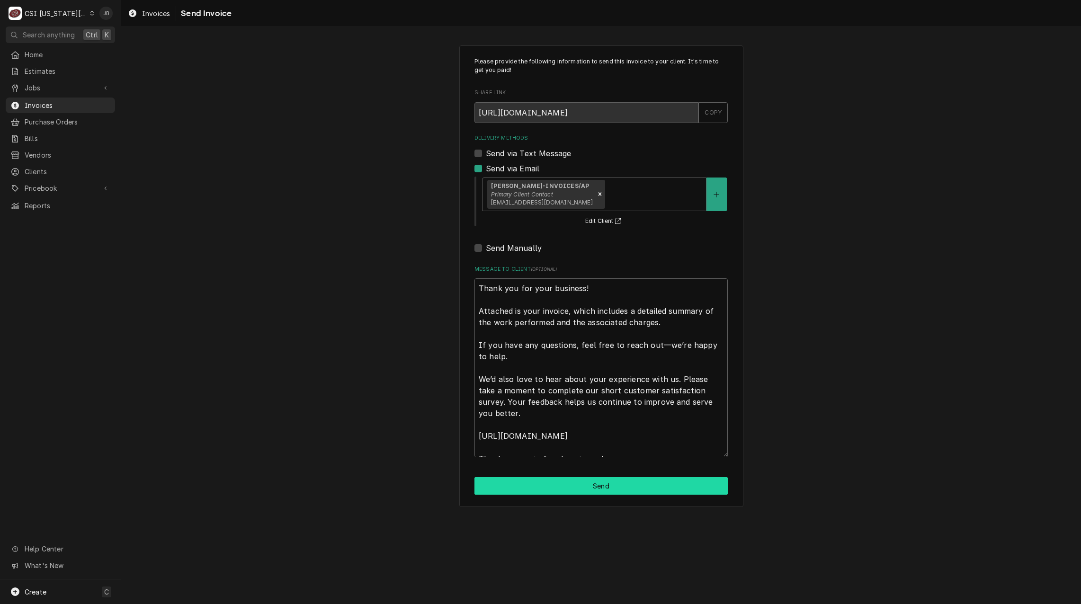
click at [516, 483] on button "Send" at bounding box center [601, 486] width 253 height 18
type textarea "x"
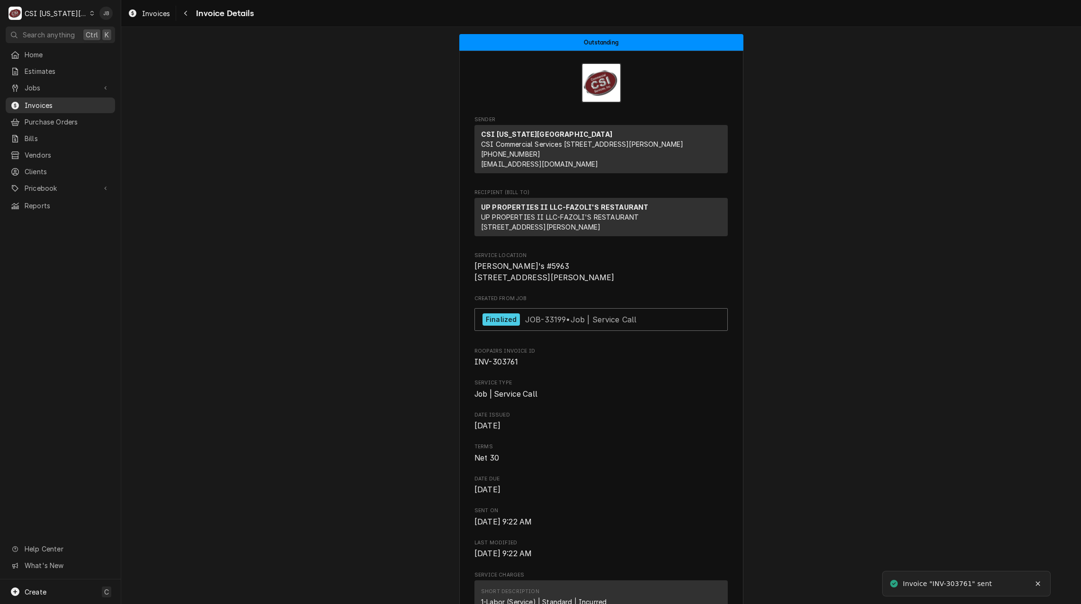
click at [76, 102] on span "Invoices" at bounding box center [68, 105] width 86 height 10
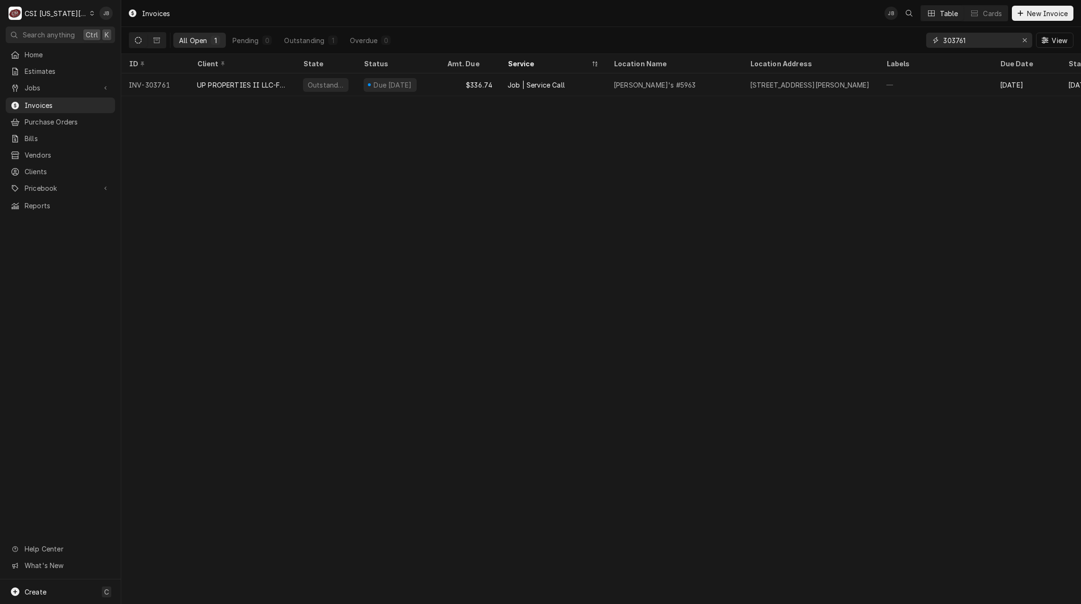
click at [984, 36] on input "303761" at bounding box center [978, 40] width 71 height 15
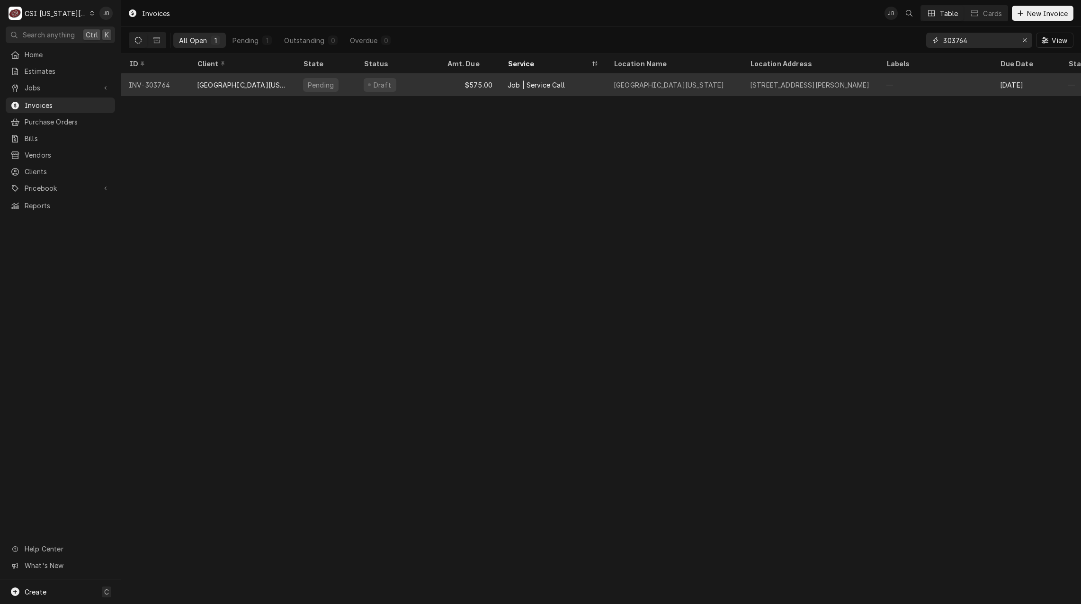
type input "303764"
click at [251, 88] on div "[GEOGRAPHIC_DATA][US_STATE]" at bounding box center [242, 85] width 91 height 10
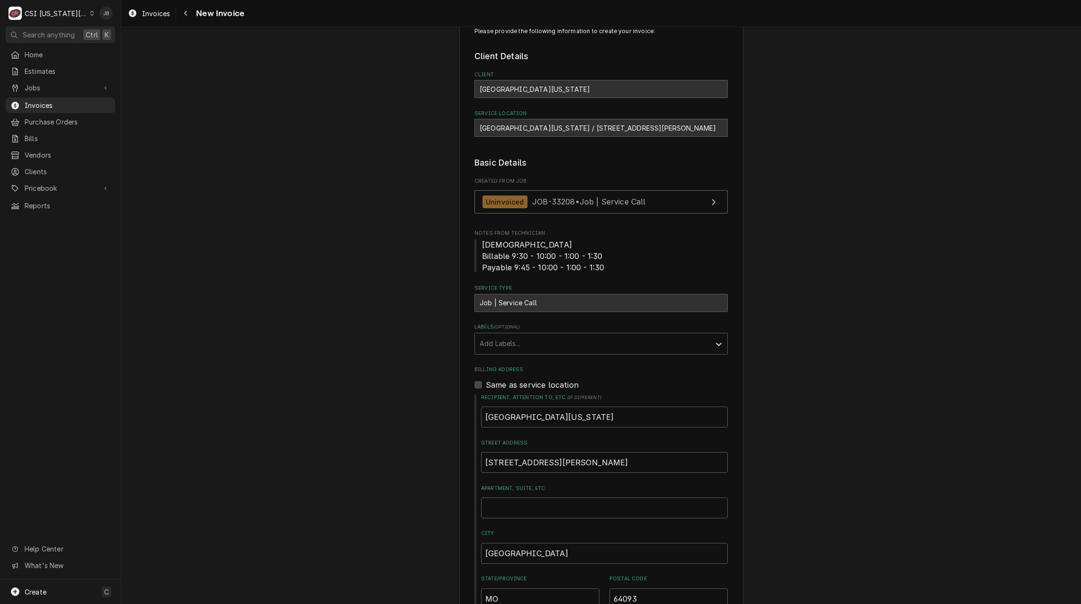
scroll to position [284, 0]
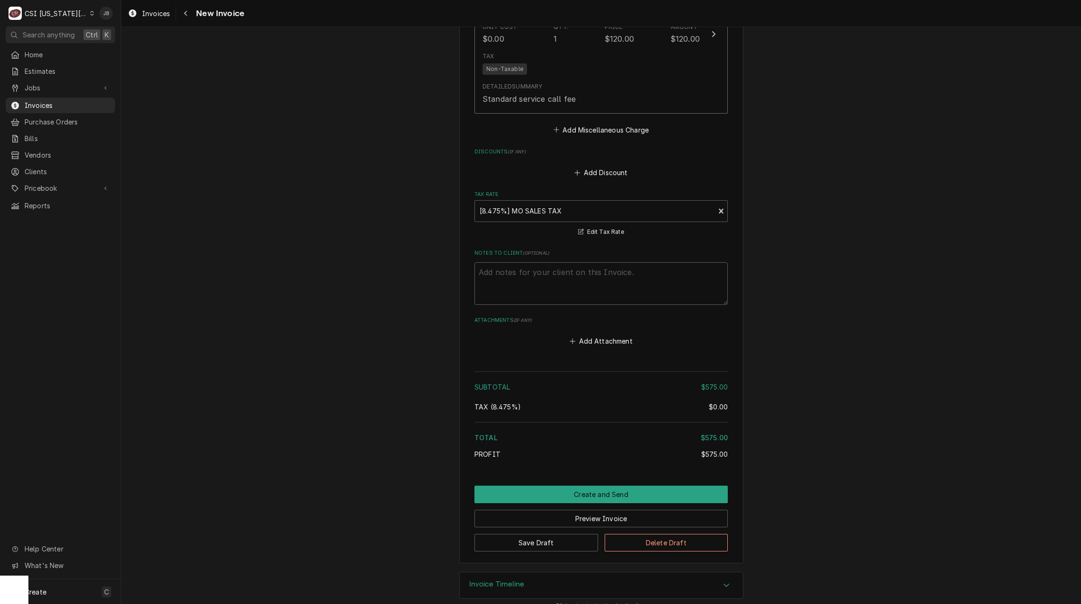
scroll to position [1289, 0]
click at [562, 485] on button "Create and Send" at bounding box center [601, 494] width 253 height 18
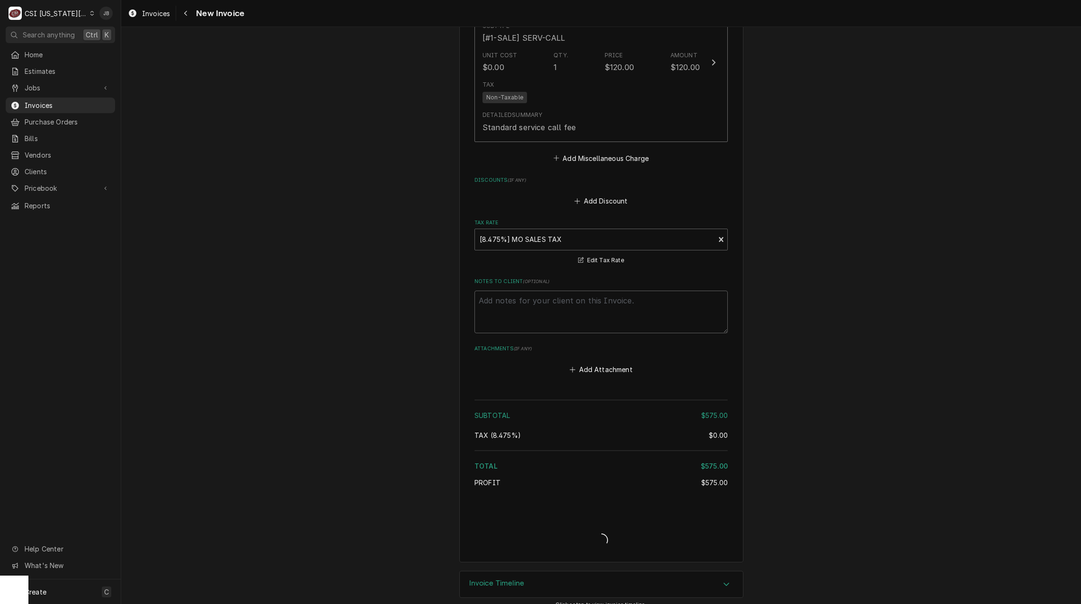
type textarea "x"
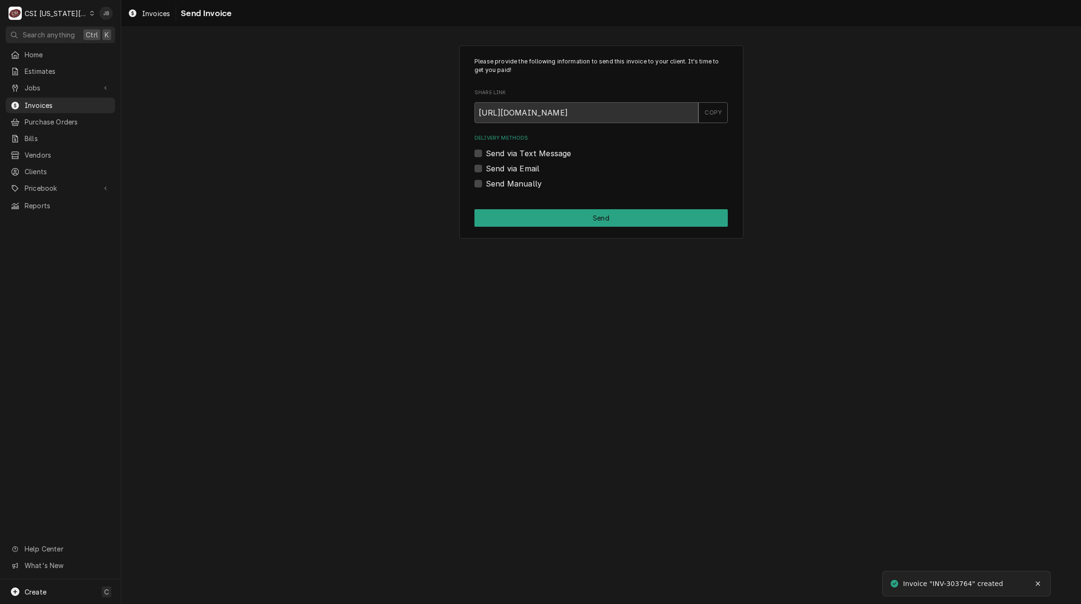
click at [520, 167] on label "Send via Email" at bounding box center [513, 168] width 54 height 11
click at [520, 167] on input "Send via Email" at bounding box center [612, 173] width 253 height 21
checkbox input "true"
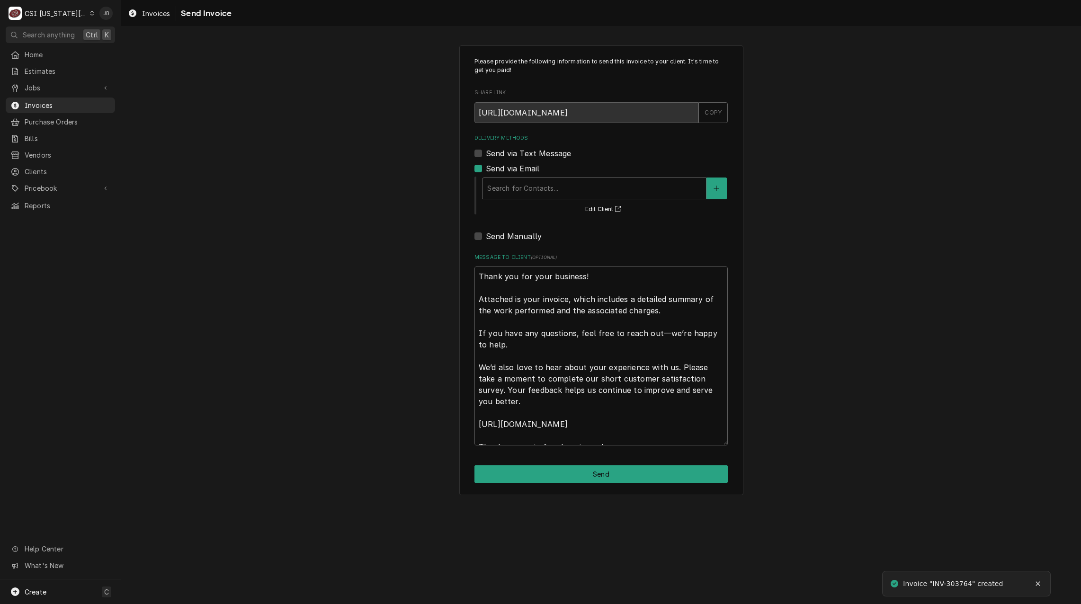
click at [555, 192] on div "Delivery Methods" at bounding box center [594, 188] width 214 height 17
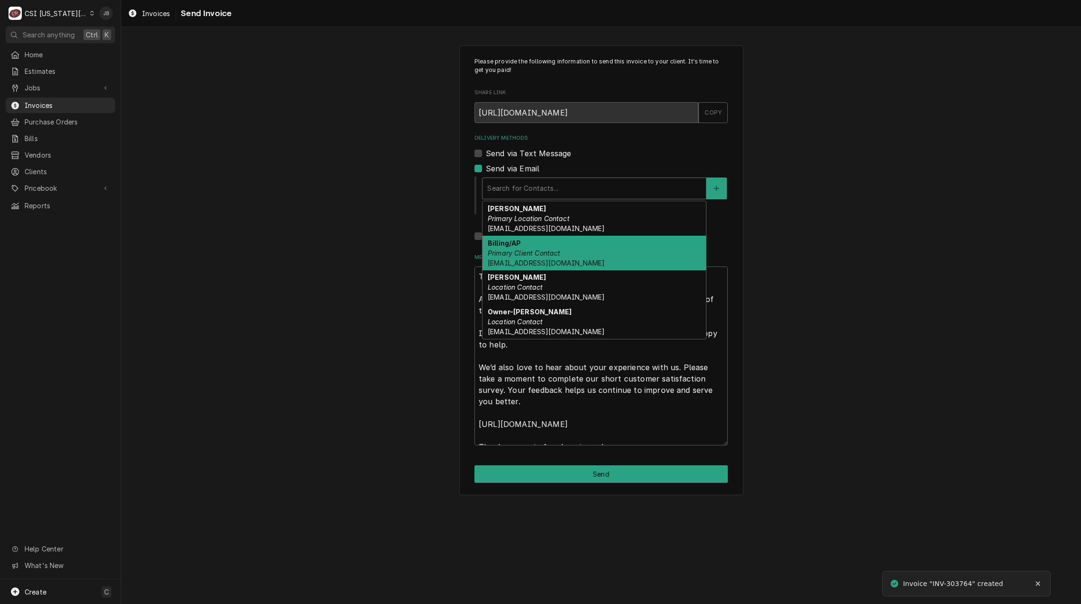
click at [567, 249] on div "Billing/AP Primary Client Contact ajjohnson@wmmc.com" at bounding box center [595, 253] width 224 height 35
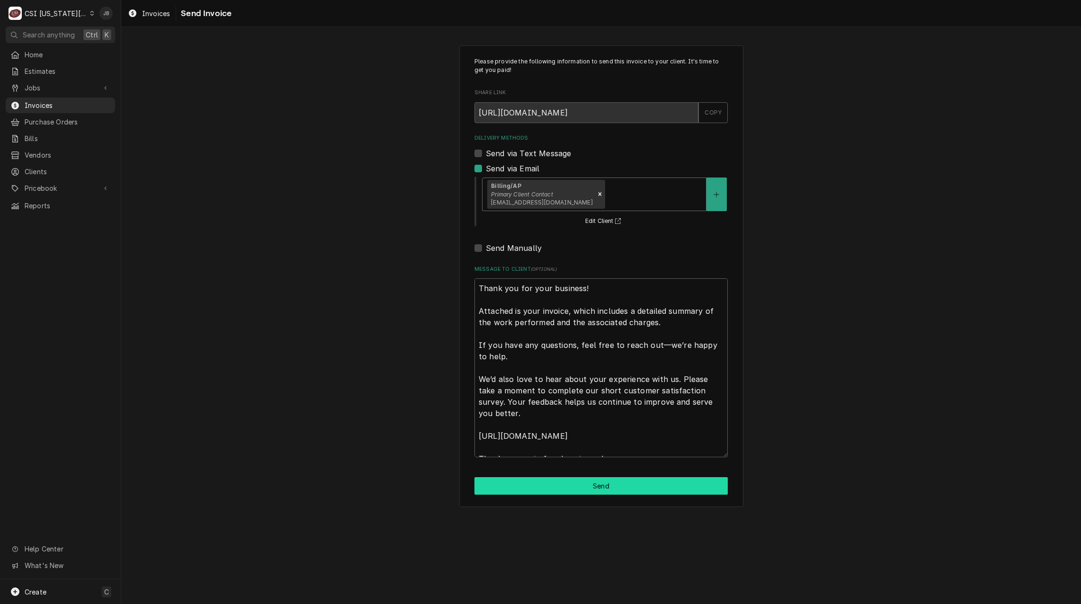
click at [554, 486] on button "Send" at bounding box center [601, 486] width 253 height 18
type textarea "x"
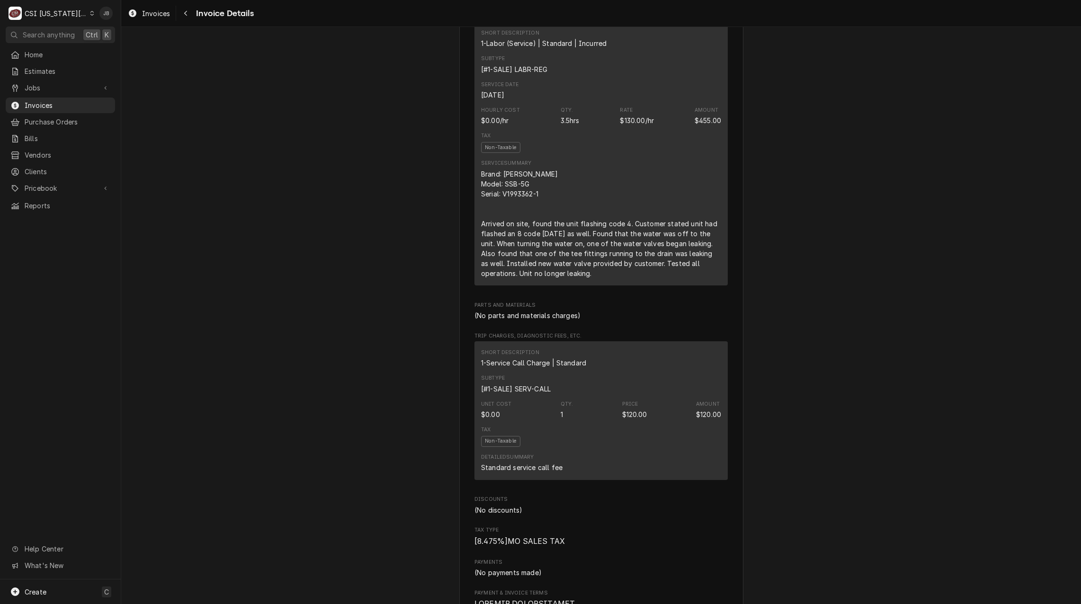
scroll to position [426, 0]
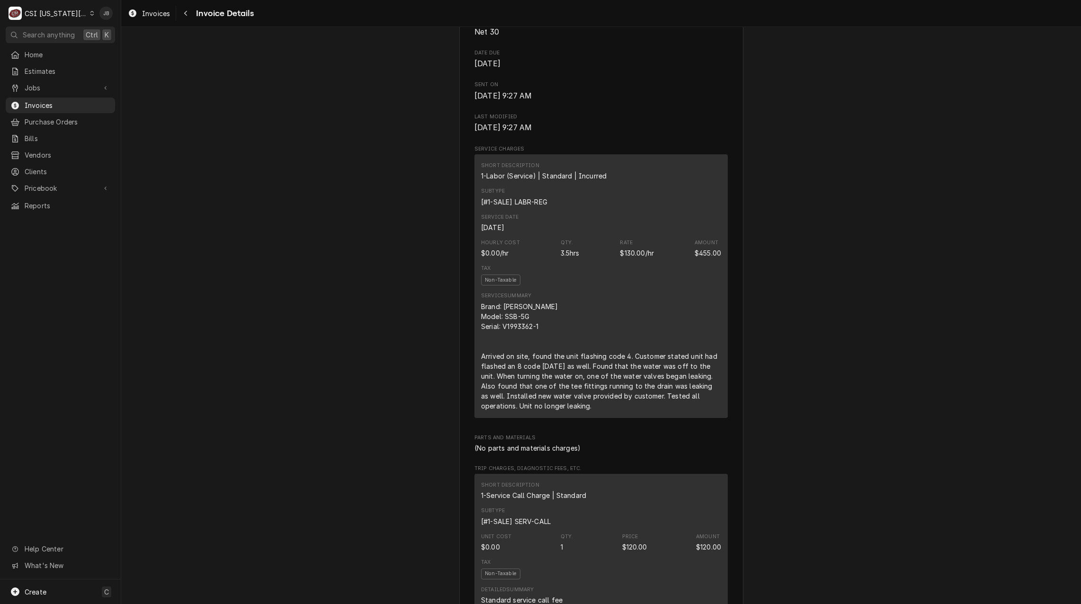
drag, startPoint x: 412, startPoint y: 289, endPoint x: 287, endPoint y: 194, distance: 157.5
click at [287, 194] on div "Outstanding Sender CSI Kansas City CSI Commercial Services Inc1021 NE Jib Ct Un…" at bounding box center [601, 547] width 960 height 1893
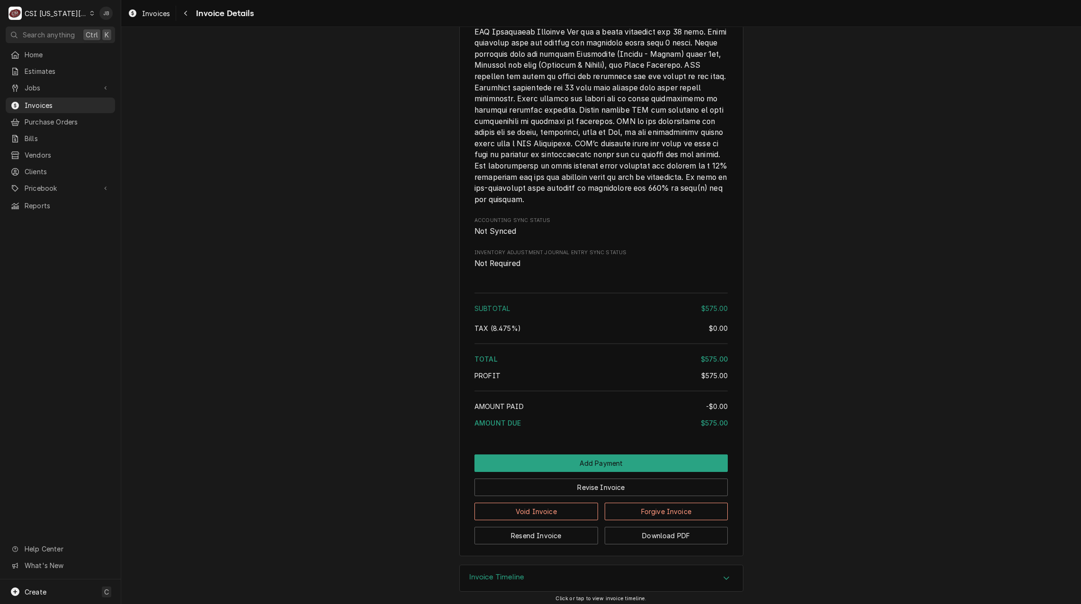
scroll to position [1391, 0]
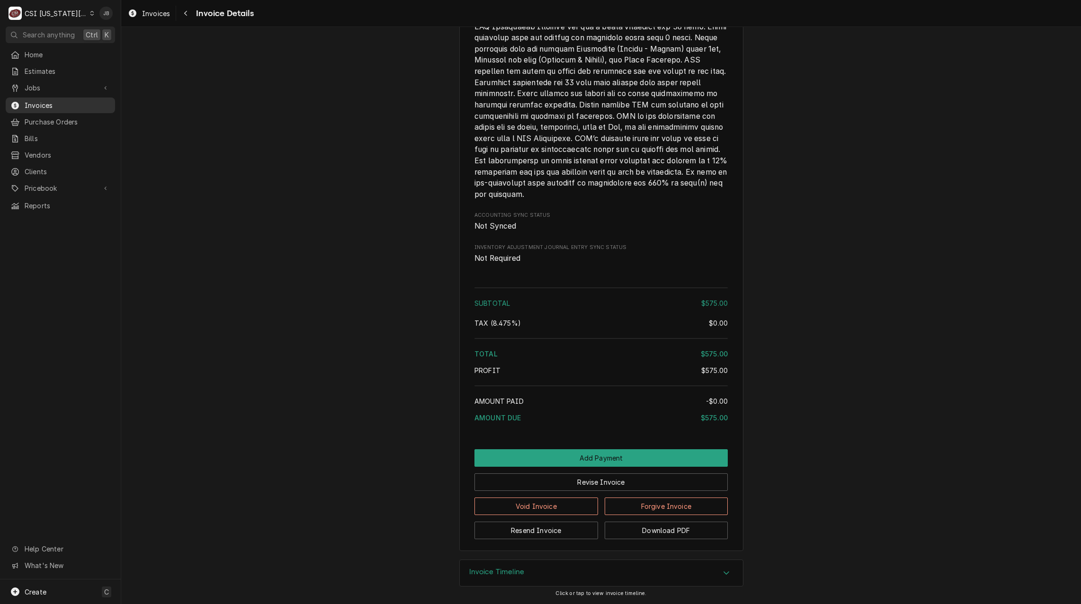
drag, startPoint x: 62, startPoint y: 107, endPoint x: 67, endPoint y: 107, distance: 5.7
click at [62, 107] on div "Invoices" at bounding box center [61, 105] width 106 height 12
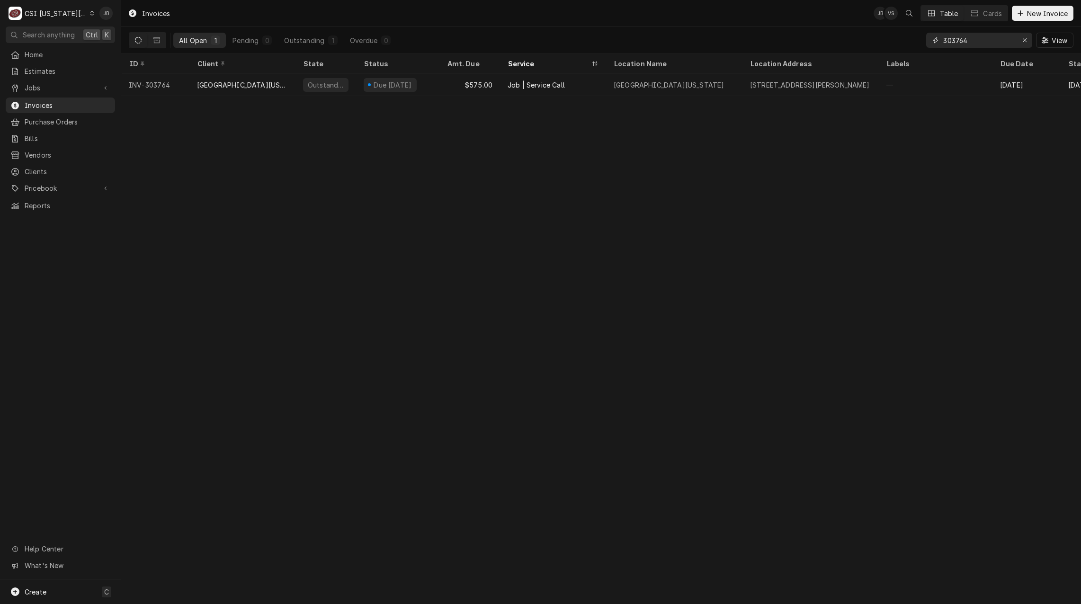
click at [971, 38] on input "303764" at bounding box center [978, 40] width 71 height 15
type input "303777"
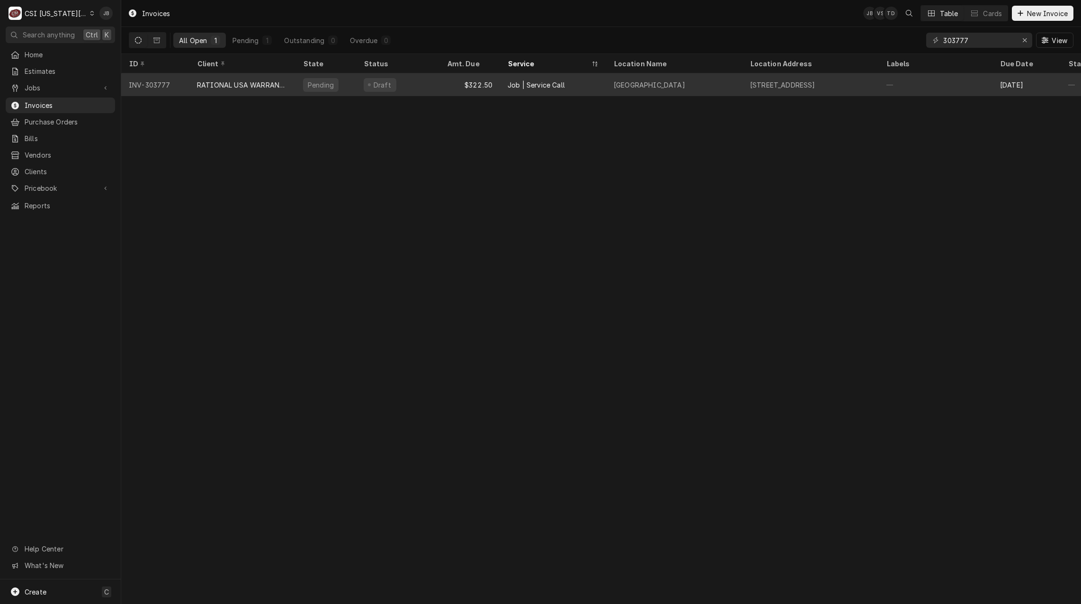
click at [793, 90] on div "1115 Blackberry Drive, Liberty, MO 64068" at bounding box center [811, 84] width 136 height 23
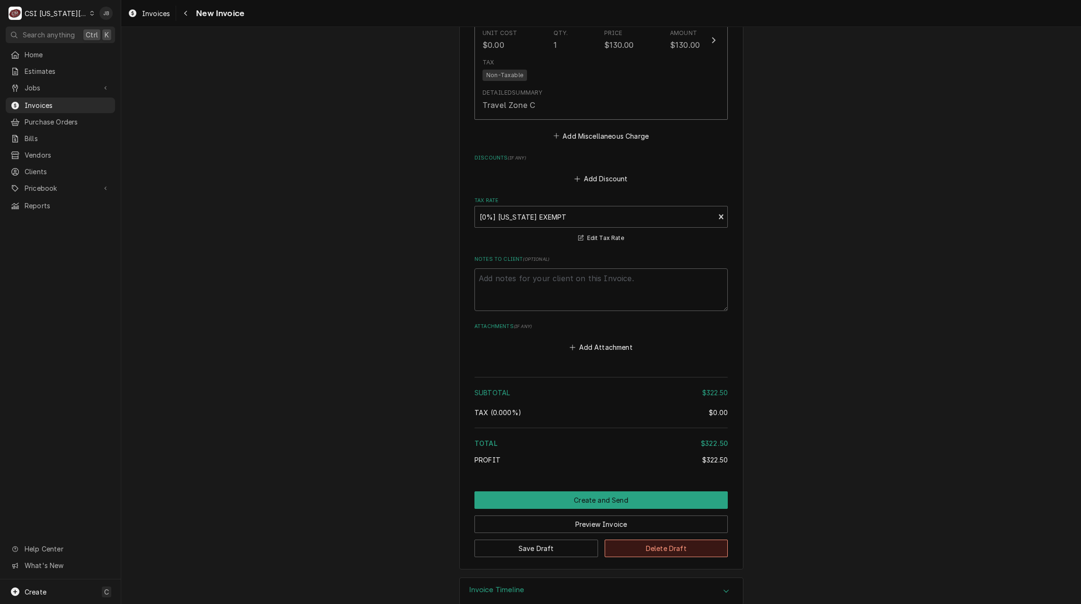
scroll to position [1321, 0]
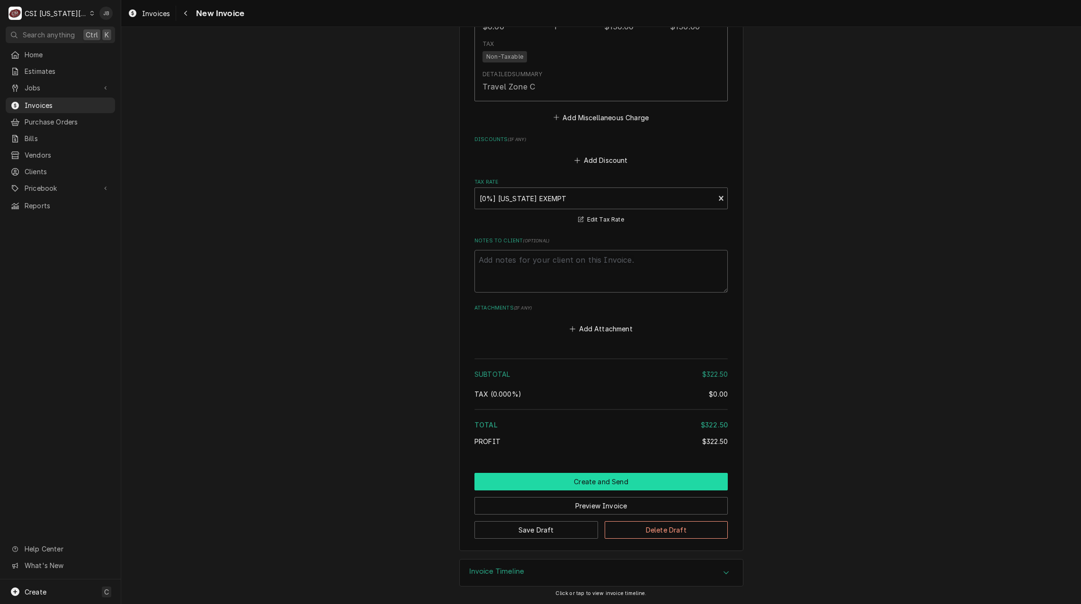
click at [582, 489] on button "Create and Send" at bounding box center [601, 482] width 253 height 18
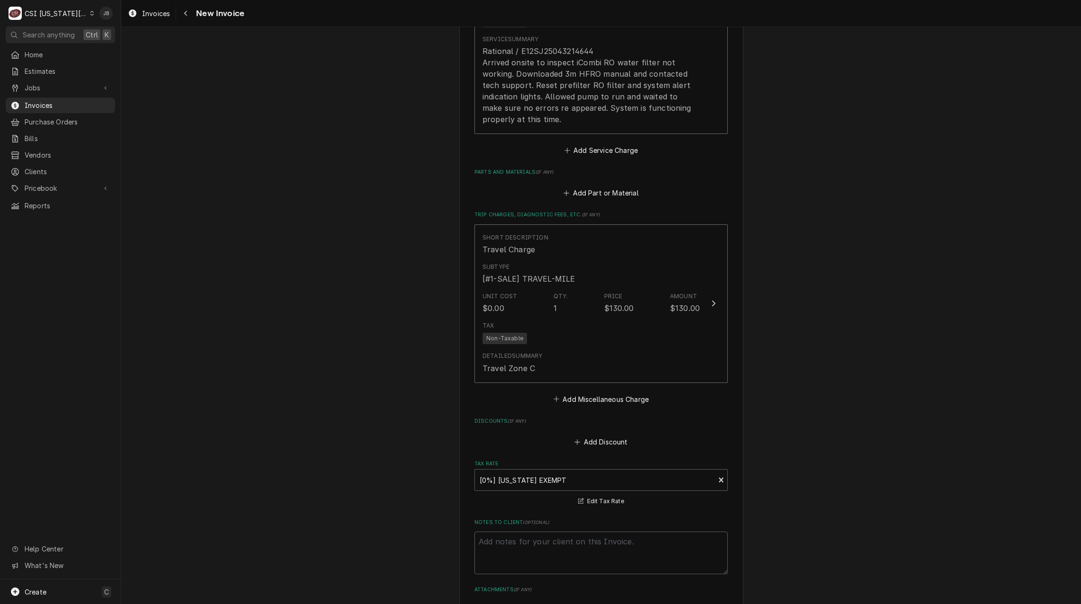
scroll to position [960, 0]
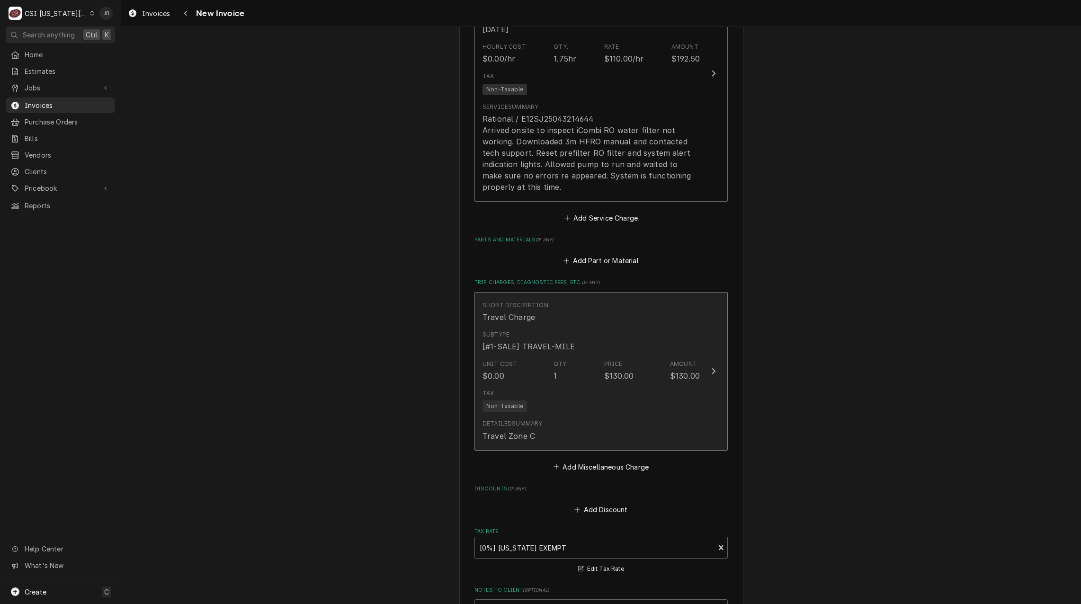
type textarea "x"
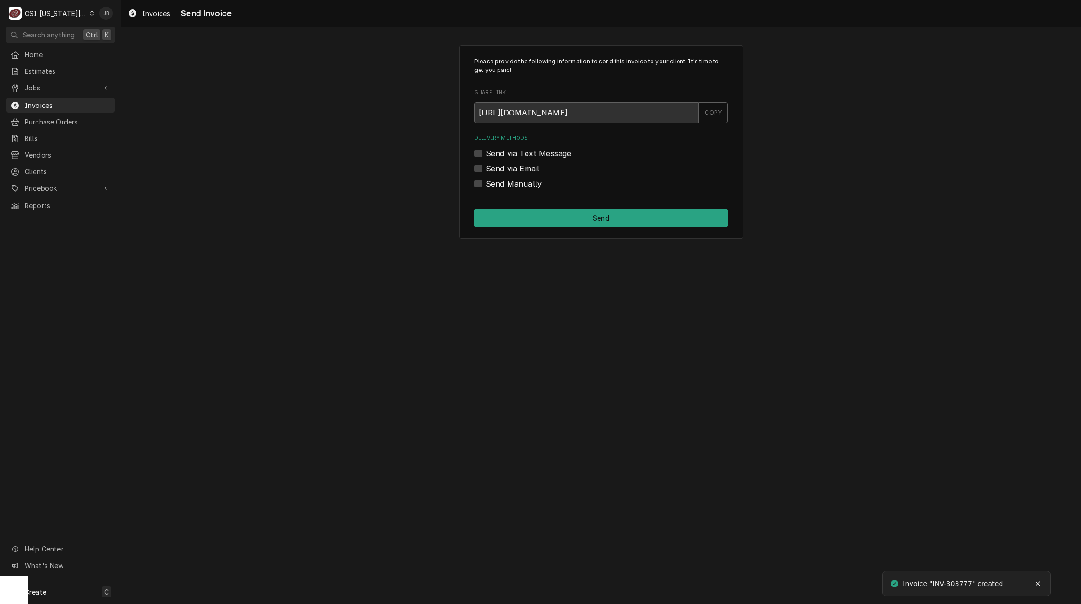
click at [515, 167] on label "Send via Email" at bounding box center [513, 168] width 54 height 11
click at [515, 167] on input "Send via Email" at bounding box center [612, 173] width 253 height 21
checkbox input "true"
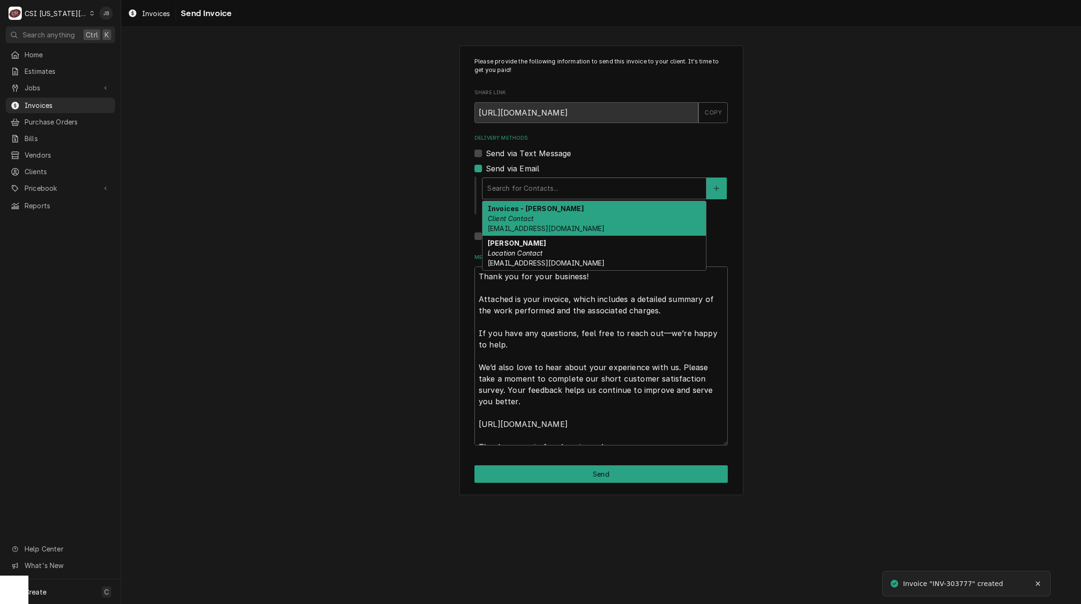
click at [552, 196] on div "Delivery Methods" at bounding box center [594, 188] width 214 height 17
click at [548, 212] on div "Invoices - Kelsey Client Contact kelsey.hetlage@csi1.com" at bounding box center [595, 218] width 224 height 35
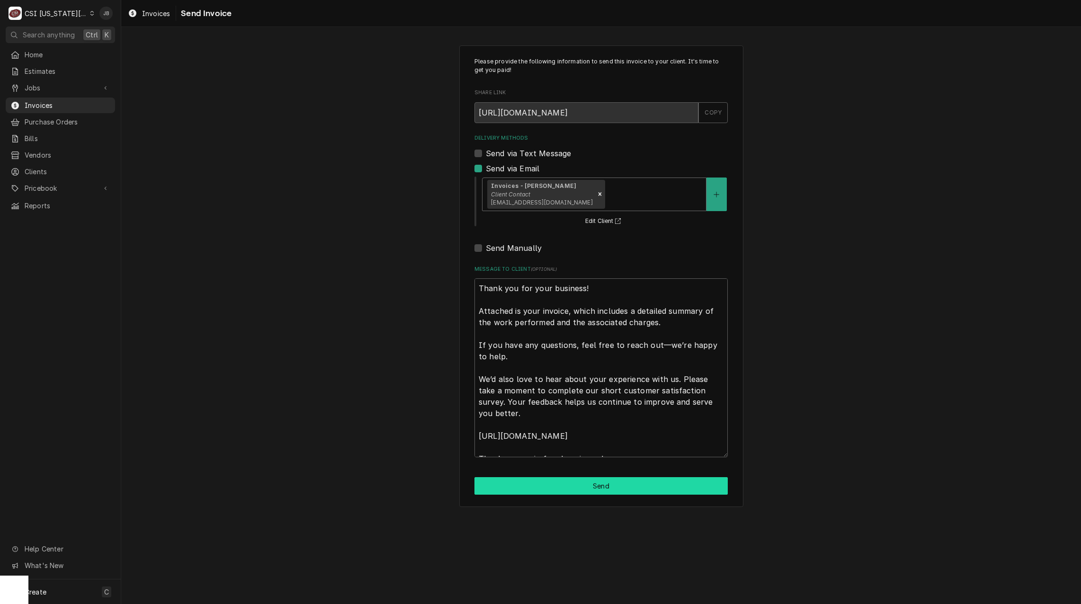
click at [567, 480] on button "Send" at bounding box center [601, 486] width 253 height 18
type textarea "x"
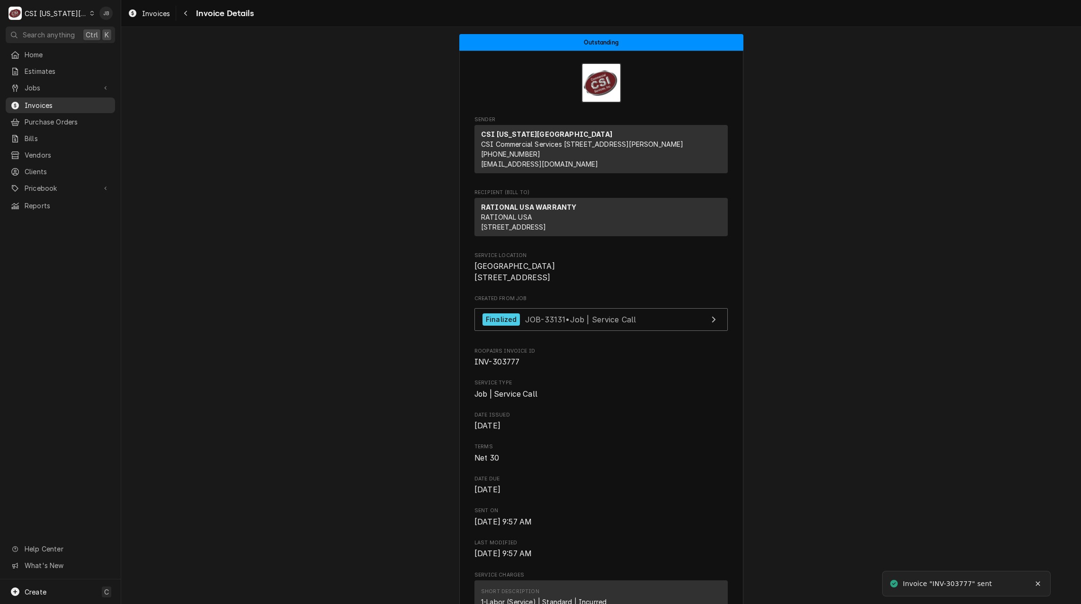
click at [78, 106] on span "Invoices" at bounding box center [68, 105] width 86 height 10
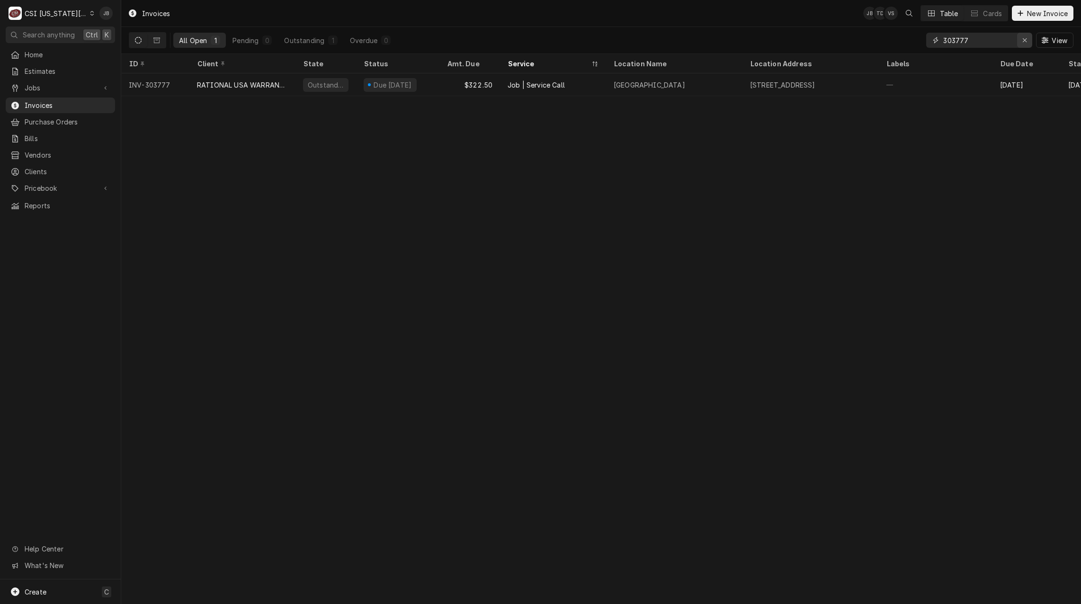
click at [1022, 39] on icon "Erase input" at bounding box center [1024, 40] width 5 height 7
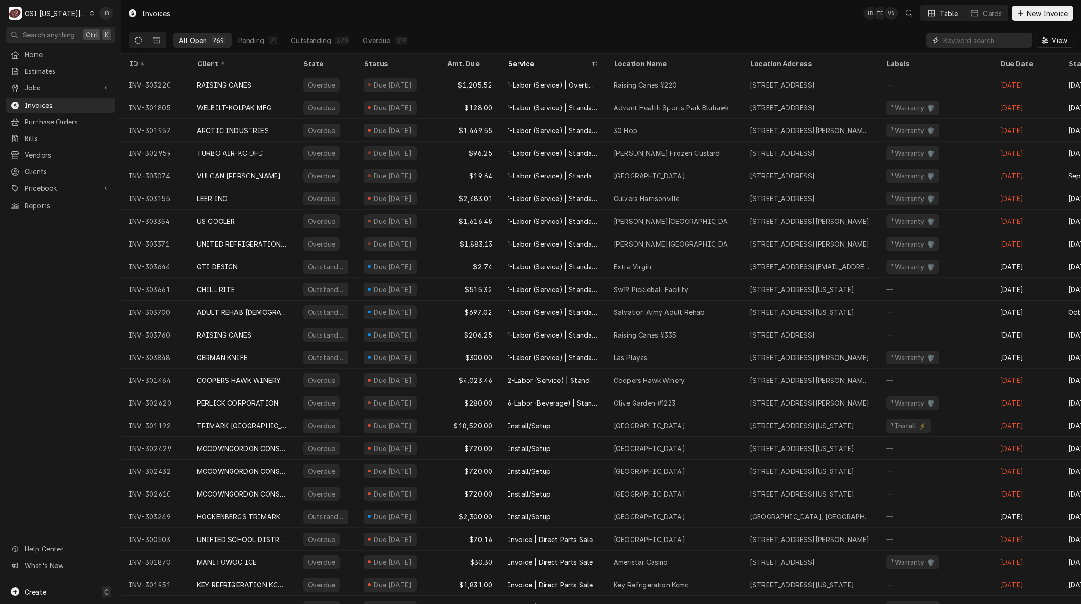
click at [946, 39] on input "Dynamic Content Wrapper" at bounding box center [985, 40] width 84 height 15
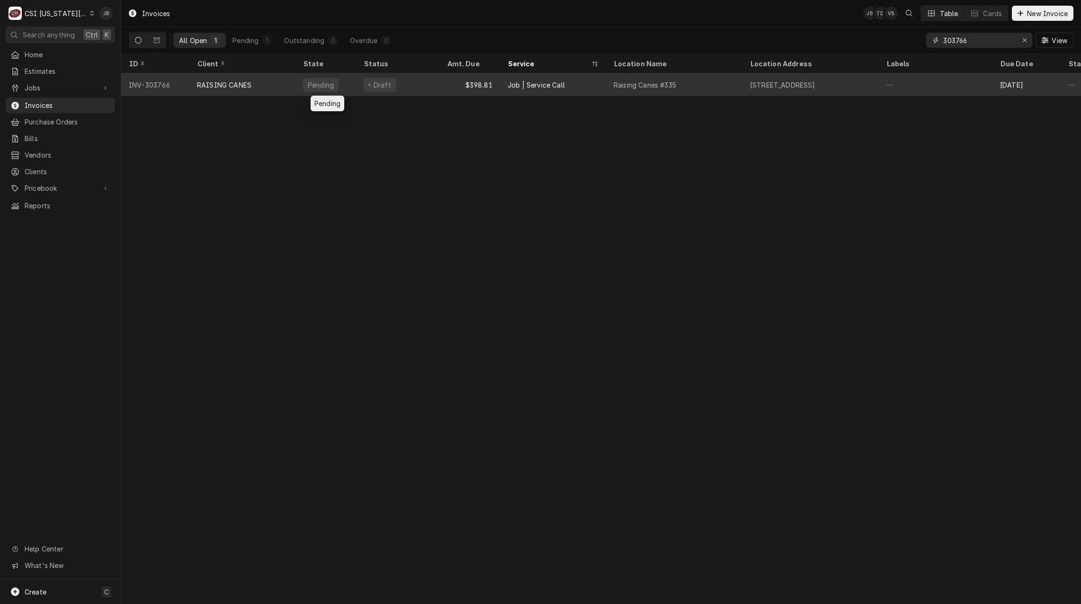
type input "303766"
click at [313, 91] on div "Pending" at bounding box center [326, 84] width 61 height 23
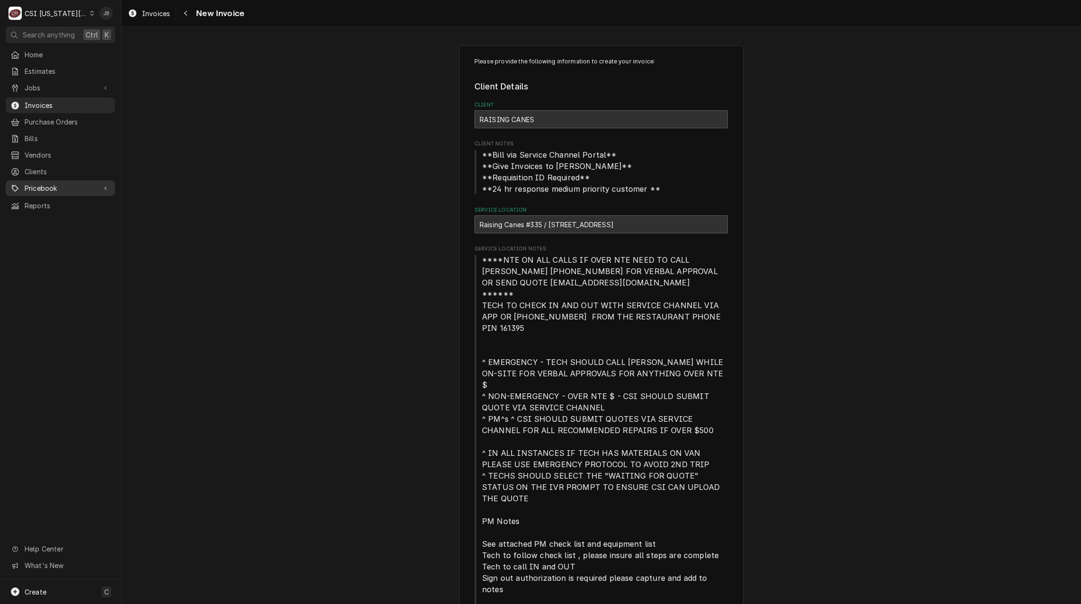
click at [65, 182] on div "Pricebook" at bounding box center [61, 188] width 106 height 12
click at [54, 216] on span "Parts & Materials" at bounding box center [68, 221] width 86 height 10
click at [81, 100] on span "Invoices" at bounding box center [68, 105] width 86 height 10
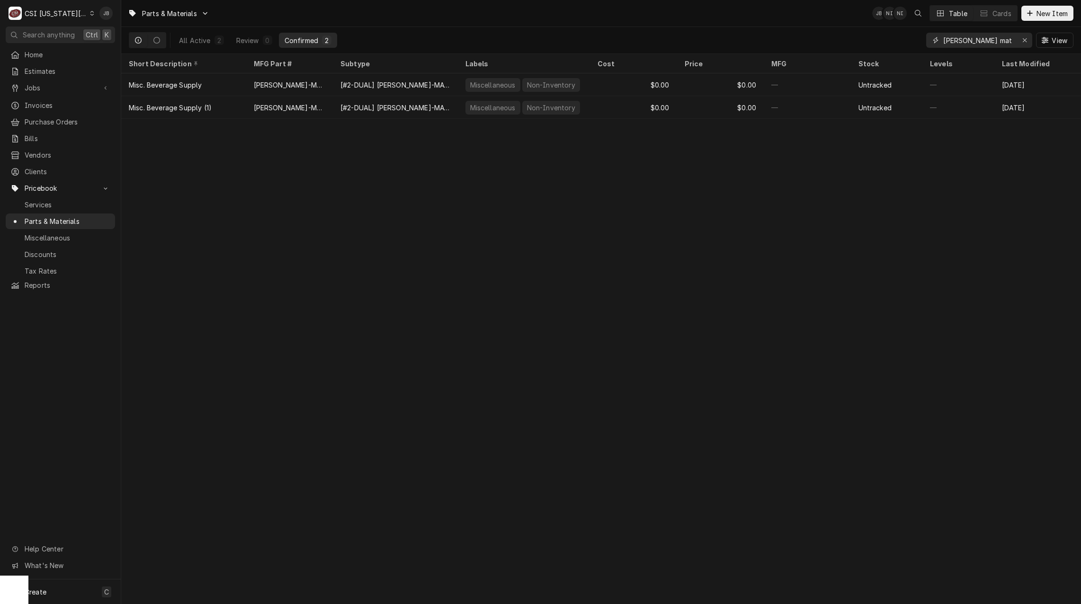
drag, startPoint x: 996, startPoint y: 43, endPoint x: 778, endPoint y: 33, distance: 218.5
click at [778, 33] on div "All Active 2 Review 0 Confirmed 2 bev mat View" at bounding box center [601, 40] width 945 height 27
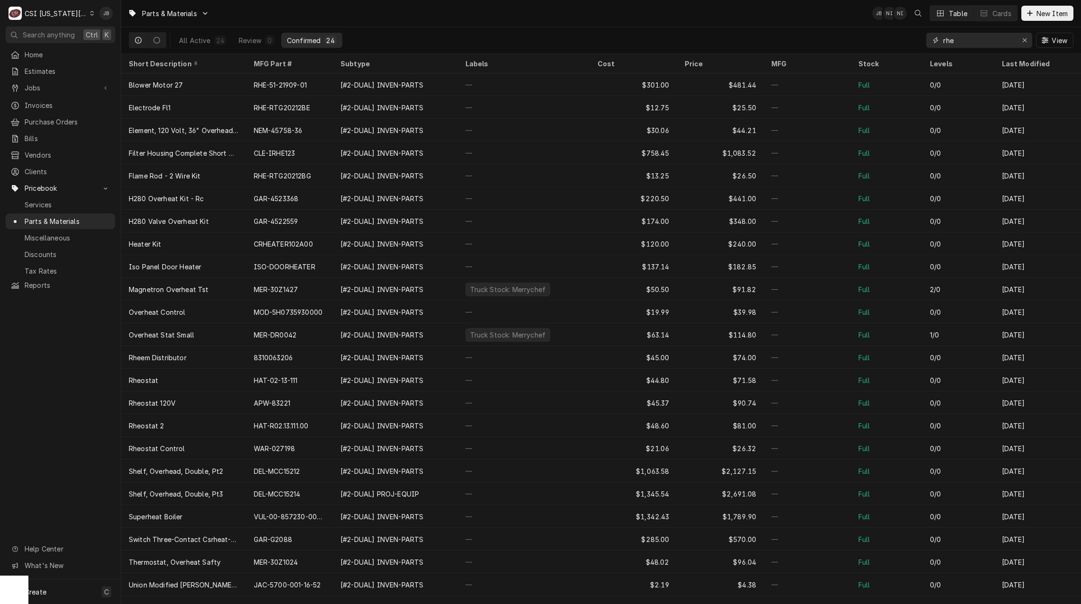
type input "rhe"
click at [55, 87] on span "Jobs" at bounding box center [61, 88] width 72 height 10
click at [43, 99] on span "Jobs" at bounding box center [68, 104] width 86 height 10
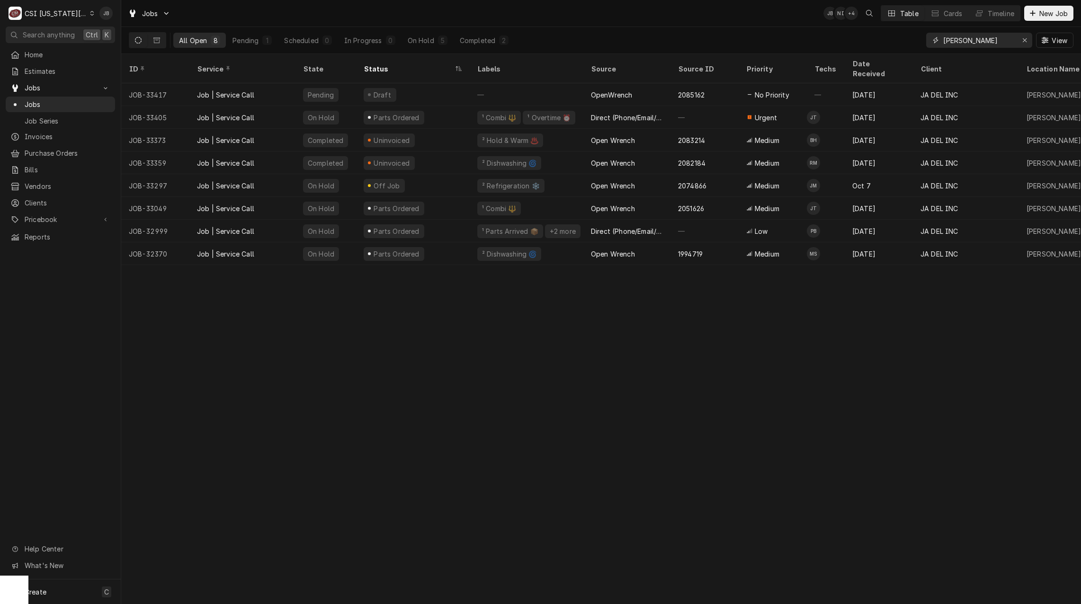
drag, startPoint x: 998, startPoint y: 36, endPoint x: 816, endPoint y: 39, distance: 182.4
click at [818, 39] on div "All Open 8 Pending 1 Scheduled 0 In Progress 0 On Hold 5 Completed 2 jack tack …" at bounding box center [601, 40] width 945 height 27
type input "s"
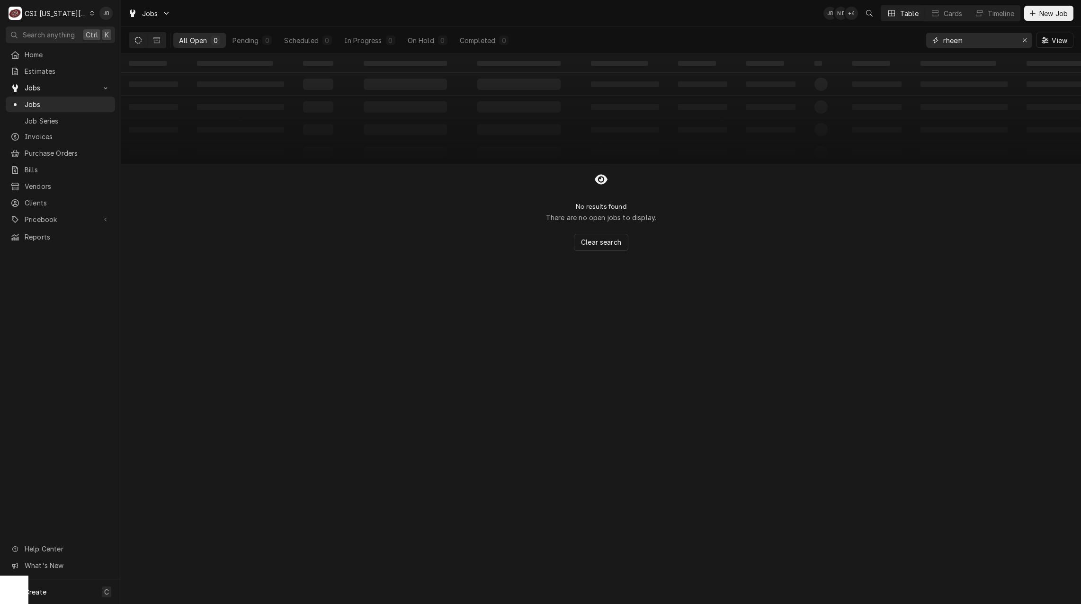
drag, startPoint x: 975, startPoint y: 36, endPoint x: 823, endPoint y: 36, distance: 151.5
click at [823, 36] on div "All Open 0 Pending 0 Scheduled 0 In Progress 0 On Hold 0 Completed 0 rheem View" at bounding box center [601, 40] width 945 height 27
drag, startPoint x: 975, startPoint y: 40, endPoint x: 845, endPoint y: 44, distance: 130.3
click at [851, 44] on div "All Open 0 Pending 0 Scheduled 0 In Progress 0 On Hold 0 Completed 0 rheem View" at bounding box center [601, 40] width 945 height 27
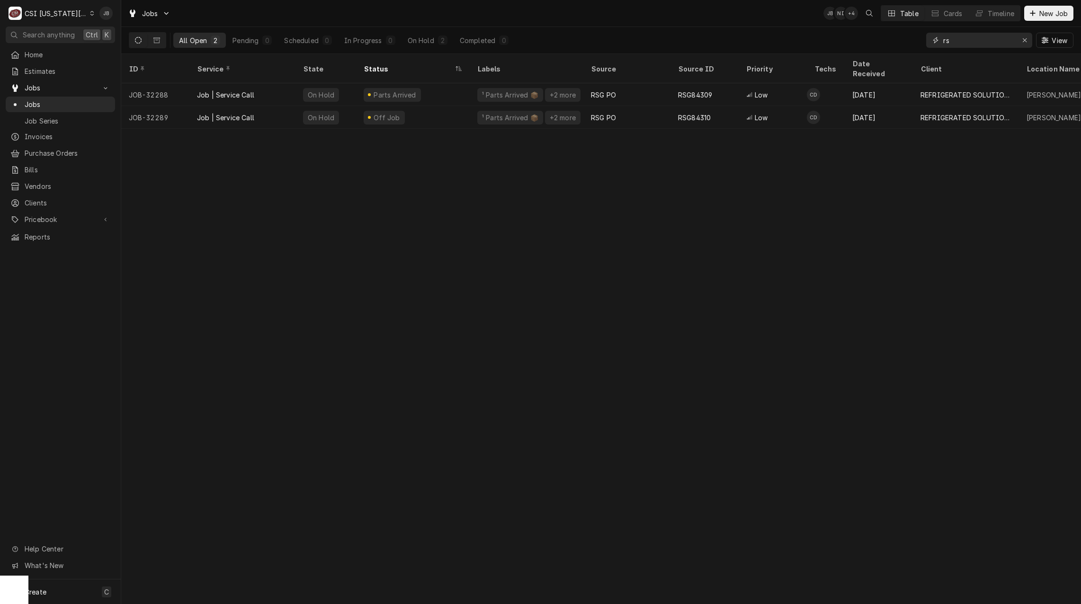
type input "r"
type input "refrigerated s"
click at [587, 24] on div "Jobs JB NI + 4 Table Cards Timeline New Job" at bounding box center [601, 13] width 960 height 27
click at [1030, 40] on button "Erase input" at bounding box center [1024, 40] width 15 height 15
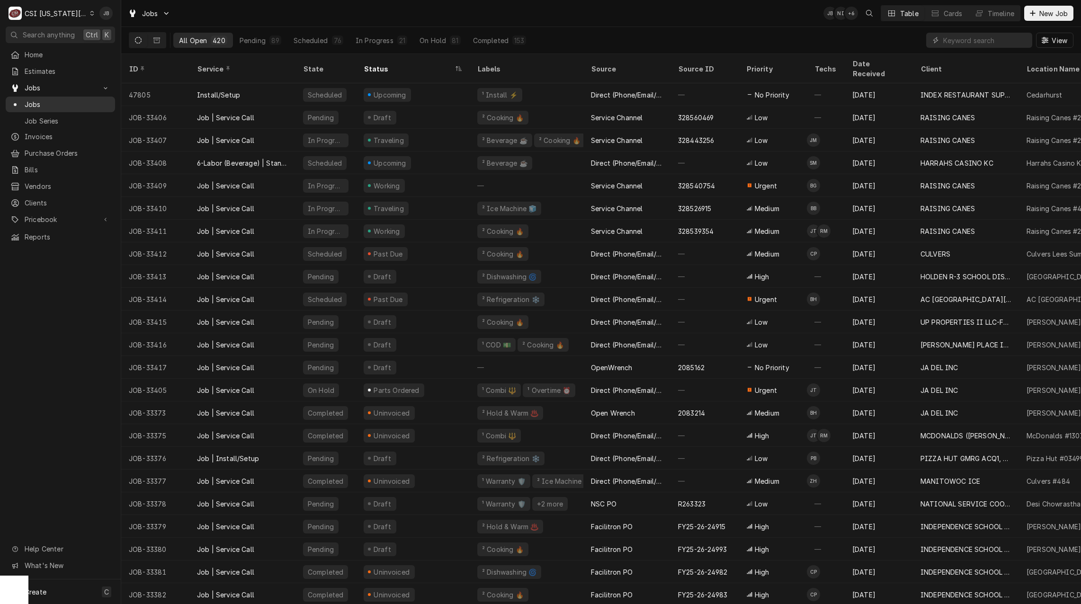
click at [41, 102] on span "Jobs" at bounding box center [68, 104] width 86 height 10
click at [972, 43] on input "Dynamic Content Wrapper" at bounding box center [985, 40] width 84 height 15
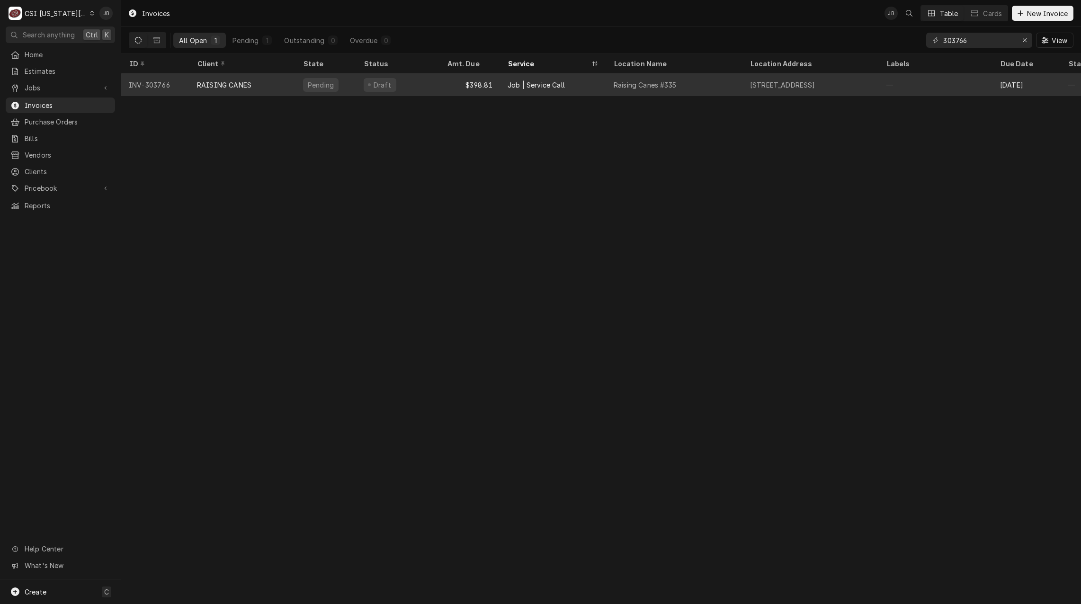
click at [362, 85] on div "Draft" at bounding box center [397, 84] width 83 height 23
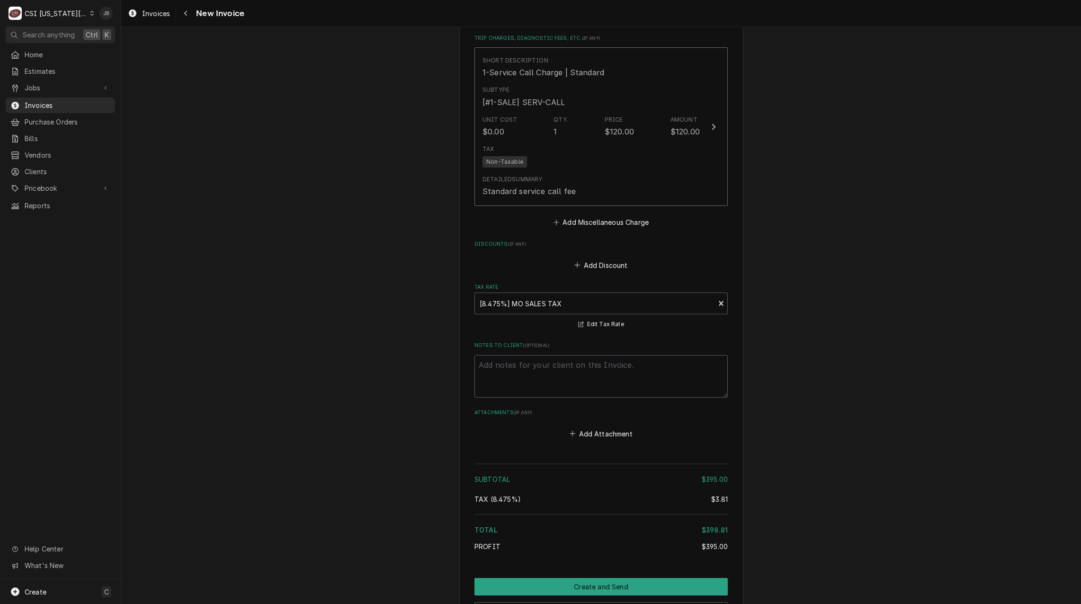
scroll to position [1907, 0]
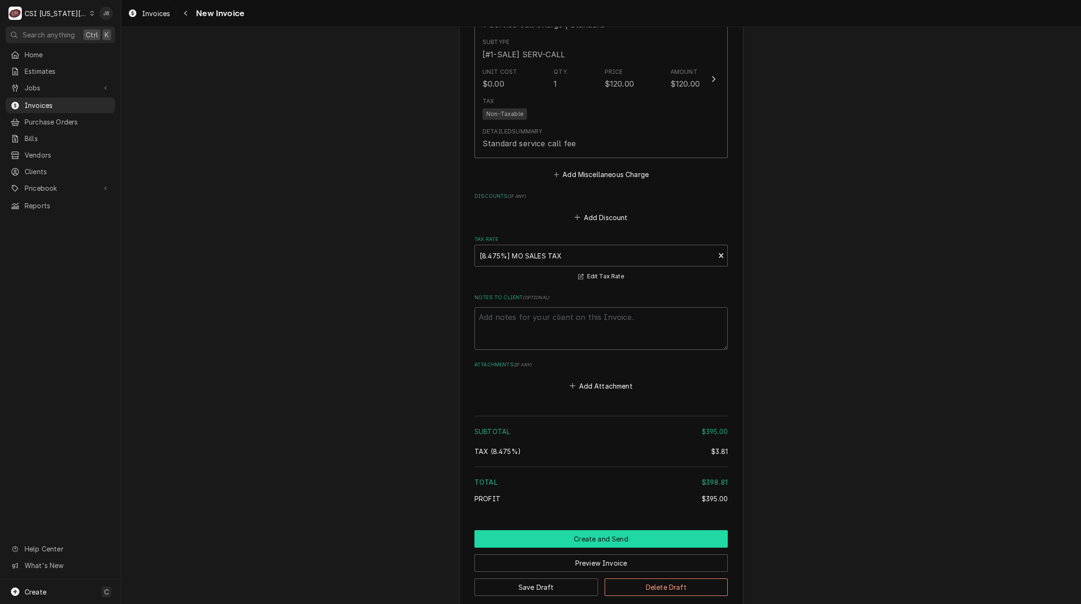
drag, startPoint x: 570, startPoint y: 480, endPoint x: 631, endPoint y: 477, distance: 61.1
click at [570, 530] on button "Create and Send" at bounding box center [601, 539] width 253 height 18
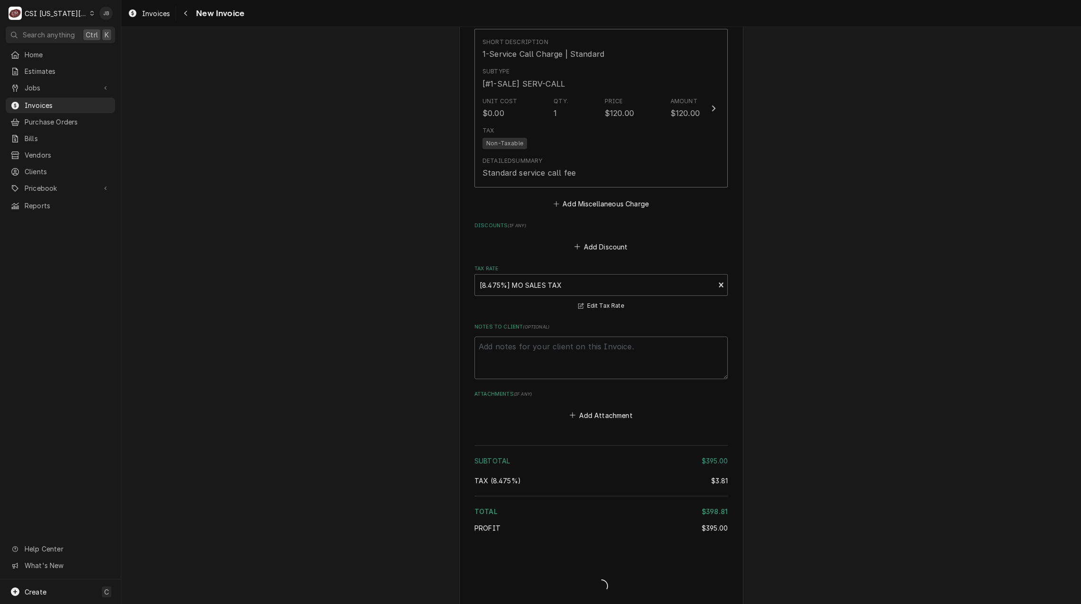
type textarea "x"
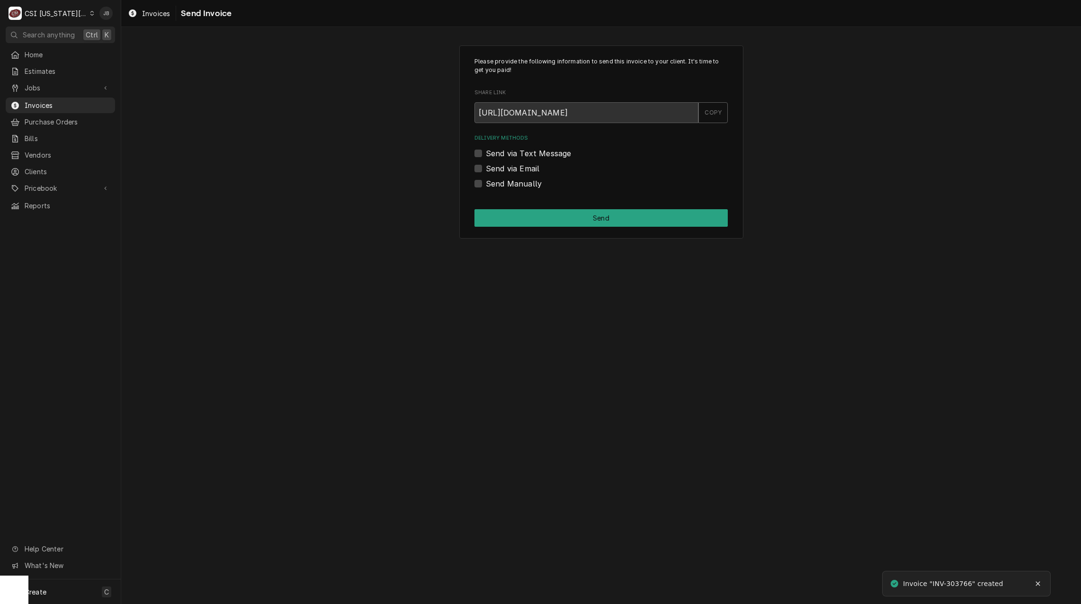
click at [503, 170] on label "Send via Email" at bounding box center [513, 168] width 54 height 11
click at [503, 170] on input "Send via Email" at bounding box center [612, 173] width 253 height 21
checkbox input "true"
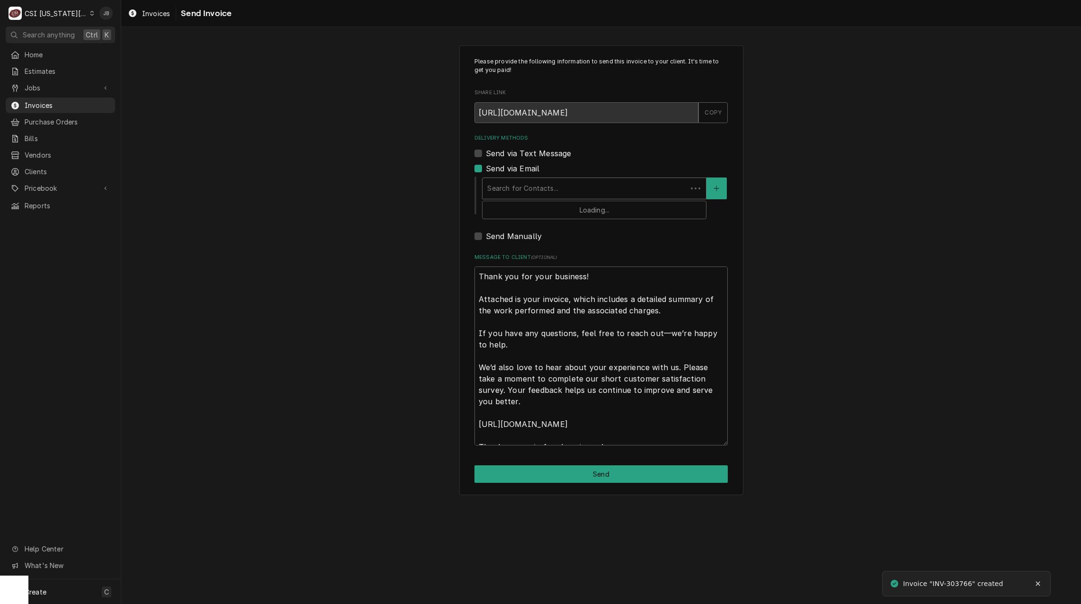
click at [516, 183] on div "Delivery Methods" at bounding box center [584, 188] width 195 height 17
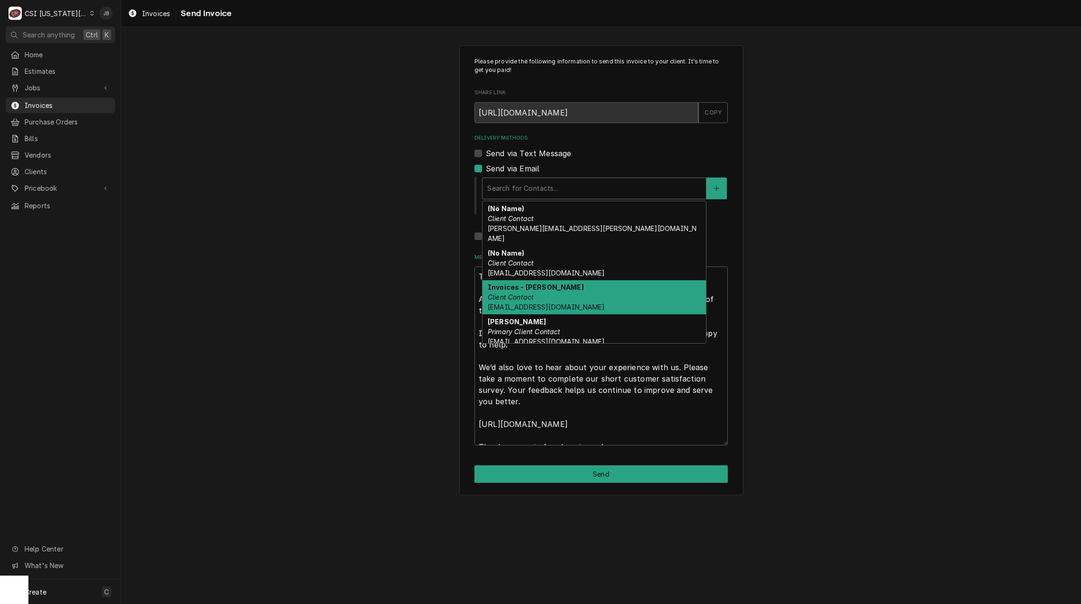
click at [551, 287] on div "Invoices - Kelsey Client Contact kelsey.hetlage@csi1.com" at bounding box center [595, 297] width 224 height 35
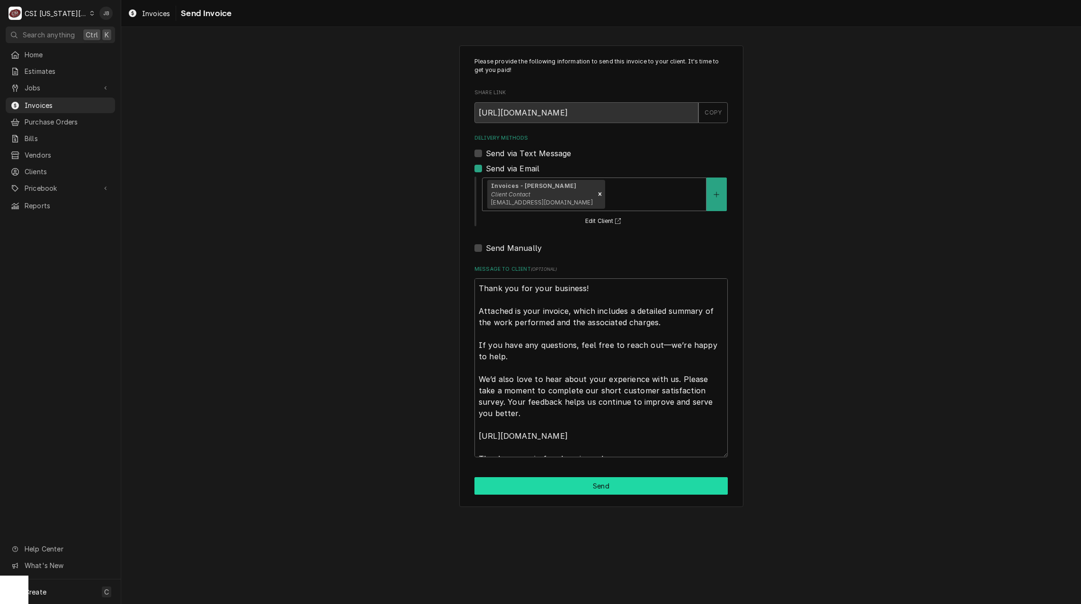
click at [550, 489] on button "Send" at bounding box center [601, 486] width 253 height 18
type textarea "x"
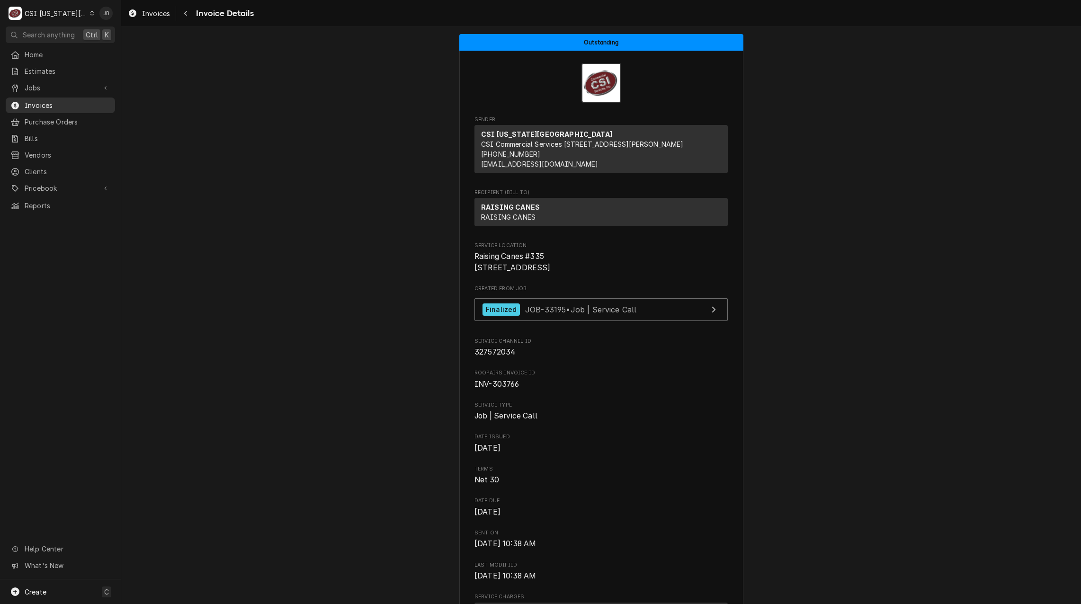
click at [78, 100] on span "Invoices" at bounding box center [68, 105] width 86 height 10
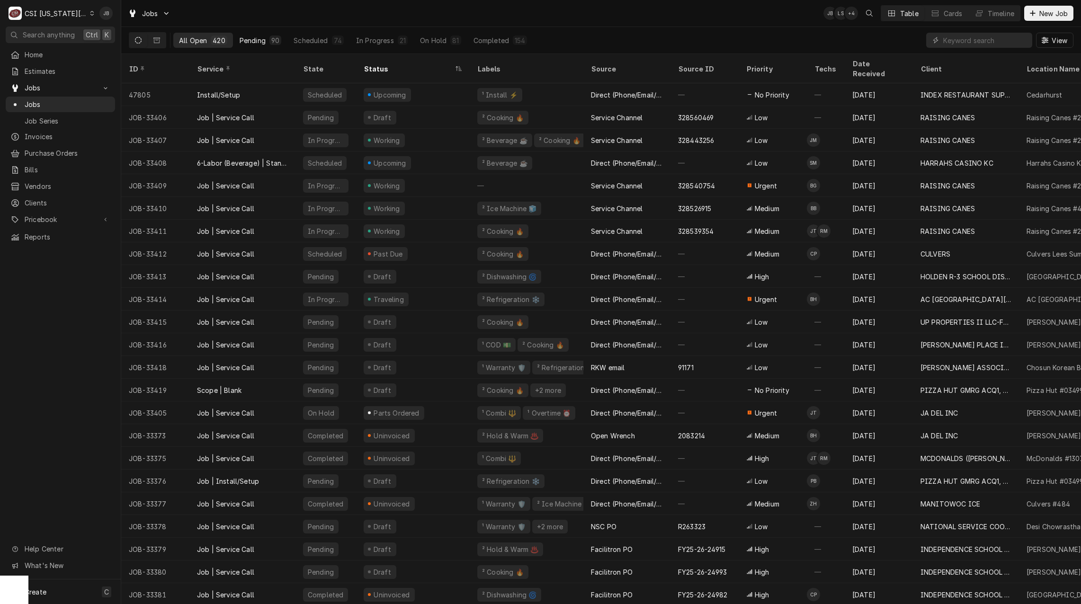
click at [271, 38] on div "90" at bounding box center [275, 41] width 8 height 10
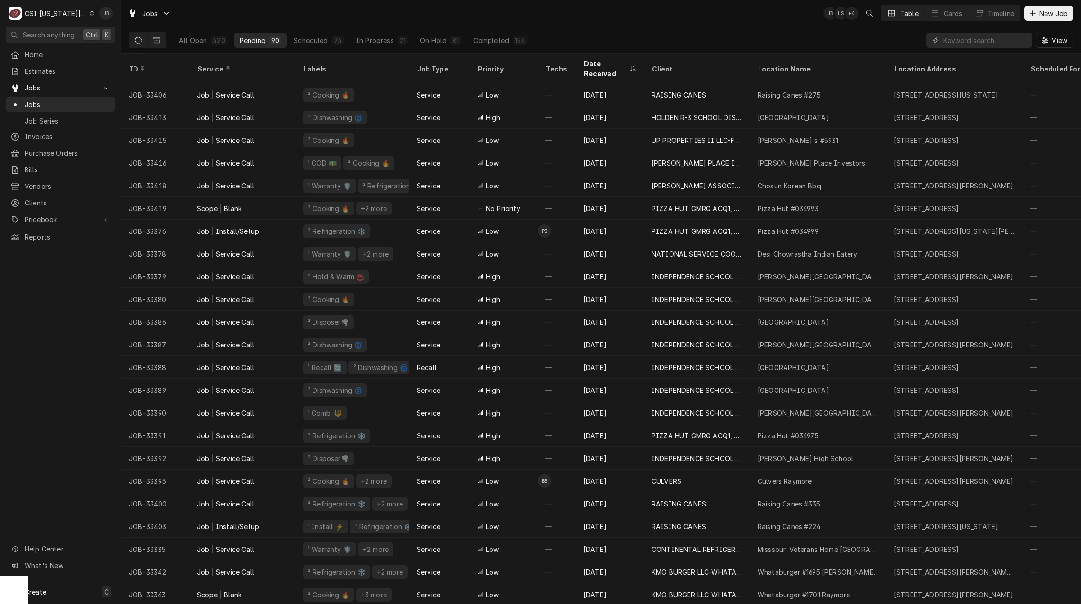
click at [629, 19] on div "Jobs JB LS + 4 Table Cards Timeline New Job" at bounding box center [601, 13] width 960 height 27
click at [971, 43] on input "Dynamic Content Wrapper" at bounding box center [985, 40] width 84 height 15
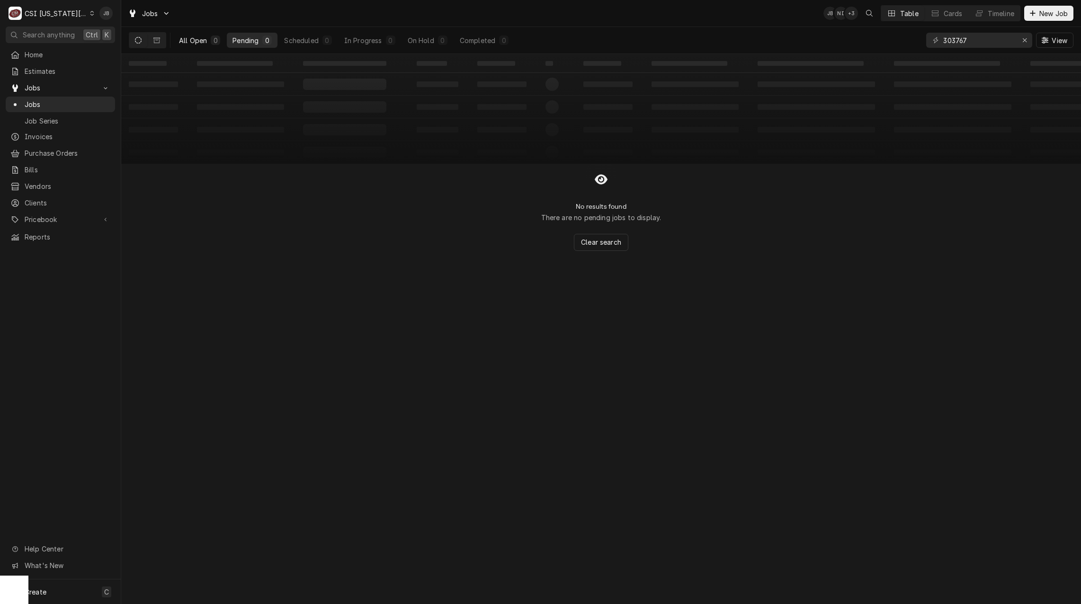
click at [196, 47] on button "All Open 0" at bounding box center [199, 40] width 53 height 15
drag, startPoint x: 972, startPoint y: 46, endPoint x: 883, endPoint y: 40, distance: 89.3
click at [884, 40] on div "All Open 0 Pending 0 Scheduled 0 In Progress 0 On Hold 0 Completed 0 303767 View" at bounding box center [601, 40] width 945 height 27
click at [155, 44] on button "Dynamic Content Wrapper" at bounding box center [157, 40] width 18 height 15
click at [129, 39] on button "Dynamic Content Wrapper" at bounding box center [138, 40] width 18 height 15
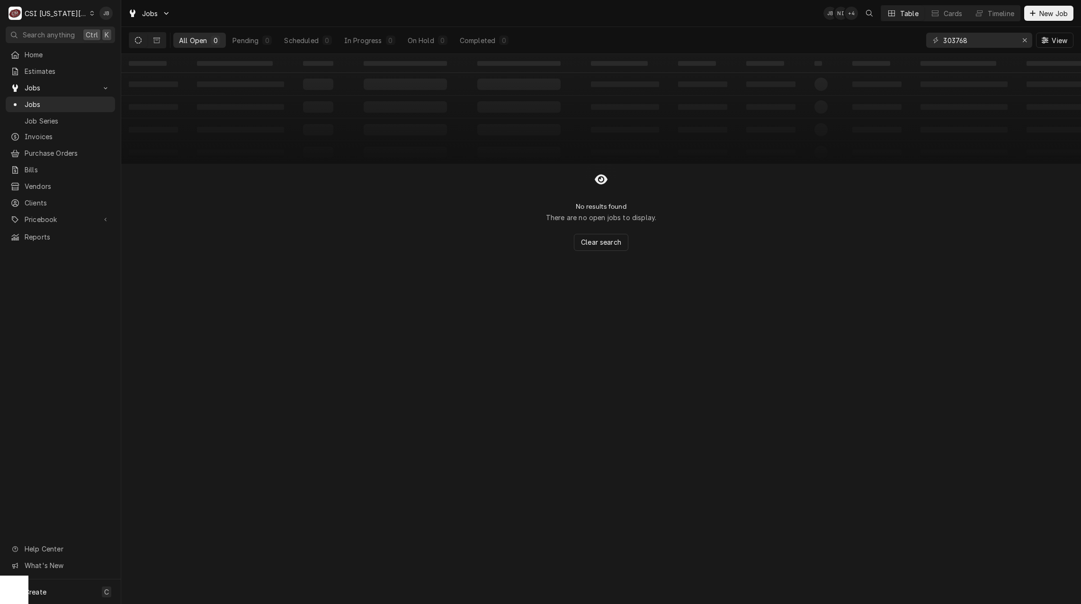
click at [138, 39] on icon "Dynamic Content Wrapper" at bounding box center [138, 40] width 7 height 7
click at [983, 41] on input "303768" at bounding box center [978, 40] width 71 height 15
type input "3"
type input "303776"
click at [160, 49] on div "All Open 0 Pending 0 Scheduled 0 In Progress 0 On Hold 0 Completed 0" at bounding box center [321, 40] width 385 height 27
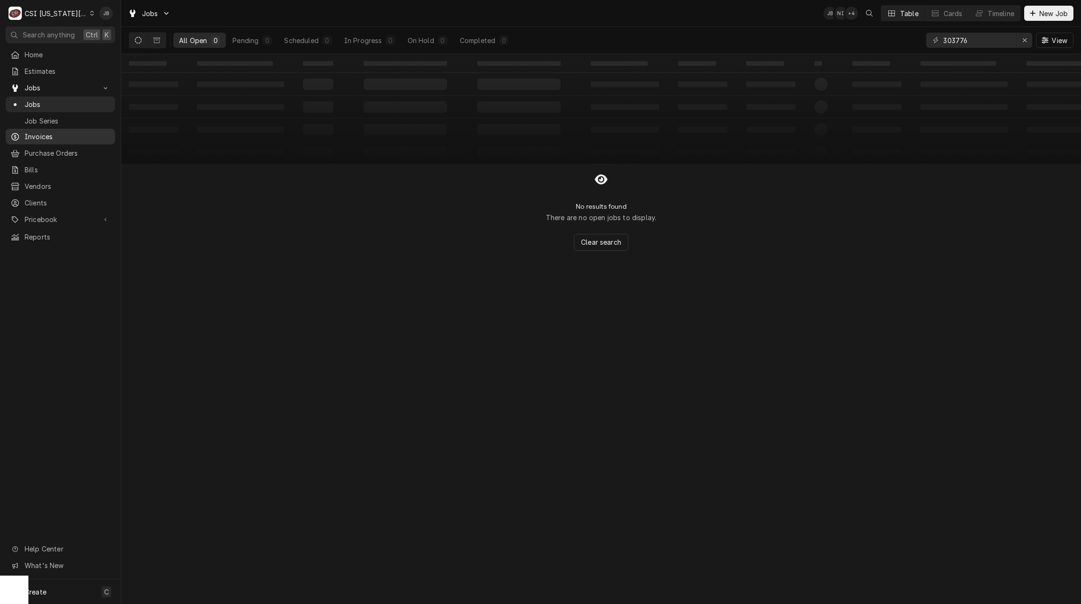
click at [40, 136] on span "Invoices" at bounding box center [68, 137] width 86 height 10
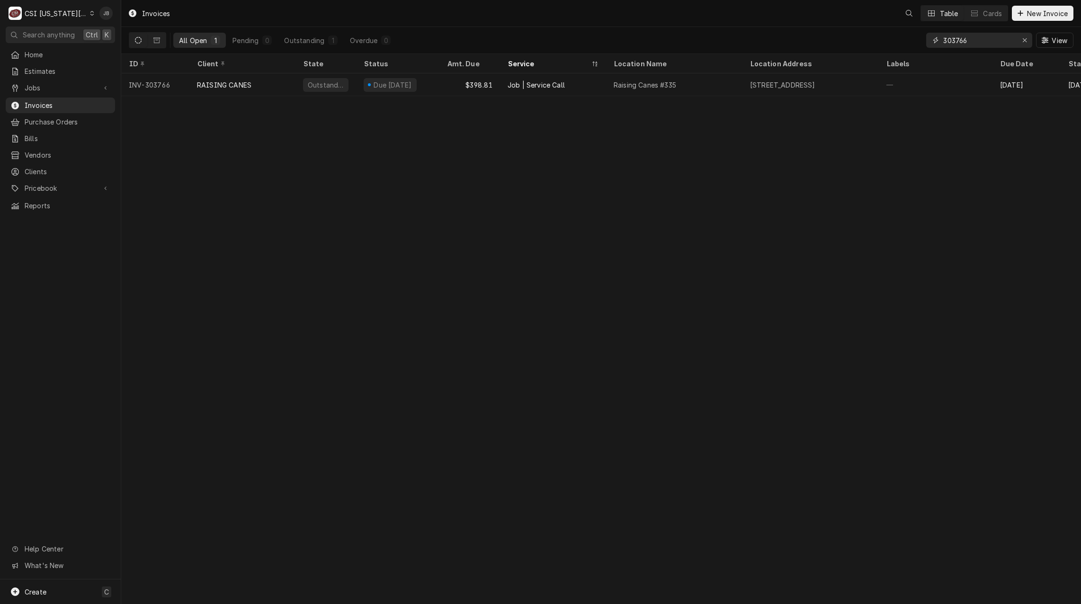
drag, startPoint x: 985, startPoint y: 45, endPoint x: 863, endPoint y: 52, distance: 122.4
click at [863, 52] on div "All Open 1 Pending 0 Outstanding 1 Overdue 0 303766 View" at bounding box center [601, 40] width 945 height 27
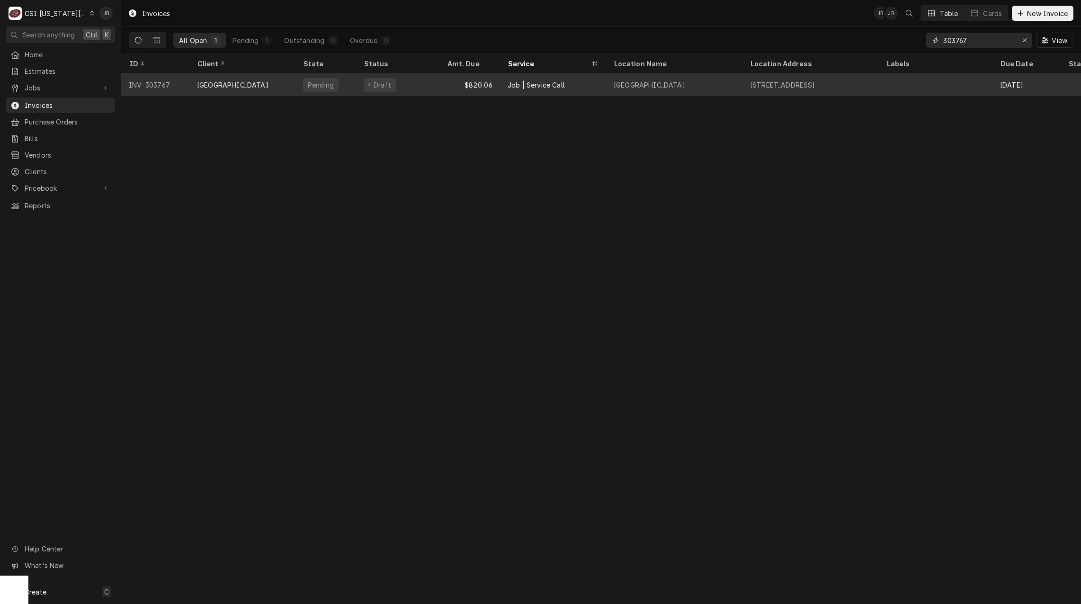
type input "303767"
click at [351, 87] on div "Pending" at bounding box center [326, 84] width 61 height 23
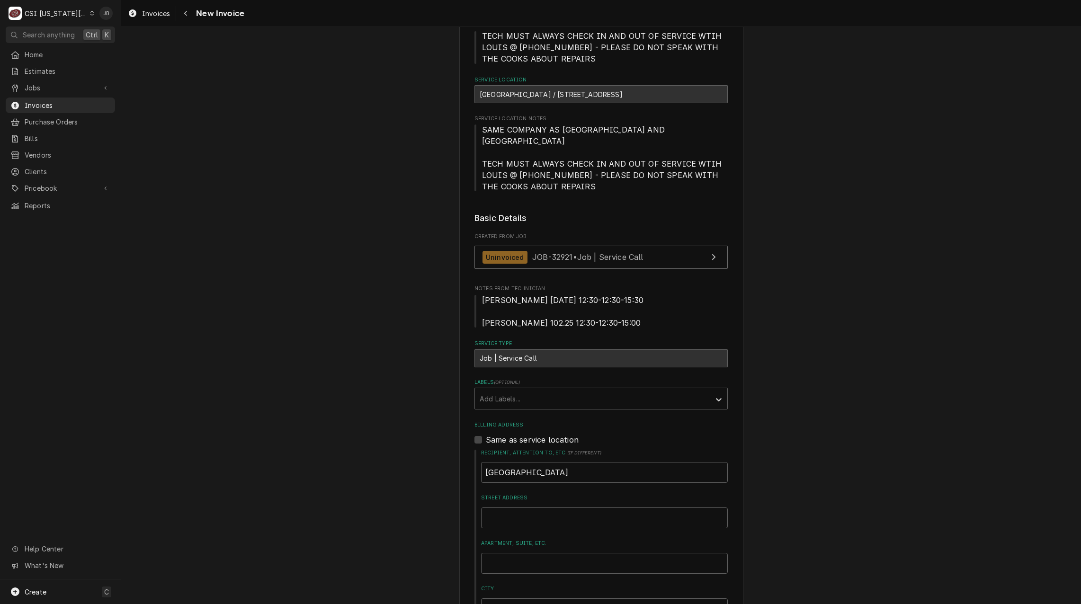
scroll to position [189, 0]
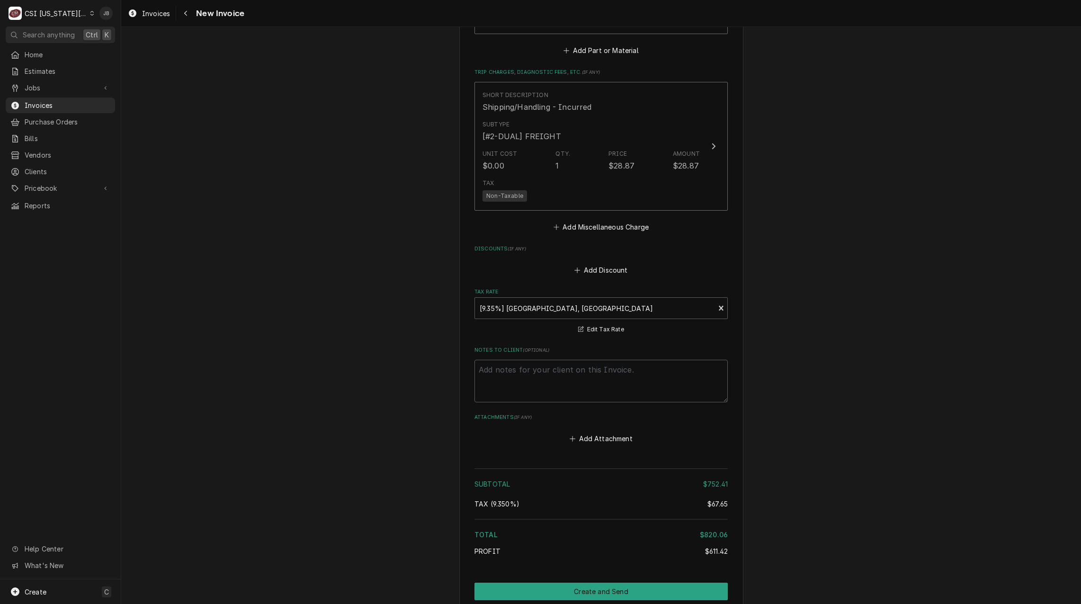
scroll to position [1610, 0]
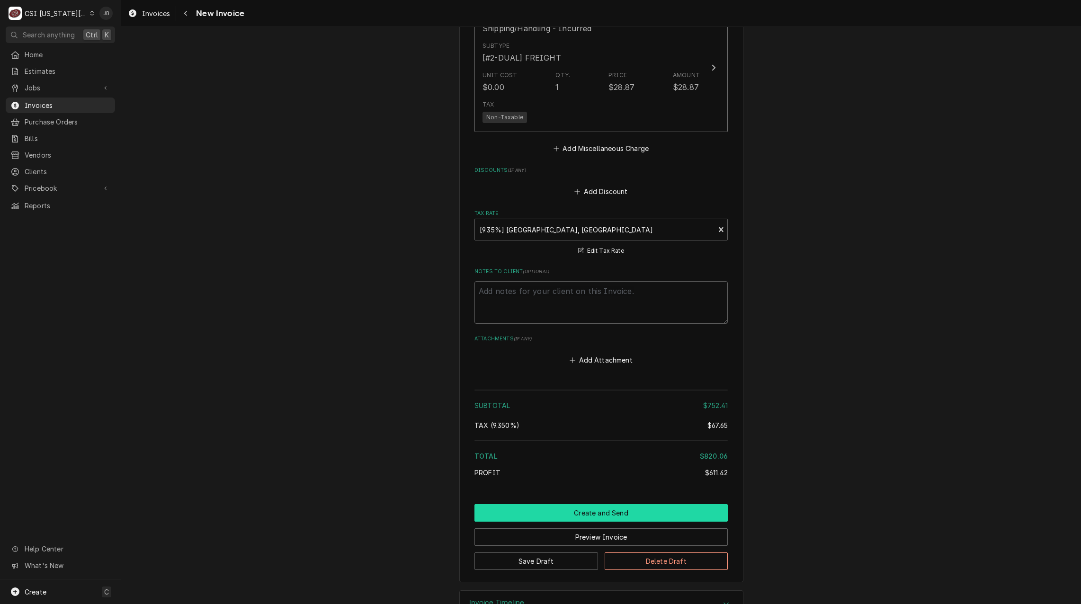
click at [553, 504] on button "Create and Send" at bounding box center [601, 513] width 253 height 18
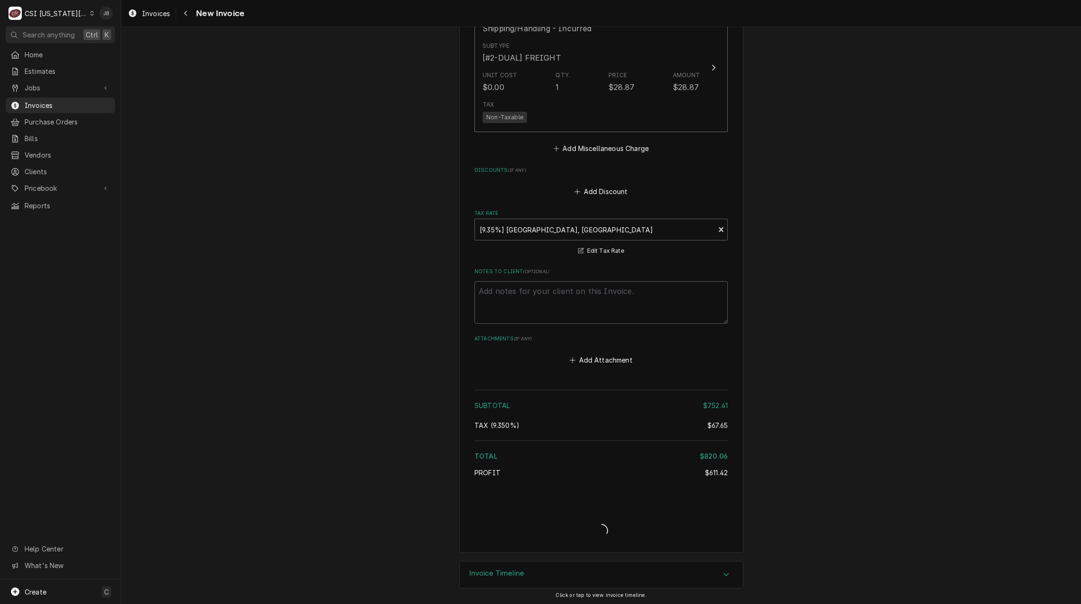
scroll to position [1601, 0]
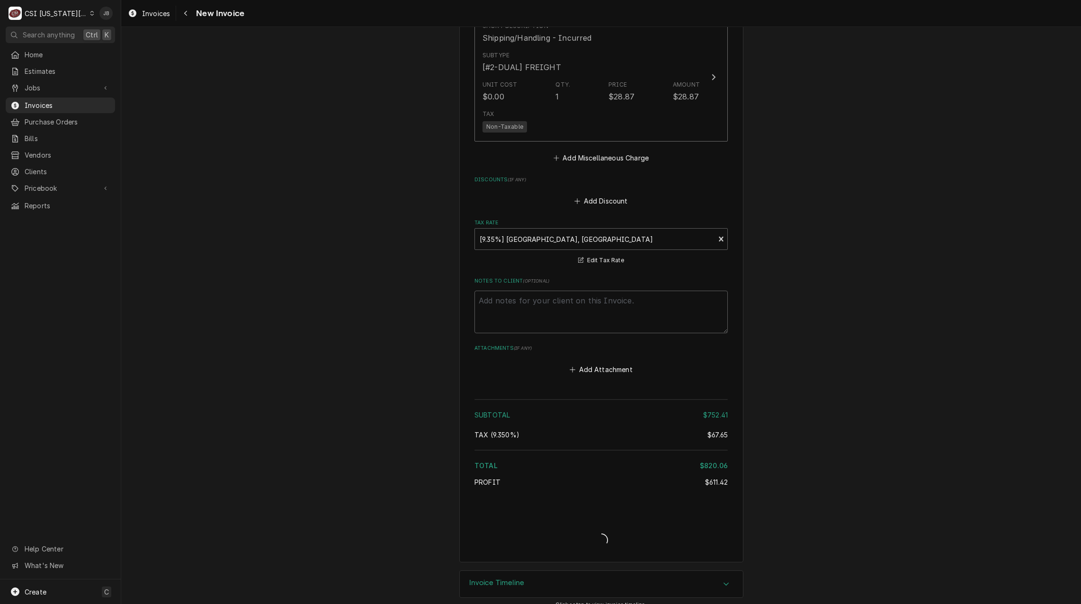
type textarea "x"
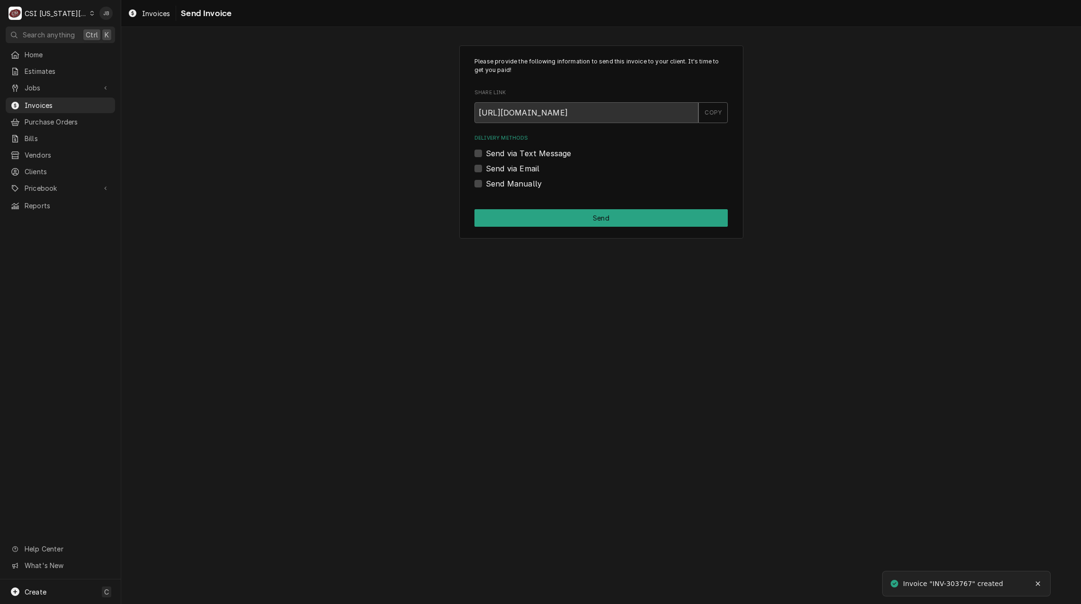
click at [523, 167] on label "Send via Email" at bounding box center [513, 168] width 54 height 11
click at [523, 167] on input "Send via Email" at bounding box center [612, 173] width 253 height 21
checkbox input "true"
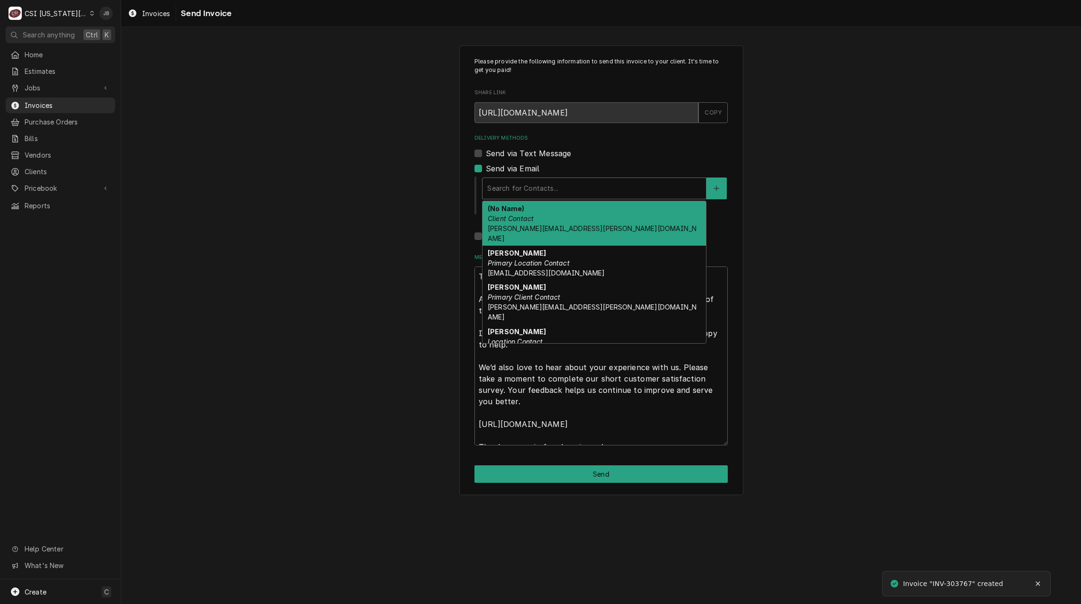
click at [554, 180] on div "Delivery Methods" at bounding box center [594, 188] width 214 height 17
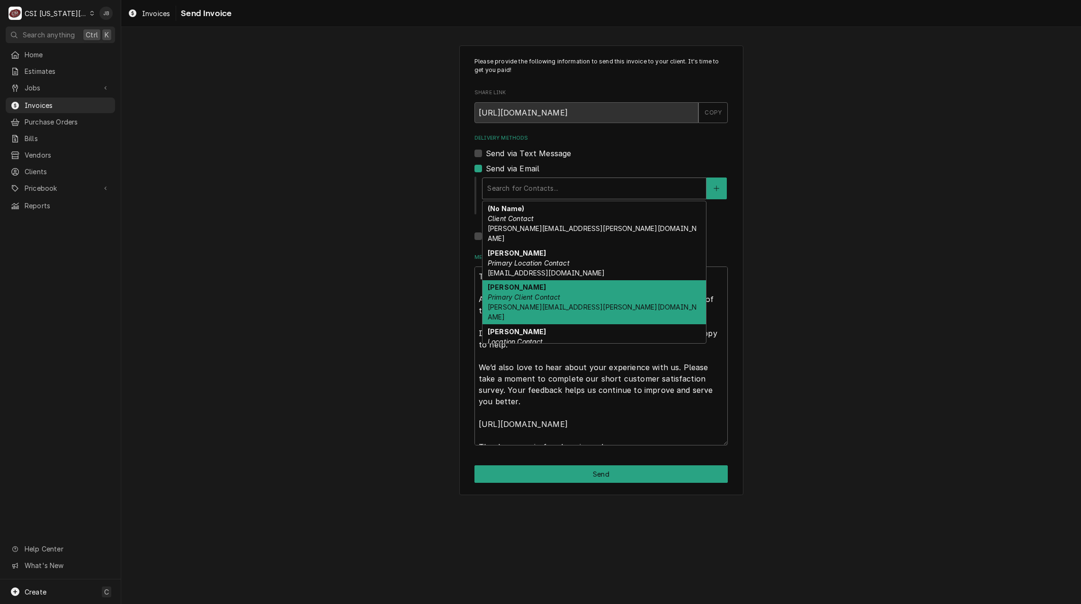
click at [579, 286] on div "LISA - AP Primary Client Contact lisa.brown@clv-op.com" at bounding box center [595, 302] width 224 height 45
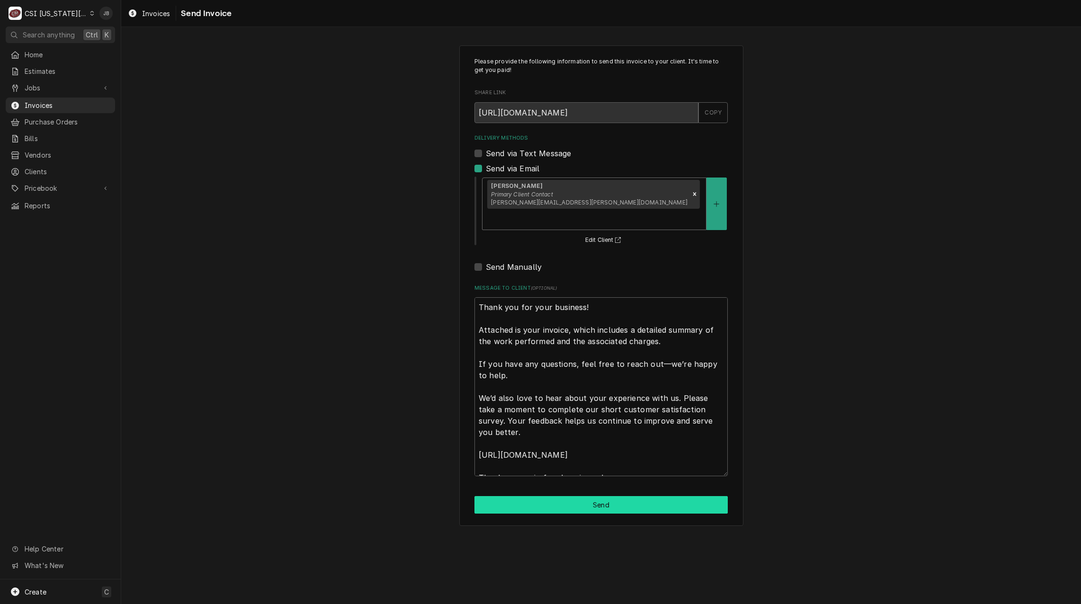
click at [560, 496] on button "Send" at bounding box center [601, 505] width 253 height 18
type textarea "x"
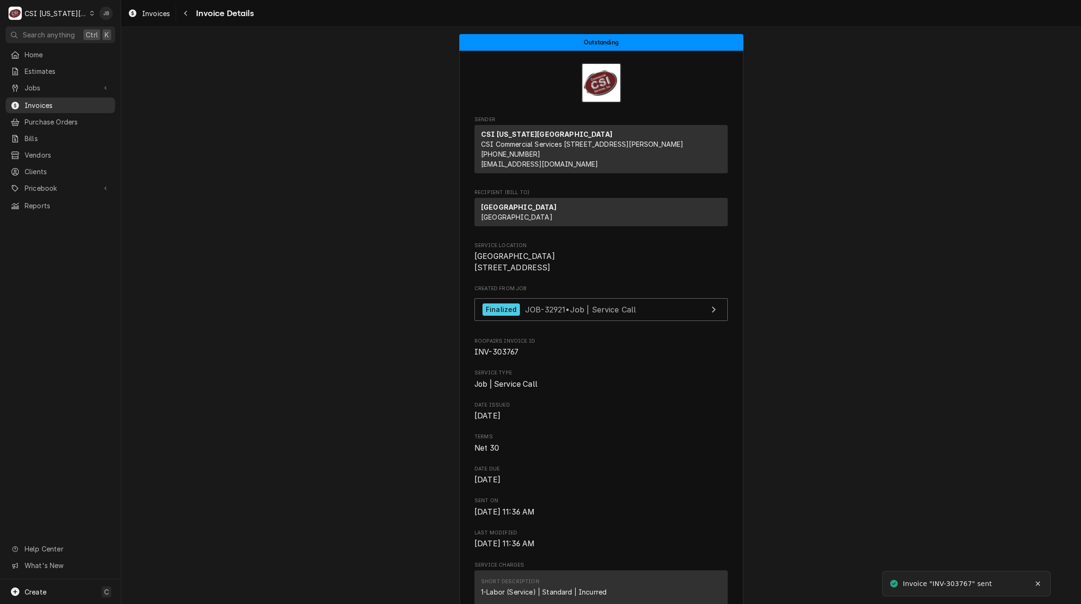
click at [61, 107] on span "Invoices" at bounding box center [68, 105] width 86 height 10
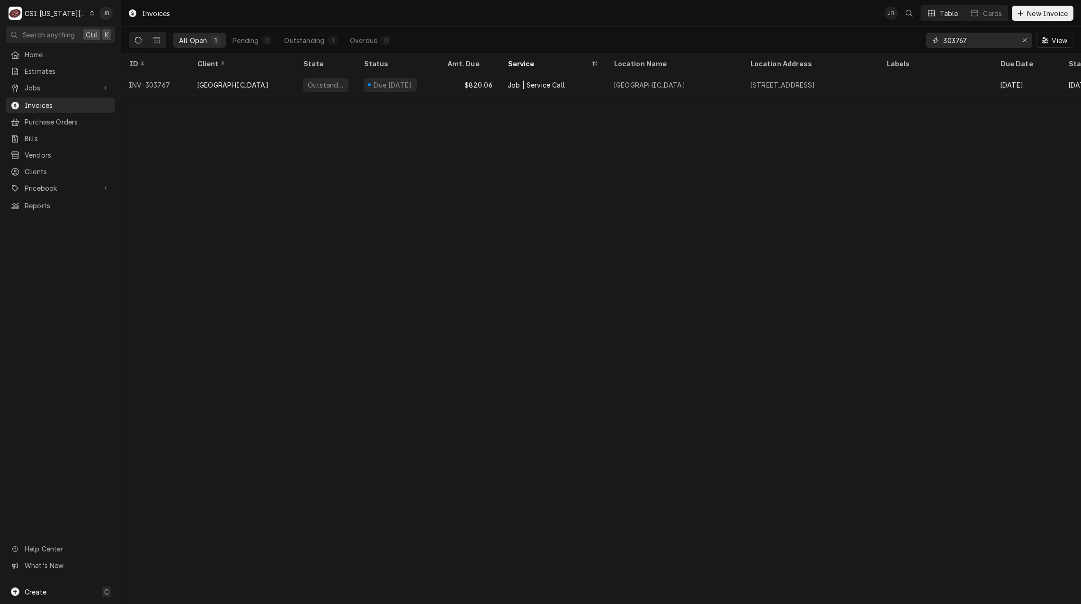
click at [968, 35] on input "303767" at bounding box center [978, 40] width 71 height 15
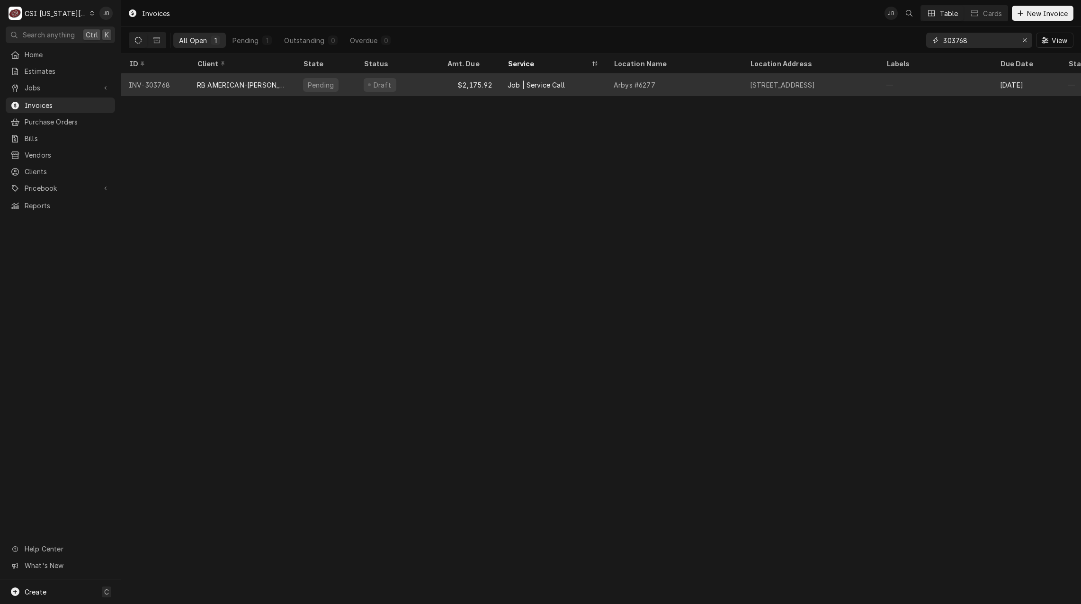
type input "303768"
click at [254, 88] on div "RB AMERICAN-[PERSON_NAME] GROUP" at bounding box center [242, 85] width 91 height 10
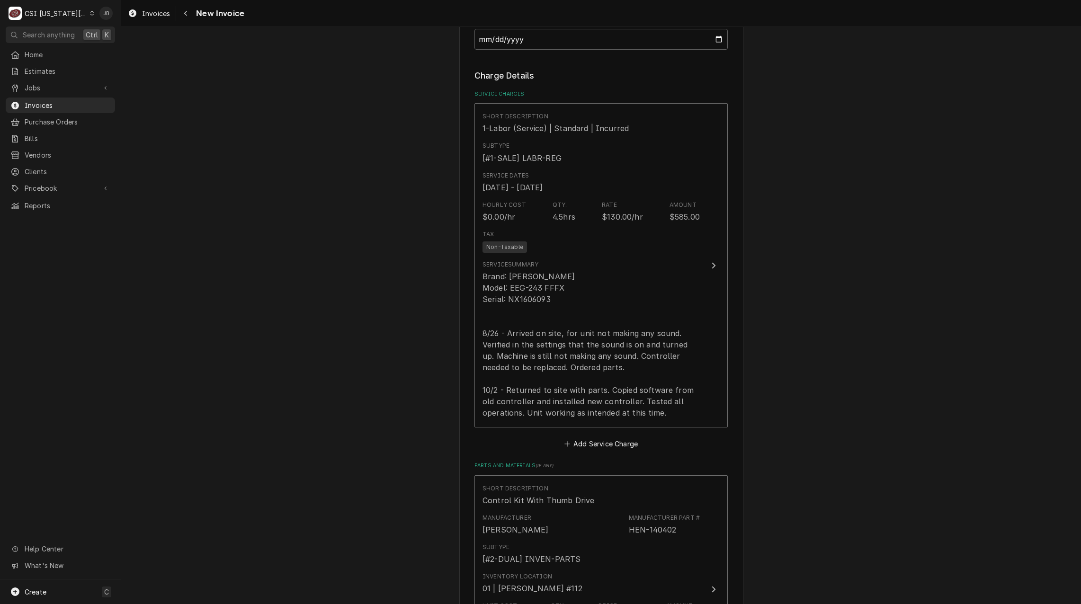
scroll to position [1042, 0]
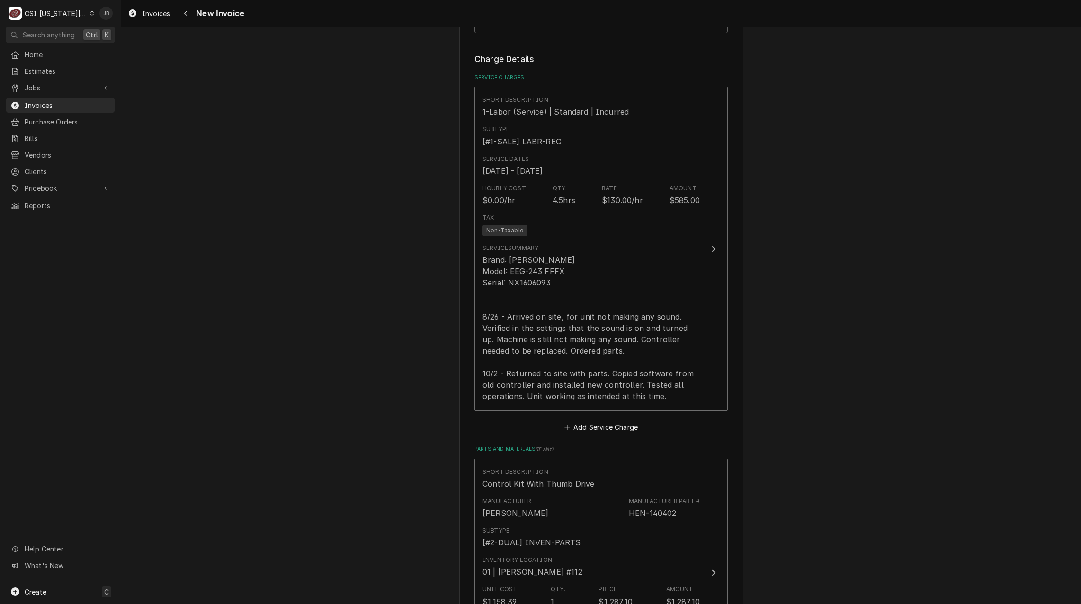
click at [351, 295] on div "Please provide the following information to create your invoice: Client Details…" at bounding box center [601, 240] width 960 height 2491
click at [423, 285] on div "Please provide the following information to create your invoice: Client Details…" at bounding box center [601, 240] width 960 height 2491
click at [380, 409] on div "Please provide the following information to create your invoice: Client Details…" at bounding box center [601, 240] width 960 height 2491
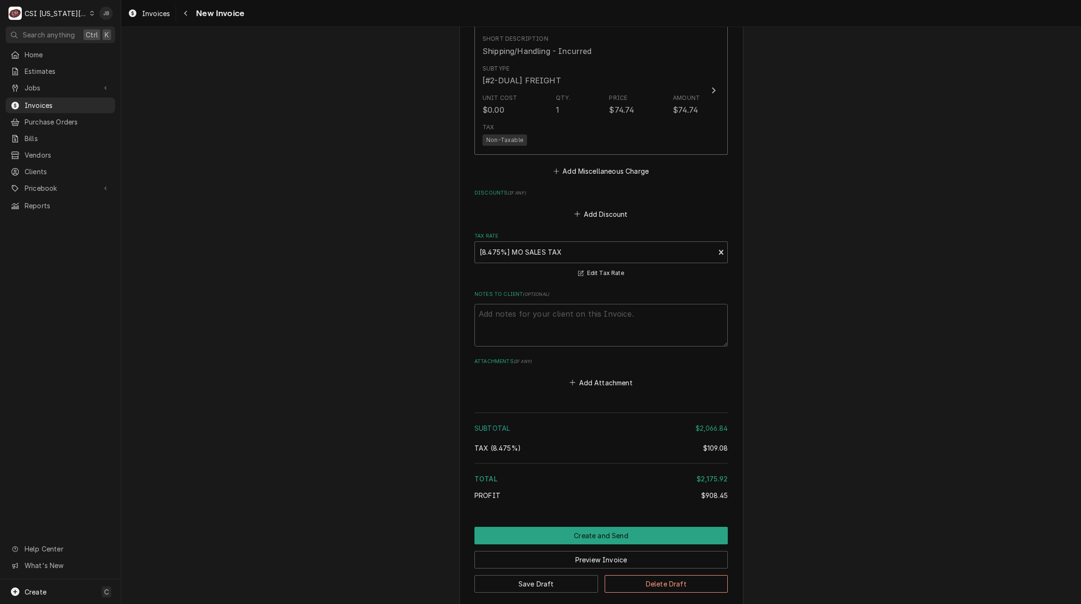
scroll to position [1934, 0]
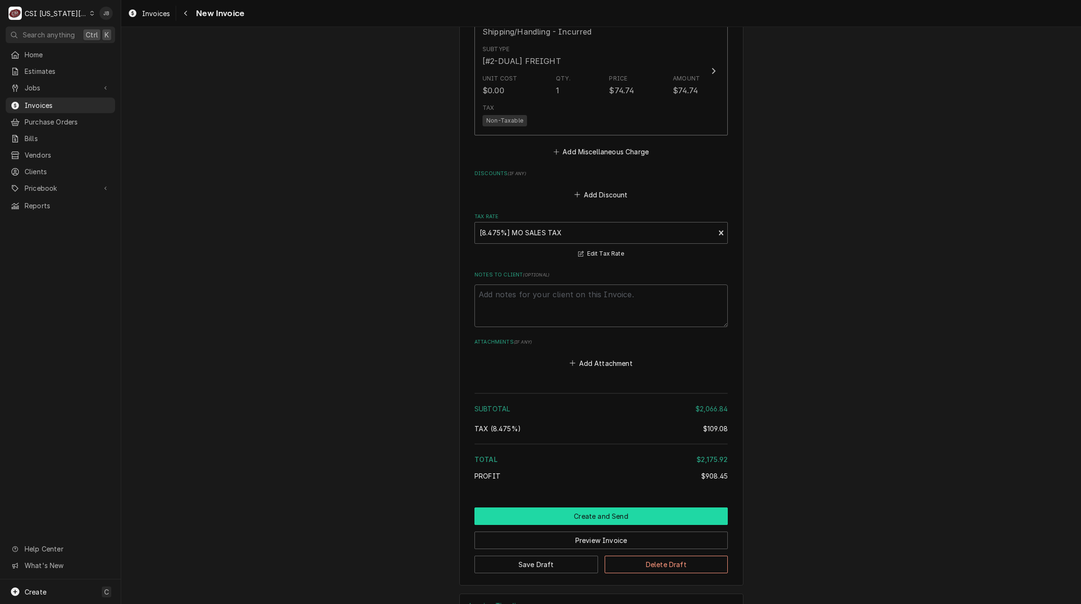
click at [587, 508] on button "Create and Send" at bounding box center [601, 517] width 253 height 18
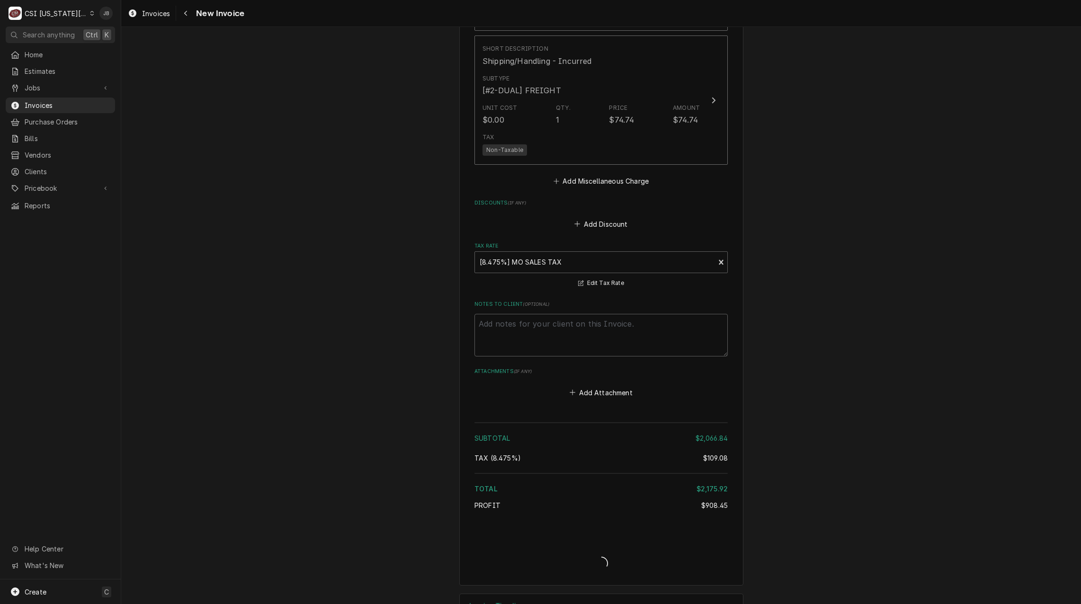
type textarea "x"
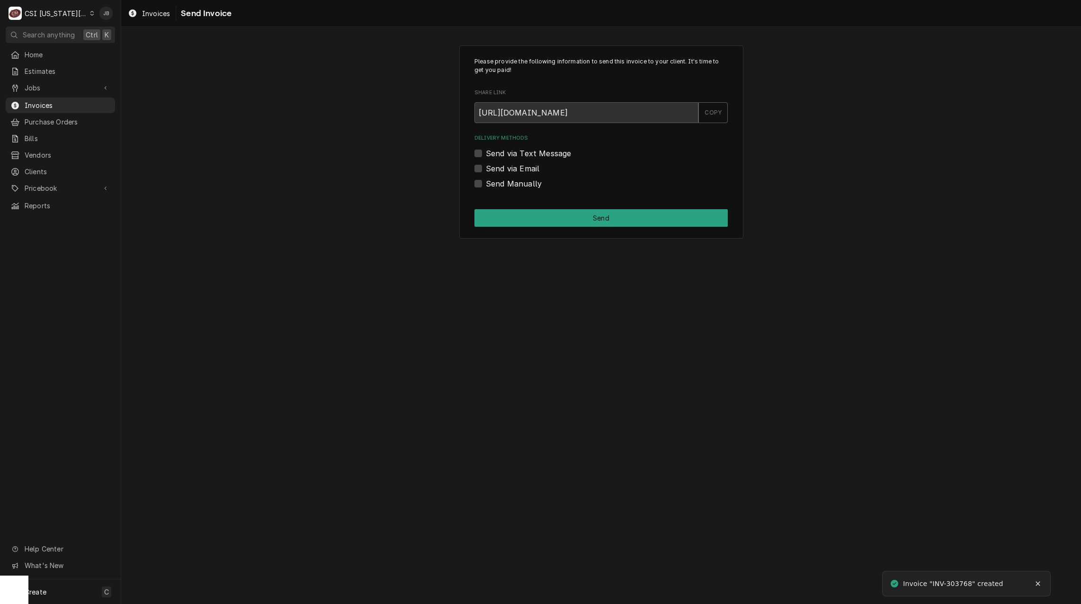
click at [511, 162] on div "Delivery Methods Send via Text Message Send via Email Send Manually" at bounding box center [601, 161] width 253 height 54
click at [510, 166] on label "Send via Email" at bounding box center [513, 168] width 54 height 11
click at [510, 166] on input "Send via Email" at bounding box center [612, 173] width 253 height 21
checkbox input "true"
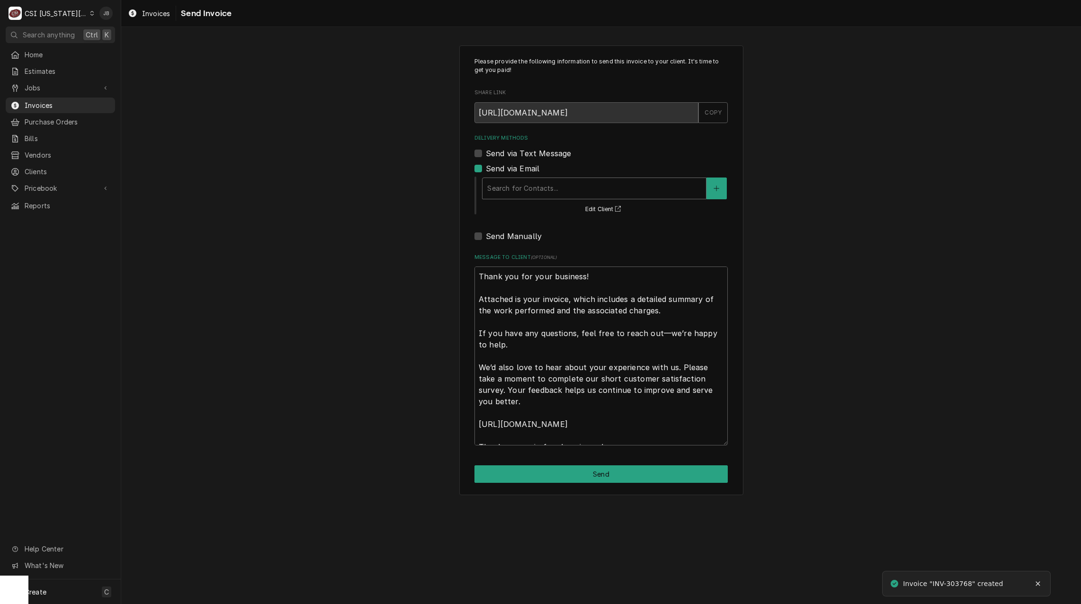
click at [523, 188] on div "Delivery Methods" at bounding box center [594, 188] width 214 height 17
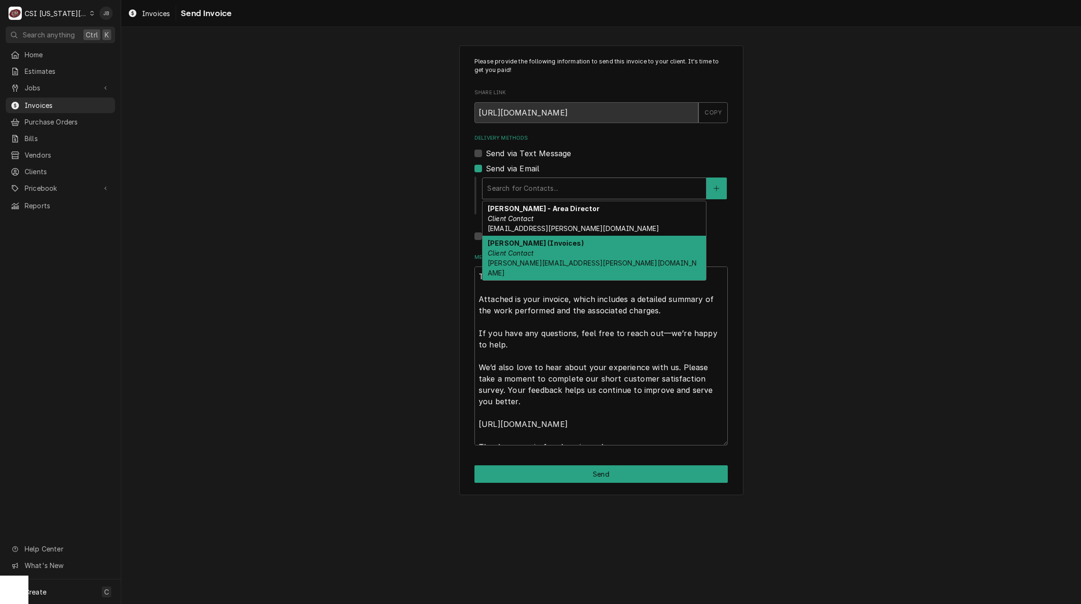
click at [512, 253] on em "Client Contact" at bounding box center [511, 253] width 46 height 8
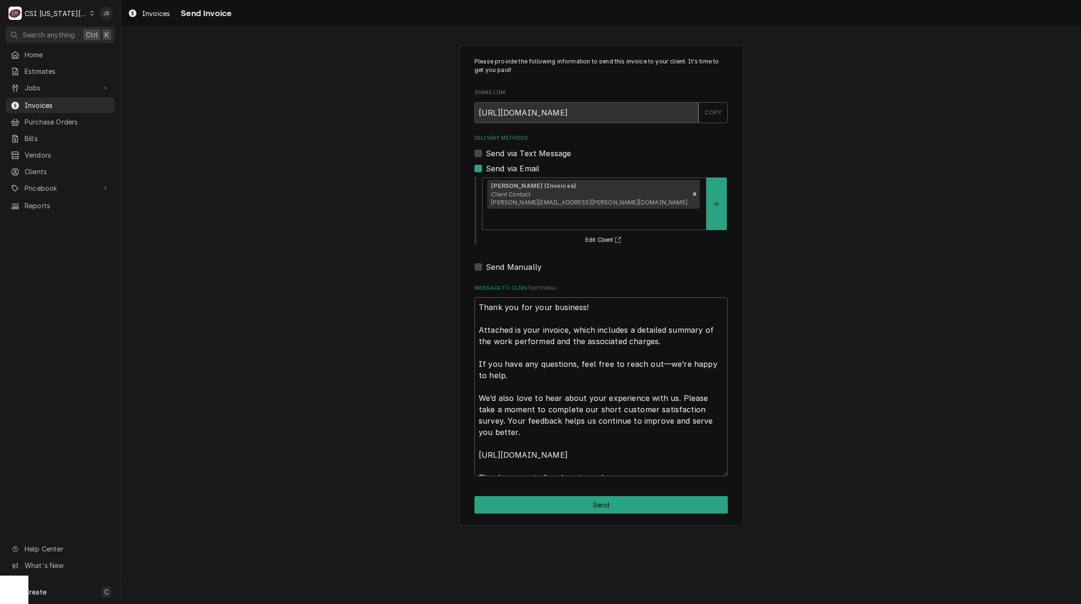
click at [576, 475] on div "Please provide the following information to send this invoice to your client. I…" at bounding box center [601, 285] width 284 height 481
click at [561, 496] on button "Send" at bounding box center [601, 505] width 253 height 18
type textarea "x"
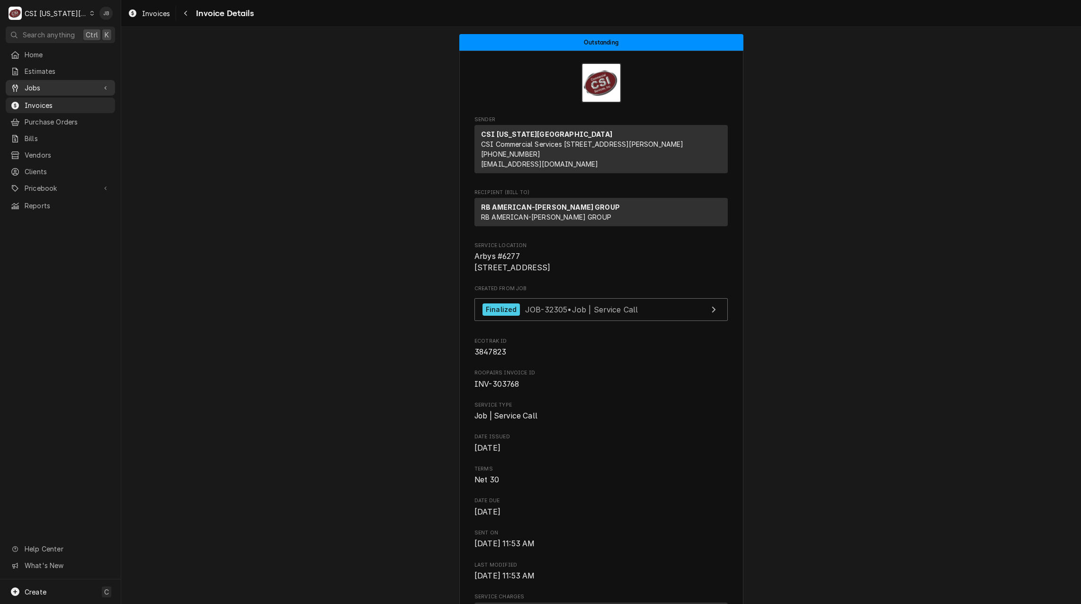
click at [65, 84] on span "Jobs" at bounding box center [61, 88] width 72 height 10
click at [62, 99] on span "Jobs" at bounding box center [68, 104] width 86 height 10
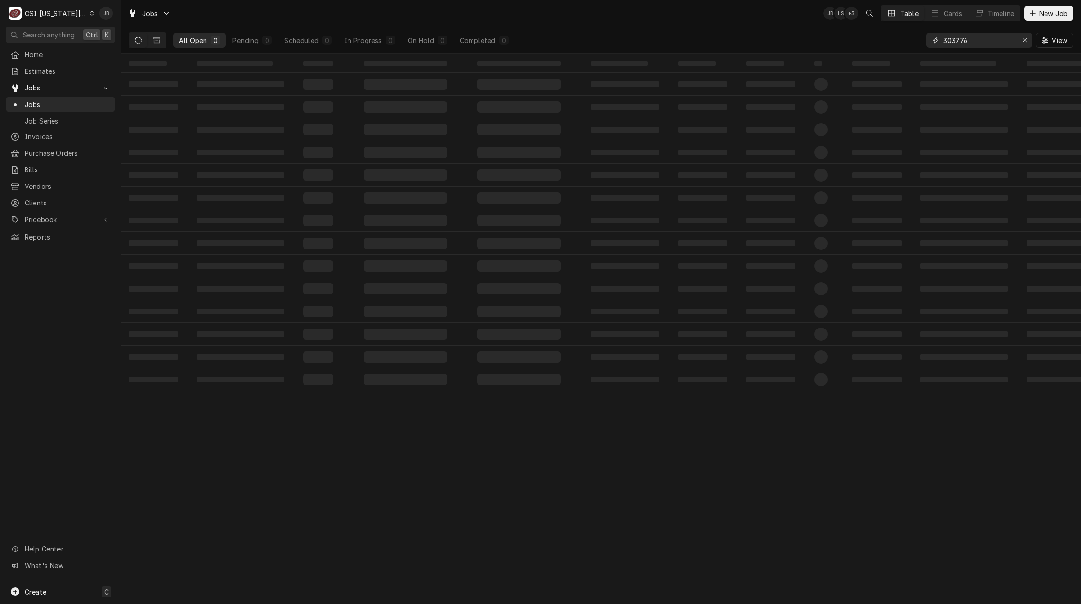
drag, startPoint x: 975, startPoint y: 39, endPoint x: 808, endPoint y: 40, distance: 166.2
click at [812, 40] on div "All Open 0 Pending 0 Scheduled 0 In Progress 0 On Hold 0 Completed 0 303776 View" at bounding box center [601, 40] width 945 height 27
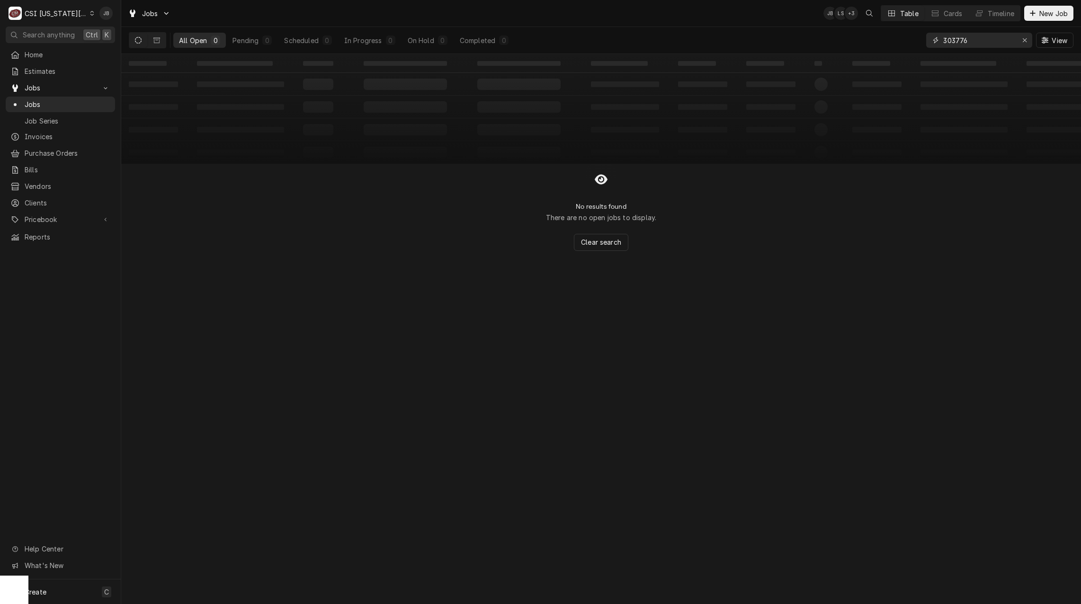
type input "3"
click at [946, 41] on input "1824" at bounding box center [978, 40] width 71 height 15
click at [970, 39] on input "31824" at bounding box center [978, 40] width 71 height 15
type input "31284"
click at [157, 42] on icon "Dynamic Content Wrapper" at bounding box center [156, 40] width 7 height 7
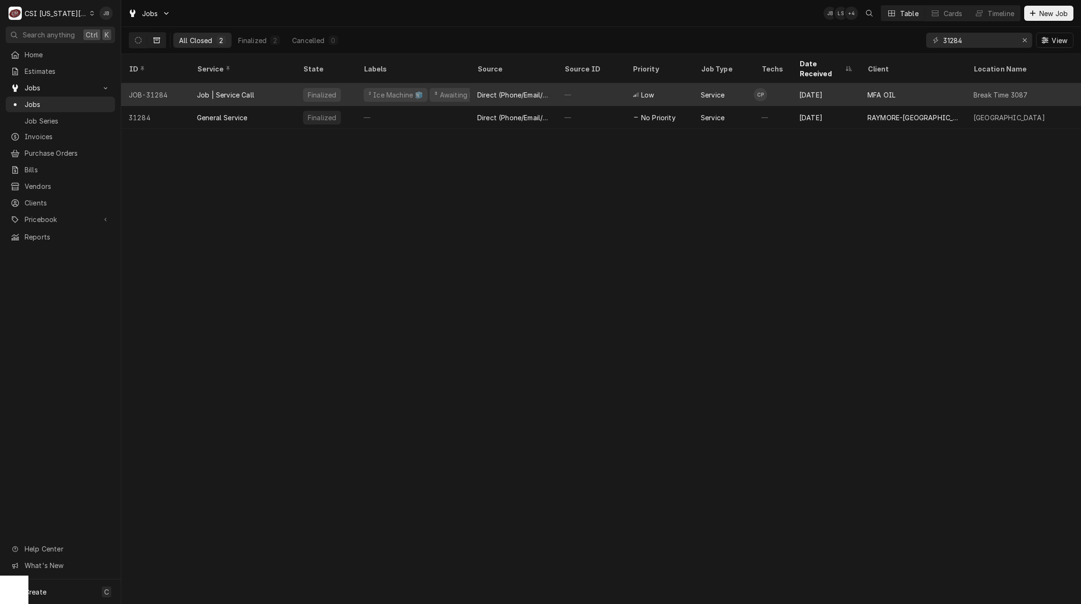
click at [270, 88] on div "Job | Service Call" at bounding box center [242, 94] width 106 height 23
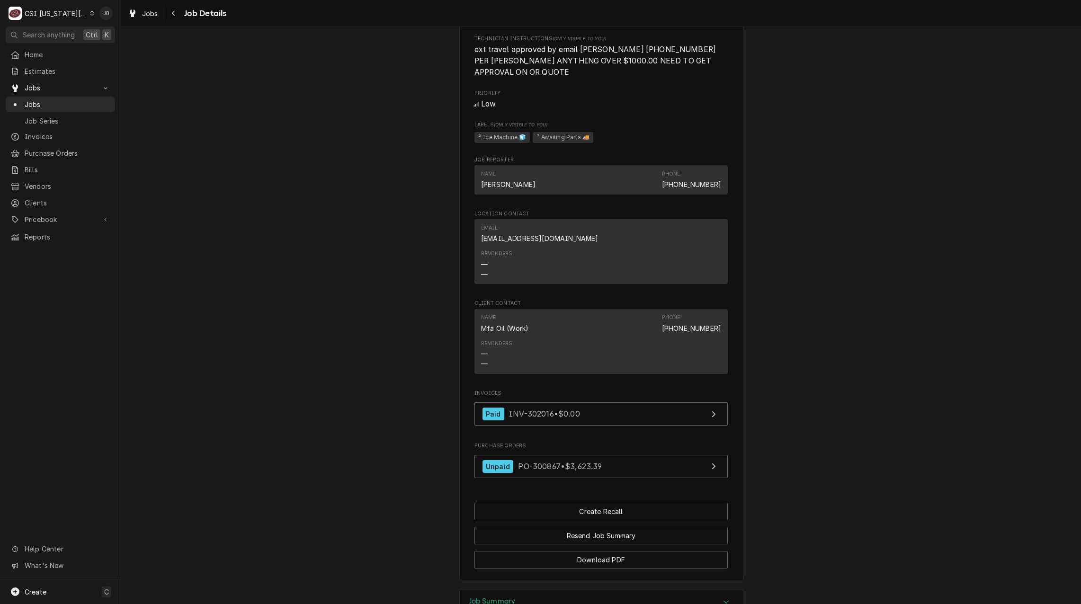
scroll to position [805, 0]
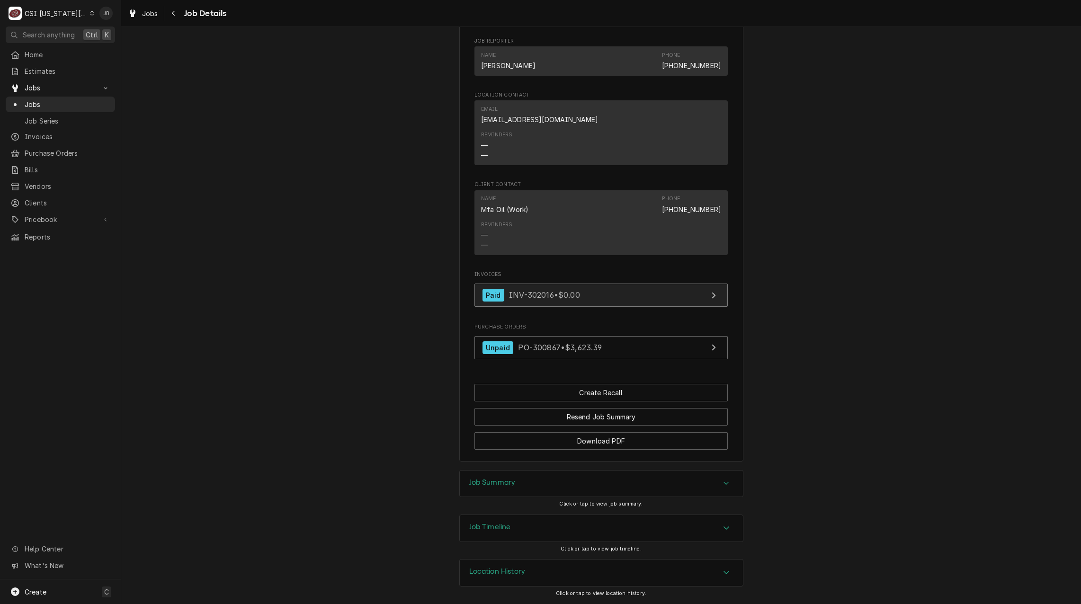
click at [567, 302] on link "Paid INV-302016 • $0.00" at bounding box center [601, 295] width 253 height 23
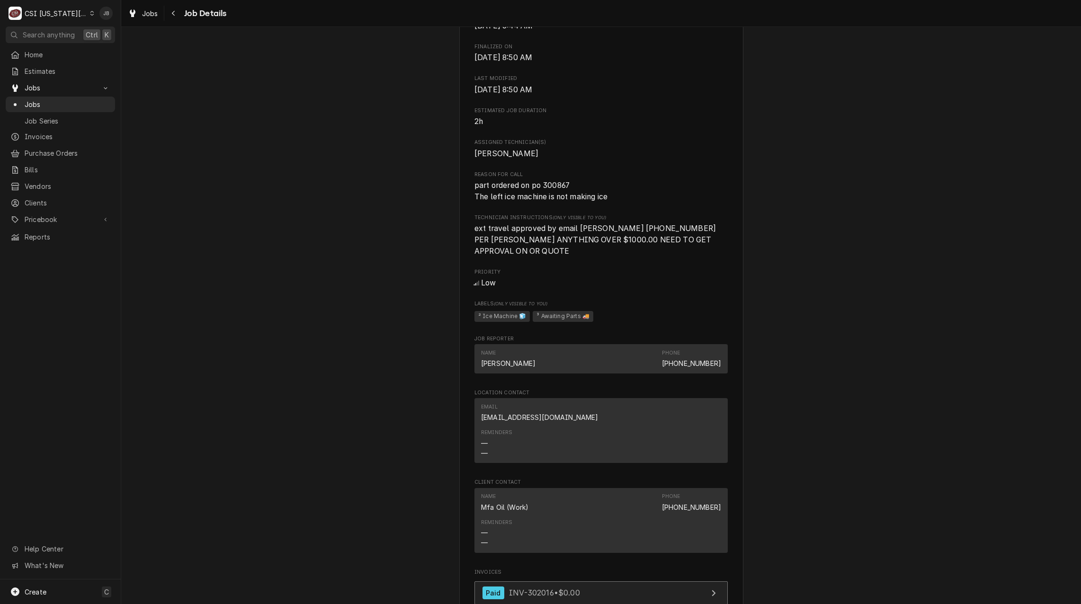
scroll to position [236, 0]
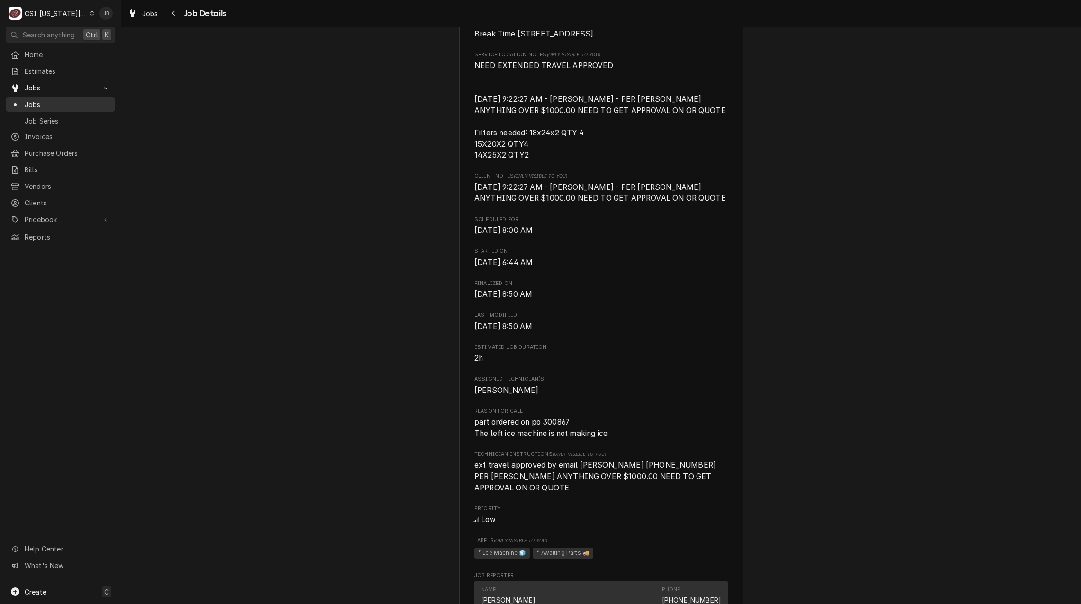
click at [75, 103] on span "Jobs" at bounding box center [68, 104] width 86 height 10
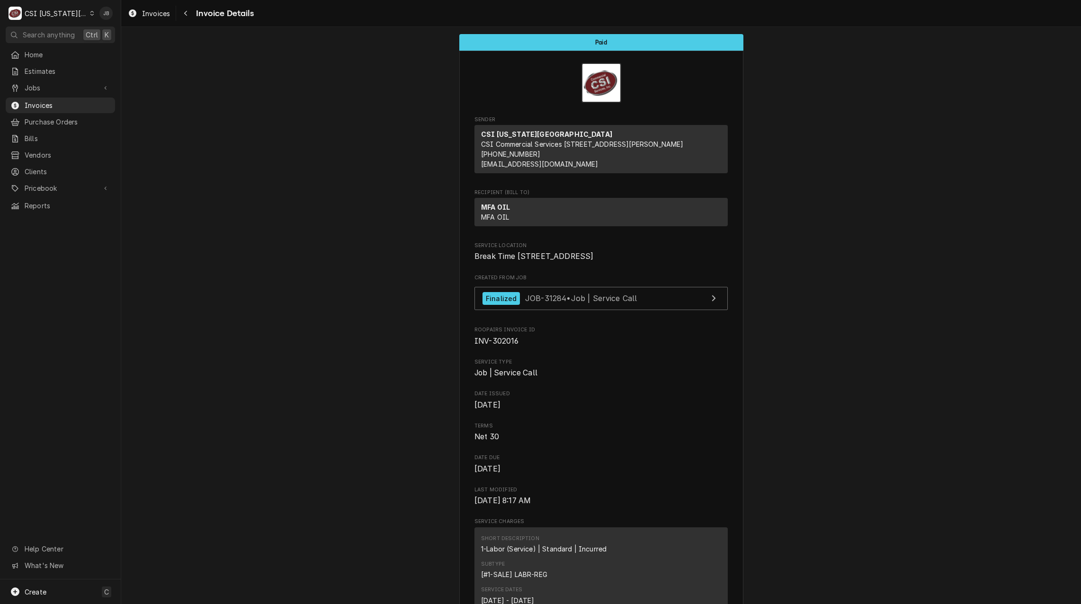
drag, startPoint x: 541, startPoint y: 275, endPoint x: 385, endPoint y: 276, distance: 156.3
copy span "[STREET_ADDRESS]"
click at [600, 262] on span "Break Time 3087 204 S Highway 71 Savannah, MO 64485" at bounding box center [601, 256] width 253 height 11
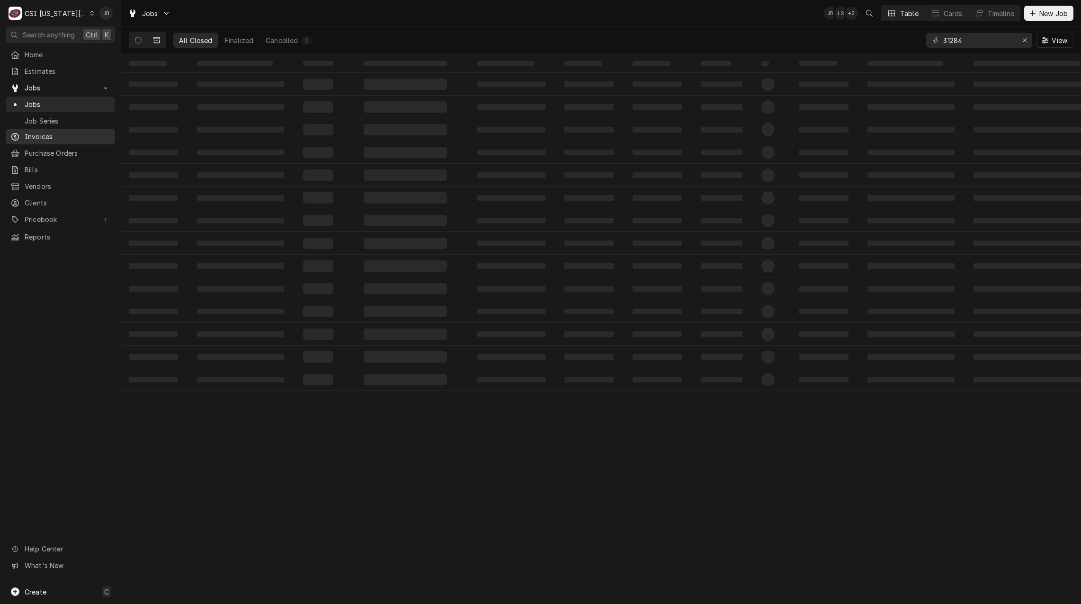
click at [45, 135] on span "Invoices" at bounding box center [68, 137] width 86 height 10
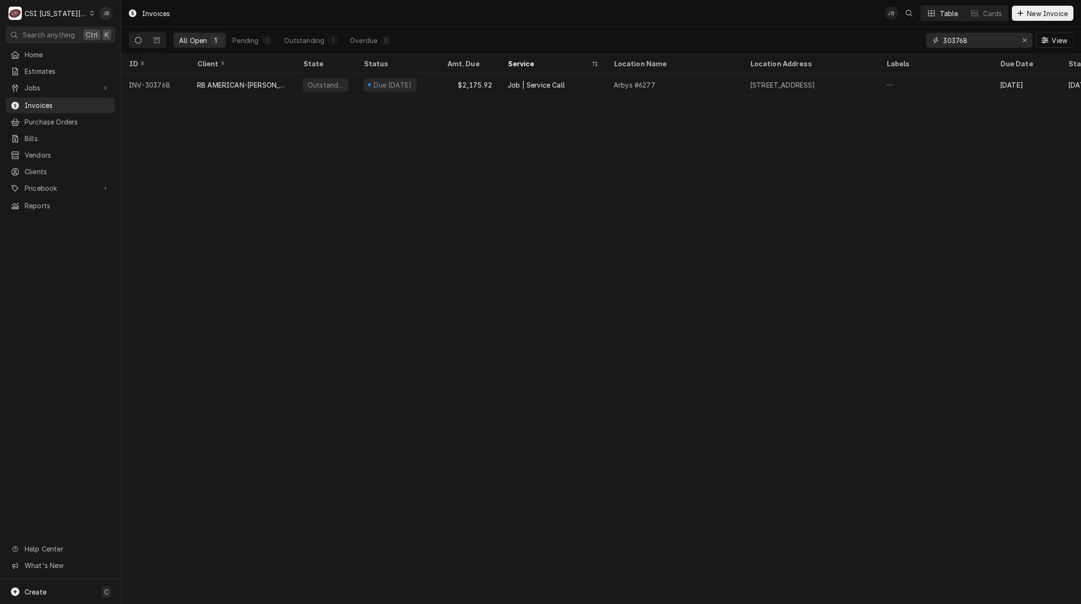
drag, startPoint x: 991, startPoint y: 43, endPoint x: 820, endPoint y: 51, distance: 170.6
click at [826, 46] on div "All Open 1 Pending 0 Outstanding 1 Overdue 0 303768 View" at bounding box center [601, 40] width 945 height 27
paste input "[STREET_ADDRESS]"
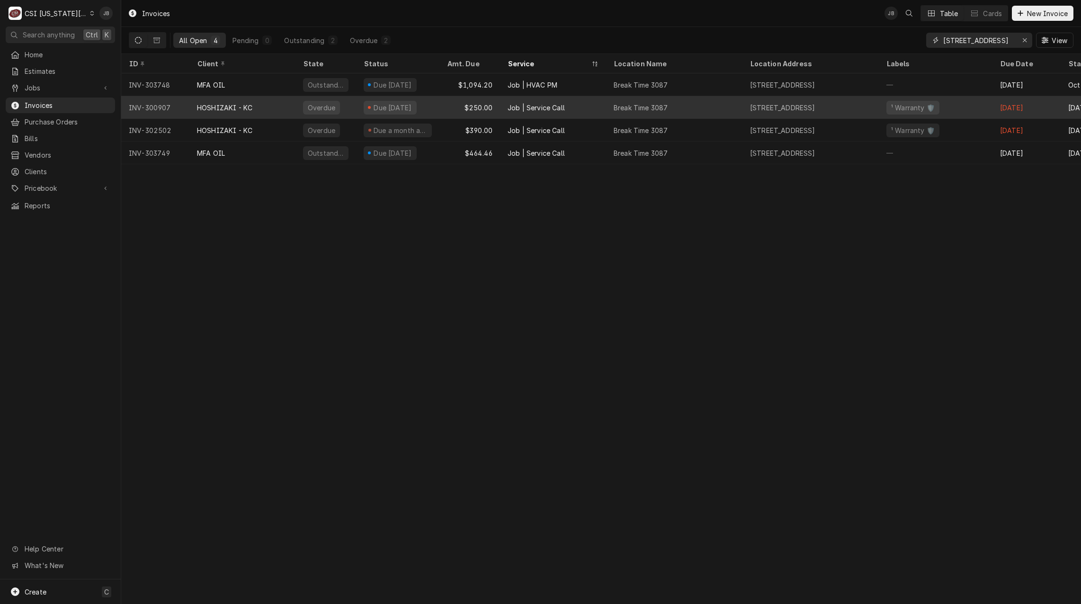
type input "[STREET_ADDRESS]"
click at [260, 111] on div "HOSHIZAKI - KC" at bounding box center [242, 107] width 106 height 23
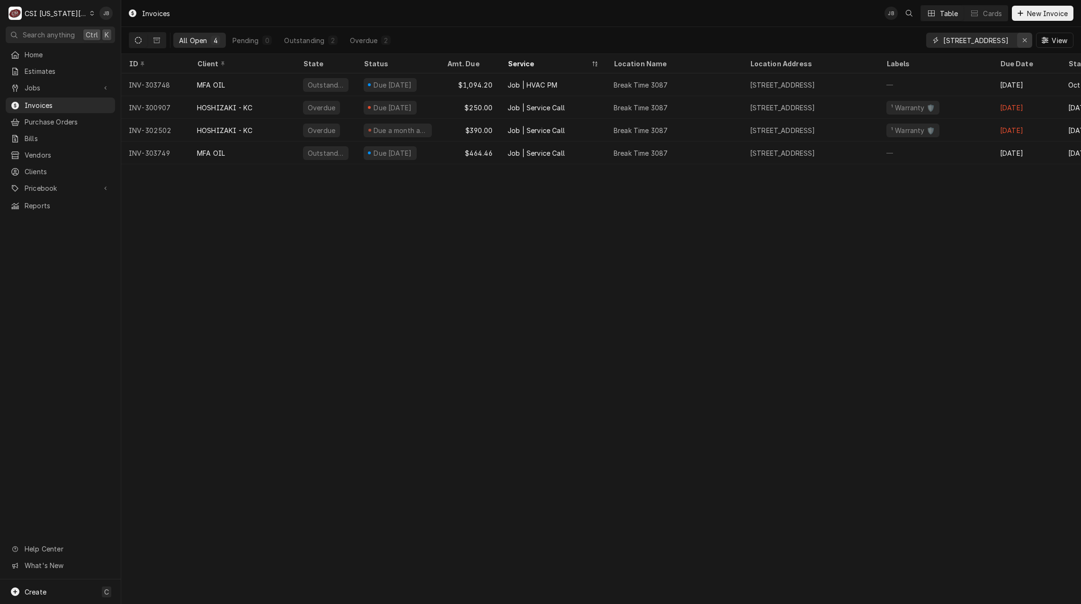
click at [1023, 42] on icon "Erase input" at bounding box center [1024, 40] width 5 height 7
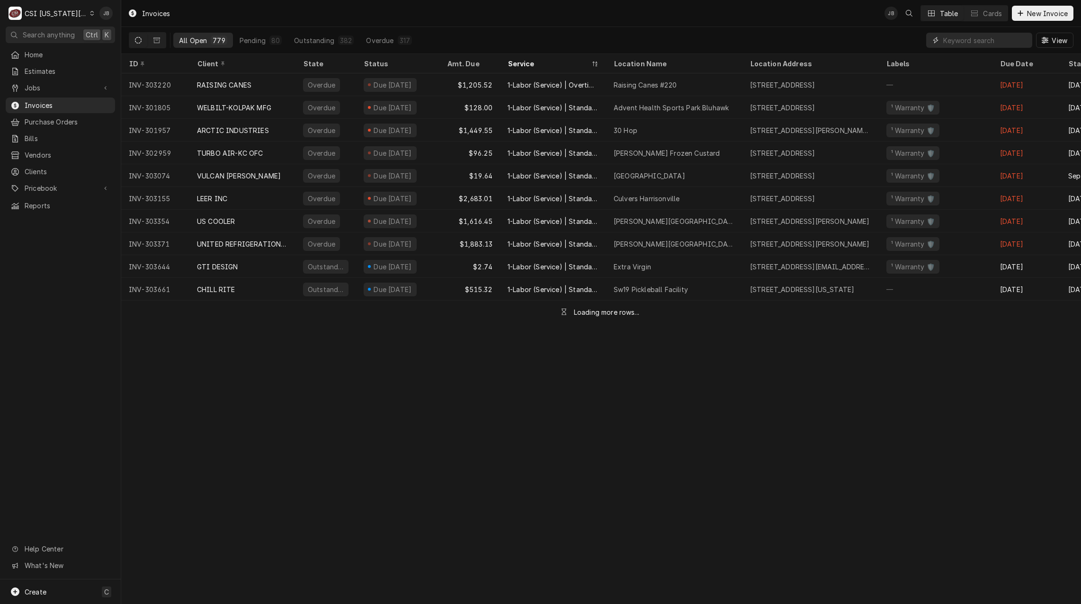
click at [968, 42] on input "Dynamic Content Wrapper" at bounding box center [985, 40] width 84 height 15
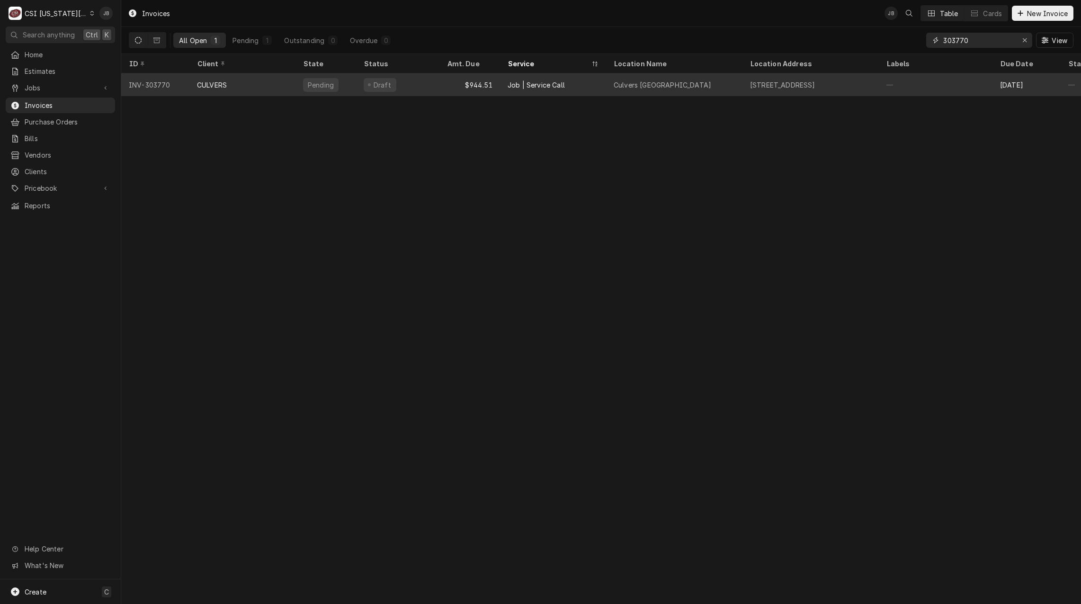
type input "303770"
click at [218, 80] on div "CULVERS" at bounding box center [212, 85] width 30 height 10
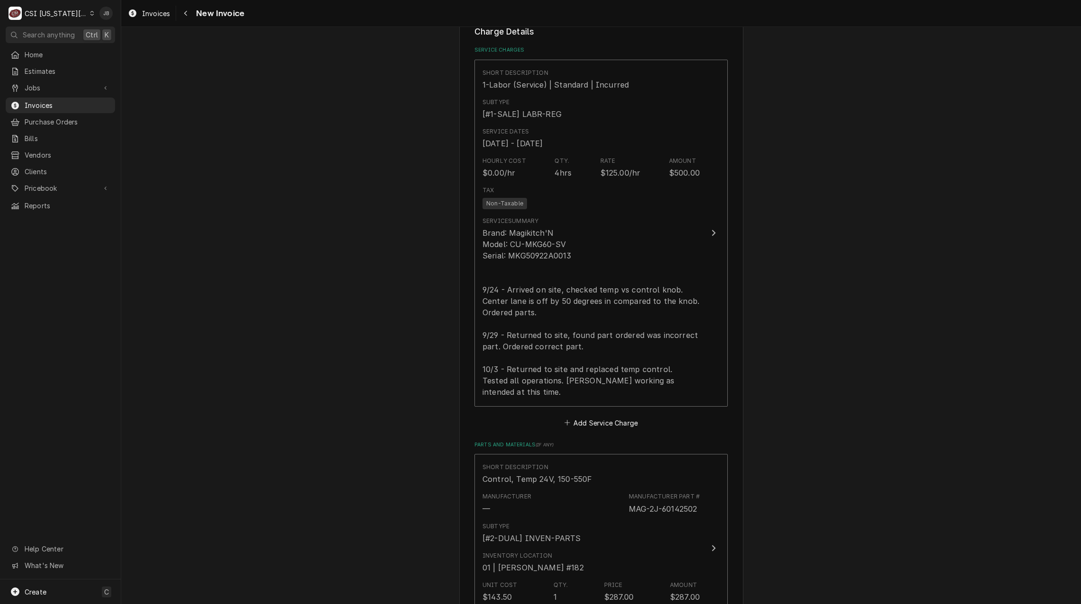
scroll to position [947, 0]
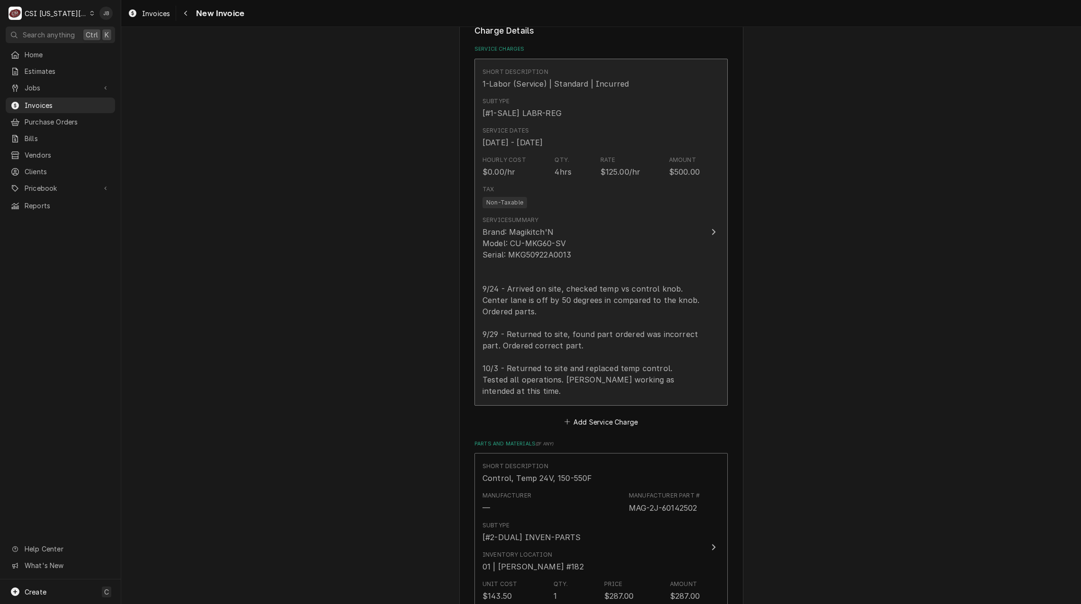
click at [547, 318] on div "Brand: Magikitch'N Model: CU-MKG60-SV Serial: MKG50922A0013 9/24 - Arrived on s…" at bounding box center [591, 311] width 217 height 170
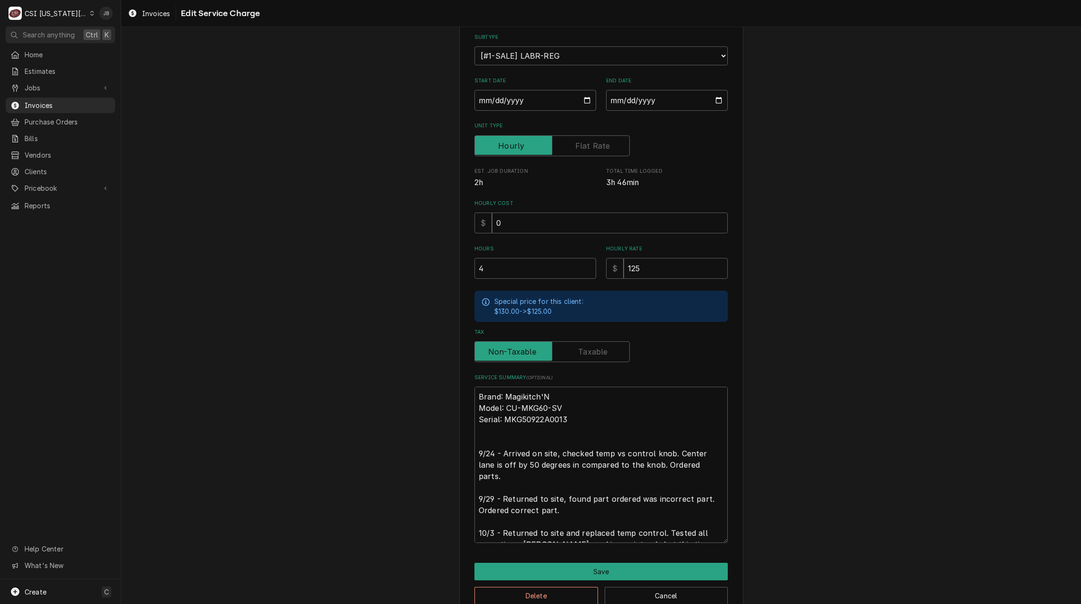
scroll to position [125, 0]
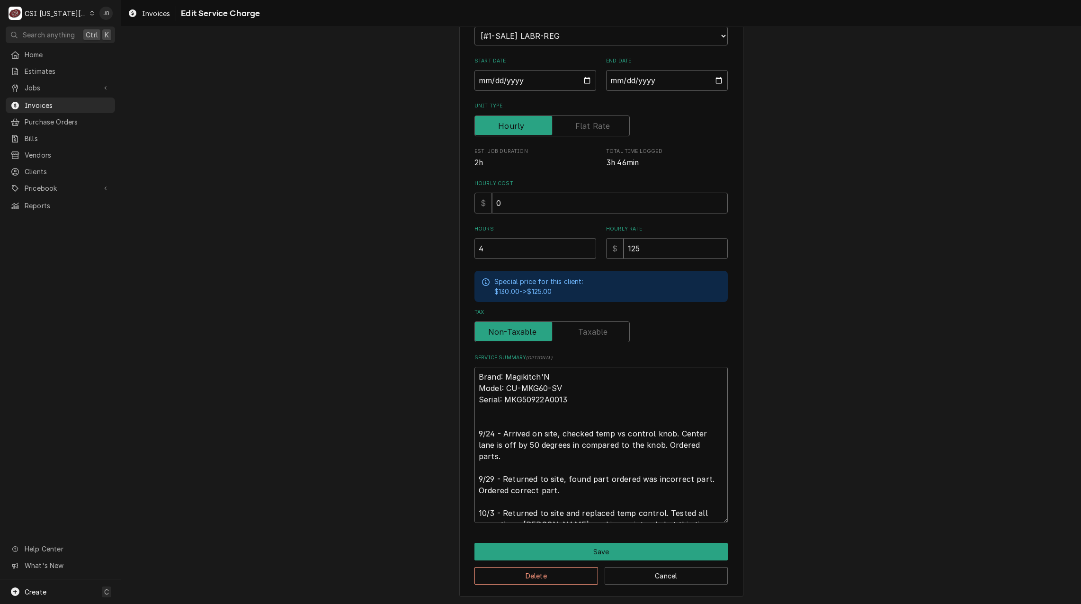
drag, startPoint x: 574, startPoint y: 500, endPoint x: 392, endPoint y: 472, distance: 184.9
click at [392, 472] on div "Use the fields below to edit this service charge Short Description 1-Labor (Ser…" at bounding box center [601, 258] width 960 height 694
type textarea "x"
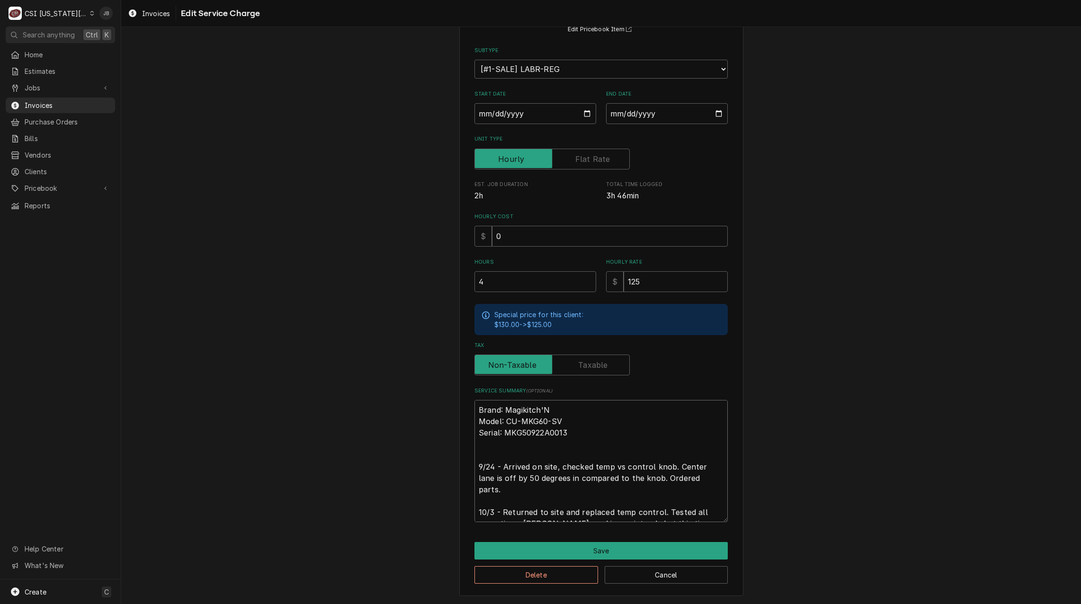
scroll to position [91, 0]
type textarea "Brand: Magikitch'N Model: CU-MKG60-SV Serial: MKG50922A0013 9/24 - Arrived on s…"
click at [627, 549] on button "Save" at bounding box center [601, 552] width 253 height 18
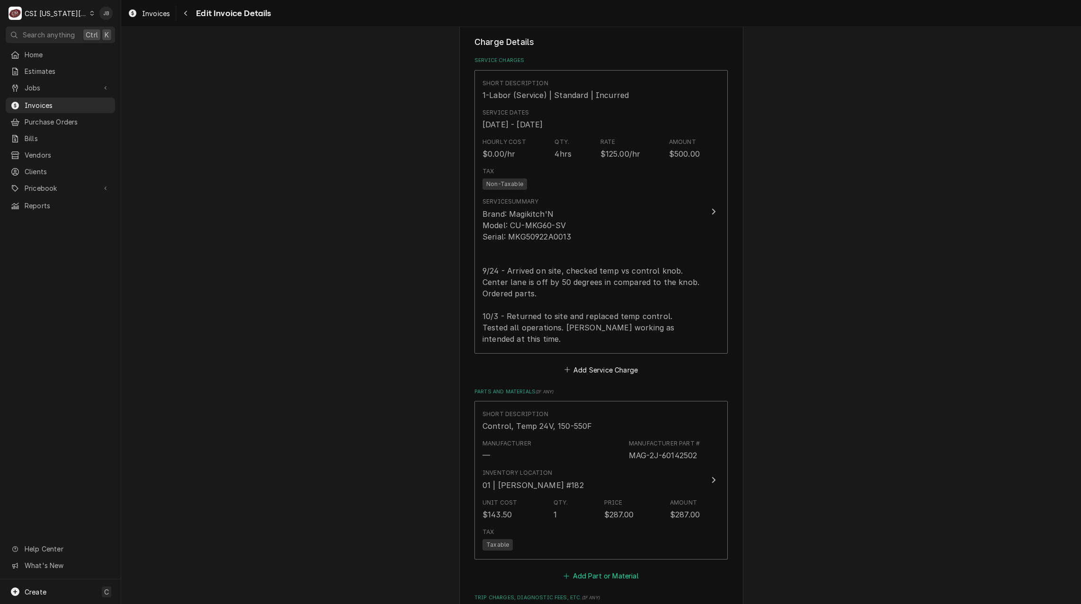
scroll to position [936, 0]
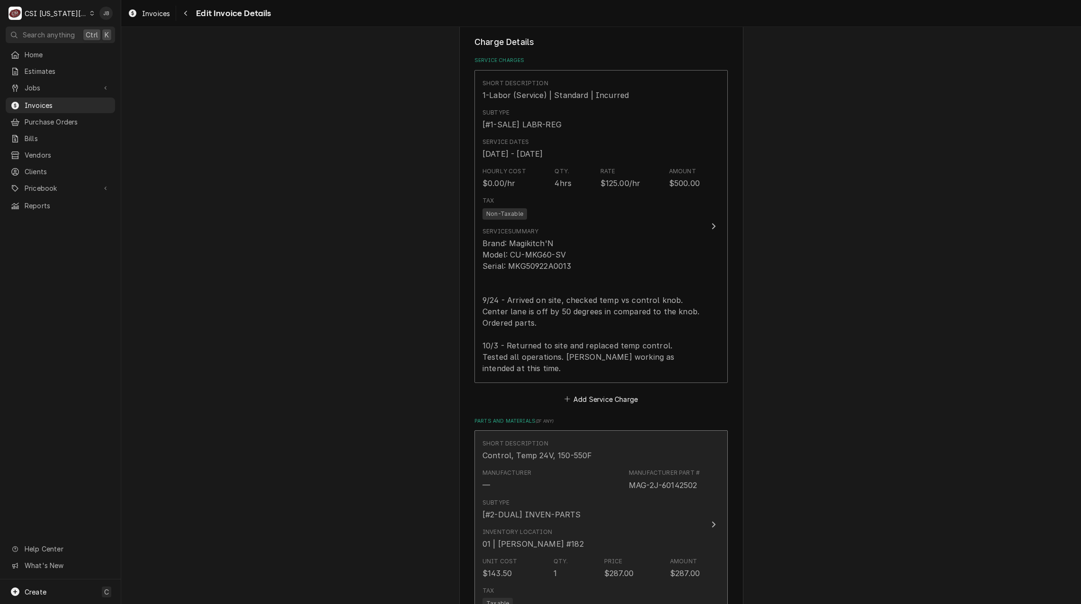
click at [624, 524] on div "Inventory Location 01 | BRIAN BREAZIER #182" at bounding box center [591, 538] width 217 height 29
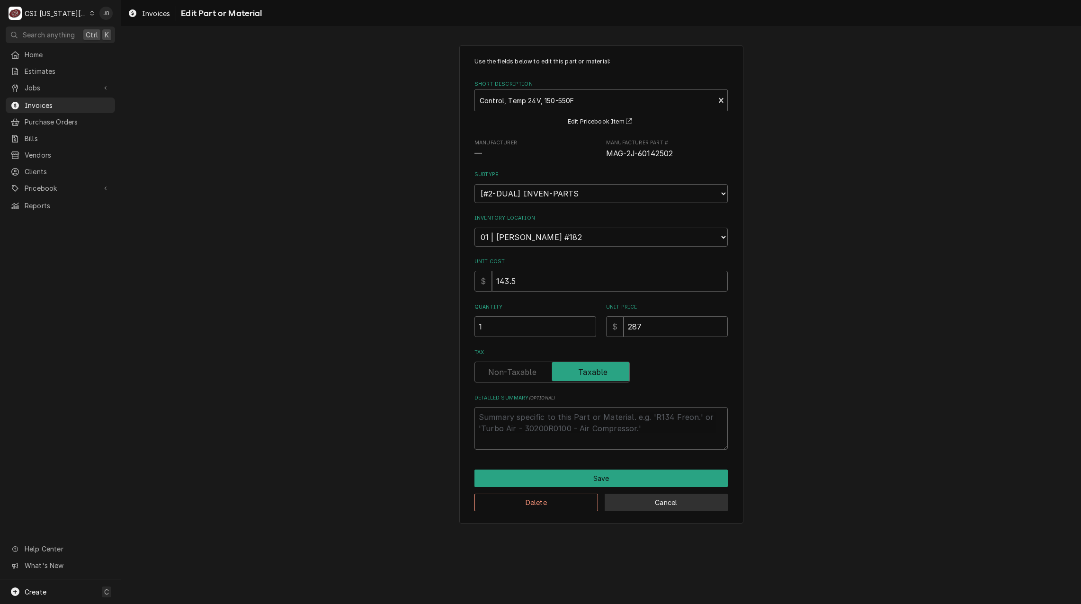
click at [644, 508] on button "Cancel" at bounding box center [667, 503] width 124 height 18
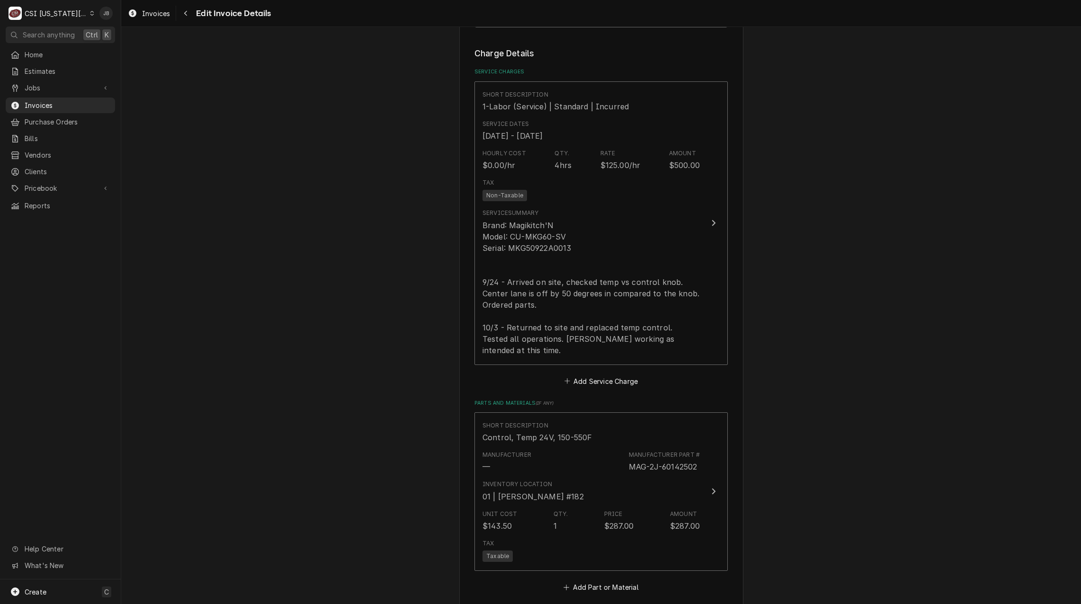
scroll to position [924, 0]
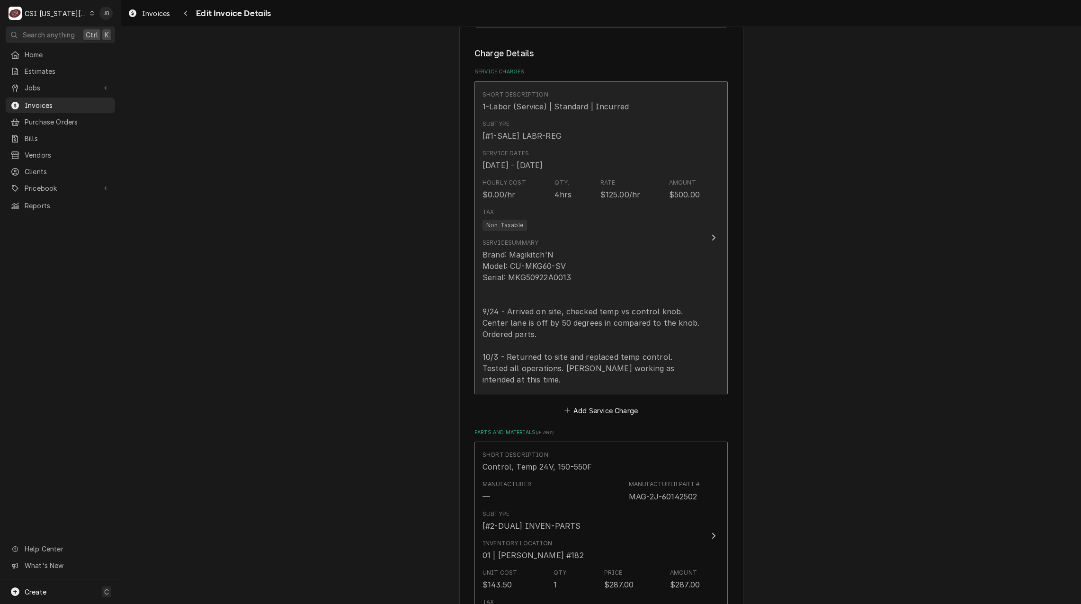
click at [530, 239] on div "Service Summary" at bounding box center [511, 243] width 56 height 9
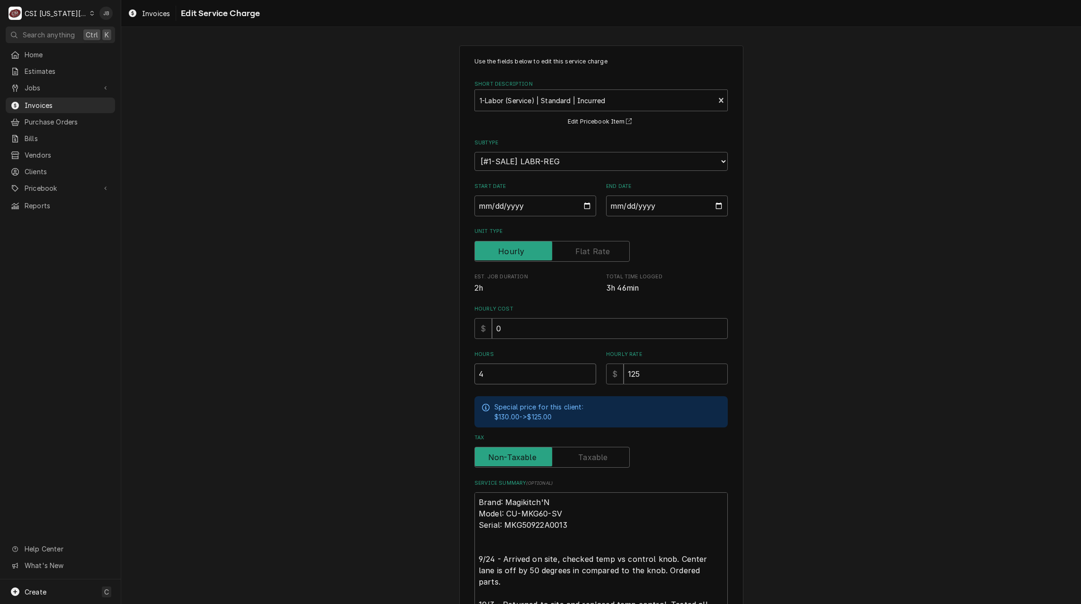
drag, startPoint x: 495, startPoint y: 380, endPoint x: 336, endPoint y: 352, distance: 161.5
click at [351, 362] on div "Use the fields below to edit this service charge Short Description 1-Labor (Ser…" at bounding box center [601, 367] width 960 height 660
type textarea "x"
type input "3"
type textarea "x"
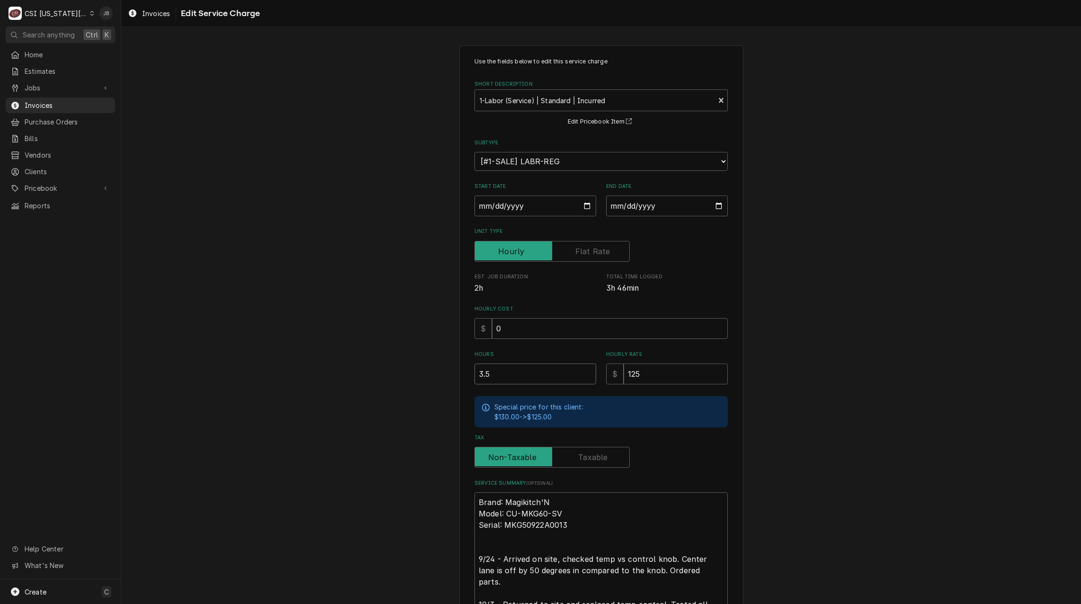
type input "3.5"
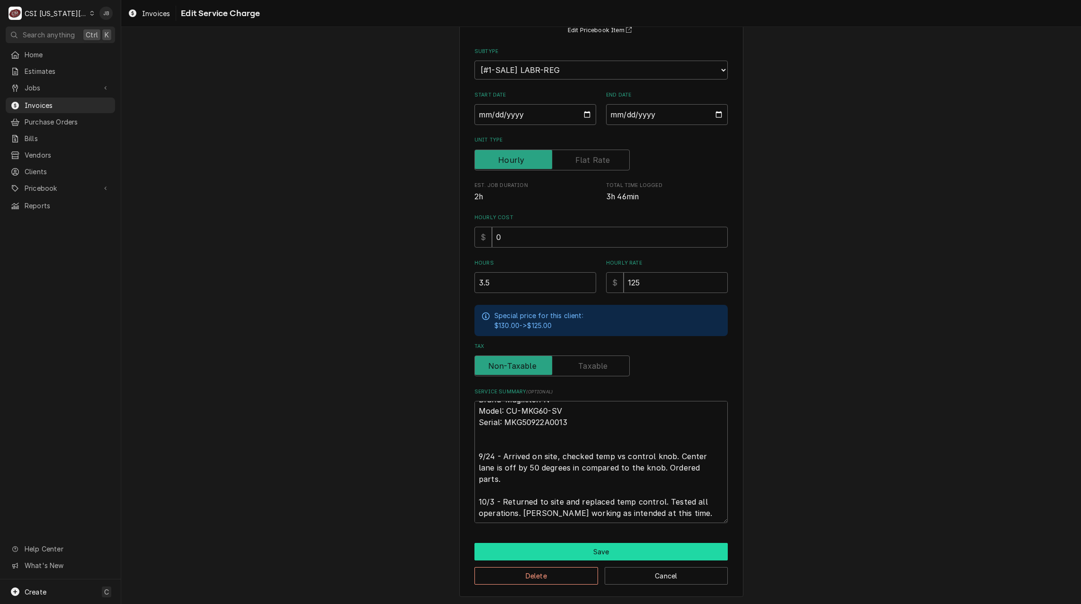
click at [535, 547] on button "Save" at bounding box center [601, 552] width 253 height 18
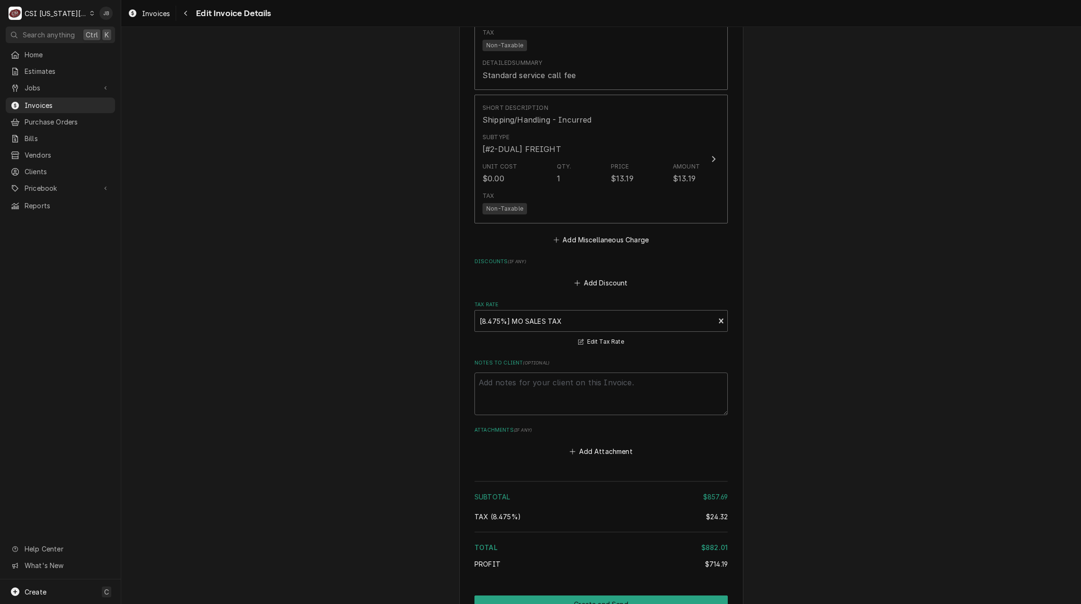
scroll to position [1759, 0]
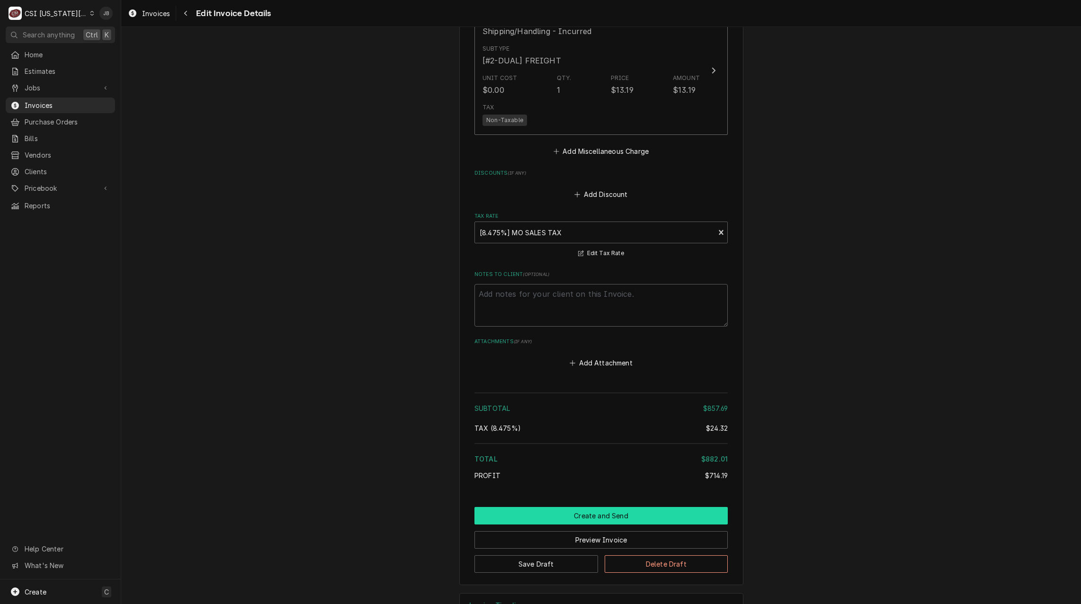
click at [564, 507] on button "Create and Send" at bounding box center [601, 516] width 253 height 18
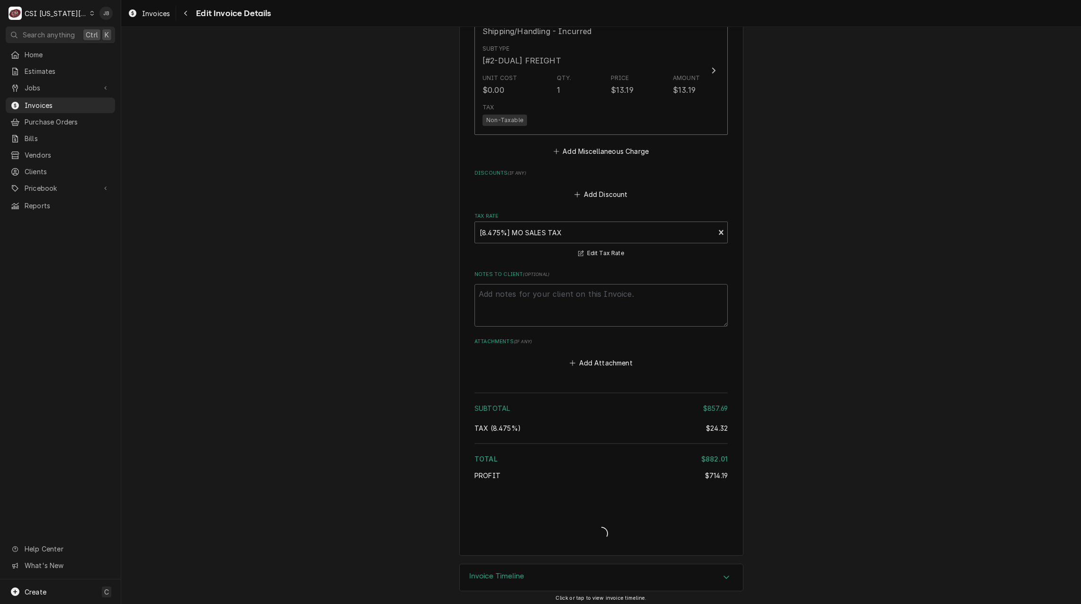
scroll to position [1730, 0]
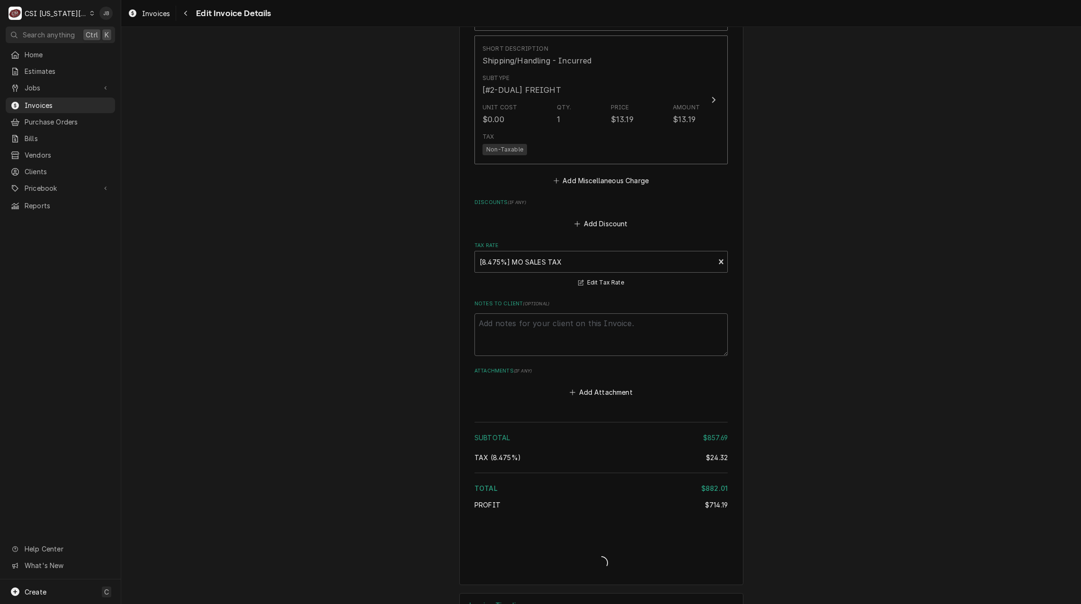
type textarea "x"
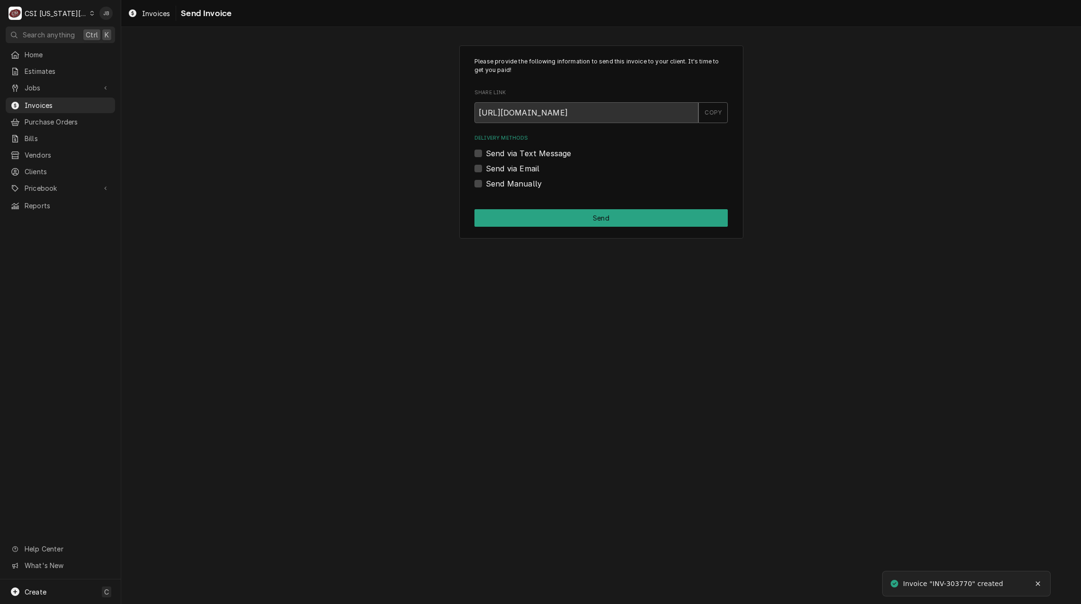
click at [524, 171] on label "Send via Email" at bounding box center [513, 168] width 54 height 11
click at [524, 171] on input "Send via Email" at bounding box center [612, 173] width 253 height 21
checkbox input "true"
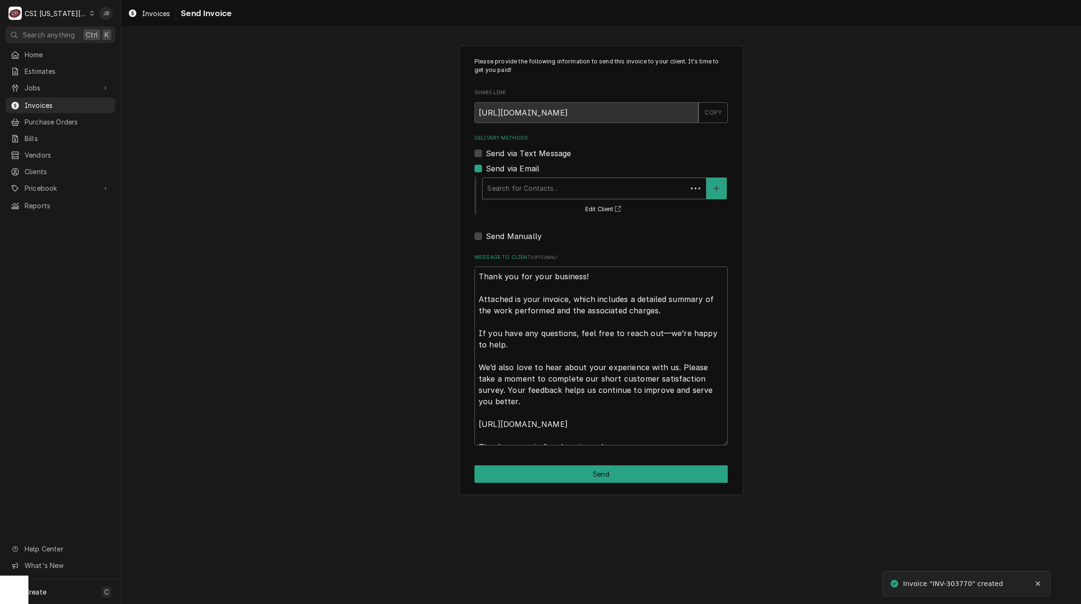
click at [568, 193] on div "Delivery Methods" at bounding box center [584, 188] width 195 height 17
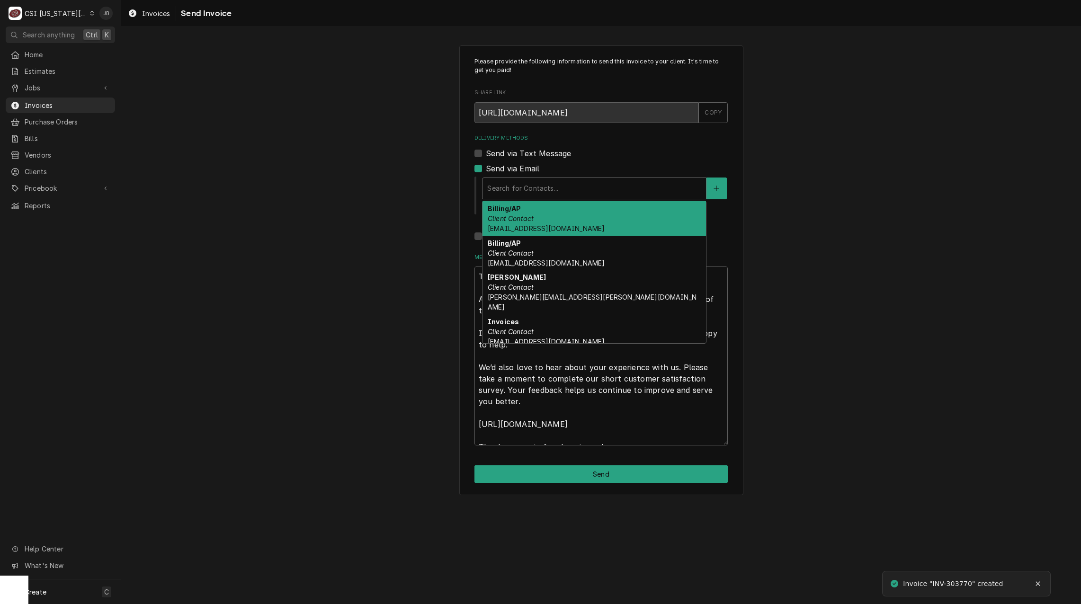
drag, startPoint x: 563, startPoint y: 242, endPoint x: 564, endPoint y: 217, distance: 25.1
click at [564, 217] on div "Billing/AP Client Contact accounting@mphdining.com Billing/AP Client Contact pf…" at bounding box center [595, 272] width 224 height 142
click at [559, 218] on div "Billing/AP Client Contact accounting@mphdining.com" at bounding box center [595, 218] width 224 height 35
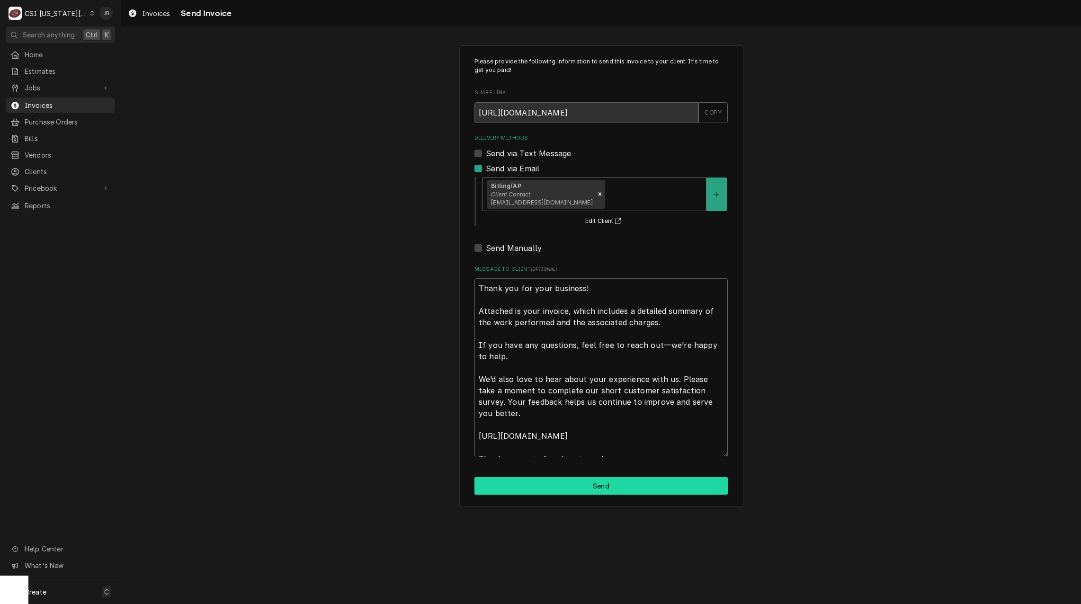
click at [546, 493] on button "Send" at bounding box center [601, 486] width 253 height 18
type textarea "x"
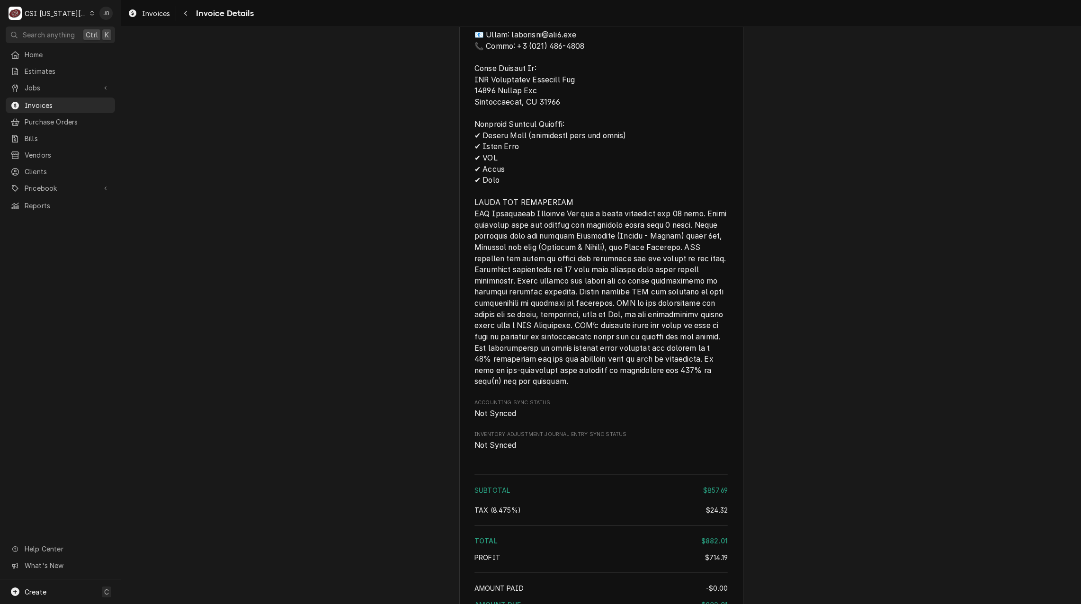
scroll to position [1515, 0]
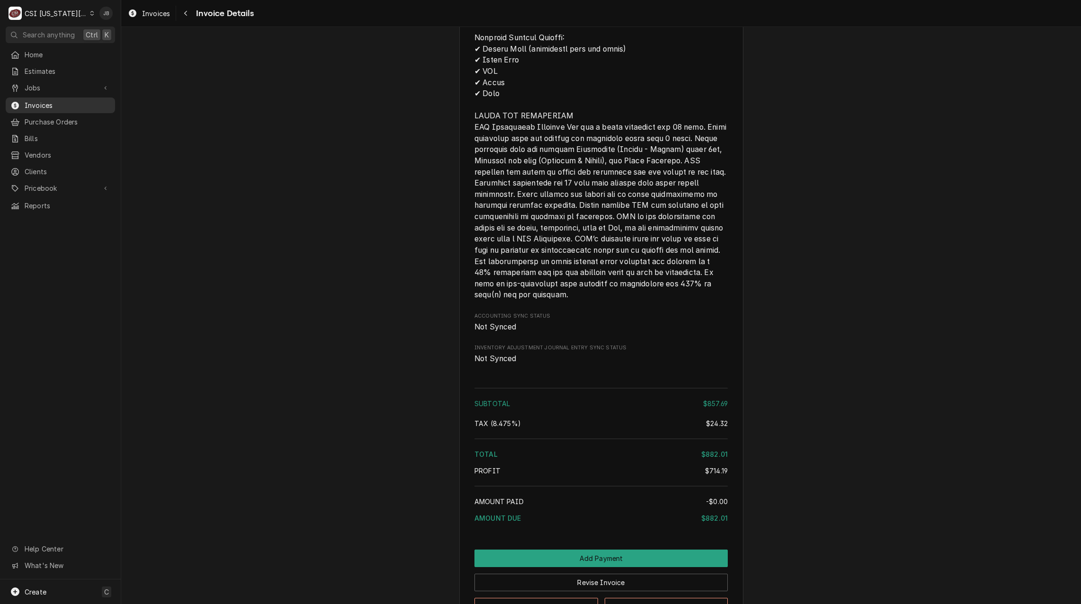
click at [68, 100] on span "Invoices" at bounding box center [68, 105] width 86 height 10
